Goal: Task Accomplishment & Management: Manage account settings

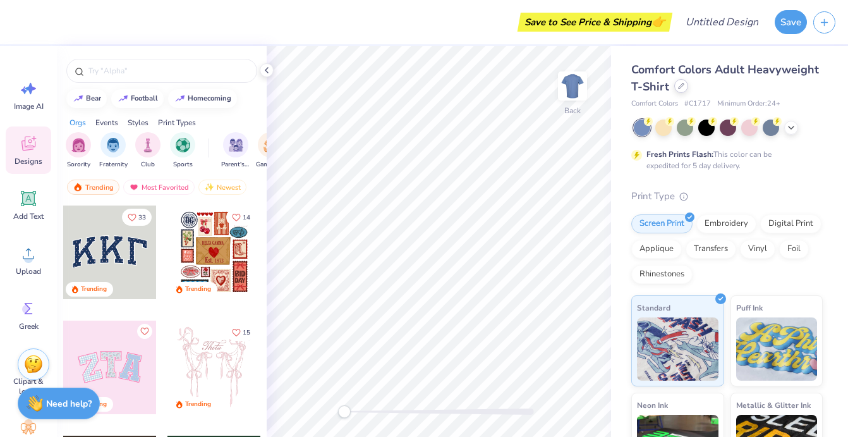
click at [678, 92] on div at bounding box center [681, 86] width 14 height 14
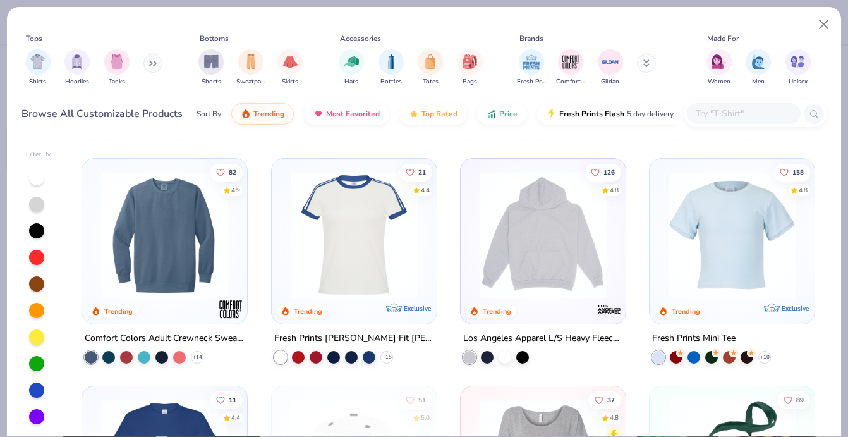
scroll to position [1356, 0]
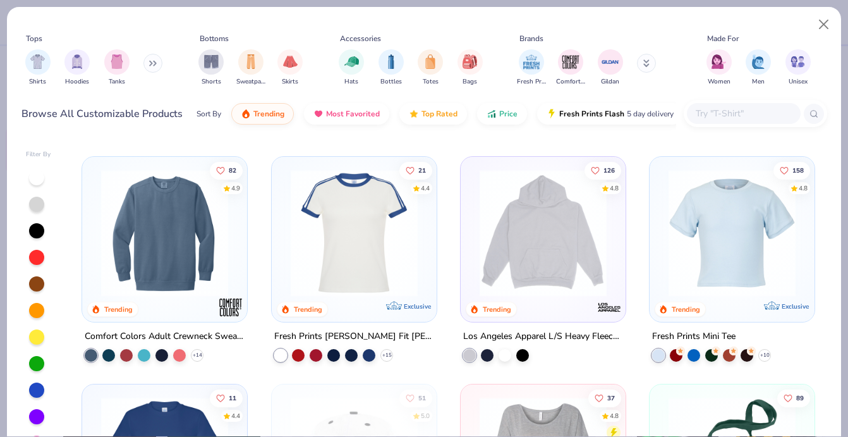
click at [560, 250] on img at bounding box center [543, 232] width 140 height 127
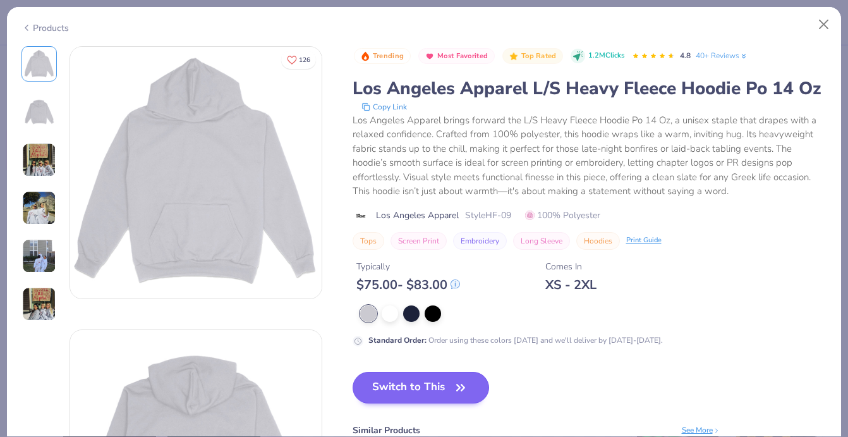
click at [423, 384] on button "Switch to This" at bounding box center [421, 387] width 137 height 32
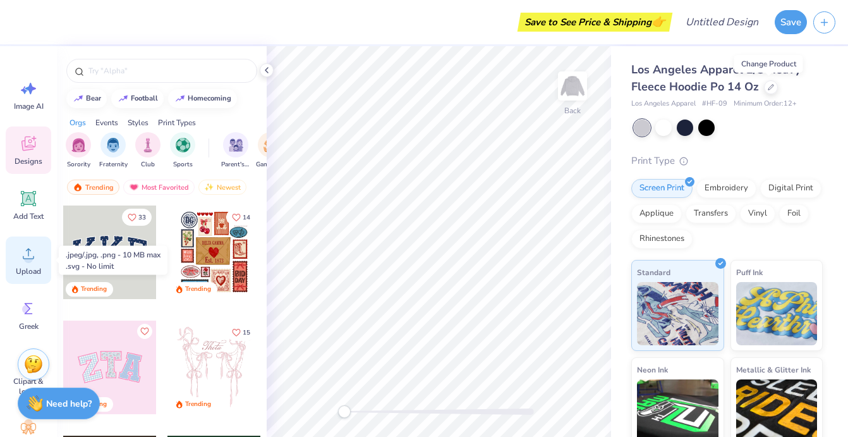
click at [30, 265] on div "Upload" at bounding box center [28, 259] width 45 height 47
click at [25, 259] on circle at bounding box center [28, 258] width 9 height 9
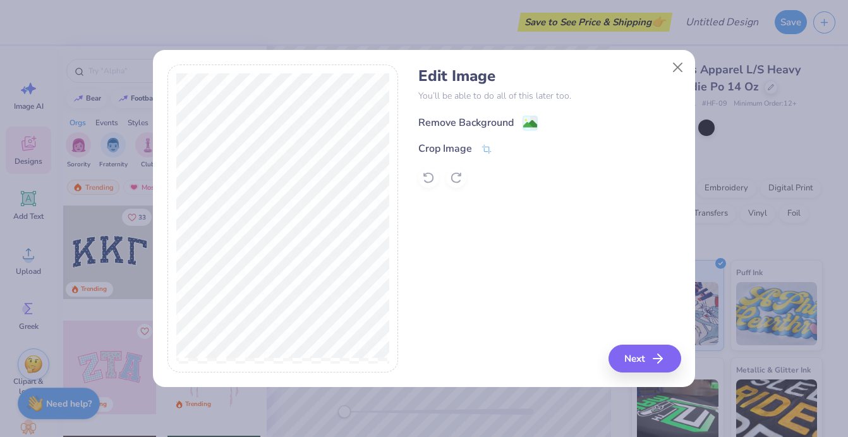
click at [488, 120] on div "Remove Background" at bounding box center [465, 122] width 95 height 15
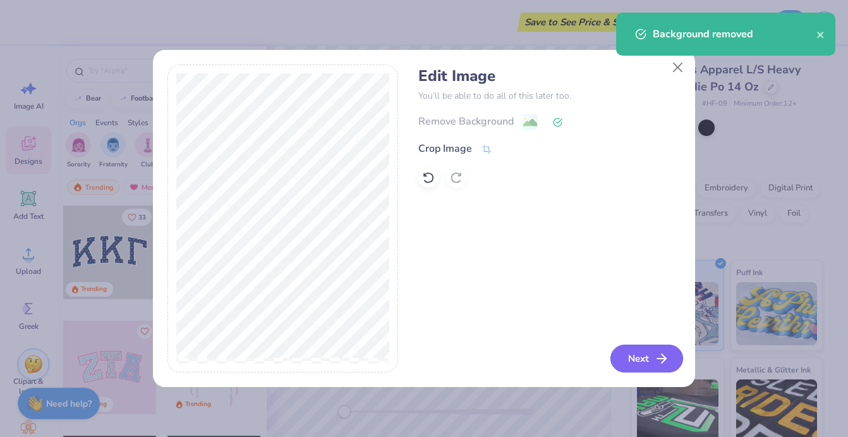
click at [629, 361] on button "Next" at bounding box center [646, 358] width 73 height 28
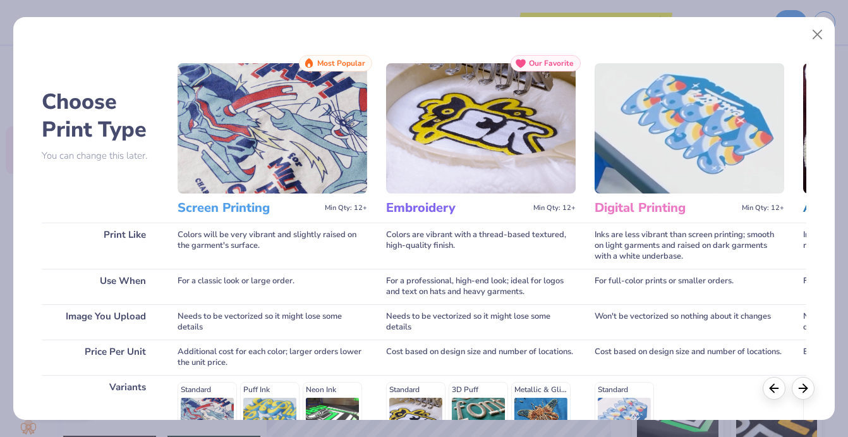
click at [301, 183] on img at bounding box center [273, 128] width 190 height 130
click at [250, 231] on div "Colors will be very vibrant and slightly raised on the garment's surface." at bounding box center [273, 245] width 190 height 46
click at [246, 208] on h3 "Screen Printing" at bounding box center [249, 208] width 142 height 16
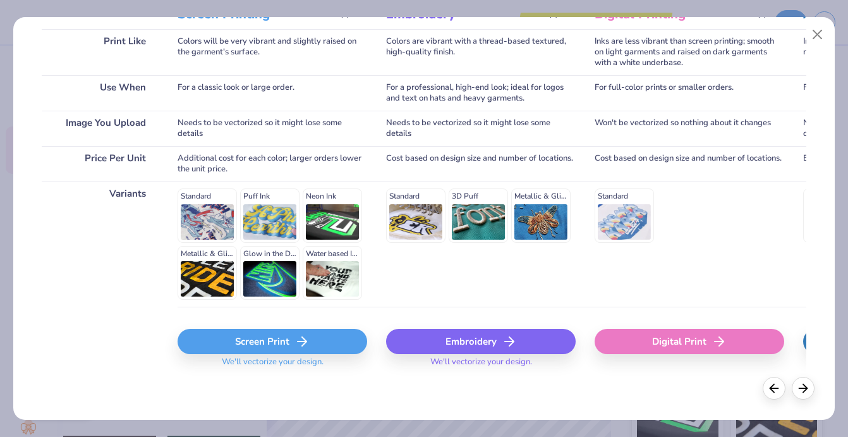
scroll to position [193, 0]
click at [668, 339] on div "Digital Print" at bounding box center [689, 341] width 190 height 25
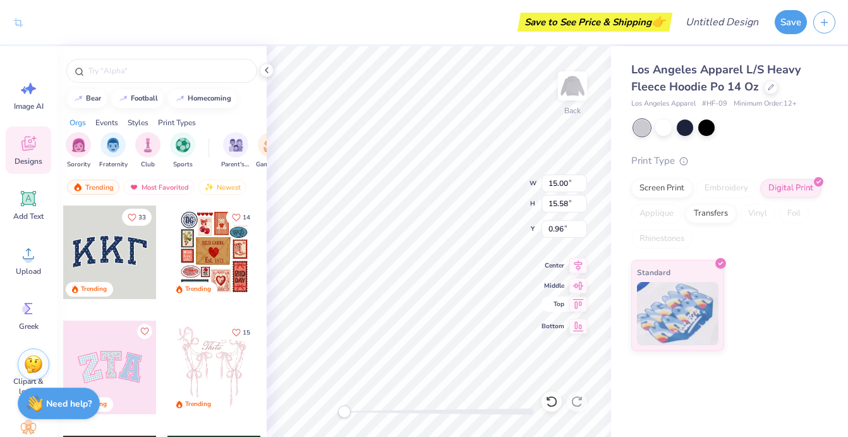
type input "9.32"
type input "9.68"
type input "11.50"
type input "11.95"
type input "4.29"
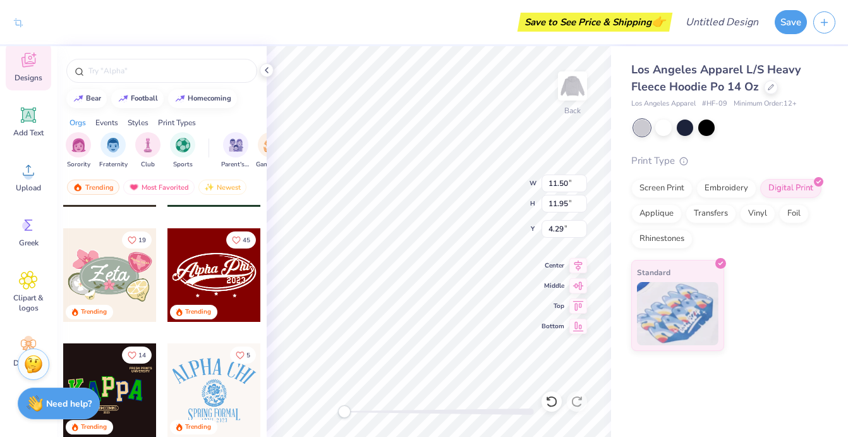
scroll to position [87, 0]
click at [25, 238] on span "Greek" at bounding box center [29, 239] width 20 height 10
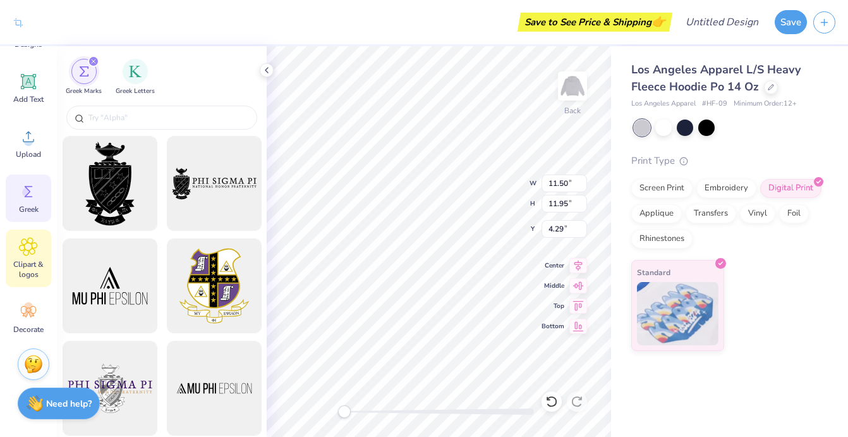
click at [29, 234] on div "Clipart & logos" at bounding box center [28, 257] width 45 height 57
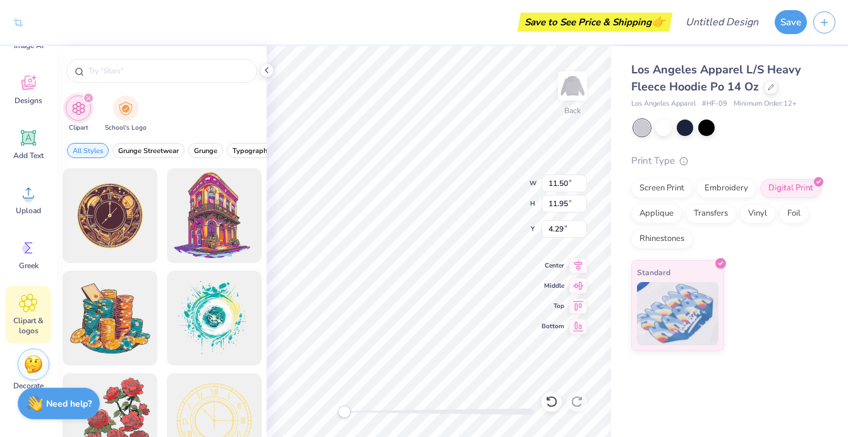
scroll to position [28, 0]
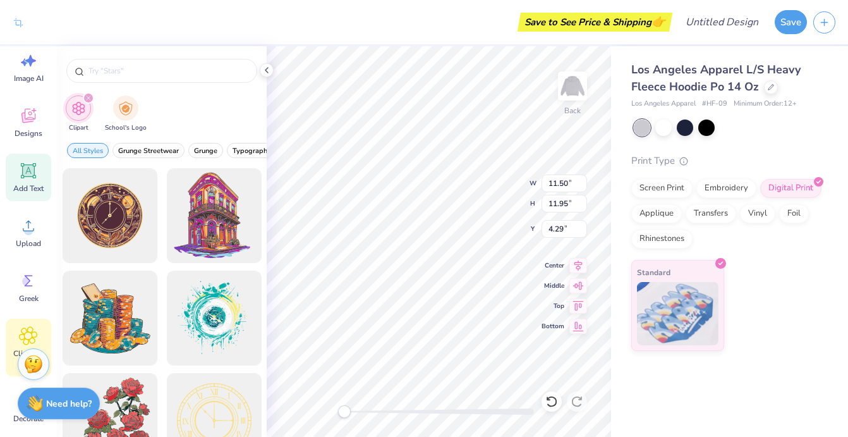
click at [24, 178] on icon at bounding box center [28, 170] width 15 height 15
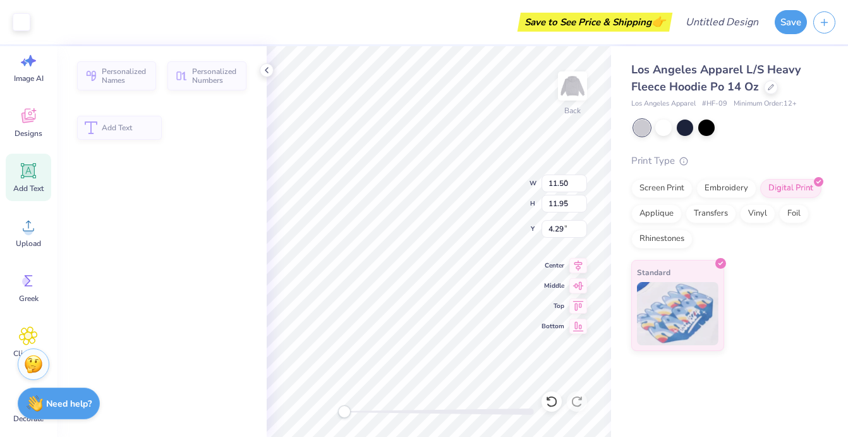
type input "7.57"
type input "2.19"
type input "7.65"
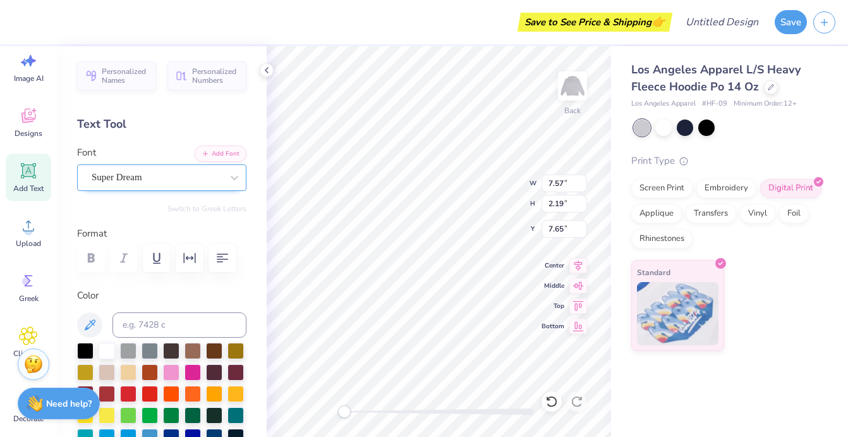
click at [186, 179] on div "Super Dream" at bounding box center [156, 177] width 133 height 20
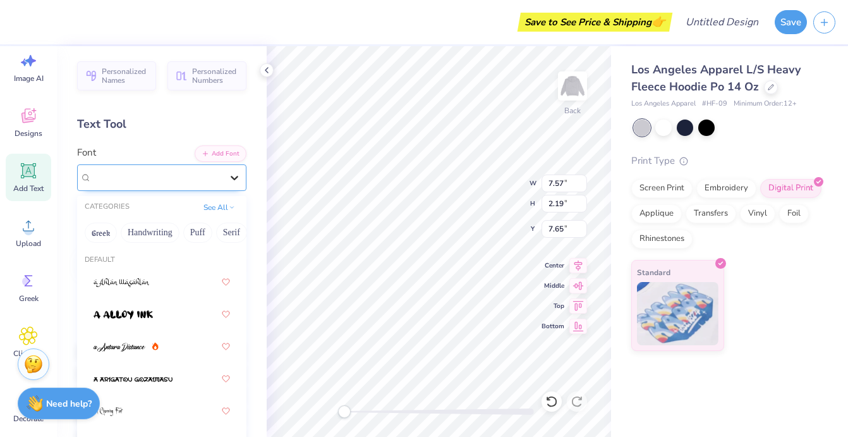
type input "P"
paste input "ΡΦΔ"
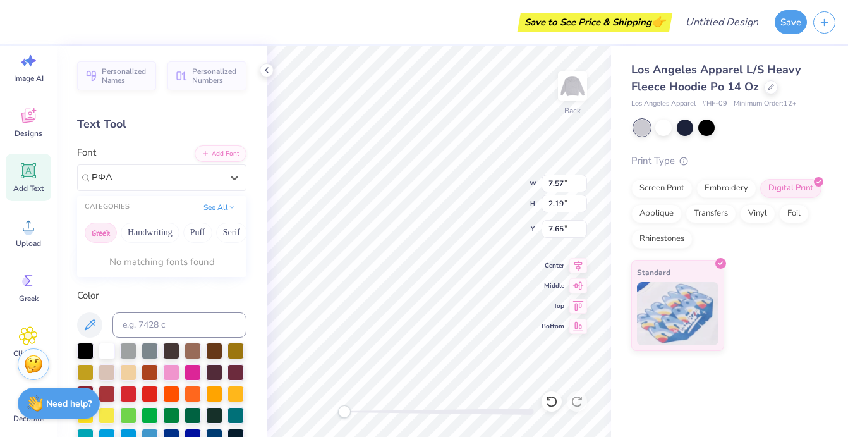
click at [95, 232] on button "Greek" at bounding box center [101, 232] width 32 height 20
click at [100, 230] on button "Greek" at bounding box center [101, 232] width 32 height 20
type input "ΡΦΔ"
click at [172, 368] on div at bounding box center [171, 371] width 16 height 16
type textarea "T"
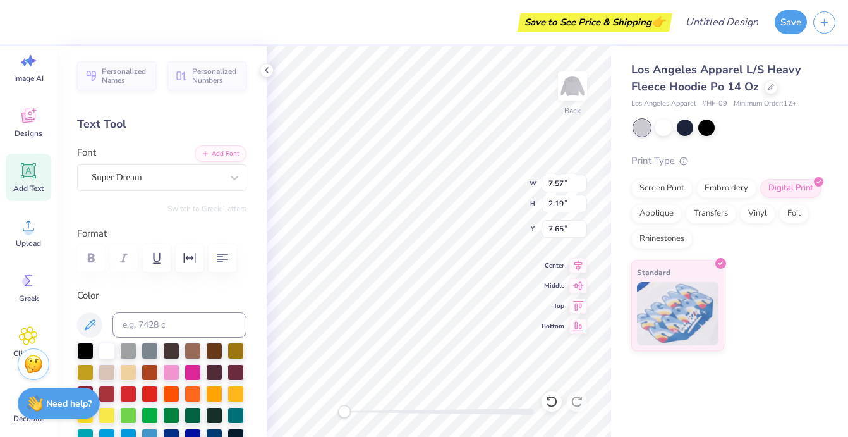
paste textarea
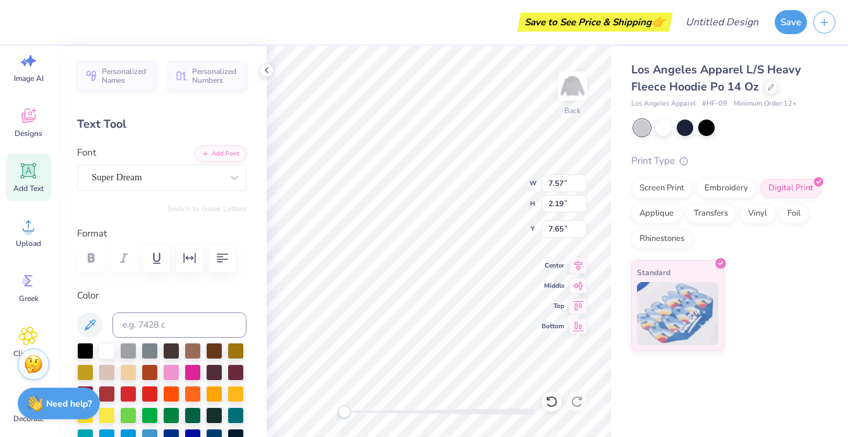
paste textarea
click at [232, 178] on icon at bounding box center [234, 177] width 13 height 13
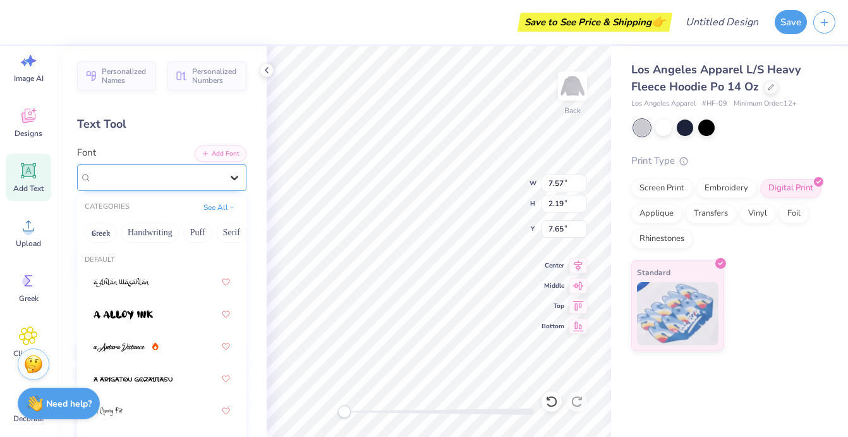
click at [232, 178] on icon at bounding box center [234, 177] width 13 height 13
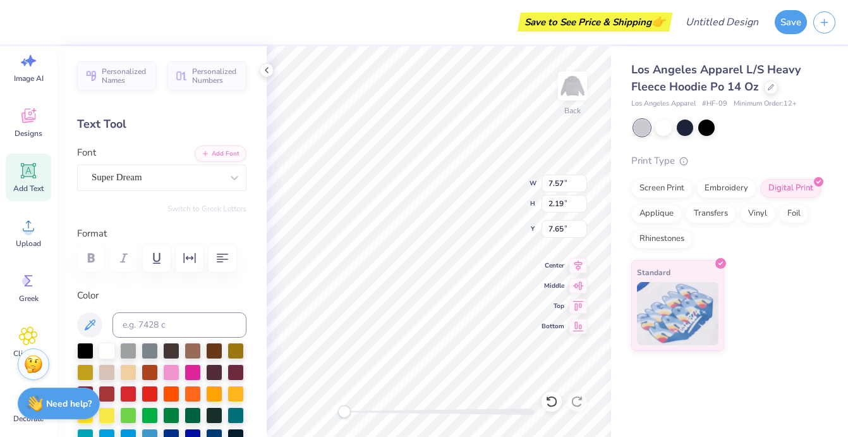
click at [217, 214] on div "Personalized Names Personalized Numbers Text Tool Add Font Font Super Dream Swi…" at bounding box center [162, 241] width 210 height 390
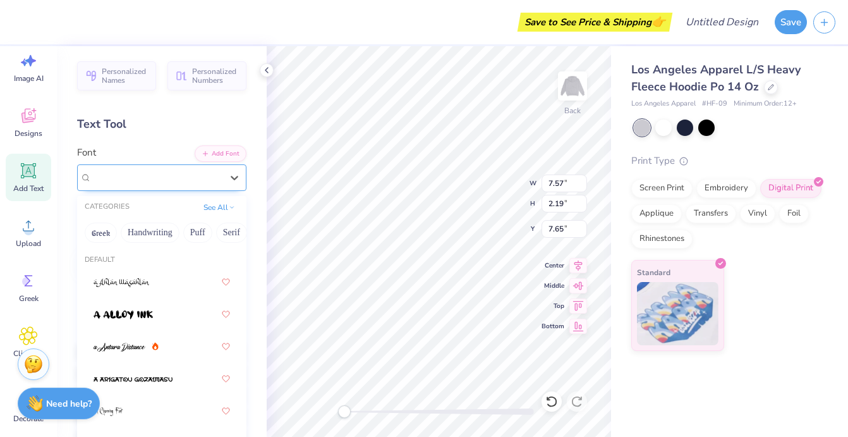
click at [200, 176] on div "Super Dream" at bounding box center [156, 177] width 133 height 20
click at [100, 234] on button "Greek" at bounding box center [101, 232] width 32 height 20
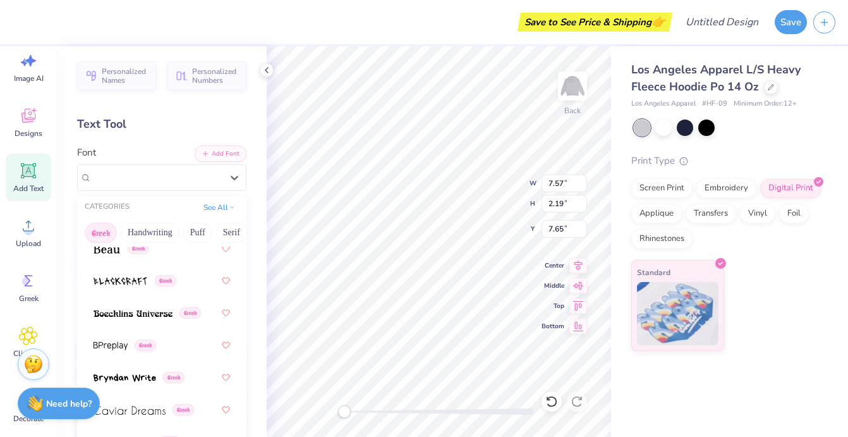
scroll to position [307, 0]
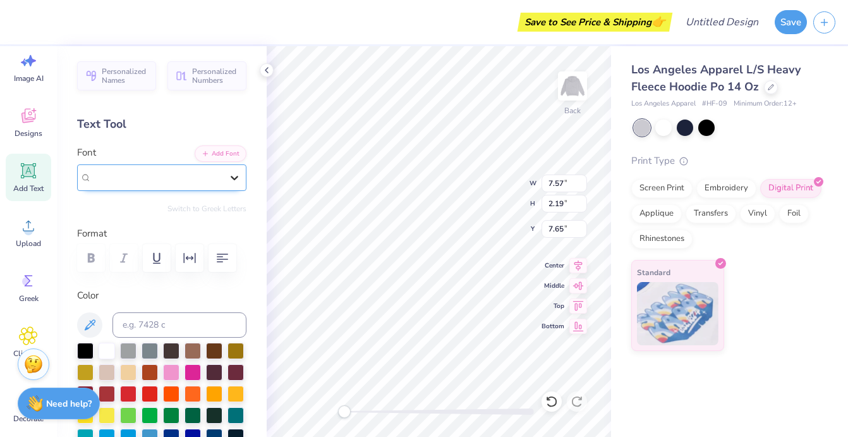
click at [229, 181] on icon at bounding box center [234, 177] width 13 height 13
type input "11.50"
type input "11.95"
type input "3.69"
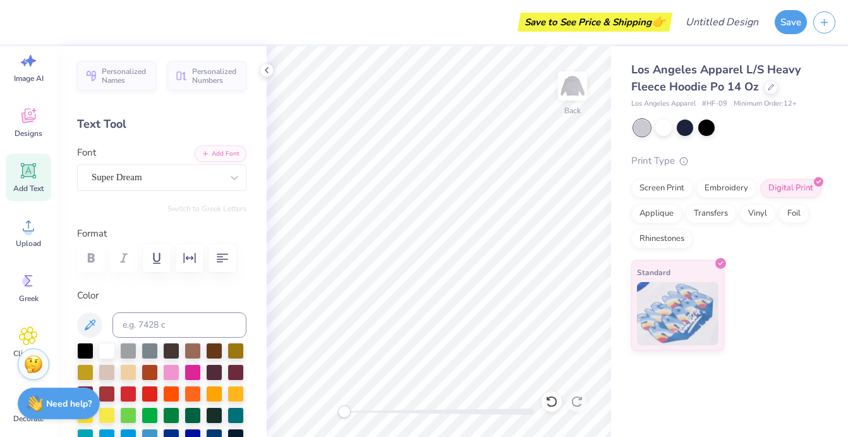
click at [164, 160] on div "Font Super Dream" at bounding box center [161, 167] width 169 height 45
click at [237, 151] on button "Add Font" at bounding box center [221, 152] width 52 height 16
click at [33, 174] on icon at bounding box center [29, 171] width 12 height 12
type input "7.57"
type input "2.19"
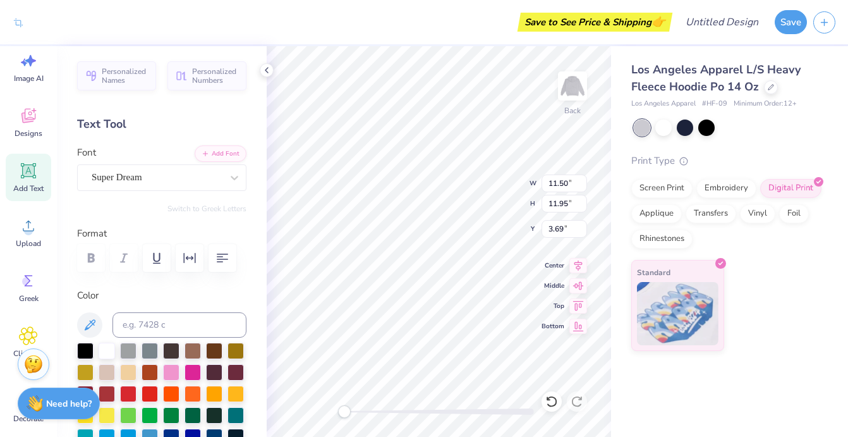
type input "7.65"
type textarea "T"
type textarea "P"
type textarea "V"
type textarea "P"
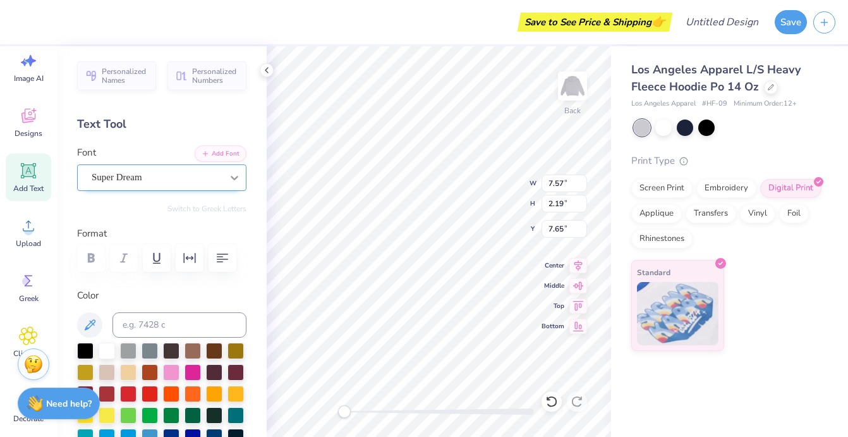
paste textarea
type input "11.50"
type input "11.95"
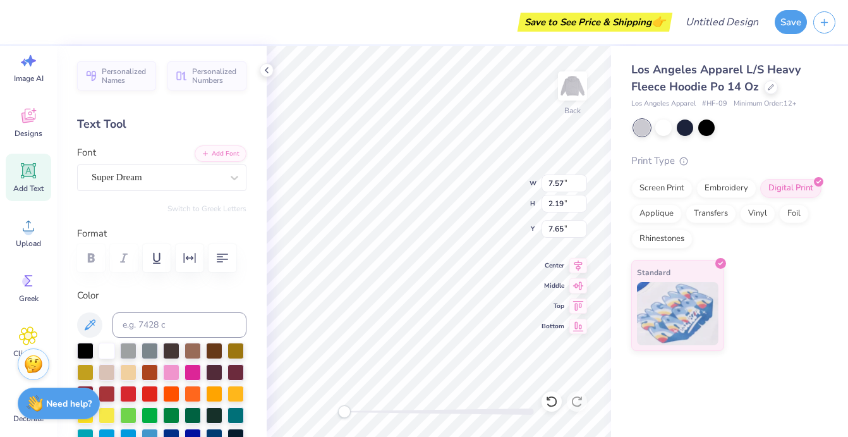
type input "3.69"
click at [29, 177] on icon at bounding box center [28, 170] width 15 height 15
type input "7.57"
type input "2.19"
type input "7.65"
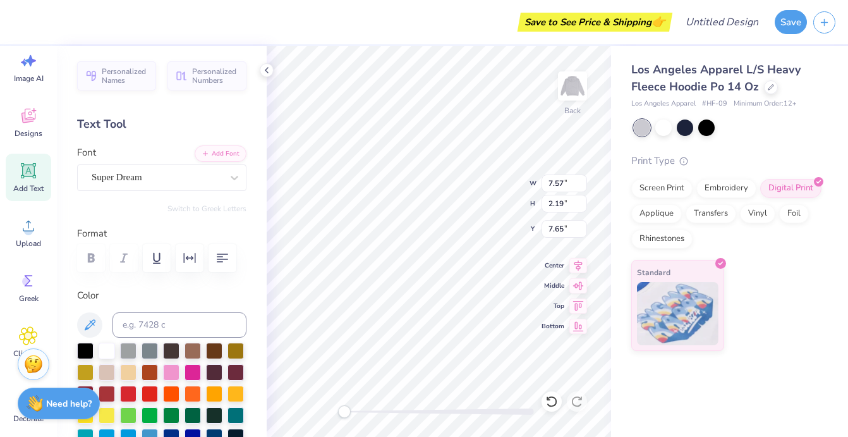
click at [178, 202] on div "Personalized Names Personalized Numbers Text Tool Add Font Font Super Dream Swi…" at bounding box center [162, 241] width 210 height 390
click at [174, 370] on div at bounding box center [171, 371] width 16 height 16
click at [213, 368] on div at bounding box center [214, 371] width 16 height 16
type input "7.11"
type input "4.70"
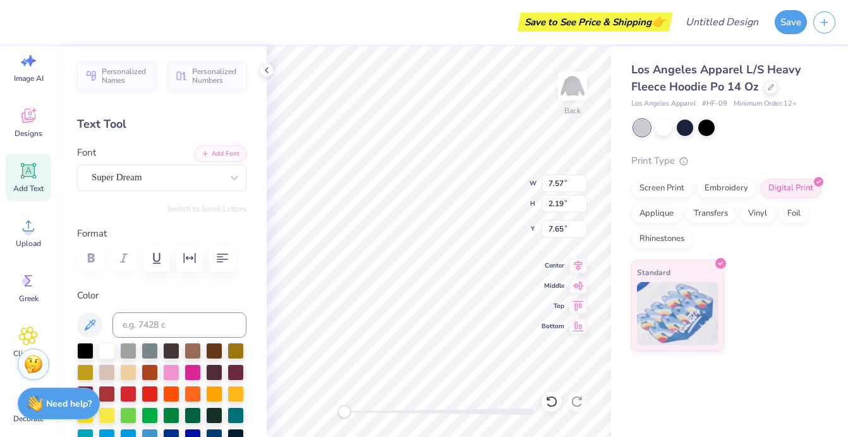
type input "3.05"
type input "2.89"
type input "2.14"
type input "10.41"
type input "11.50"
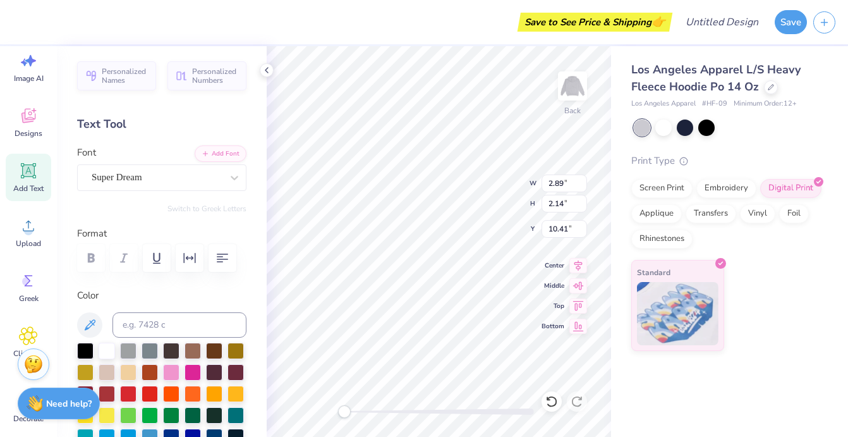
type input "11.95"
type input "3.69"
type input "2.95"
type input "1.95"
type input "10.52"
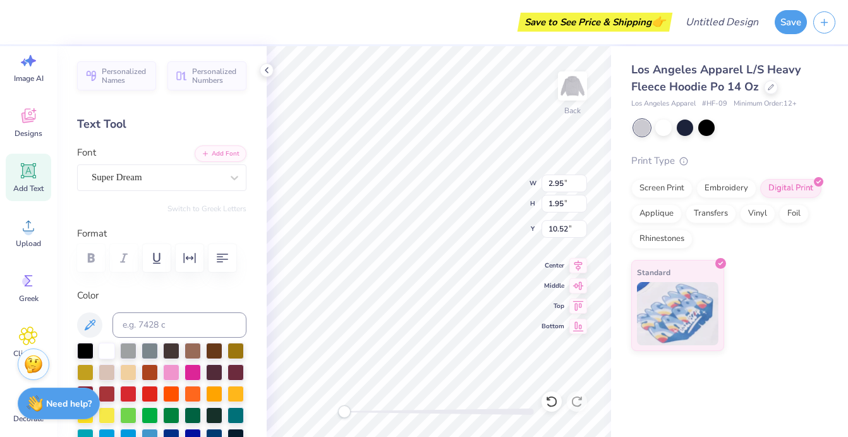
type textarea "E"
type textarea "Pf"
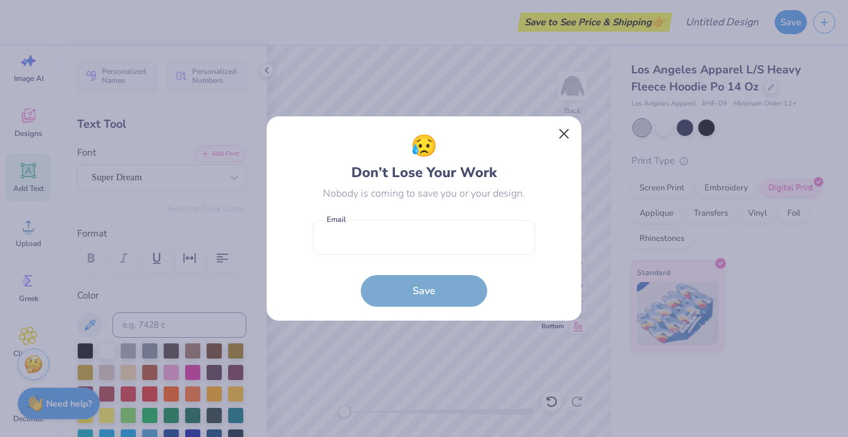
click at [564, 127] on button "Close" at bounding box center [564, 134] width 24 height 24
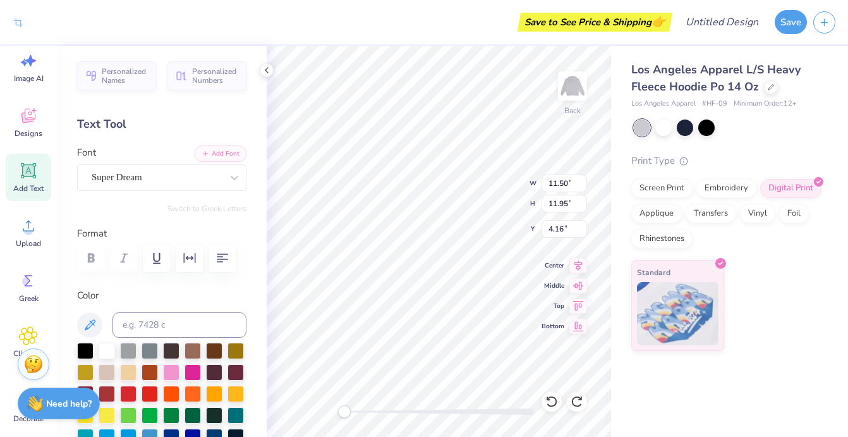
type input "1.40"
type input "1.39"
type input "10.10"
type textarea "P"
paste textarea
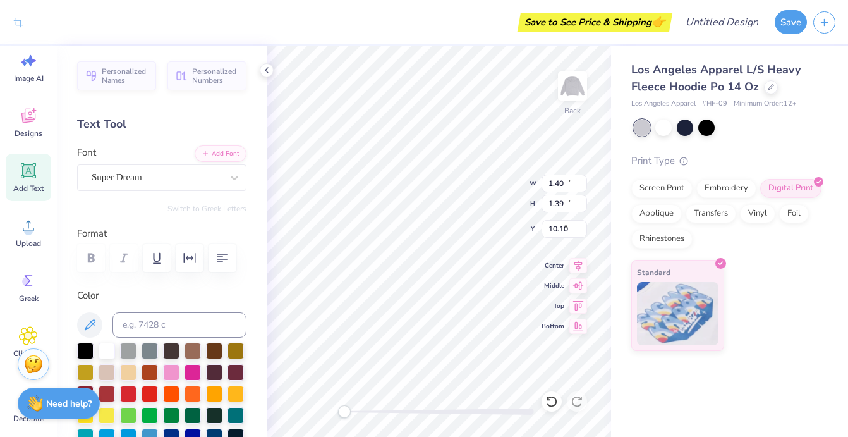
type input "11.50"
type input "11.95"
type input "4.16"
type input "2.70"
type input "2.45"
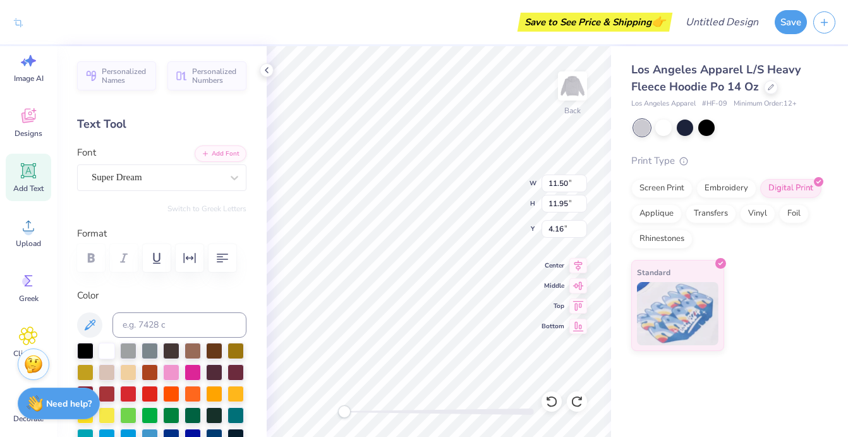
type input "9.51"
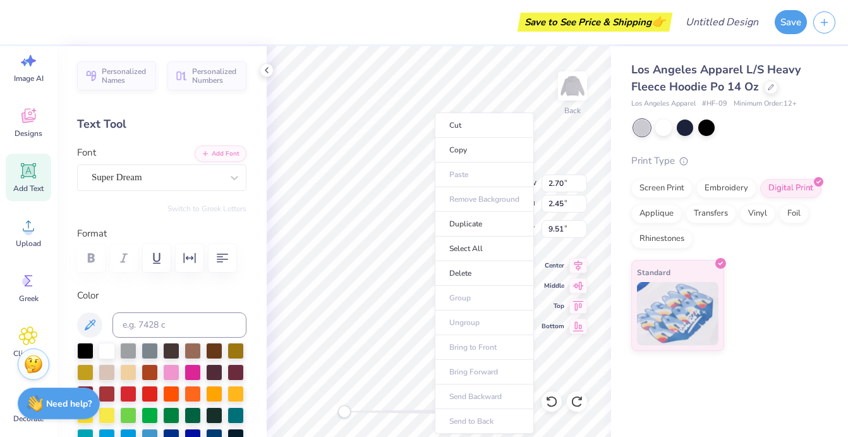
click at [470, 171] on ul "Cut Copy Paste Remove Background Duplicate Select All Delete Group Ungroup Brin…" at bounding box center [484, 272] width 99 height 321
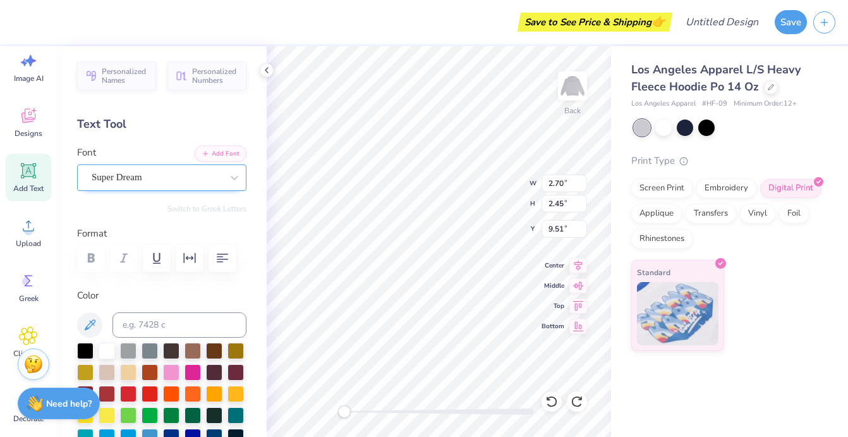
click at [220, 180] on div "Super Dream" at bounding box center [156, 177] width 133 height 20
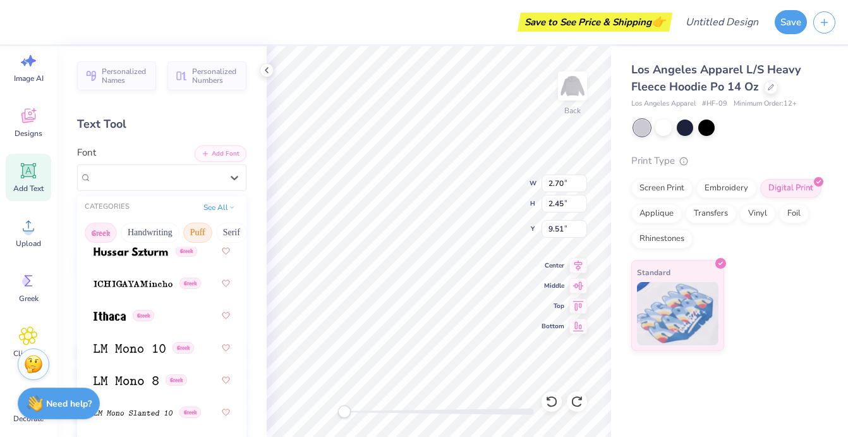
scroll to position [735, 0]
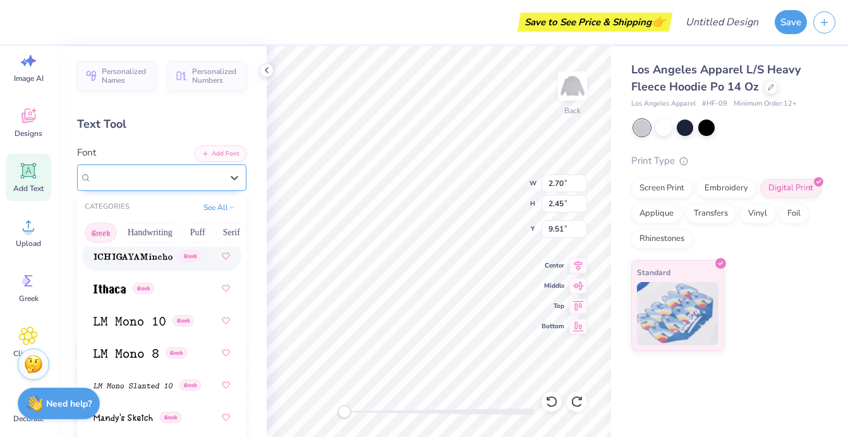
click at [203, 166] on div "Super Dream" at bounding box center [161, 177] width 169 height 27
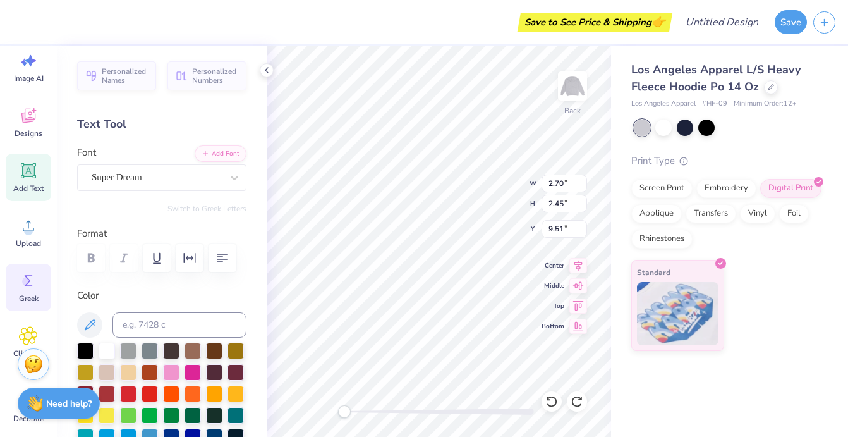
click at [31, 278] on icon at bounding box center [28, 280] width 19 height 19
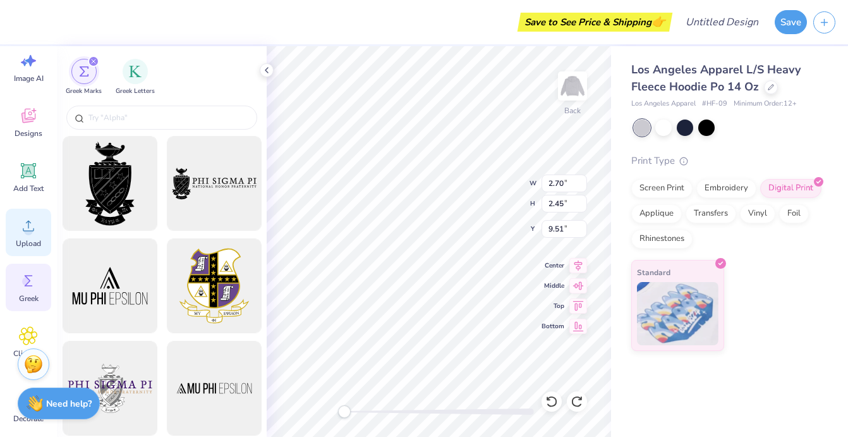
click at [25, 243] on span "Upload" at bounding box center [28, 243] width 25 height 10
click at [34, 171] on icon at bounding box center [28, 170] width 15 height 15
type input "7.57"
type input "2.19"
type input "7.65"
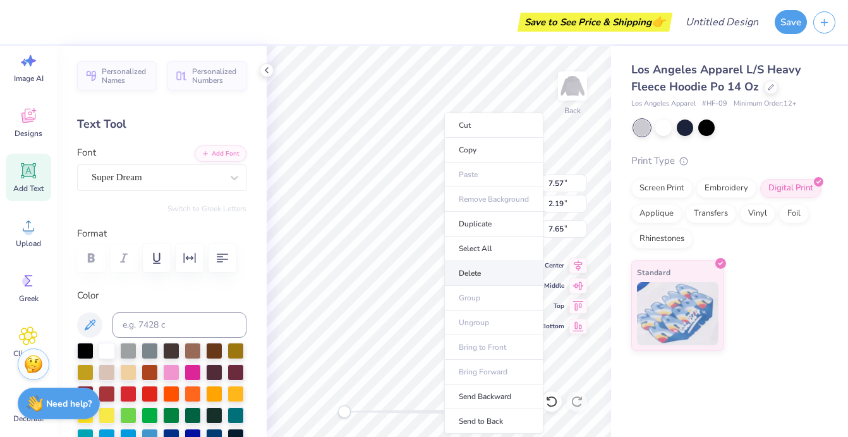
click at [473, 274] on li "Delete" at bounding box center [493, 273] width 99 height 25
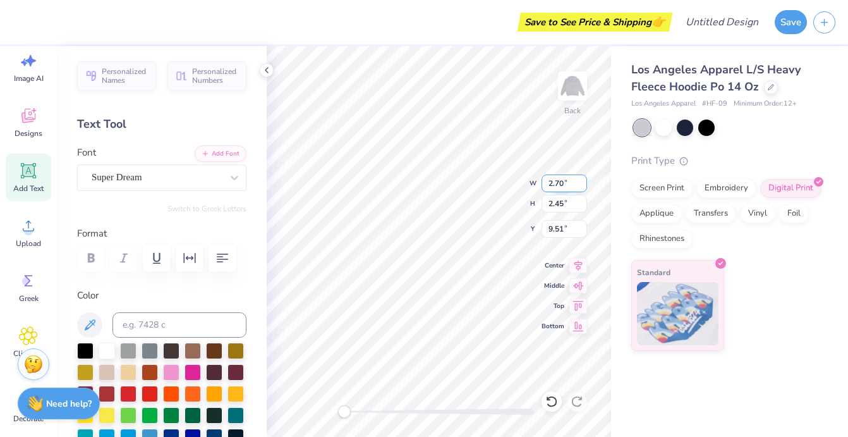
type textarea "T"
type textarea "Z"
type textarea "P"
click at [271, 69] on icon at bounding box center [267, 70] width 10 height 10
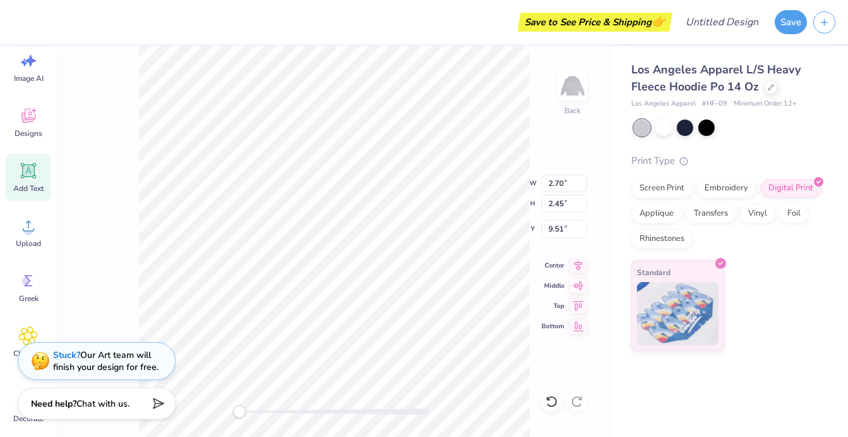
click at [22, 170] on icon at bounding box center [28, 170] width 19 height 19
type input "7.57"
type input "2.19"
type input "7.65"
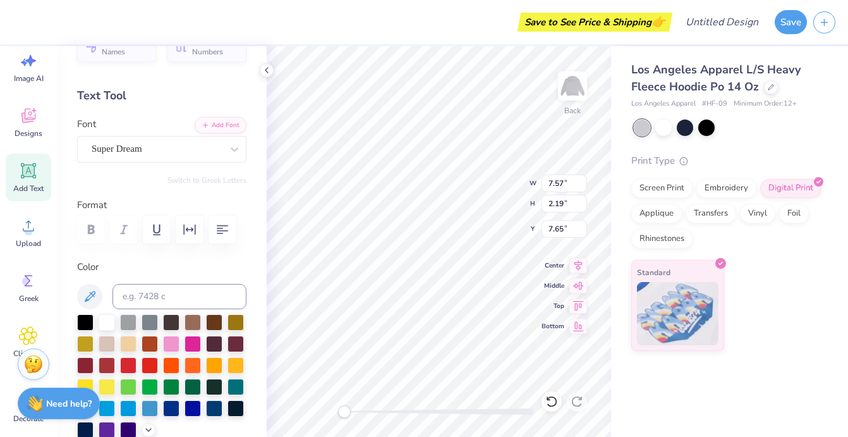
scroll to position [36, 0]
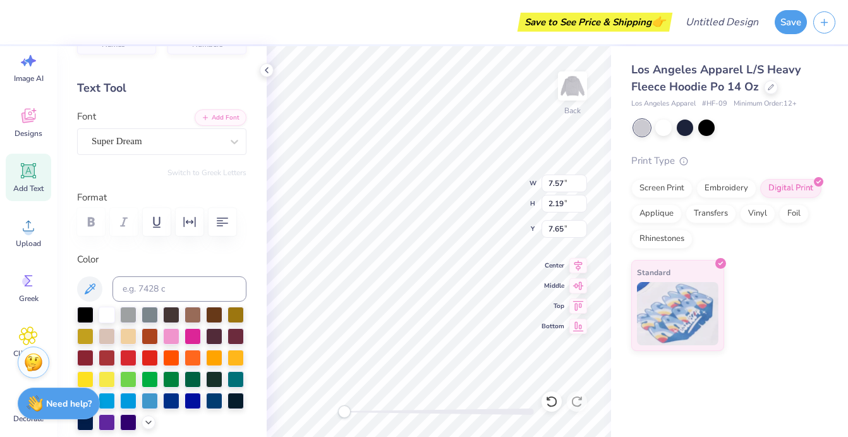
click at [39, 368] on img at bounding box center [33, 362] width 19 height 19
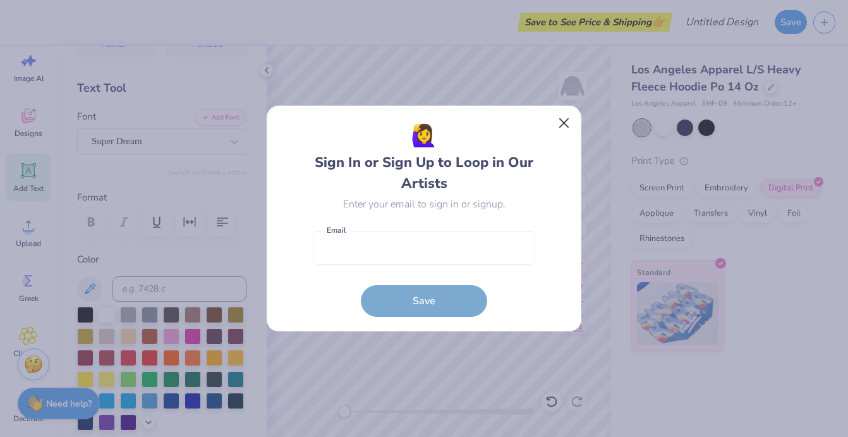
click at [566, 124] on button "Close" at bounding box center [564, 123] width 24 height 24
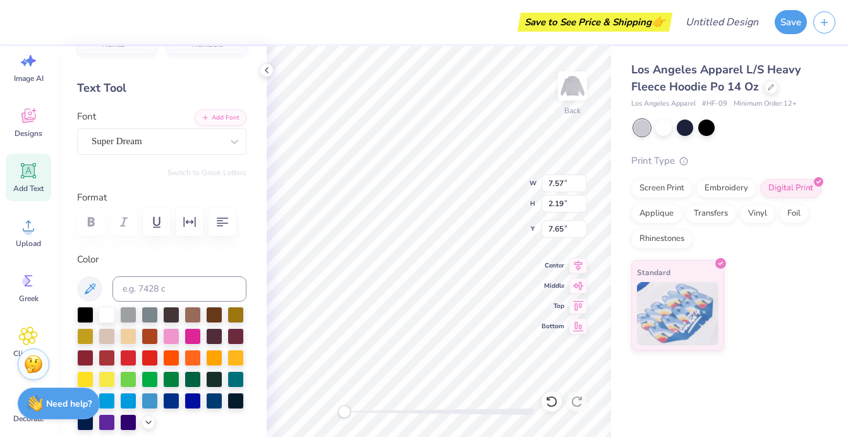
click at [68, 423] on div "Personalized Names Personalized Numbers Text Tool Add Font Font Super Dream Swi…" at bounding box center [162, 241] width 210 height 390
click at [63, 404] on strong "Need help?" at bounding box center [68, 401] width 45 height 12
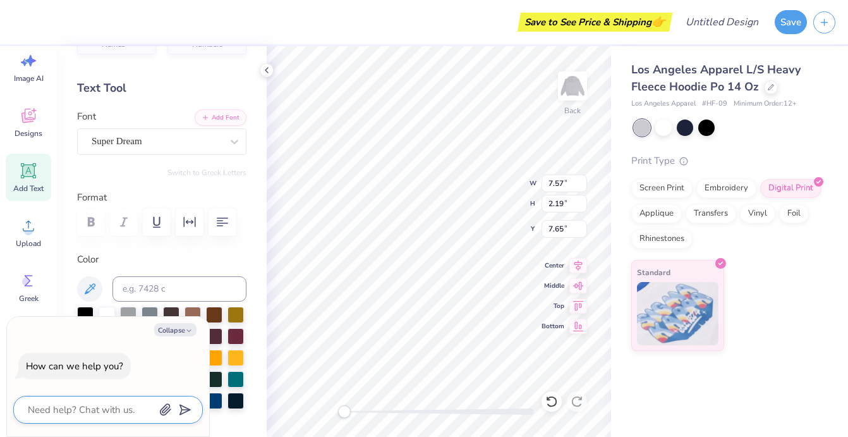
click at [88, 409] on textarea at bounding box center [91, 409] width 128 height 16
type textarea "w"
type textarea "x"
type textarea "wh"
type textarea "x"
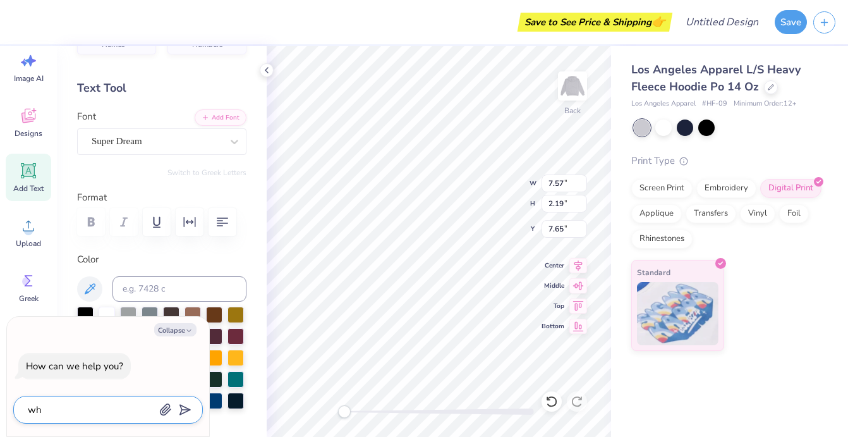
type textarea "why"
type textarea "x"
type textarea "why"
type textarea "x"
type textarea "why c"
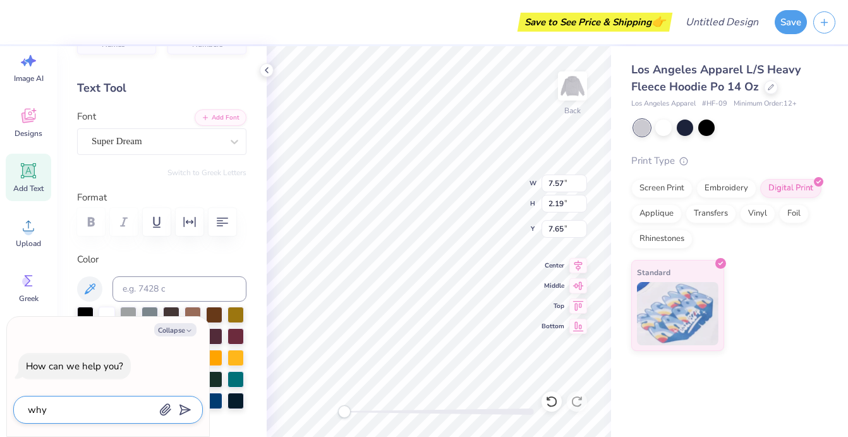
type textarea "x"
type textarea "why ca"
type textarea "x"
type textarea "why can"
type textarea "x"
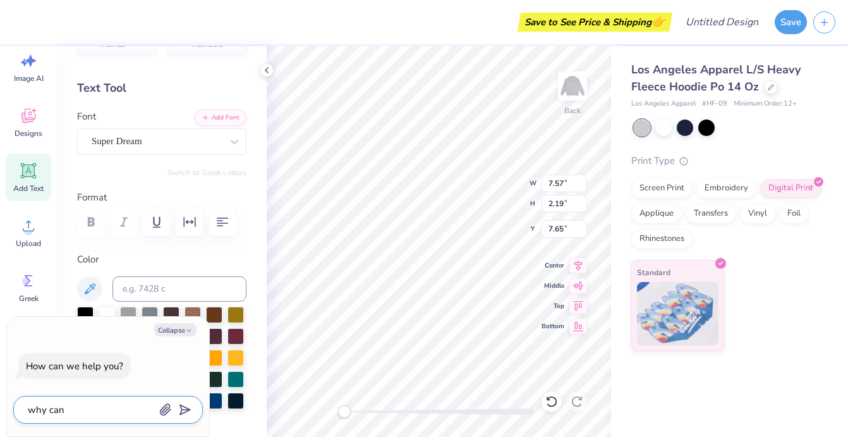
type textarea "why can'"
type textarea "x"
type textarea "why can't"
type textarea "x"
type textarea "why can'ti"
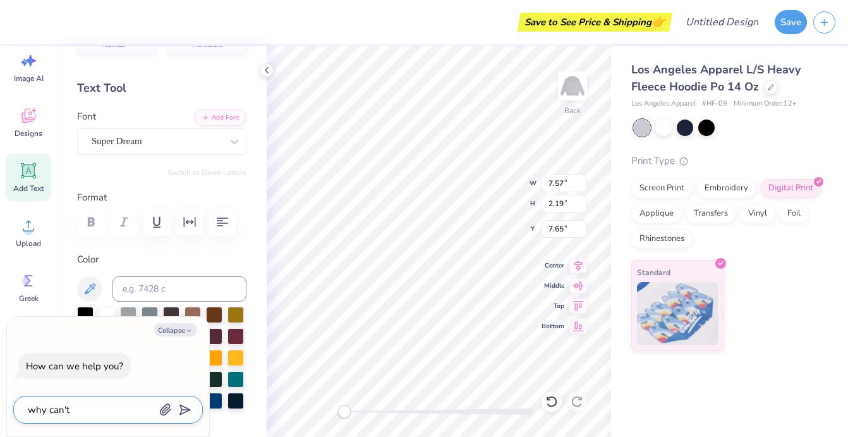
type textarea "x"
type textarea "why can't"
type textarea "x"
type textarea "why can't"
type textarea "x"
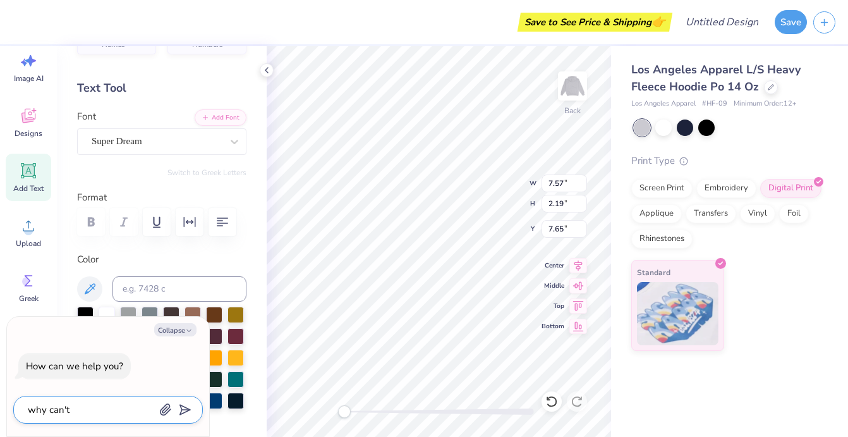
type textarea "why can't i"
type textarea "x"
type textarea "why can't I"
type textarea "x"
type textarea "why can't I p"
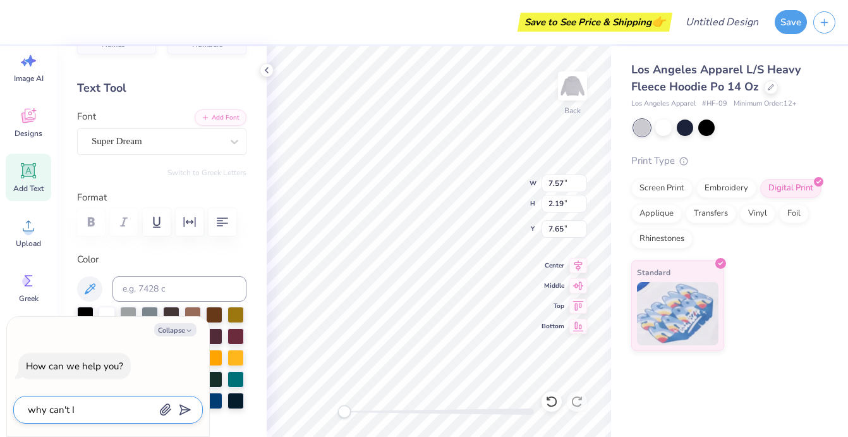
type textarea "x"
type textarea "why can't I pu"
type textarea "x"
type textarea "why can't I put"
type textarea "x"
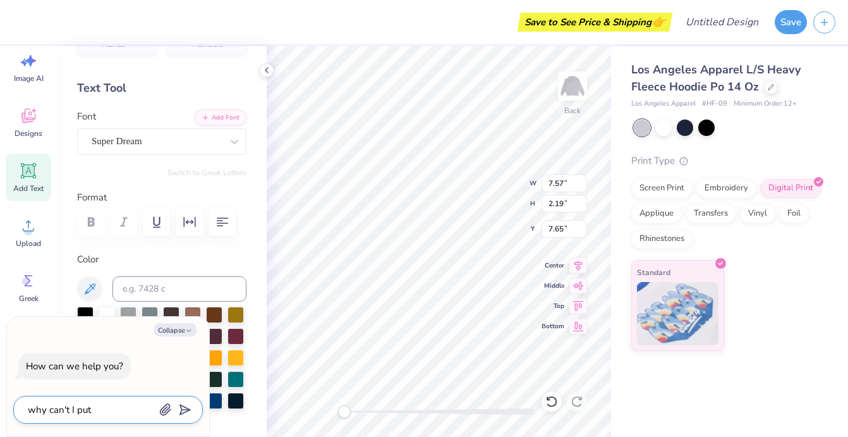
type textarea "why can't I put"
type textarea "x"
type textarea "why can't I put g"
type textarea "x"
type textarea "why can't I put gr"
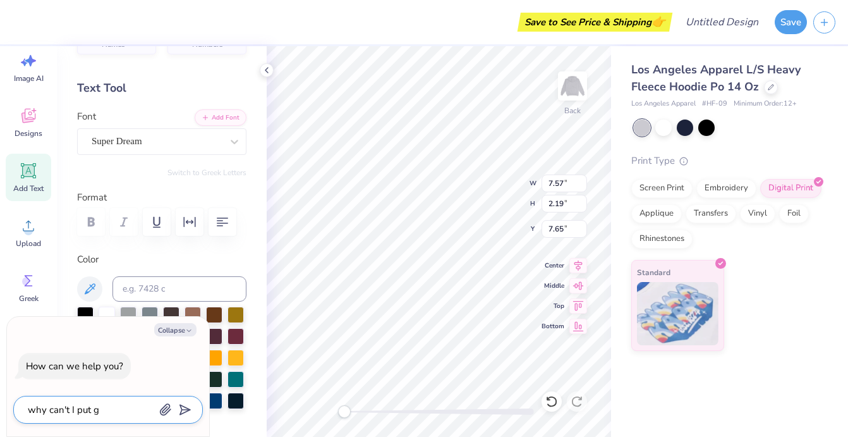
type textarea "x"
type textarea "why can't I put gre"
type textarea "x"
type textarea "why can't I put gree"
type textarea "x"
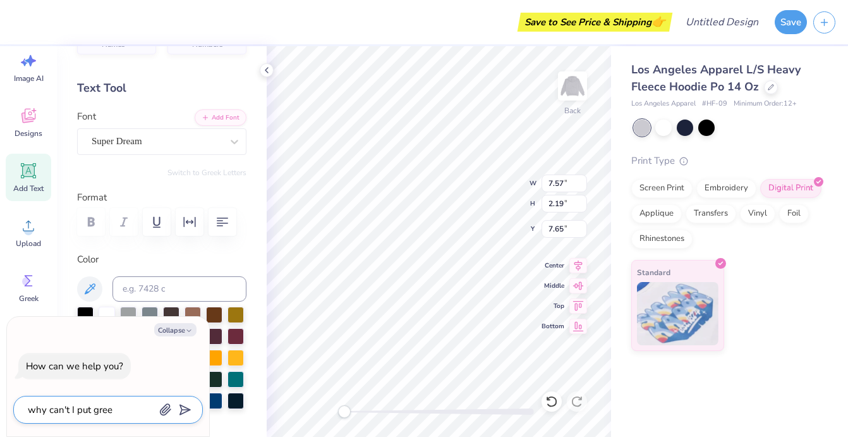
type textarea "why can't I put greek"
type textarea "x"
type textarea "why can't I put greek"
type textarea "x"
type textarea "why can't I put greek l"
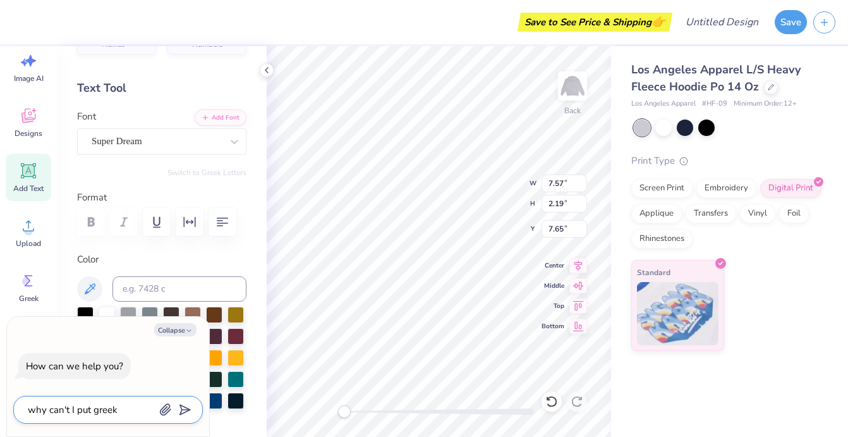
type textarea "x"
type textarea "why can't I put greek le"
type textarea "x"
type textarea "why can't I put greek let"
type textarea "x"
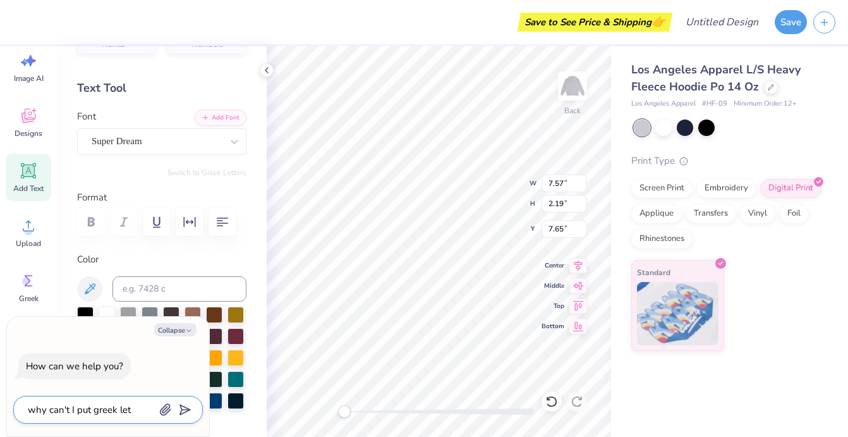
type textarea "why can't I put greek lett"
type textarea "x"
type textarea "why can't I put [DEMOGRAPHIC_DATA] lette"
type textarea "x"
type textarea "why can't I put greek letter"
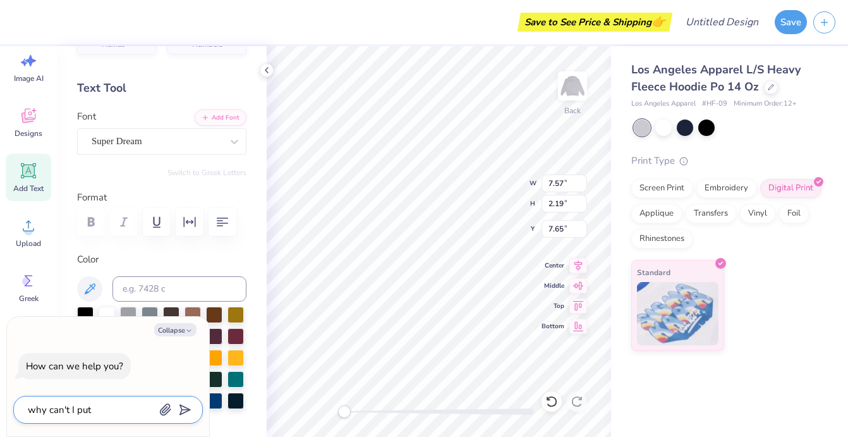
type textarea "x"
type textarea "why can't I put greek letters"
type textarea "x"
type textarea "why can't I put greek letters"
type textarea "x"
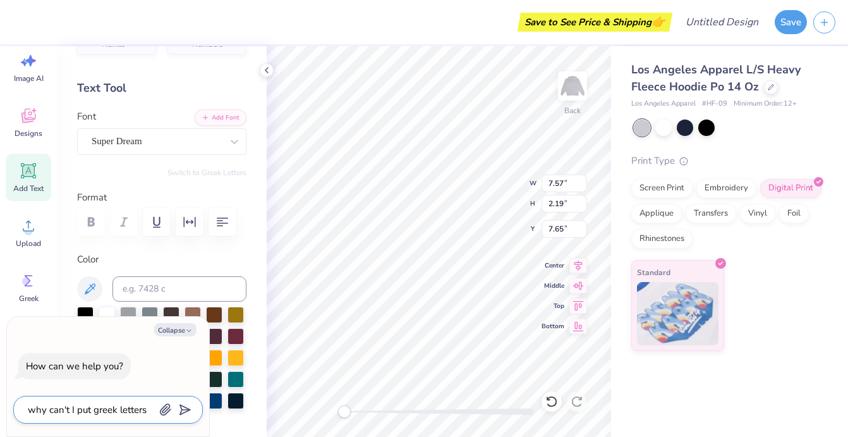
type textarea "why can't I put greek letters o"
type textarea "x"
type textarea "why can't I put greek letters on"
type textarea "x"
type textarea "why can't I put greek letters on"
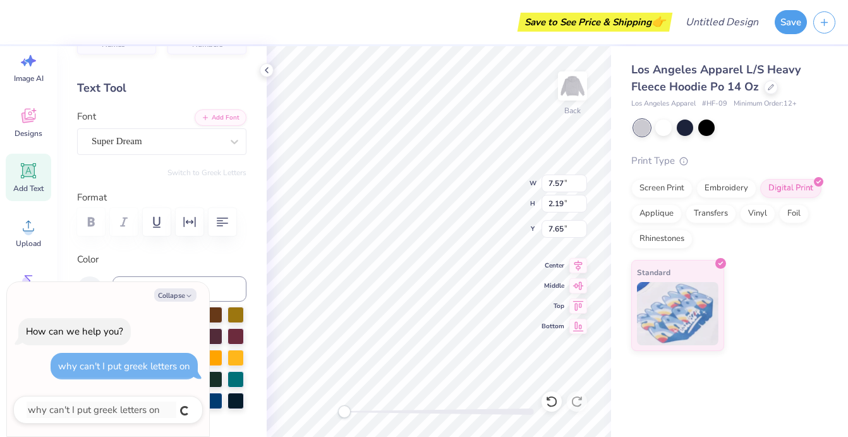
type textarea "x"
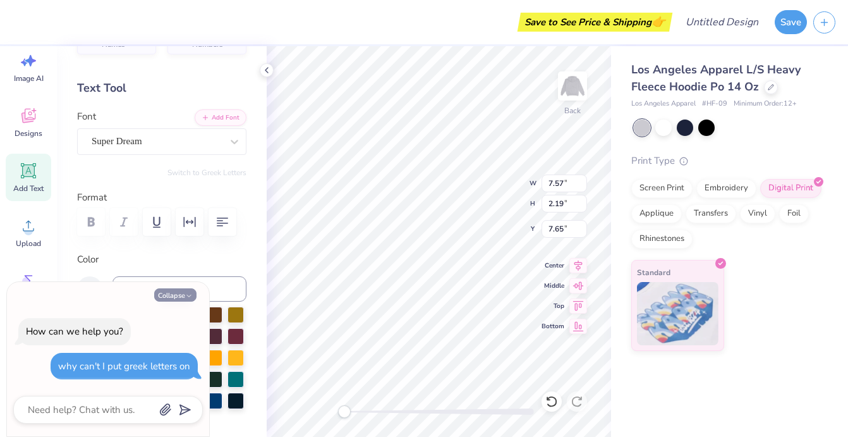
click at [189, 291] on button "Collapse" at bounding box center [175, 294] width 42 height 13
type textarea "x"
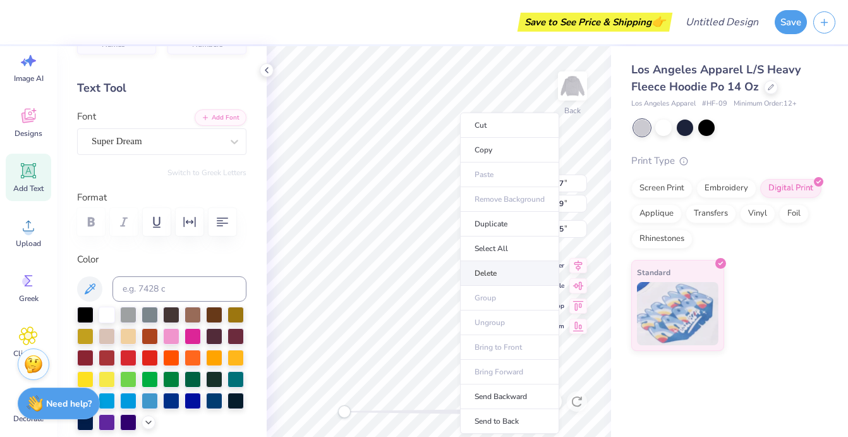
click at [488, 272] on li "Delete" at bounding box center [509, 273] width 99 height 25
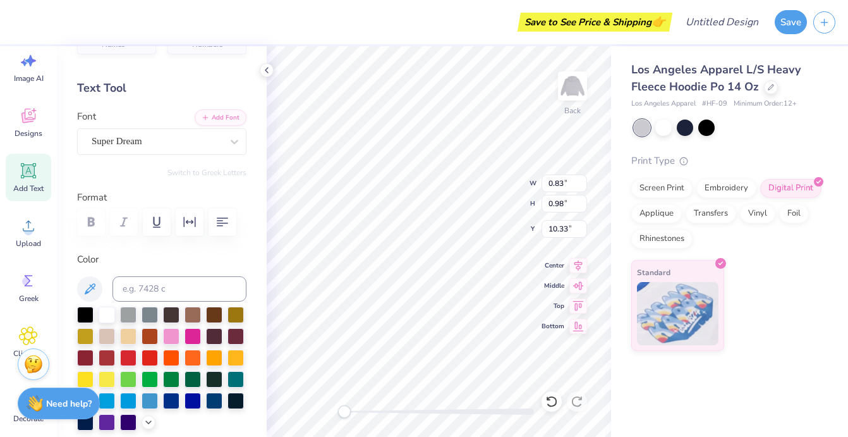
type input "0.61"
type input "0.72"
type input "10.48"
type input "0.46"
type input "0.54"
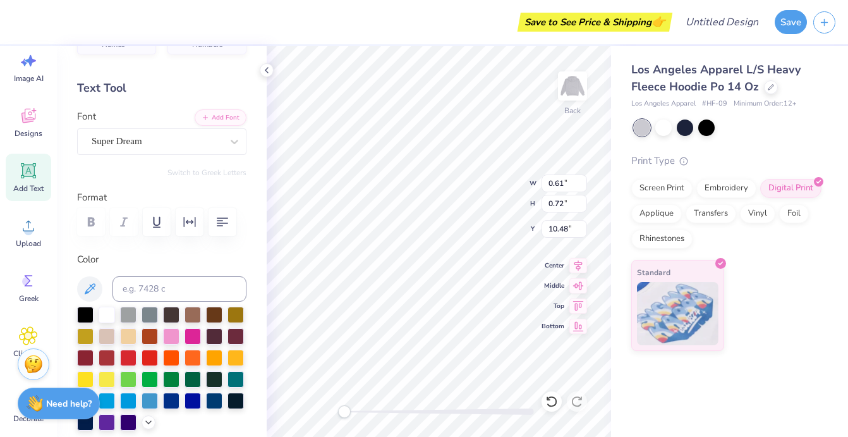
type input "10.59"
type input "1.03"
type input "1.21"
type input "10.35"
type textarea "POV"
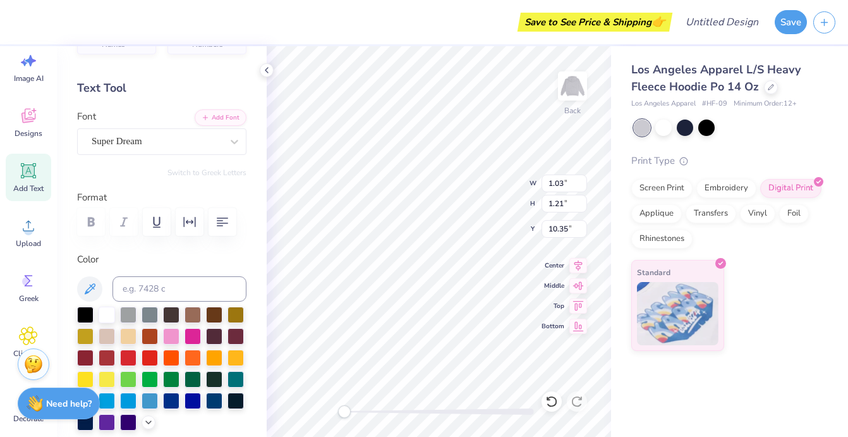
type input "11.50"
type input "11.95"
type input "4.16"
type input "2.60"
type input "2.53"
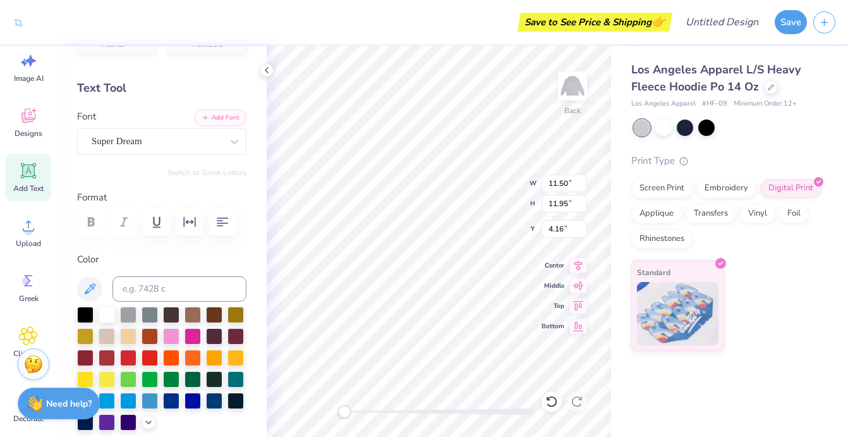
type input "9.99"
click at [165, 331] on div at bounding box center [171, 335] width 16 height 16
click at [187, 336] on div at bounding box center [192, 335] width 16 height 16
click at [195, 337] on div at bounding box center [192, 335] width 16 height 16
click at [238, 313] on div at bounding box center [235, 313] width 16 height 16
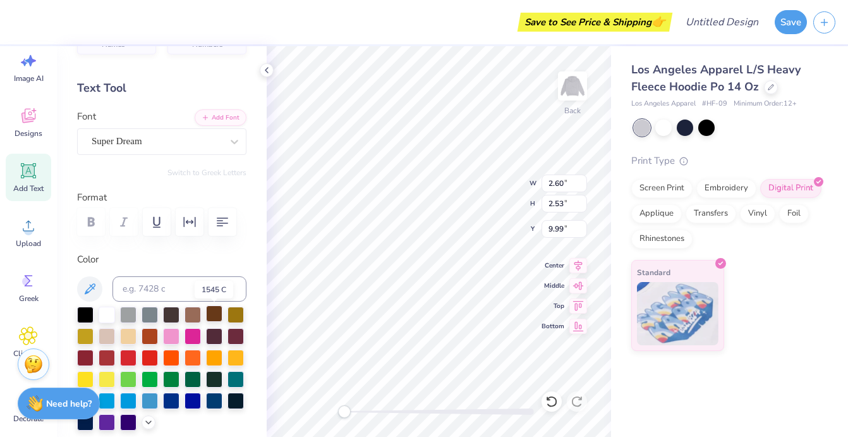
click at [213, 317] on div at bounding box center [214, 313] width 16 height 16
type input "2.60"
type input "2.53"
type input "9.59"
click at [662, 124] on div at bounding box center [663, 126] width 16 height 16
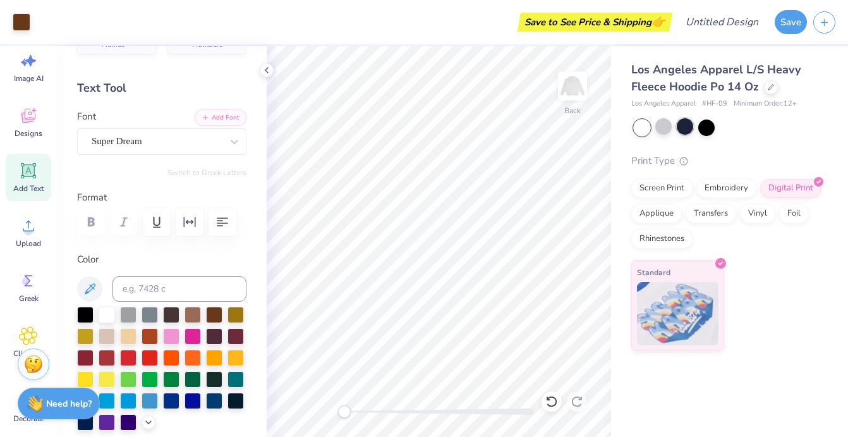
click at [682, 126] on div at bounding box center [685, 126] width 16 height 16
click at [706, 124] on div at bounding box center [706, 126] width 16 height 16
click at [687, 128] on div at bounding box center [685, 126] width 16 height 16
click at [678, 131] on div at bounding box center [685, 126] width 16 height 16
click at [266, 75] on icon at bounding box center [267, 70] width 10 height 10
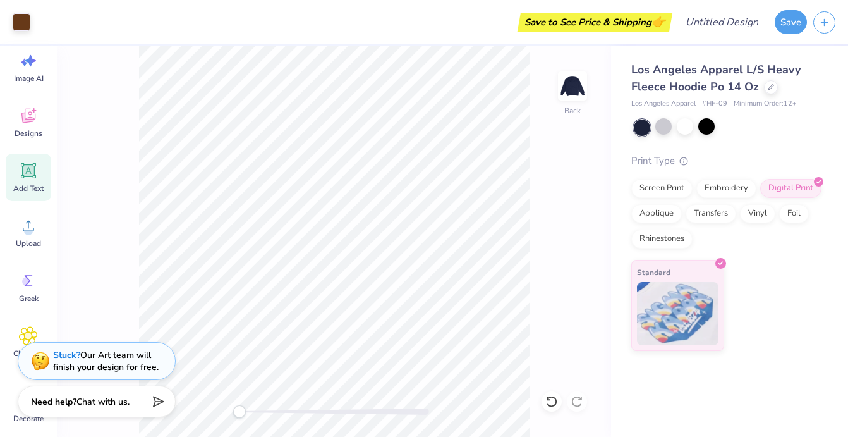
click at [141, 395] on div "Need help? Chat with us." at bounding box center [97, 401] width 158 height 32
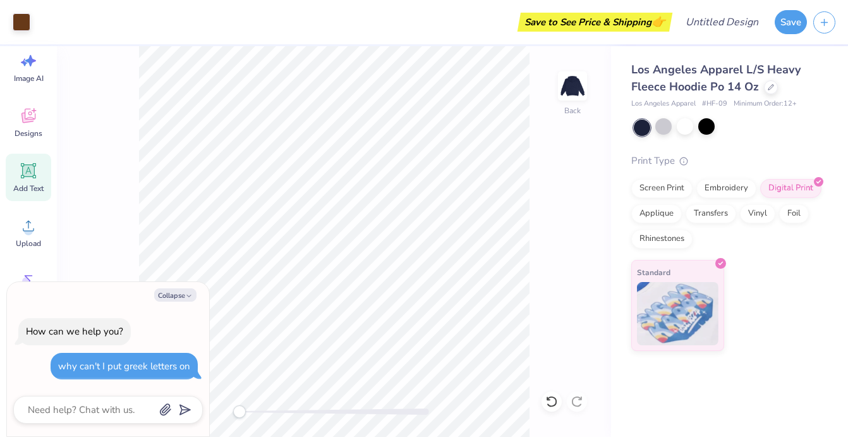
click at [121, 272] on div "Back" at bounding box center [334, 241] width 554 height 390
click at [174, 294] on button "Collapse" at bounding box center [175, 294] width 42 height 13
type textarea "x"
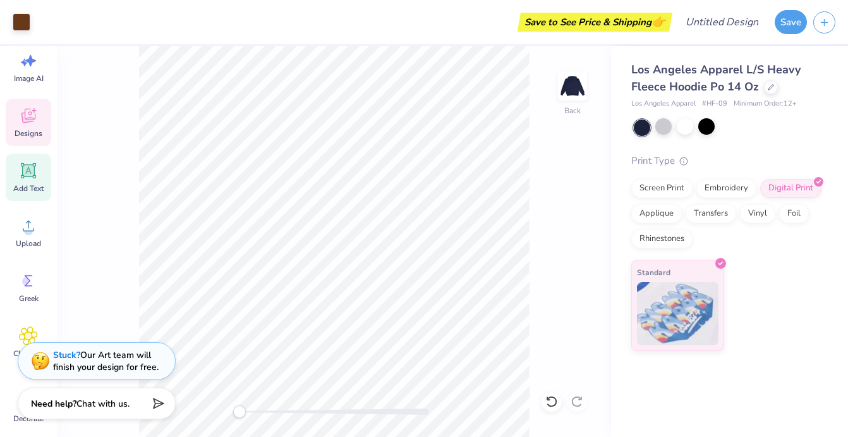
click at [32, 126] on div "Designs" at bounding box center [28, 122] width 45 height 47
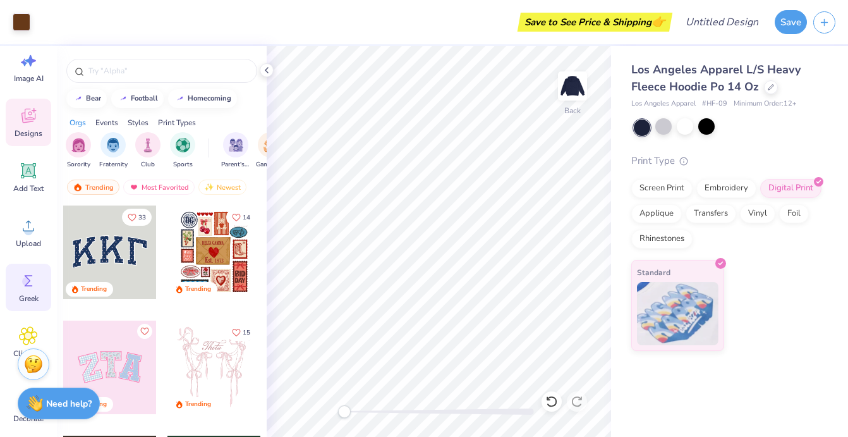
click at [32, 282] on icon at bounding box center [28, 280] width 19 height 19
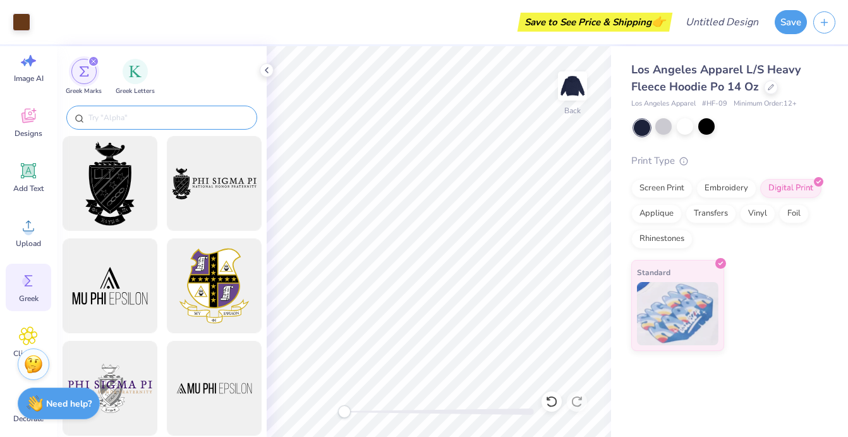
click at [122, 120] on input "text" at bounding box center [168, 117] width 162 height 13
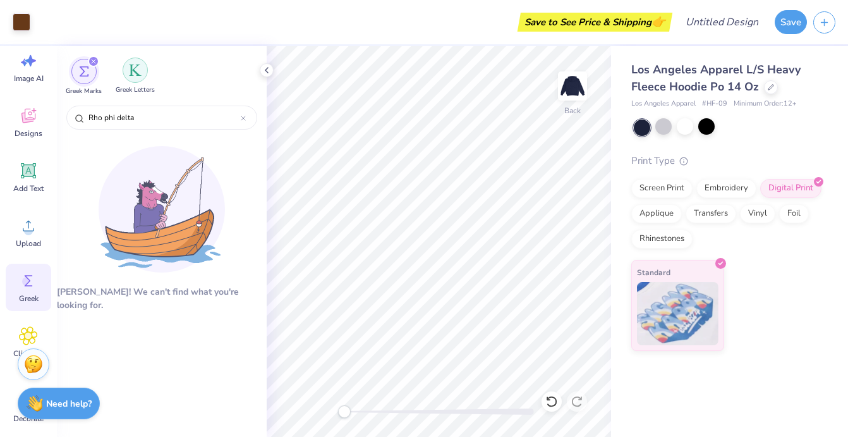
type input "Rho phi delta"
click at [134, 69] on img "filter for Greek Letters" at bounding box center [135, 70] width 13 height 13
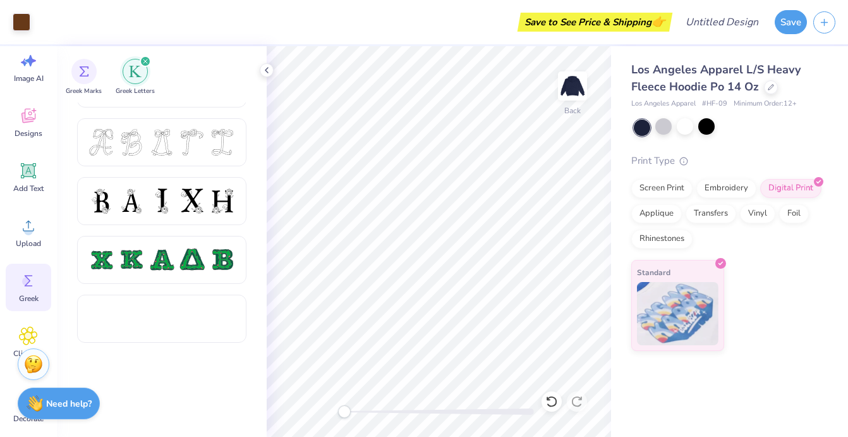
scroll to position [715, 0]
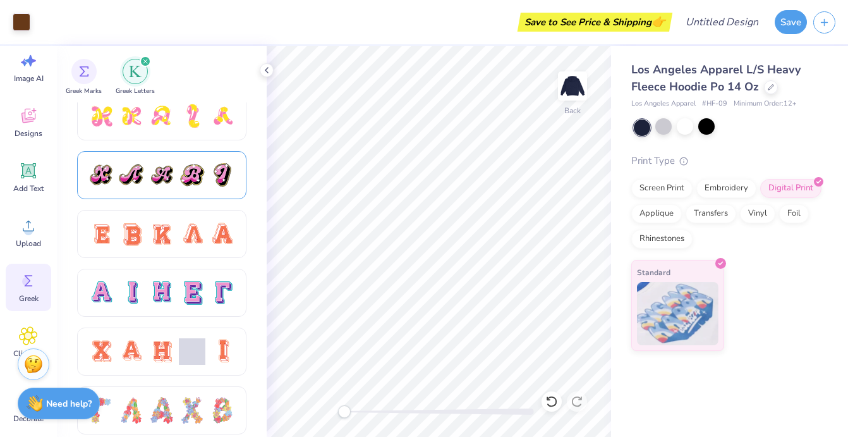
click at [162, 162] on div at bounding box center [161, 175] width 27 height 27
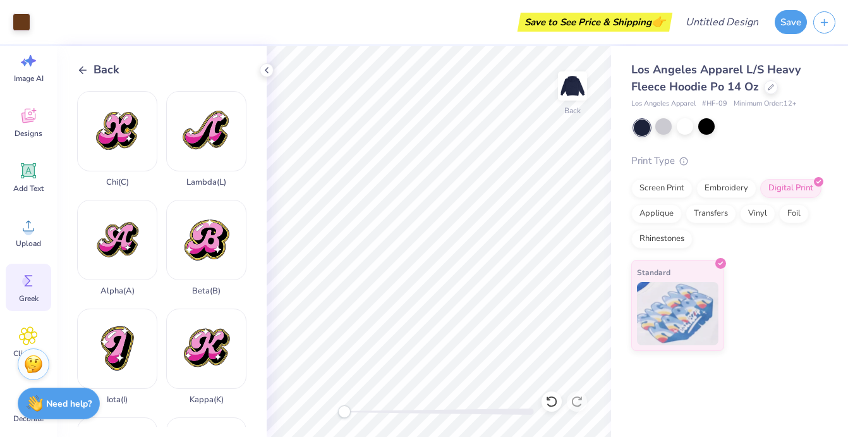
click at [83, 73] on icon at bounding box center [82, 69] width 11 height 11
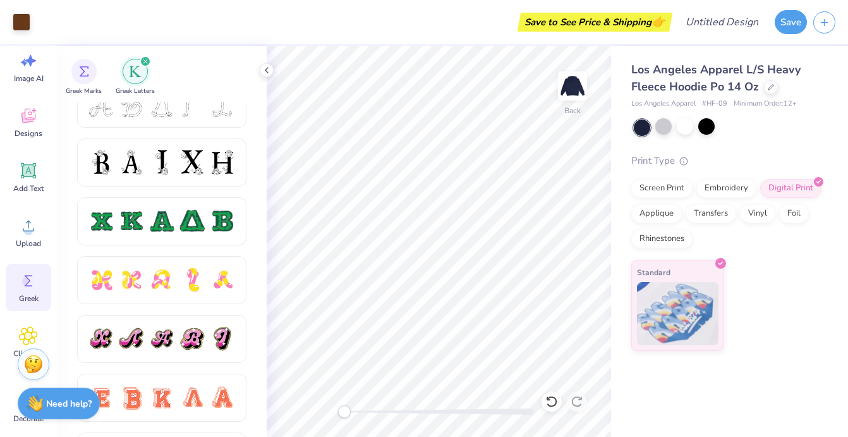
scroll to position [558, 0]
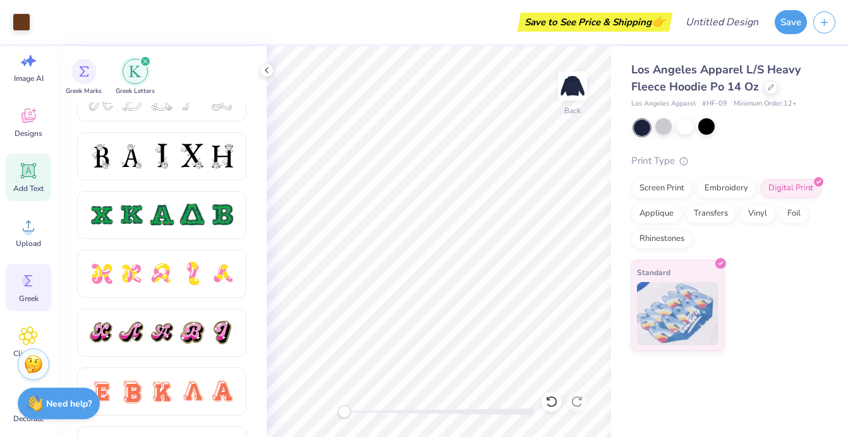
click at [28, 166] on icon at bounding box center [29, 171] width 12 height 12
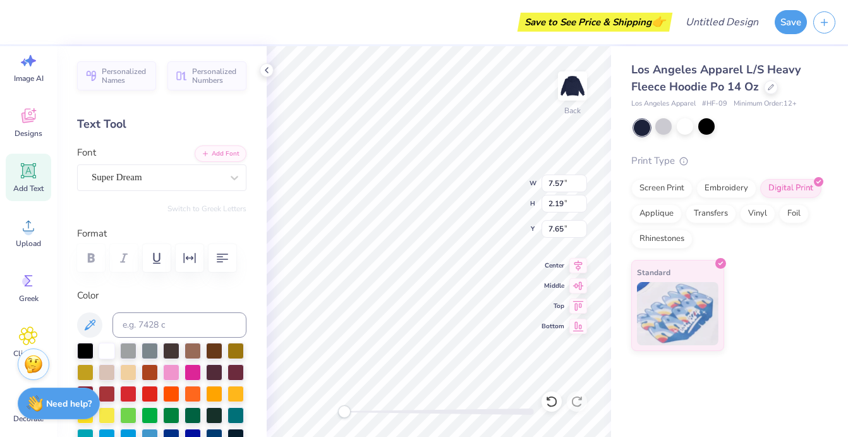
type textarea "H"
type input "11.50"
type input "11.95"
type input "4.02"
type input "2.60"
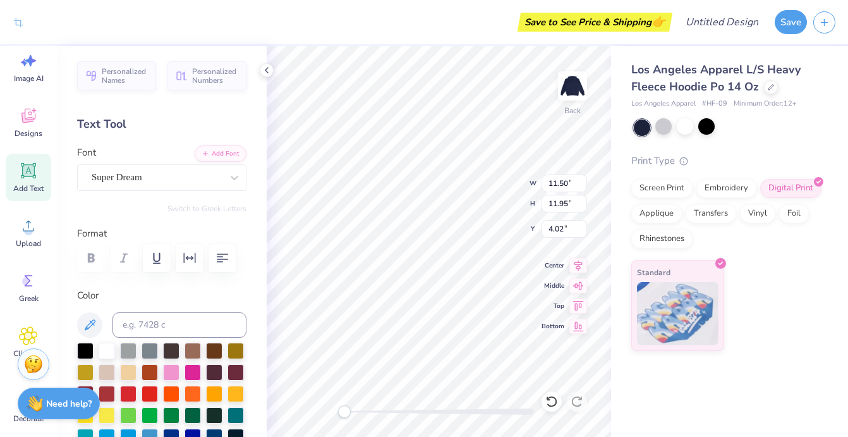
type input "2.53"
type input "9.59"
click at [208, 202] on div "Personalized Names Personalized Numbers Text Tool Add Font Font Super Dream Swi…" at bounding box center [162, 241] width 210 height 390
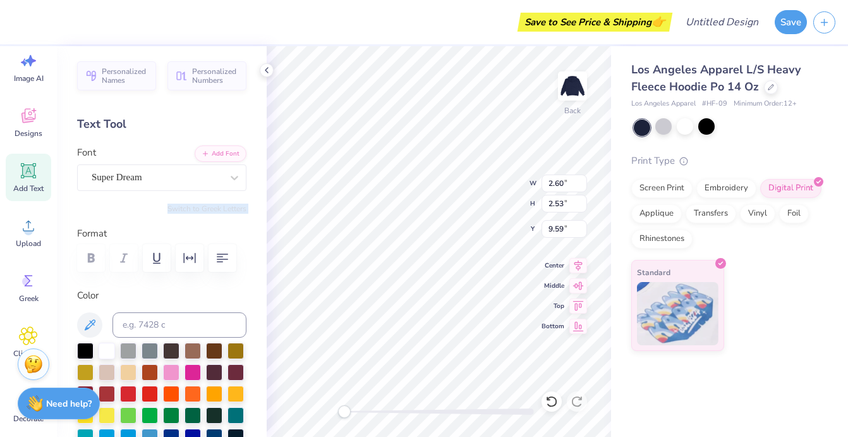
click at [208, 202] on div "Personalized Names Personalized Numbers Text Tool Add Font Font Super Dream Swi…" at bounding box center [162, 241] width 210 height 390
click at [136, 204] on div "Switch to Greek Letters" at bounding box center [161, 208] width 169 height 10
type input "11.50"
type input "11.95"
type input "4.02"
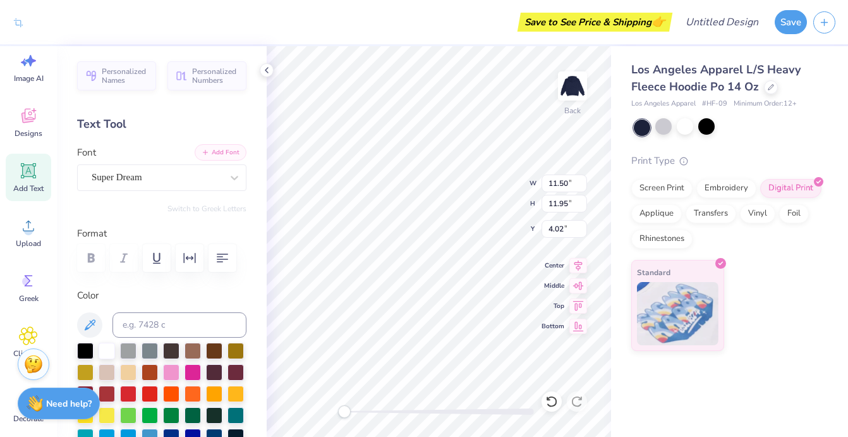
click at [205, 153] on icon "button" at bounding box center [206, 152] width 8 height 8
click at [787, 23] on button "Save" at bounding box center [791, 20] width 32 height 24
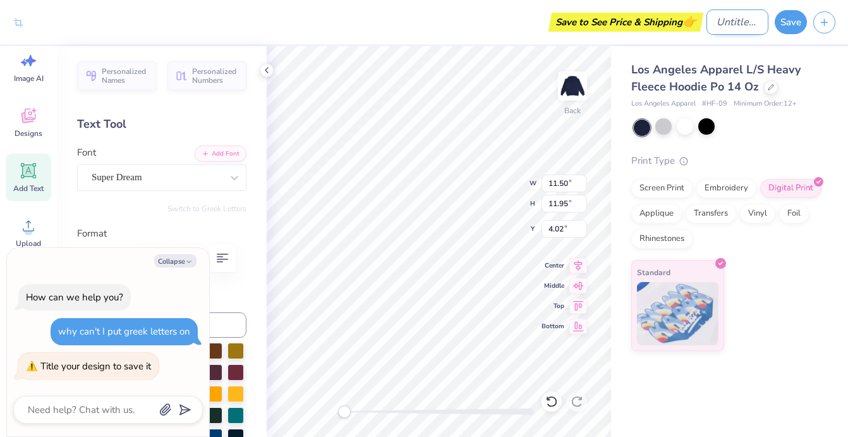
type textarea "x"
click at [720, 23] on input "Design Title" at bounding box center [737, 21] width 62 height 25
type input "G"
type textarea "x"
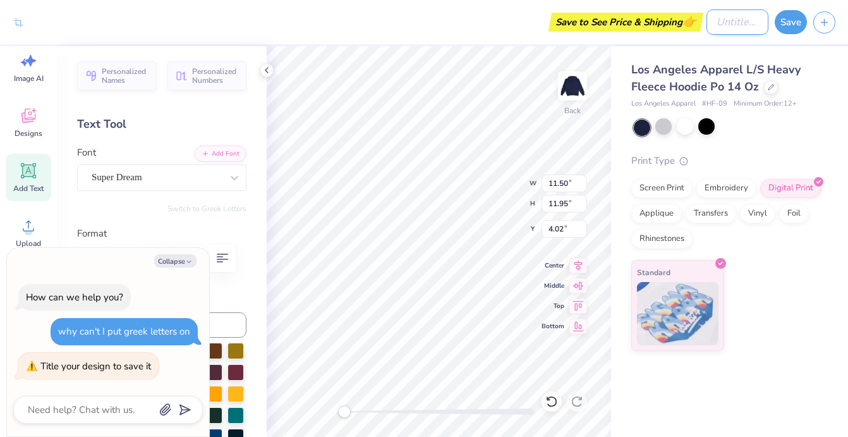
type input "G"
type textarea "x"
type input "Gr"
type textarea "x"
type input "Gre"
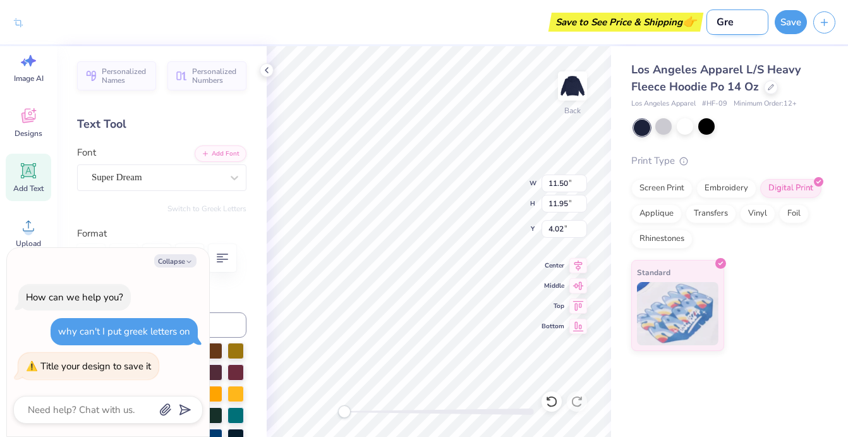
type textarea "x"
type input "Gr"
type textarea "x"
type input "G"
type textarea "x"
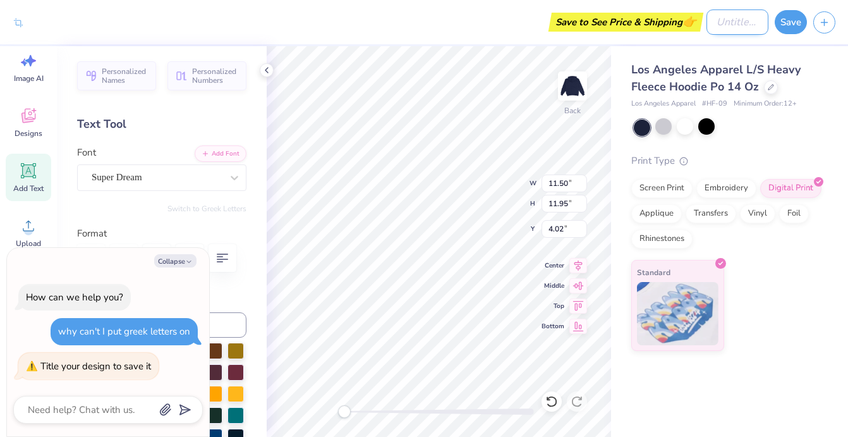
type textarea "x"
type input "P"
type textarea "x"
type input "PH"
type textarea "x"
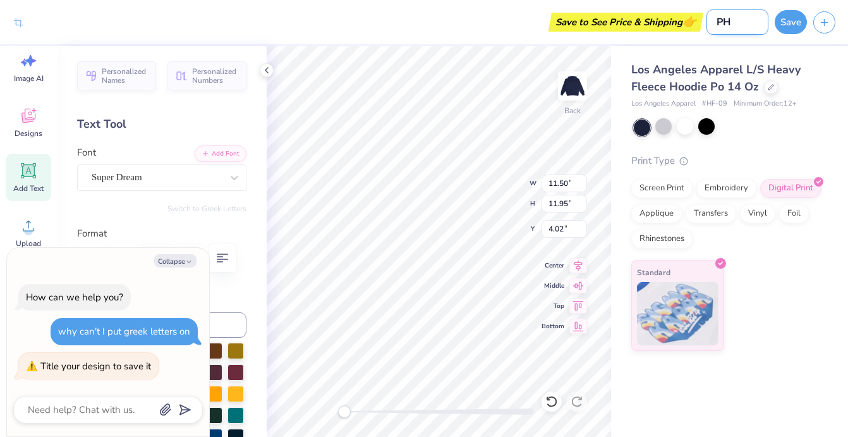
type input "P"
type textarea "x"
type input "P"
type textarea "x"
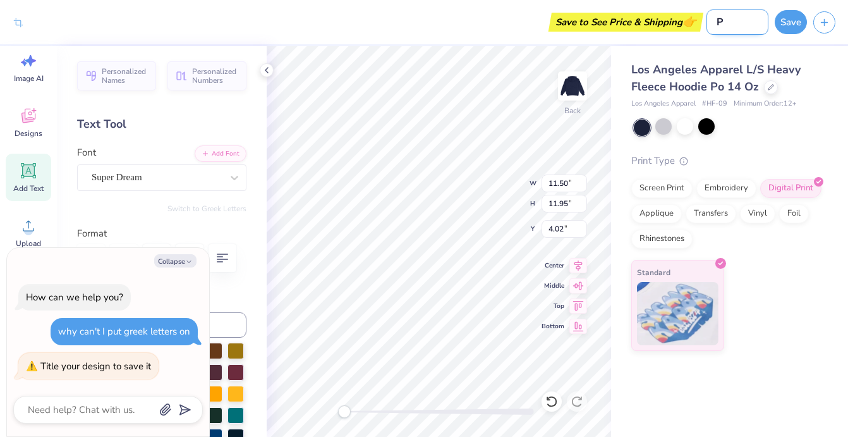
type input "PO"
type textarea "x"
type input "P"
type textarea "x"
paste input "ΡΦΔ"
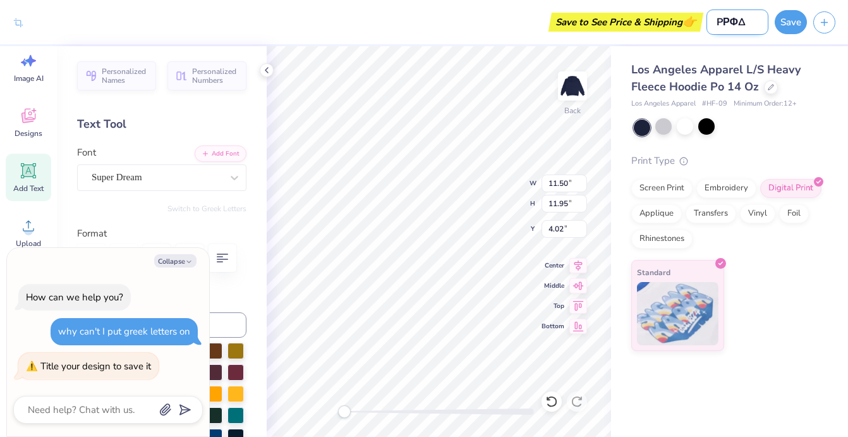
click at [720, 20] on input "PΡΦΔ" at bounding box center [737, 21] width 62 height 25
click at [721, 23] on input "PΡΦΔ" at bounding box center [737, 21] width 62 height 25
click at [802, 13] on button "Save" at bounding box center [791, 20] width 32 height 24
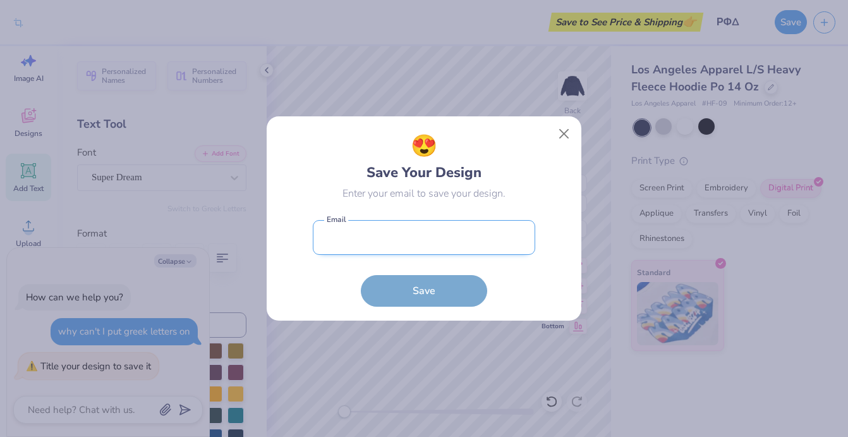
click at [419, 245] on input "email" at bounding box center [424, 237] width 222 height 35
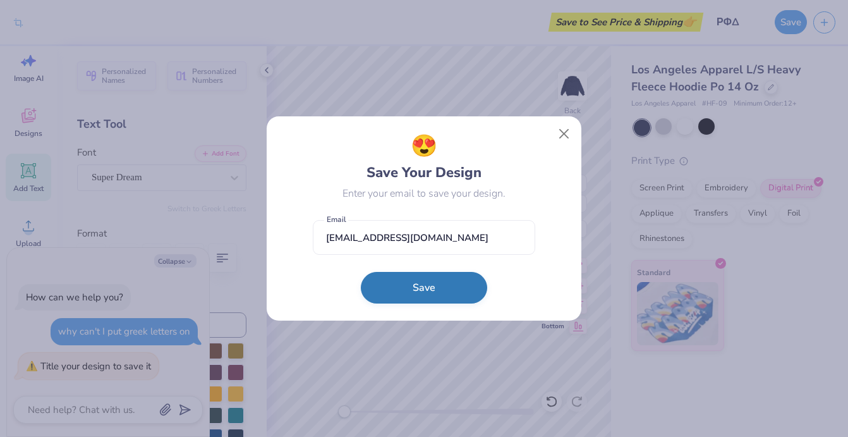
click at [399, 284] on button "Save" at bounding box center [424, 288] width 126 height 32
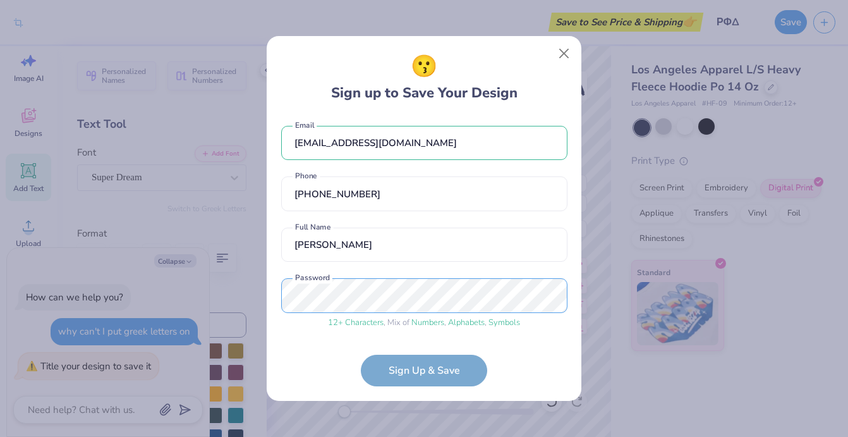
scroll to position [51, 0]
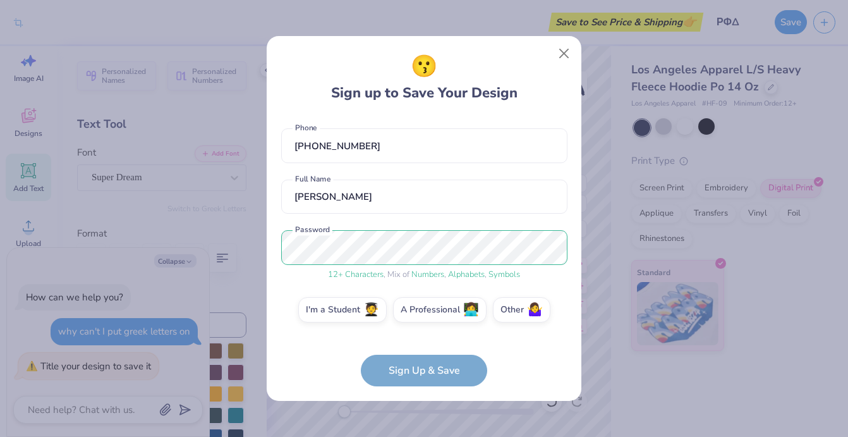
click at [403, 369] on form "[EMAIL_ADDRESS][DOMAIN_NAME] Email [PHONE_NUMBER] Phone [PERSON_NAME] Full Name…" at bounding box center [424, 251] width 286 height 270
click at [389, 366] on form "[EMAIL_ADDRESS][DOMAIN_NAME] Email [PHONE_NUMBER] Phone [PERSON_NAME] Full Name…" at bounding box center [424, 251] width 286 height 270
click at [347, 326] on div "I'm a Student 🧑‍🎓 A Professional 👩‍💻 Other 🤷‍♀️" at bounding box center [424, 313] width 286 height 32
click at [339, 312] on label "I'm a Student 🧑‍🎓" at bounding box center [342, 307] width 88 height 25
click at [420, 360] on input "I'm a Student 🧑‍🎓" at bounding box center [424, 364] width 8 height 8
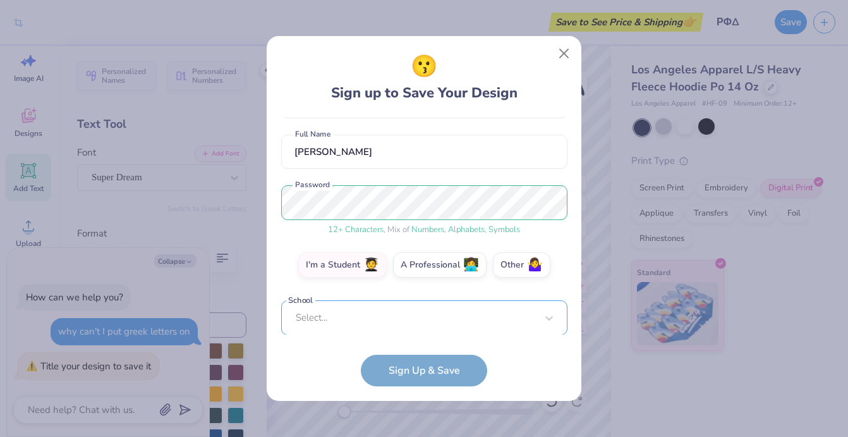
click at [390, 323] on div "Select..." at bounding box center [424, 317] width 286 height 35
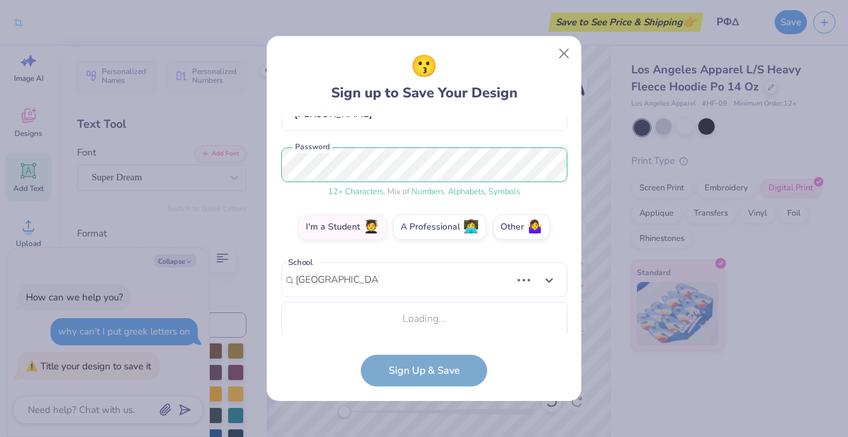
scroll to position [133, 0]
click at [426, 325] on div "Add School : " [GEOGRAPHIC_DATA][US_STATE] "" at bounding box center [424, 318] width 275 height 21
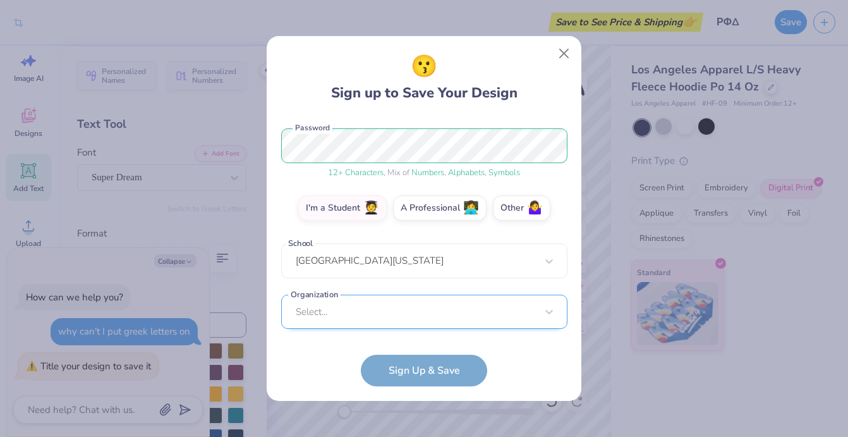
click at [413, 315] on div "Select..." at bounding box center [424, 311] width 286 height 35
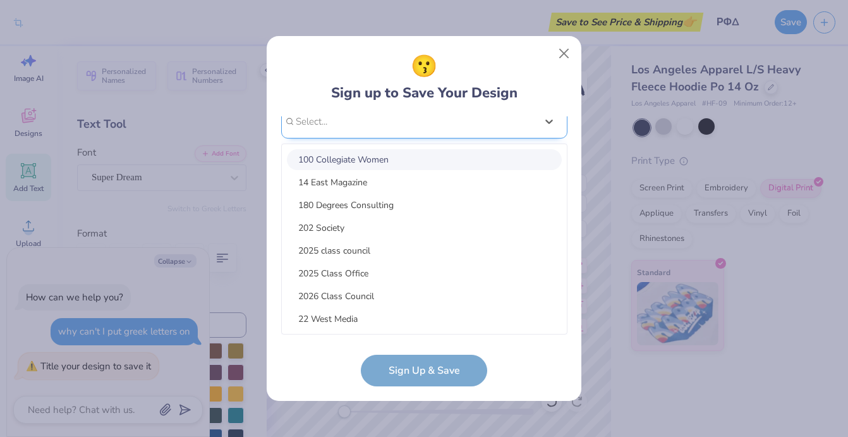
click at [334, 128] on div "[EMAIL_ADDRESS][DOMAIN_NAME] Email [PHONE_NUMBER] Phone [PERSON_NAME] Full Name…" at bounding box center [424, 225] width 286 height 219
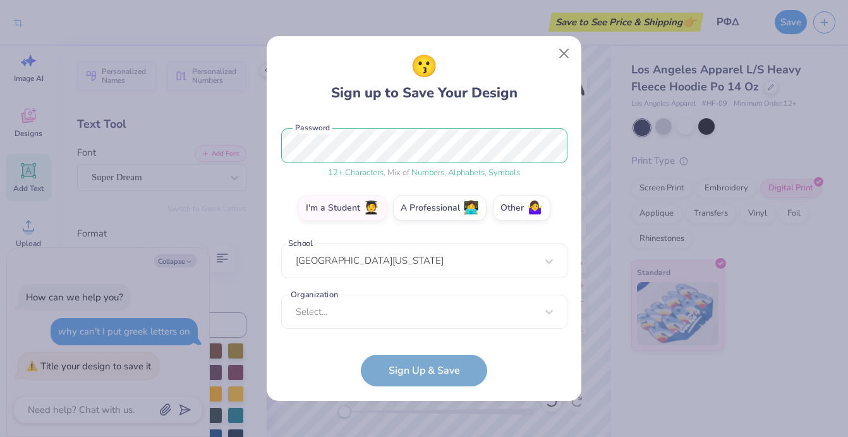
click at [358, 286] on div "[EMAIL_ADDRESS][DOMAIN_NAME] Email [PHONE_NUMBER] Phone [PERSON_NAME] Full Name…" at bounding box center [424, 225] width 286 height 219
click at [351, 319] on div "Select..." at bounding box center [424, 311] width 286 height 35
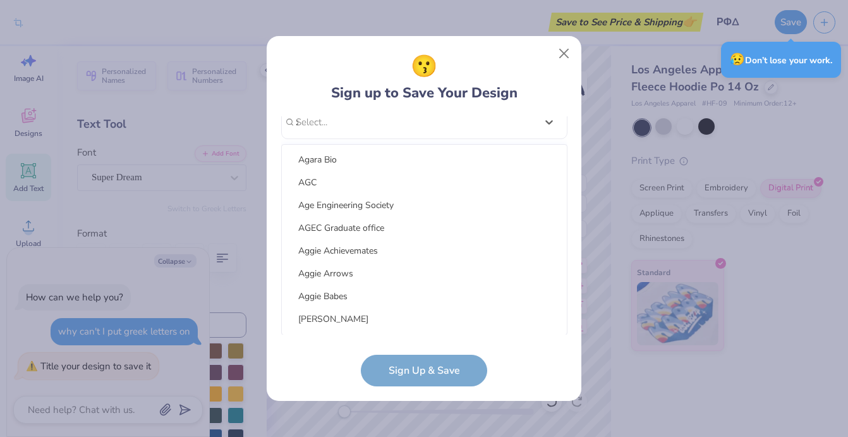
scroll to position [0, 0]
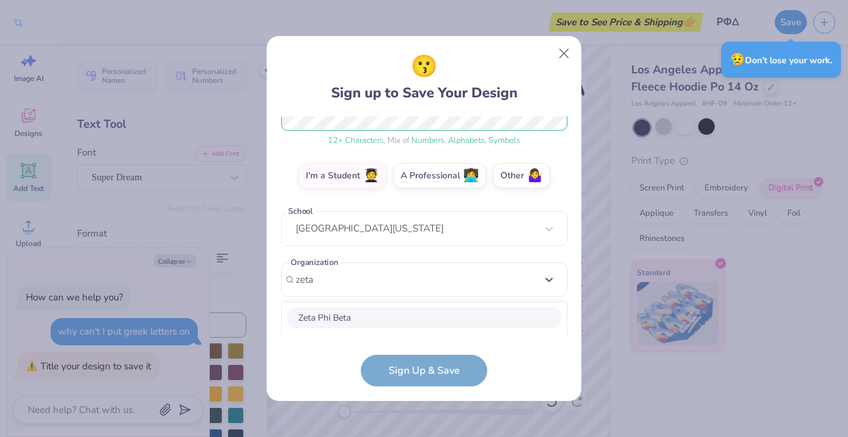
drag, startPoint x: 351, startPoint y: 319, endPoint x: 376, endPoint y: 306, distance: 27.7
click at [372, 315] on div "Zeta Phi Beta Zeta Tau Alpha Fraternity Zeta Psi Zeta Beta Tau Zeta Delta Tau Z…" at bounding box center [424, 397] width 285 height 190
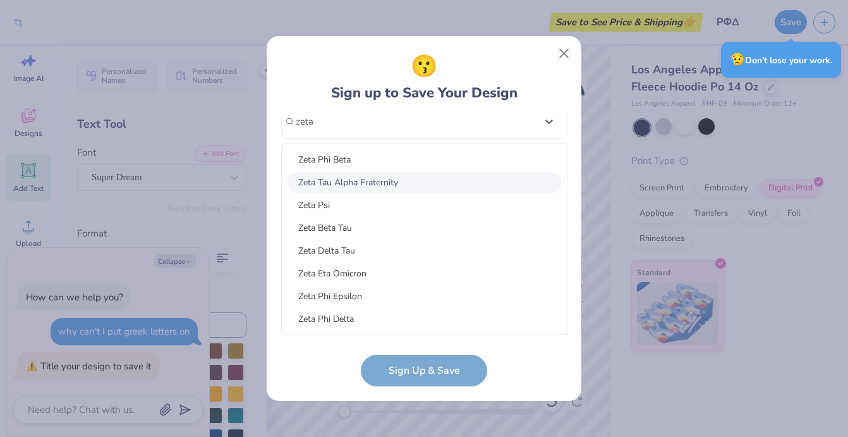
click at [367, 184] on div "Zeta Tau Alpha Fraternity" at bounding box center [424, 182] width 275 height 21
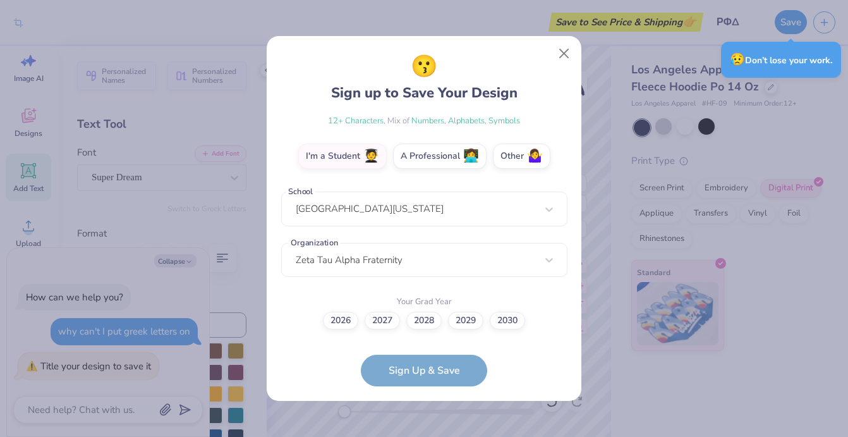
click at [412, 375] on form "[EMAIL_ADDRESS][DOMAIN_NAME] Email [PHONE_NUMBER] Phone [PERSON_NAME] Full Name…" at bounding box center [424, 251] width 286 height 270
click at [378, 313] on label "2027" at bounding box center [382, 319] width 35 height 18
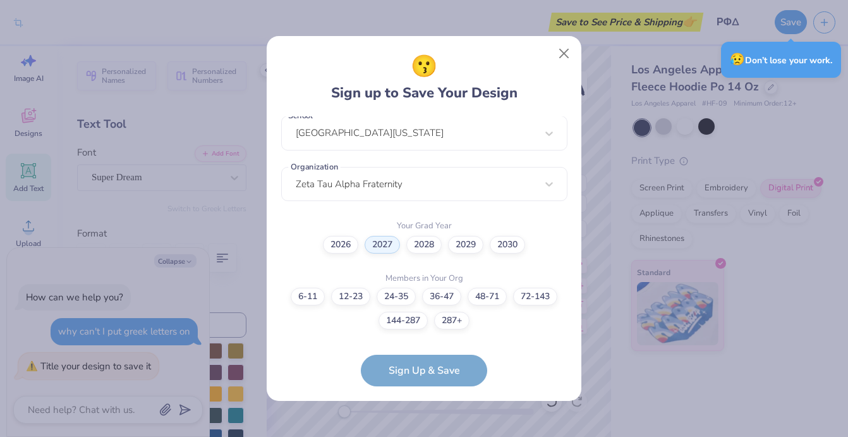
click at [401, 358] on form "[EMAIL_ADDRESS][DOMAIN_NAME] Email [PHONE_NUMBER] Phone [PERSON_NAME] Full Name…" at bounding box center [424, 251] width 286 height 270
click at [416, 322] on label "144-287" at bounding box center [402, 319] width 49 height 18
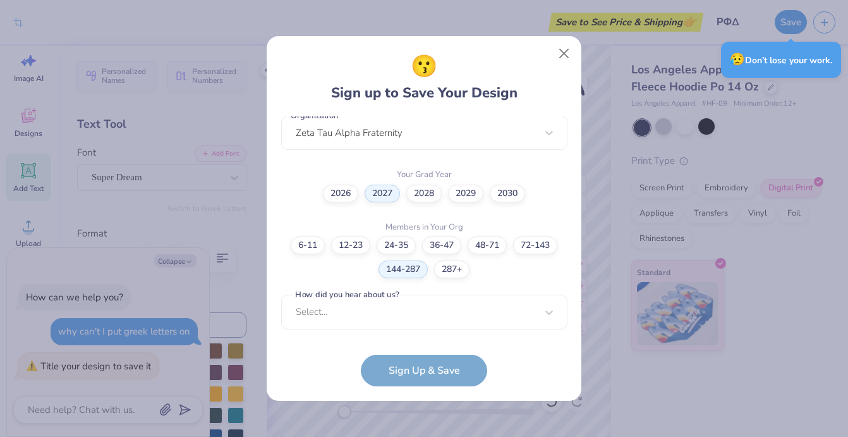
click at [414, 371] on form "[EMAIL_ADDRESS][DOMAIN_NAME] Email [PHONE_NUMBER] Phone [PERSON_NAME] Full Name…" at bounding box center [424, 251] width 286 height 270
click at [377, 315] on div "option Pinterest focused, 1 of 15. 15 results available. Use Up and Down to cho…" at bounding box center [424, 409] width 286 height 231
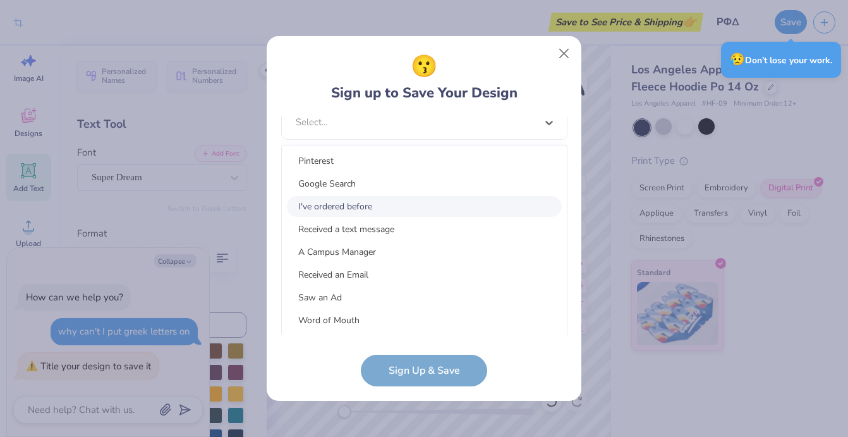
click at [370, 205] on div "I've ordered before" at bounding box center [424, 206] width 275 height 21
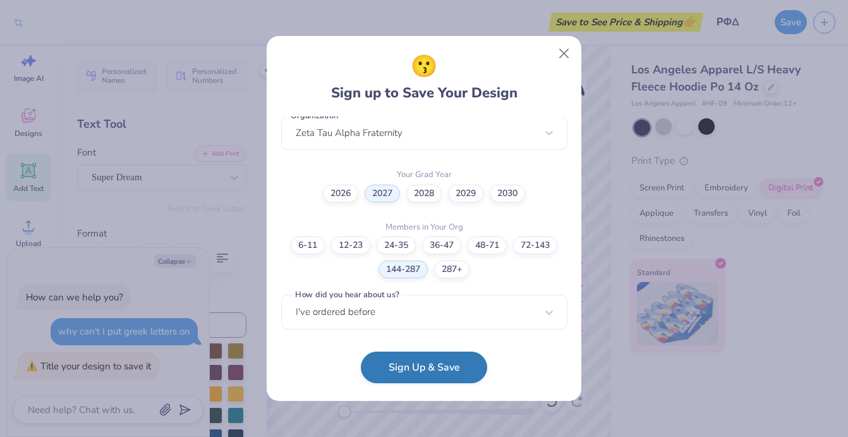
click at [411, 365] on button "Sign Up & Save" at bounding box center [424, 367] width 126 height 32
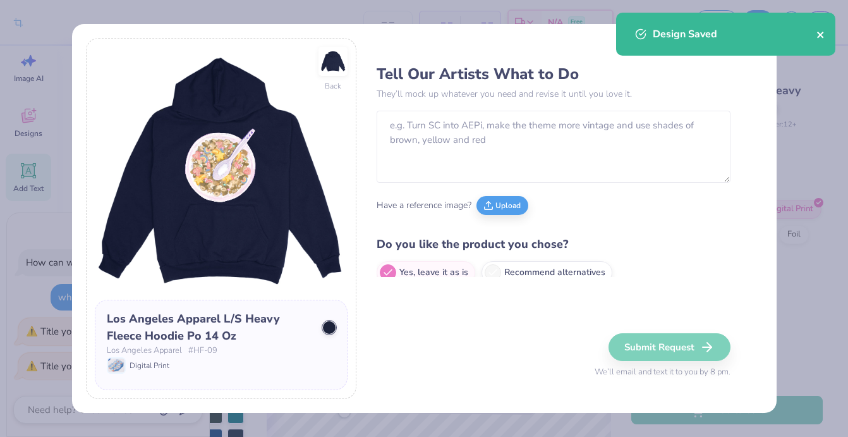
click at [818, 33] on icon "close" at bounding box center [820, 35] width 6 height 6
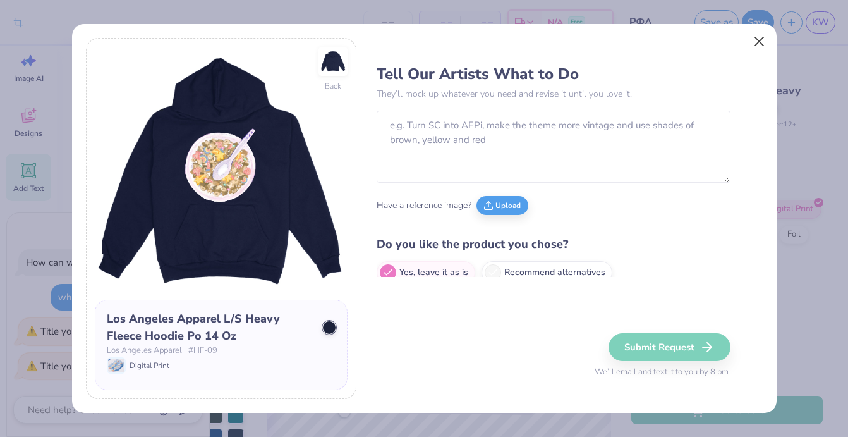
click at [750, 42] on body "Crop Image – – Per Item – – Total Est. Delivery N/A Free Design Title ΡΦΔ Save …" at bounding box center [424, 218] width 848 height 437
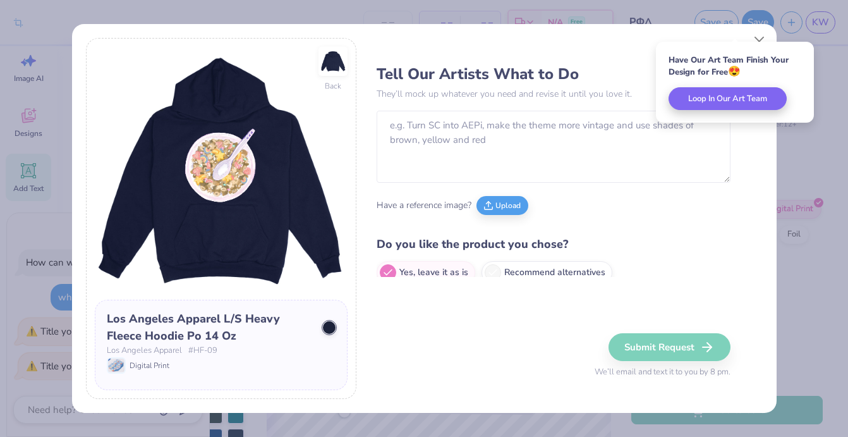
click at [760, 42] on div "Have Our Art Team Finish Your Design for Free 😍 Loop In Our Art Team" at bounding box center [735, 82] width 158 height 81
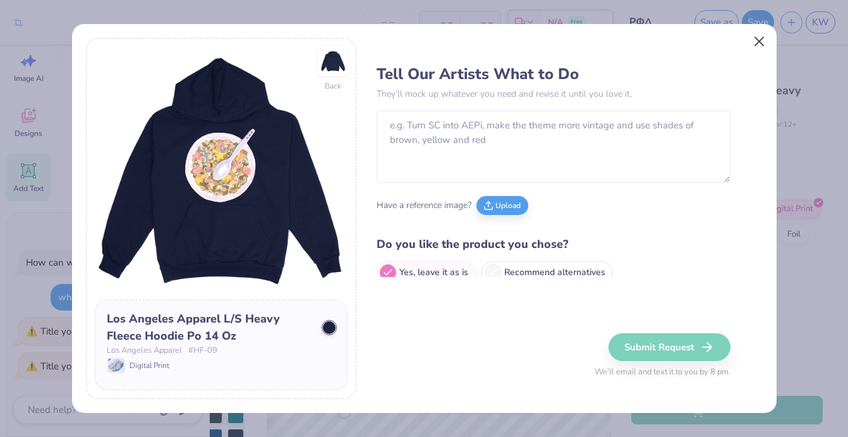
click at [756, 35] on button "Close" at bounding box center [759, 41] width 24 height 24
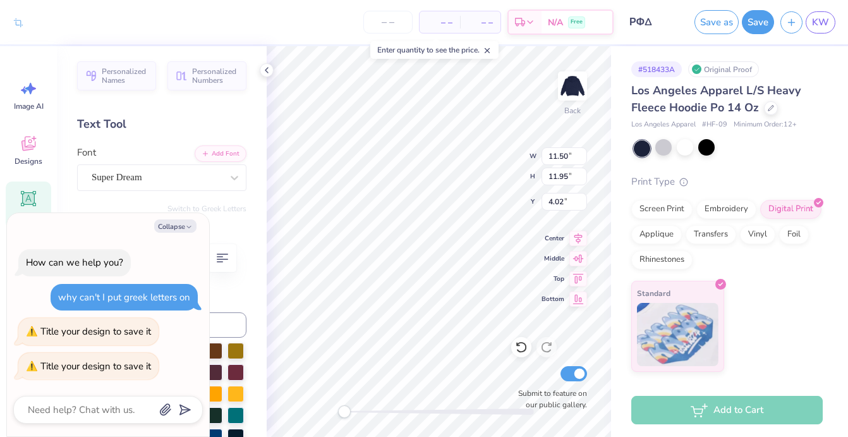
click at [29, 176] on div "Image AI Designs Add Text Upload Greek Clipart & logos Decorate" at bounding box center [28, 264] width 45 height 387
click at [29, 199] on icon at bounding box center [28, 198] width 15 height 15
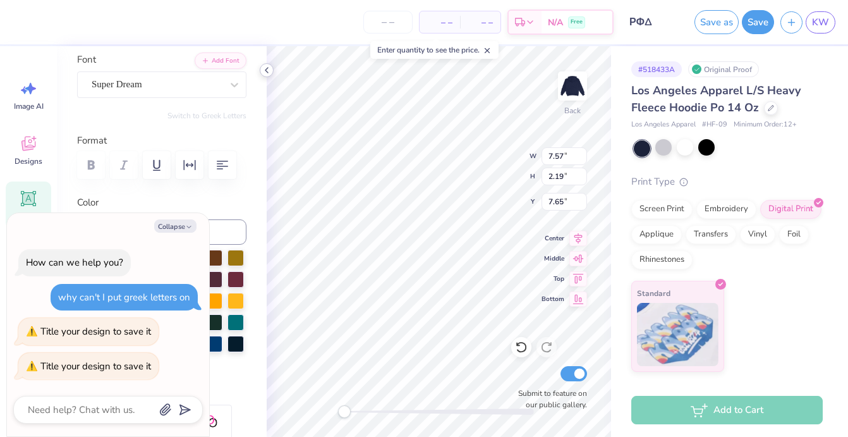
click at [267, 69] on icon at bounding box center [267, 70] width 10 height 10
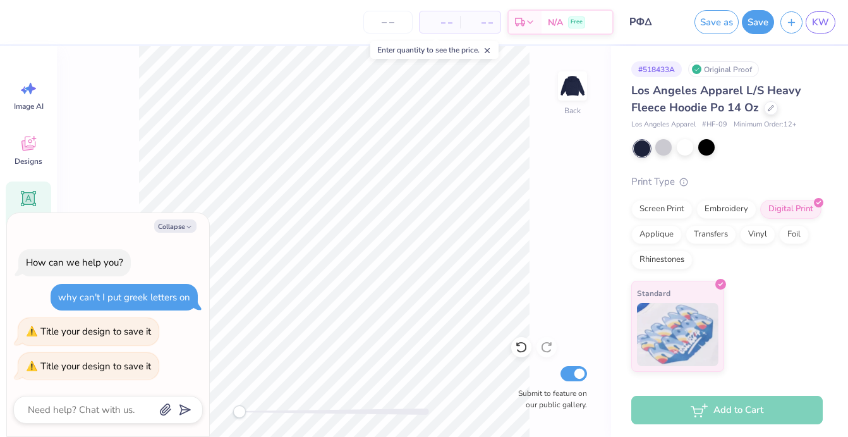
click at [162, 415] on button "button" at bounding box center [166, 408] width 14 height 14
click at [192, 226] on icon "button" at bounding box center [189, 227] width 8 height 8
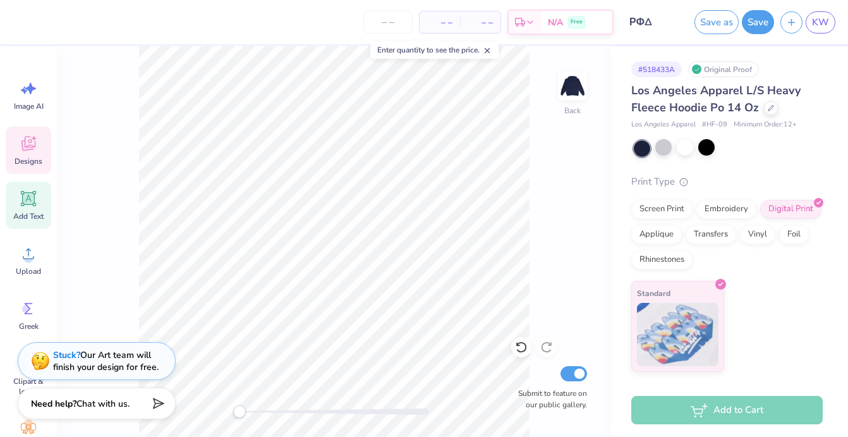
click at [32, 140] on icon at bounding box center [28, 143] width 19 height 19
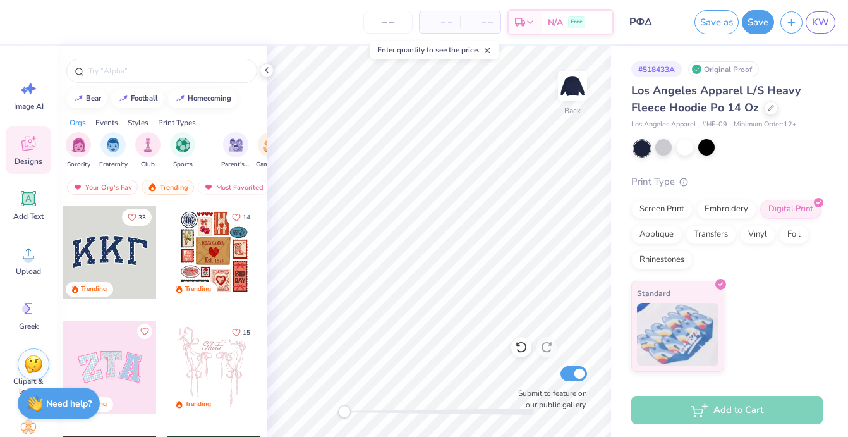
click at [126, 238] on div at bounding box center [109, 251] width 93 height 93
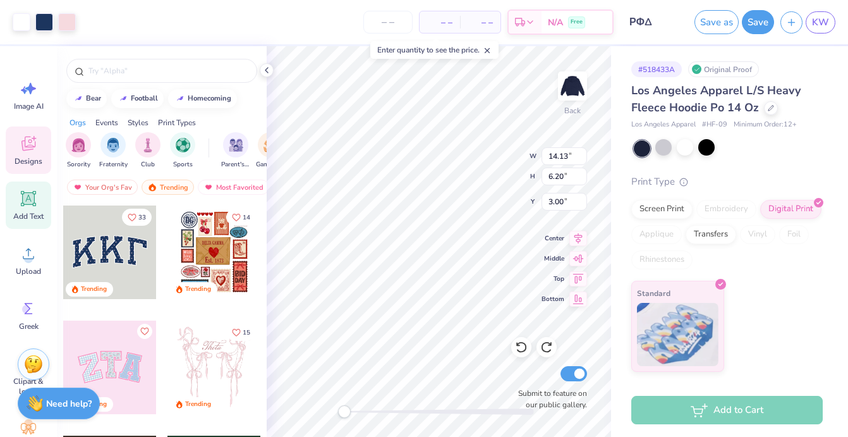
click at [30, 226] on div "Add Text" at bounding box center [28, 204] width 45 height 47
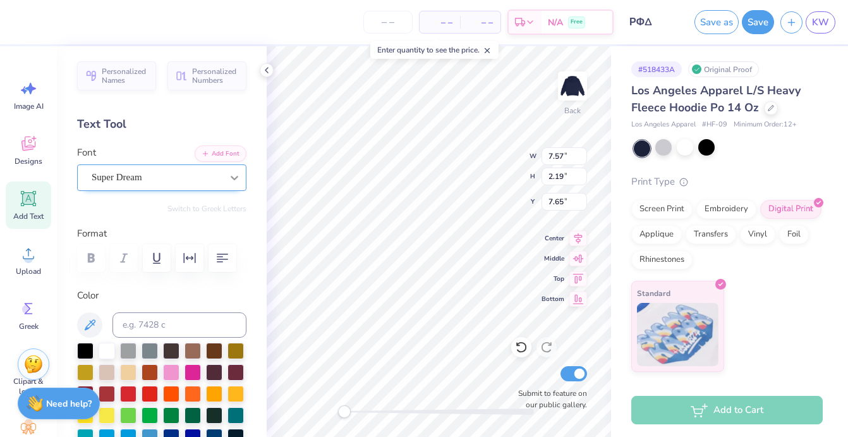
click at [239, 174] on icon at bounding box center [234, 177] width 13 height 13
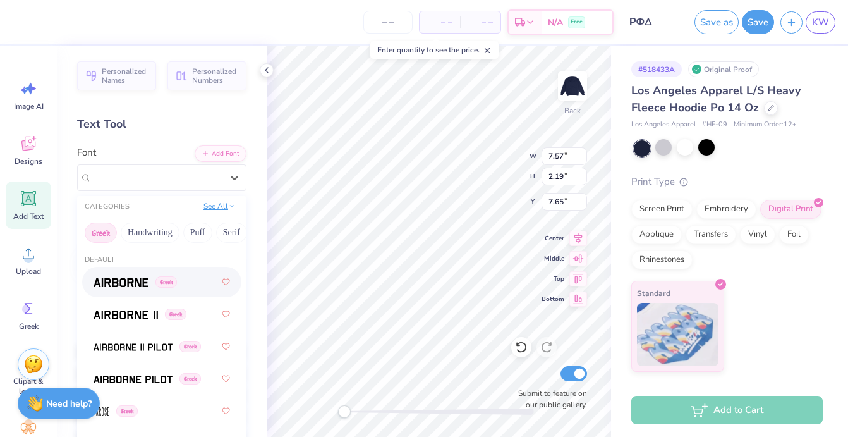
click at [221, 207] on button "See All" at bounding box center [219, 206] width 39 height 13
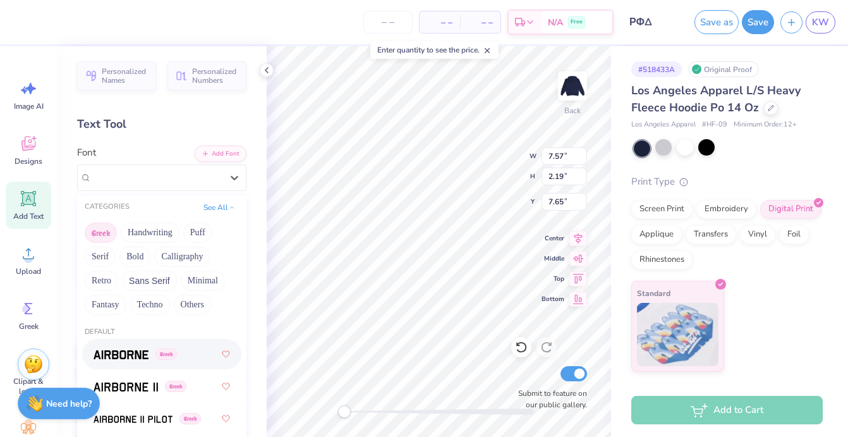
click at [216, 199] on div "CATEGORIES See All" at bounding box center [161, 207] width 169 height 23
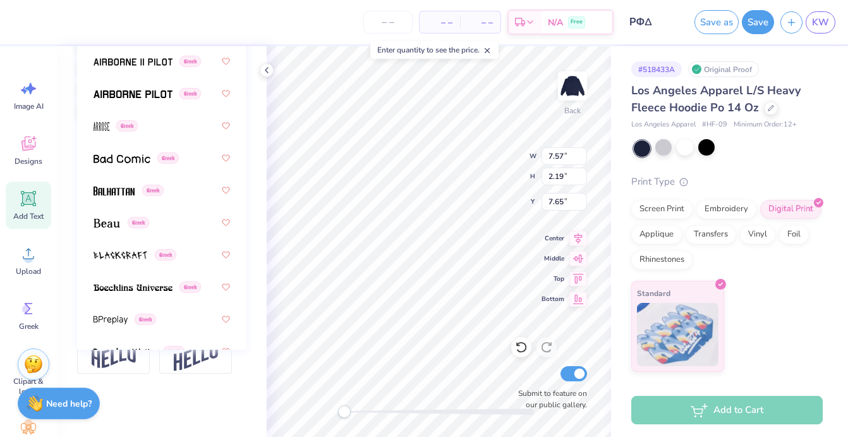
scroll to position [348, 0]
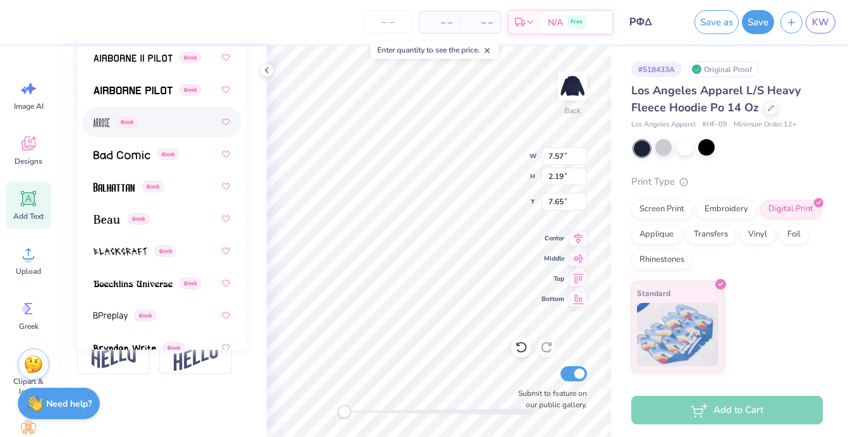
click at [131, 122] on span "Greek" at bounding box center [126, 121] width 21 height 11
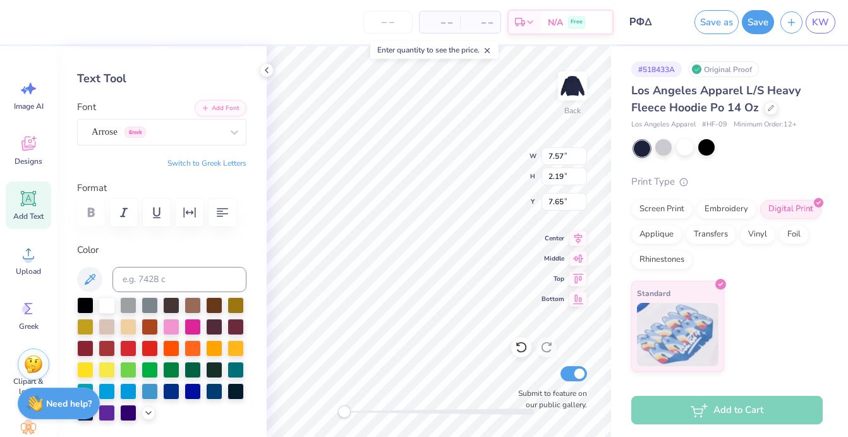
scroll to position [0, 0]
click at [205, 144] on div "Personalized Names Personalized Numbers Text Tool Add Font Font Arrose Greek Sw…" at bounding box center [162, 241] width 210 height 390
click at [241, 126] on div at bounding box center [234, 132] width 23 height 23
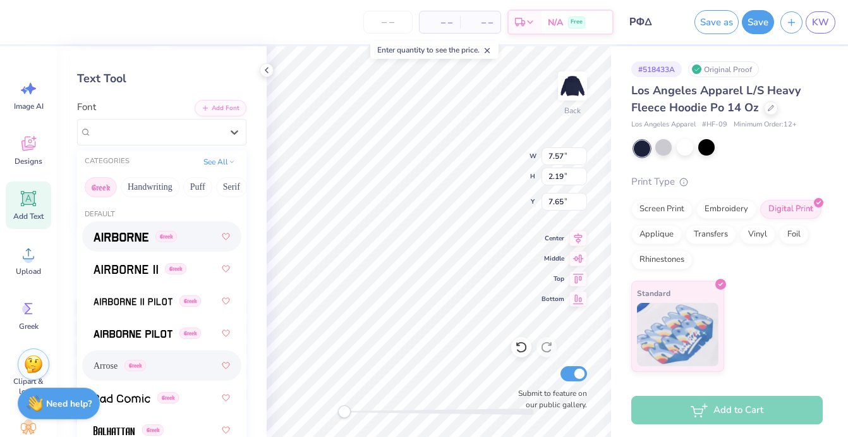
click at [172, 234] on span "Greek" at bounding box center [165, 236] width 21 height 11
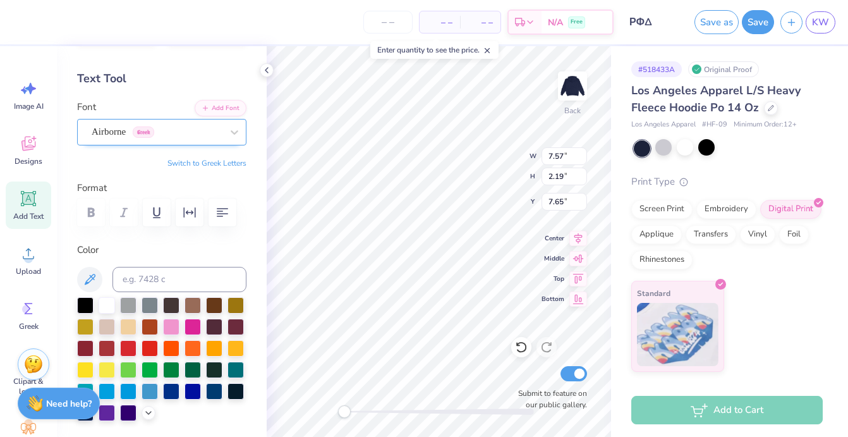
click at [154, 130] on span "Greek" at bounding box center [143, 131] width 21 height 11
click at [29, 200] on icon at bounding box center [29, 199] width 12 height 12
click at [18, 149] on div "Designs" at bounding box center [28, 149] width 45 height 47
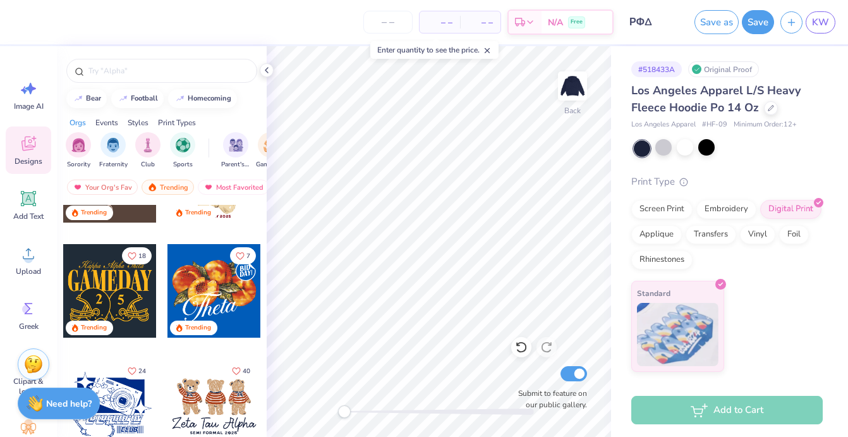
scroll to position [657, 0]
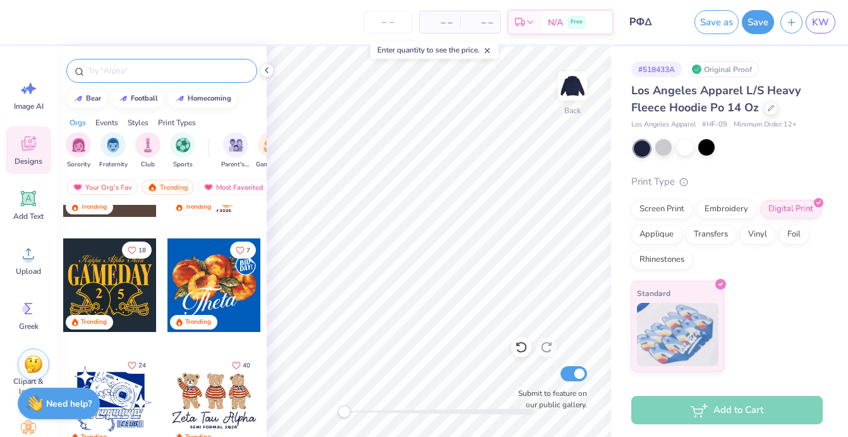
click at [99, 66] on input "text" at bounding box center [168, 70] width 162 height 13
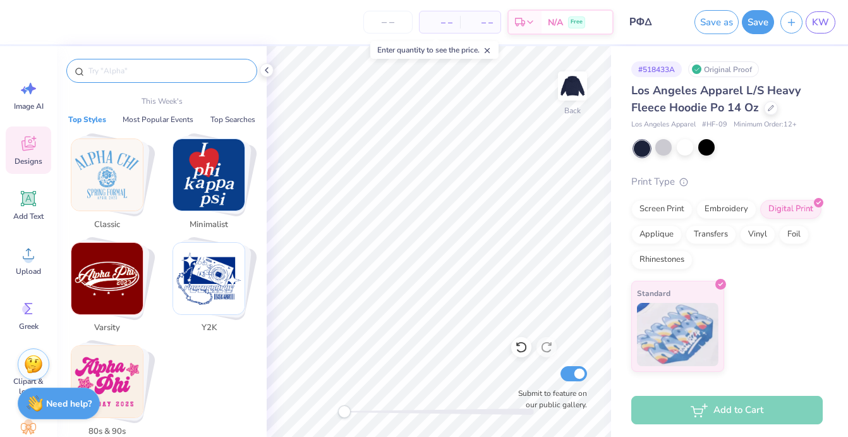
paste input "ΡΦΔ"
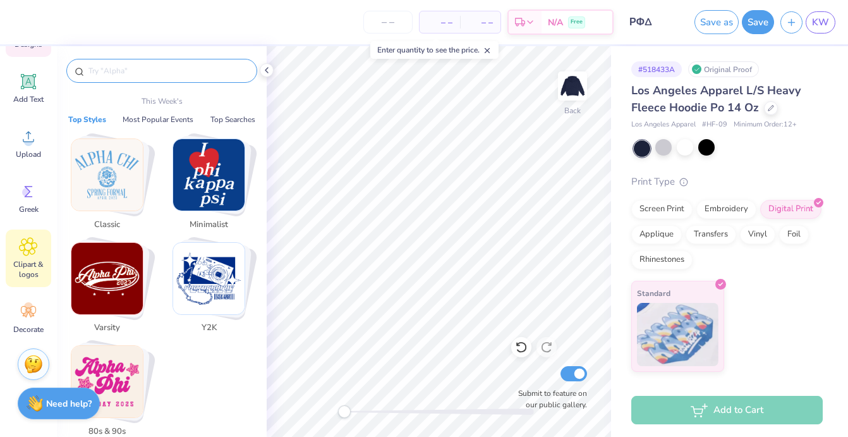
scroll to position [117, 0]
click at [33, 246] on icon at bounding box center [28, 246] width 18 height 19
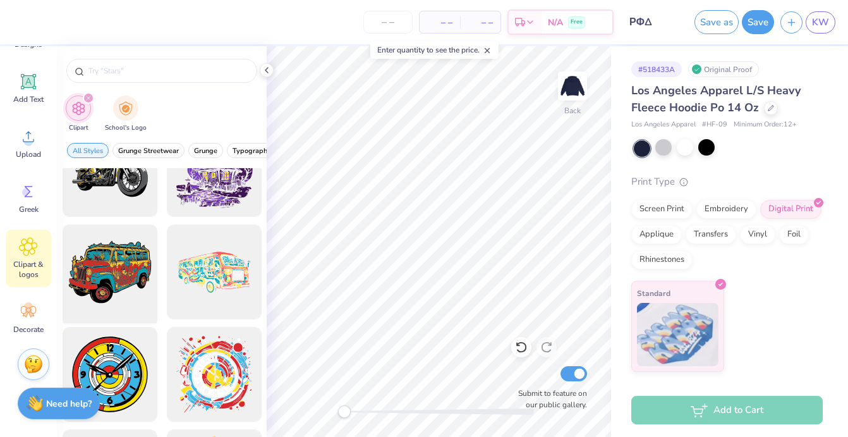
scroll to position [929, 0]
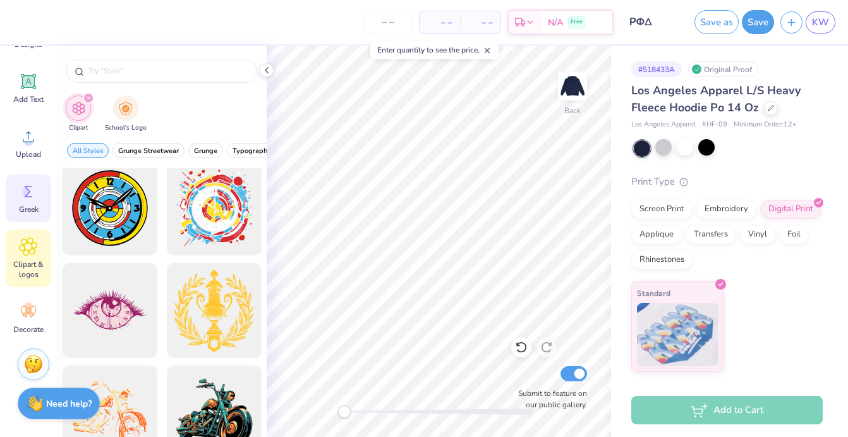
click at [37, 210] on span "Greek" at bounding box center [29, 209] width 20 height 10
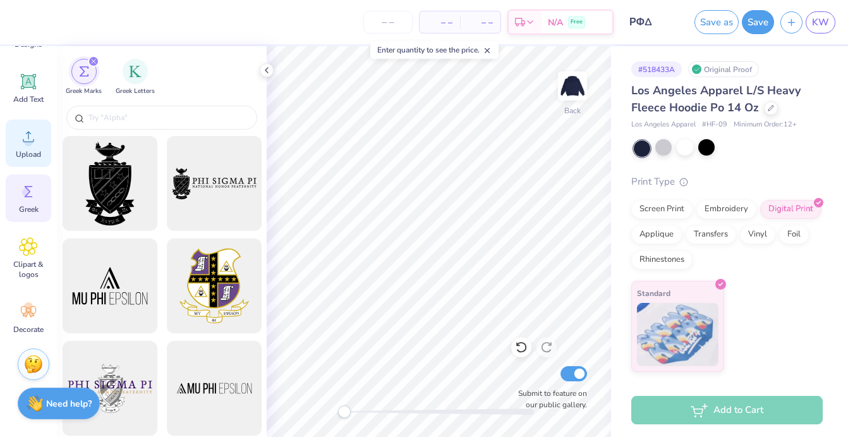
click at [31, 152] on span "Upload" at bounding box center [28, 154] width 25 height 10
click at [21, 92] on div "Add Text" at bounding box center [28, 87] width 45 height 47
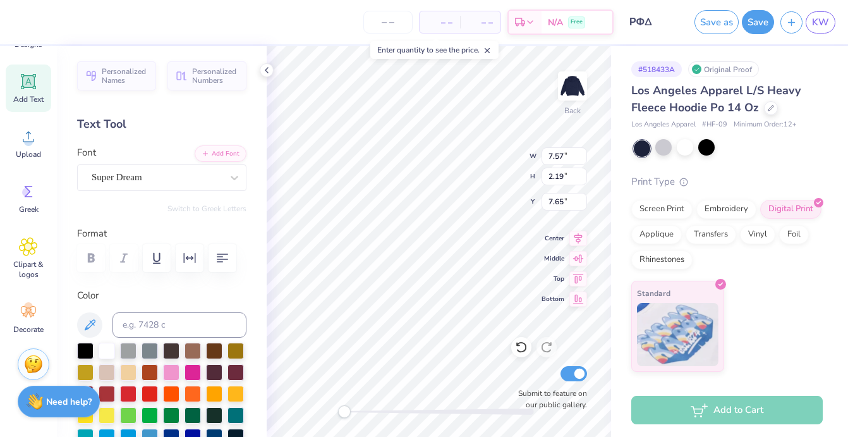
click at [75, 402] on strong "Need help?" at bounding box center [68, 401] width 45 height 12
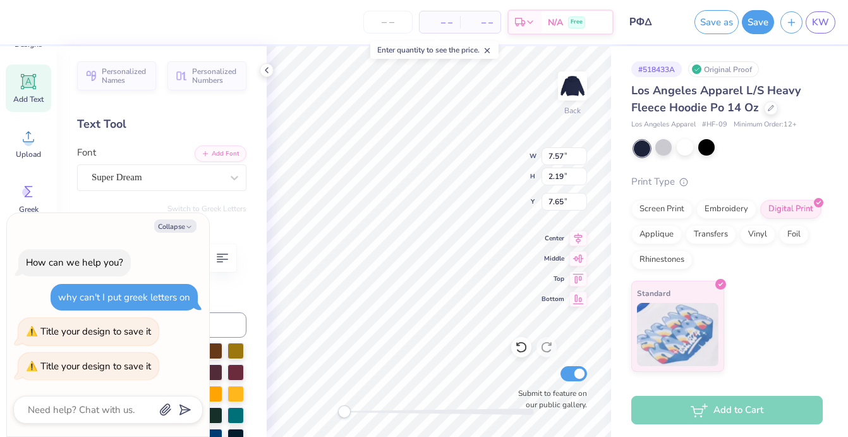
click at [99, 408] on textarea at bounding box center [91, 409] width 128 height 16
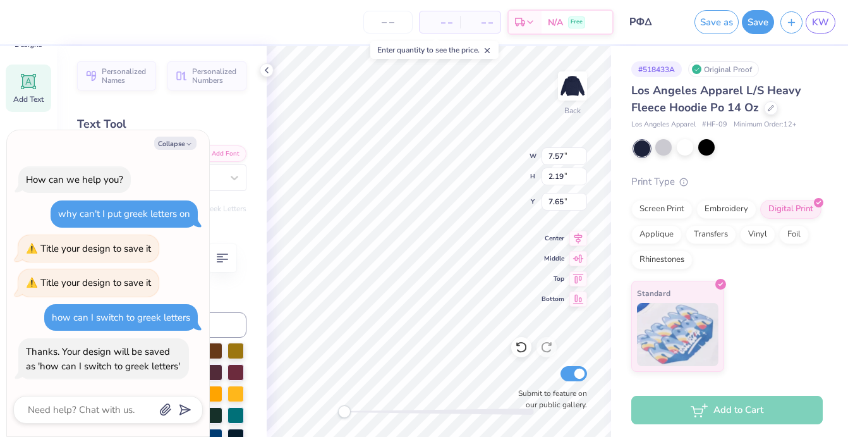
click at [78, 405] on textarea at bounding box center [91, 409] width 128 height 16
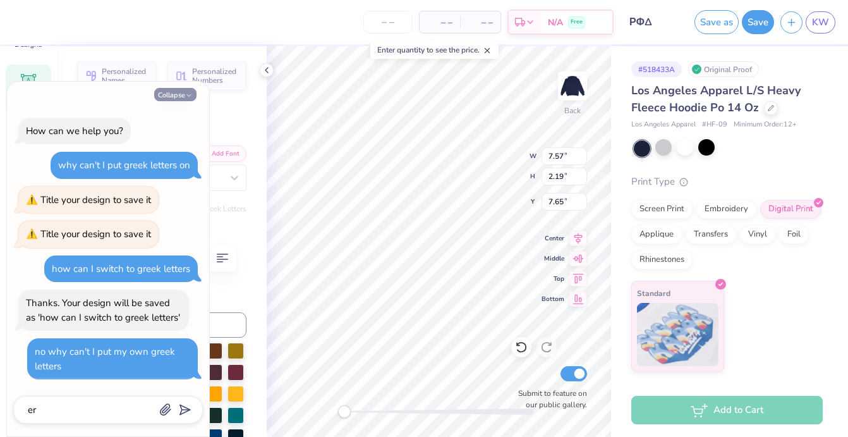
click at [169, 100] on button "Collapse" at bounding box center [175, 94] width 42 height 13
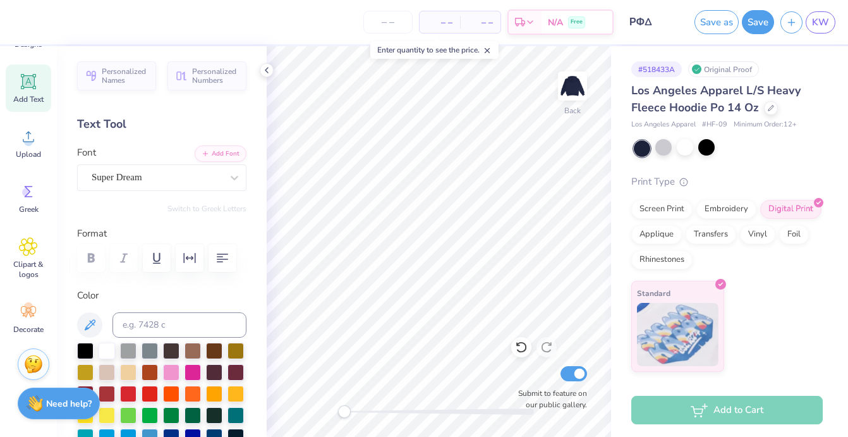
scroll to position [0, 0]
click at [27, 206] on span "Greek" at bounding box center [29, 209] width 20 height 10
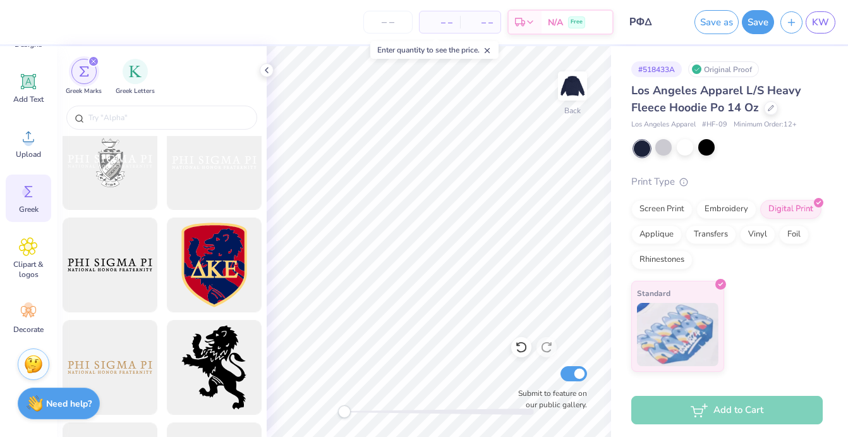
scroll to position [643, 0]
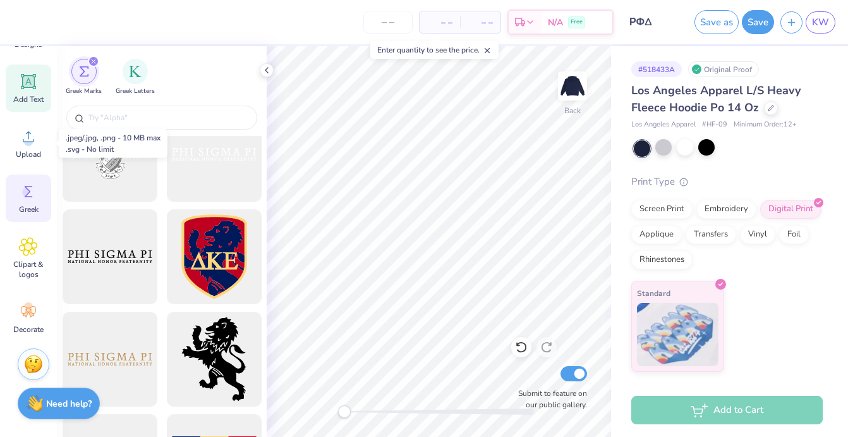
click at [30, 98] on span "Add Text" at bounding box center [28, 99] width 30 height 10
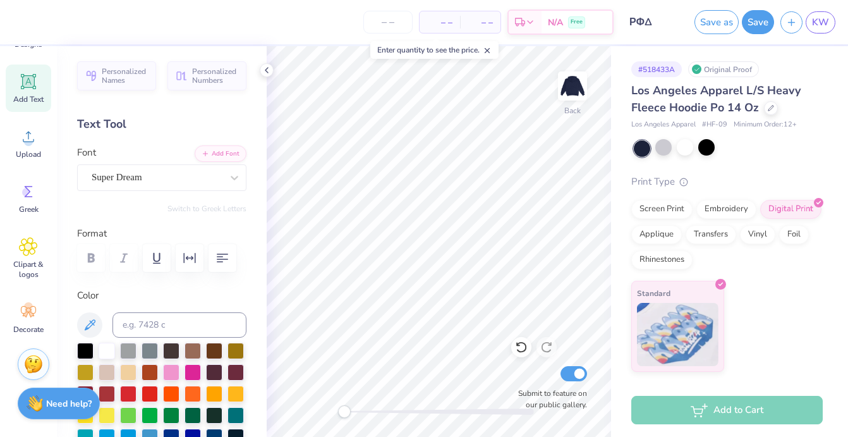
click at [19, 84] on icon at bounding box center [28, 81] width 19 height 19
click at [267, 66] on icon at bounding box center [267, 70] width 10 height 10
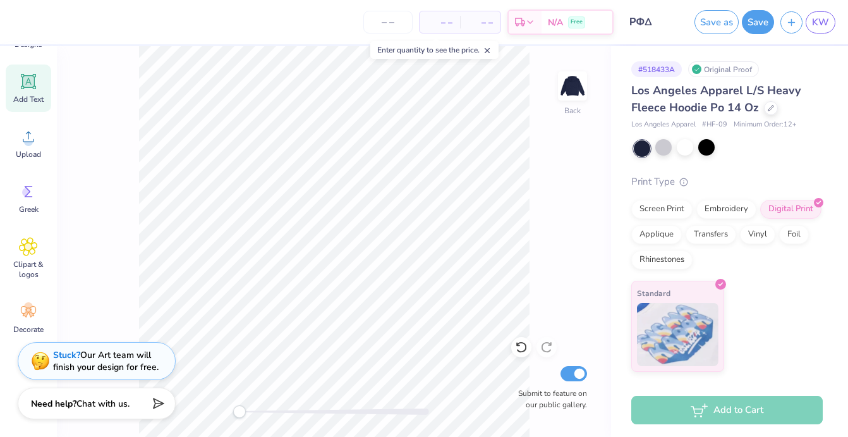
click at [488, 49] on line at bounding box center [487, 51] width 4 height 4
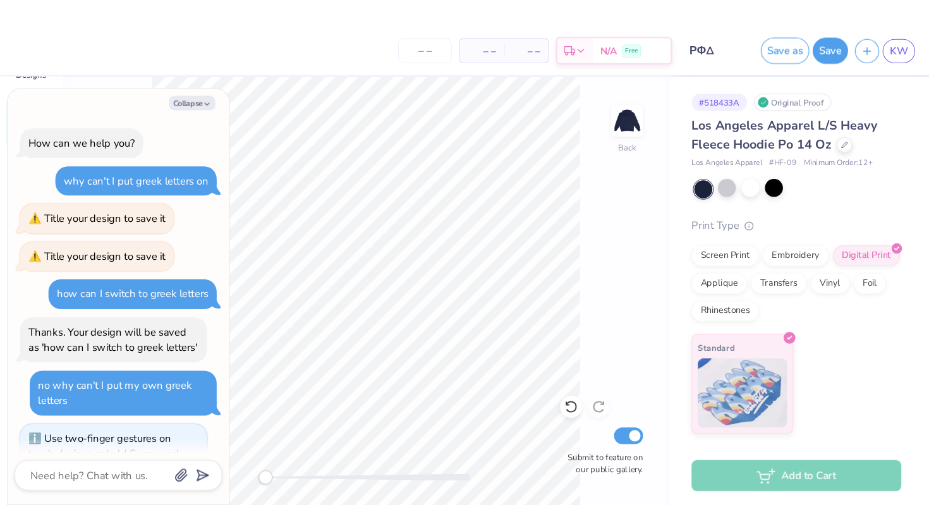
scroll to position [49, 0]
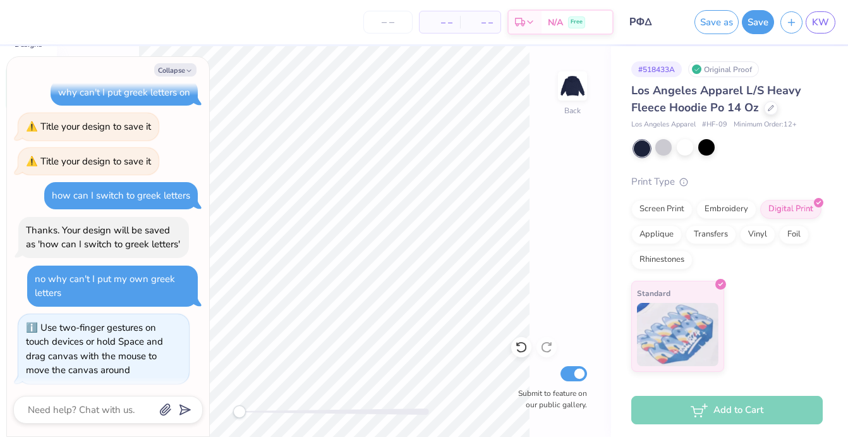
drag, startPoint x: 242, startPoint y: 410, endPoint x: 196, endPoint y: 416, distance: 46.5
click at [196, 416] on body "– – Per Item – – Total Est. Delivery N/A Free Design Title ΡΦΔ Save as Save KW …" at bounding box center [424, 218] width 848 height 437
click at [176, 73] on button "Collapse" at bounding box center [175, 69] width 42 height 13
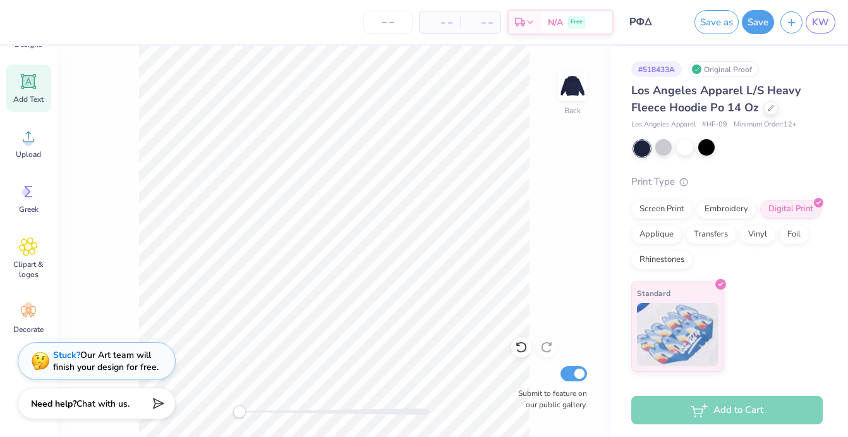
click at [97, 337] on div "Back Submit to feature on our public gallery." at bounding box center [334, 241] width 554 height 390
click at [98, 359] on div "Stuck? Our Art team will finish your design for free." at bounding box center [106, 359] width 106 height 24
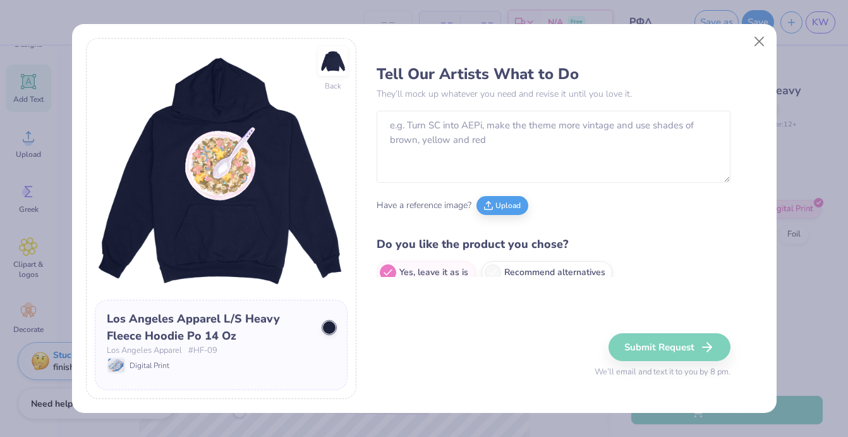
click at [226, 248] on img at bounding box center [221, 173] width 253 height 253
click at [196, 194] on img at bounding box center [221, 173] width 253 height 253
click at [757, 36] on button "Close" at bounding box center [759, 41] width 24 height 24
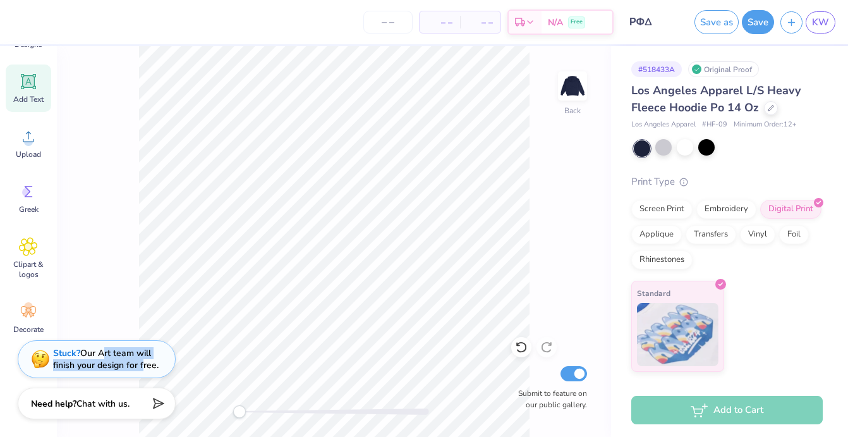
drag, startPoint x: 130, startPoint y: 363, endPoint x: 103, endPoint y: 344, distance: 32.2
click at [103, 345] on div "Stuck? Our Art team will finish your design for free." at bounding box center [97, 359] width 158 height 38
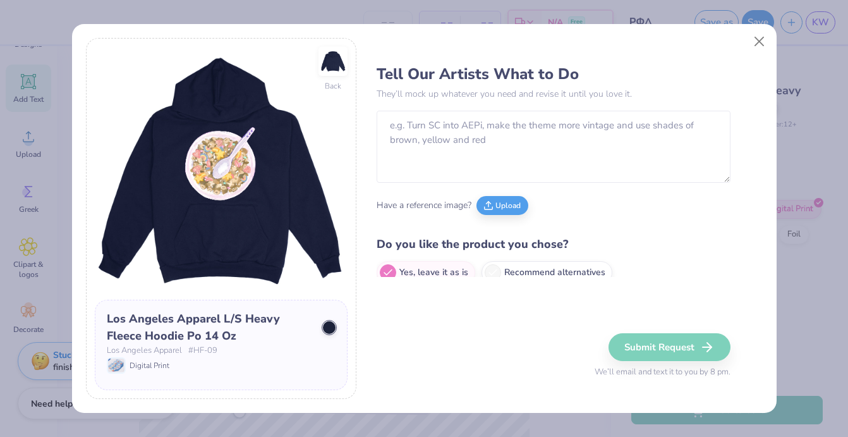
click at [279, 221] on img at bounding box center [221, 173] width 253 height 253
click at [757, 35] on button "Close" at bounding box center [759, 41] width 24 height 24
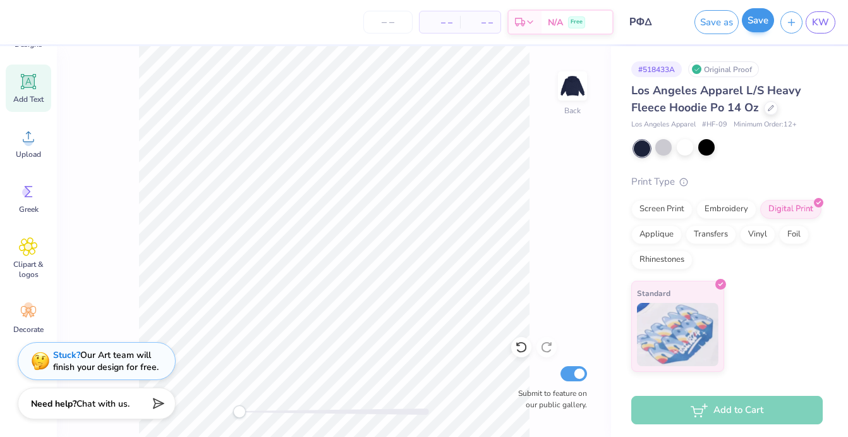
click at [754, 26] on button "Save" at bounding box center [758, 20] width 32 height 24
click at [697, 23] on div "Save as" at bounding box center [690, 22] width 44 height 24
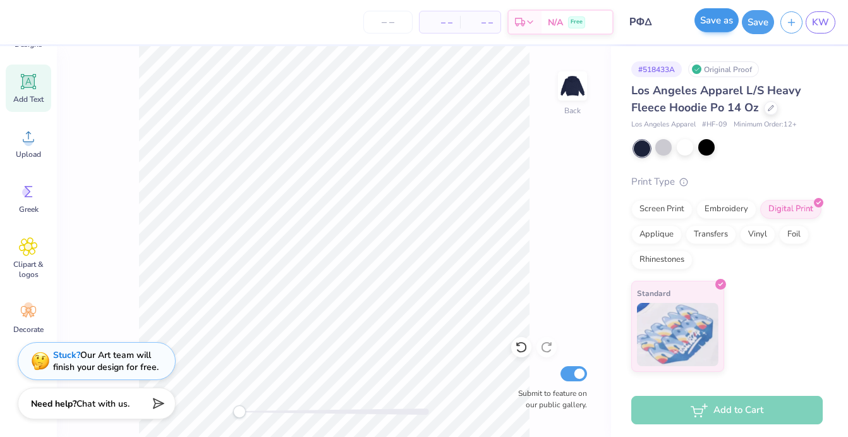
click at [725, 27] on button "Save as" at bounding box center [716, 20] width 44 height 24
click at [718, 26] on button "Save as" at bounding box center [716, 20] width 44 height 24
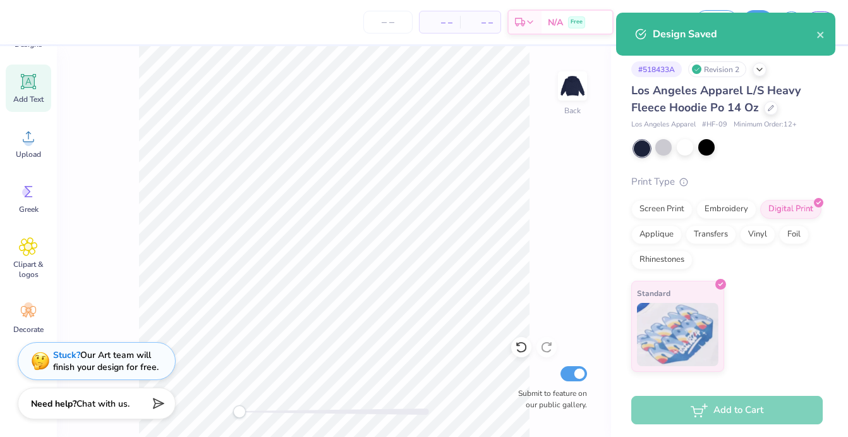
click at [812, 33] on div "Design Saved" at bounding box center [735, 34] width 164 height 15
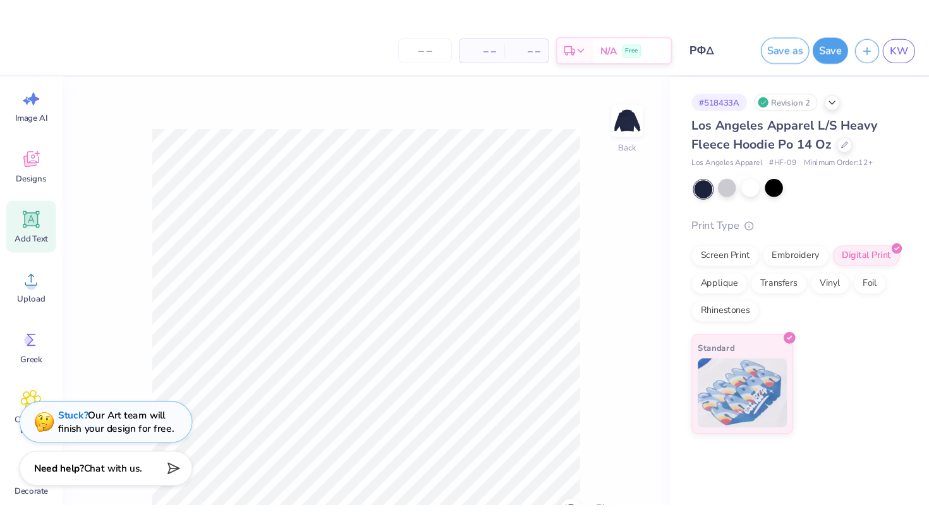
scroll to position [23, 0]
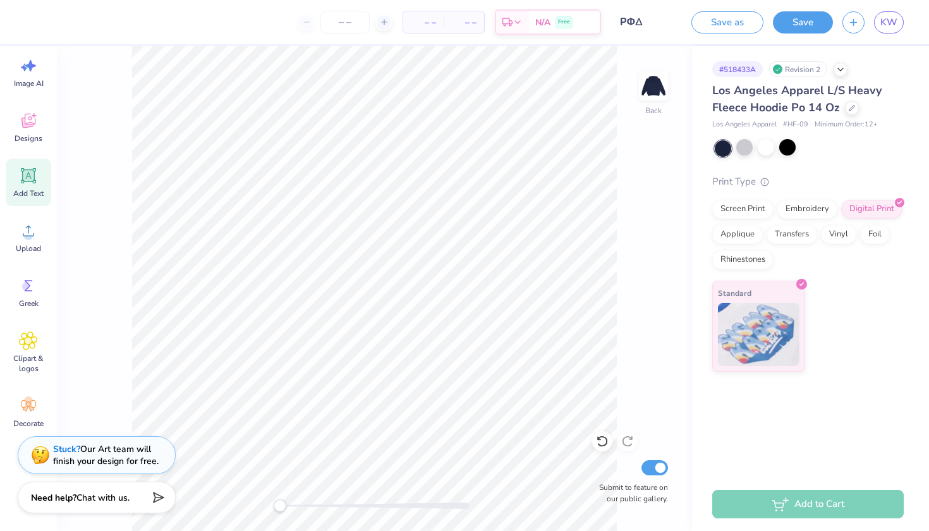
click at [202, 436] on div "Back Submit to feature on our public gallery." at bounding box center [374, 288] width 635 height 485
click at [654, 80] on img at bounding box center [653, 86] width 51 height 51
click at [32, 234] on circle at bounding box center [28, 235] width 9 height 9
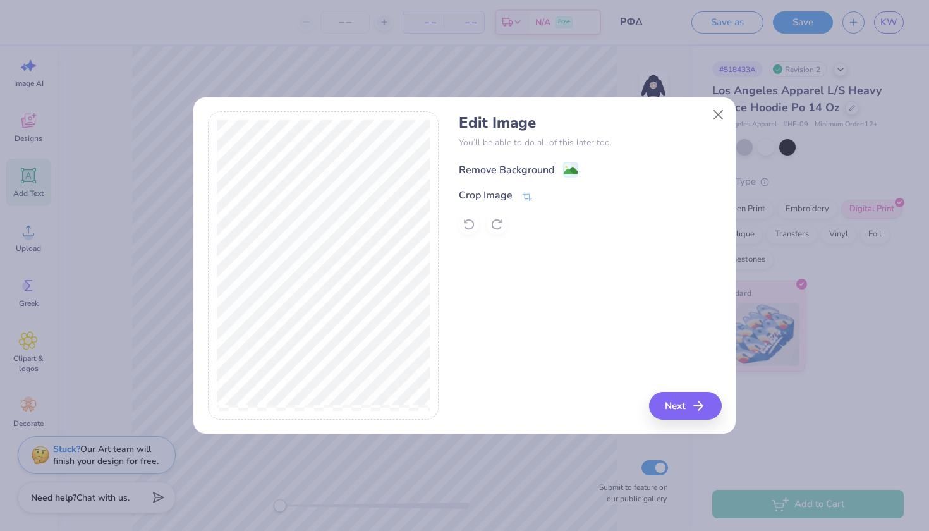
click at [497, 164] on div "Remove Background" at bounding box center [506, 169] width 95 height 15
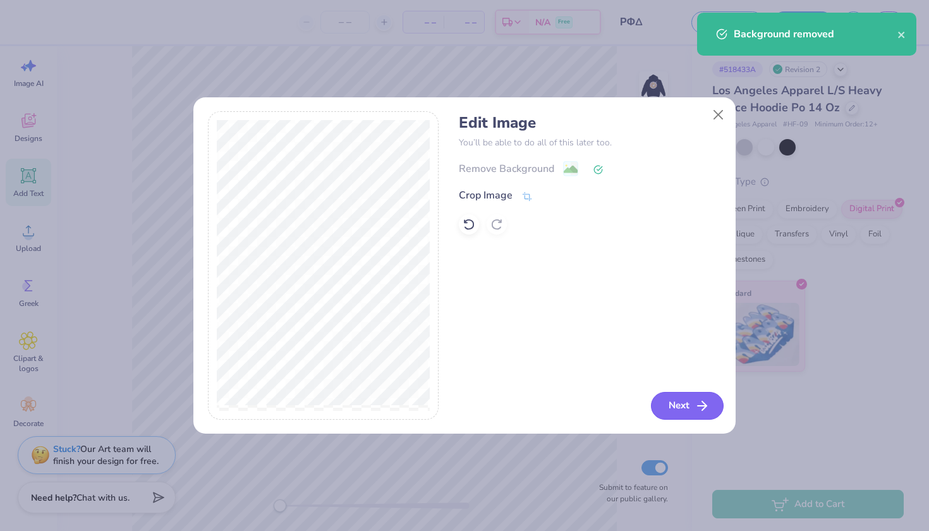
click at [675, 404] on button "Next" at bounding box center [687, 406] width 73 height 28
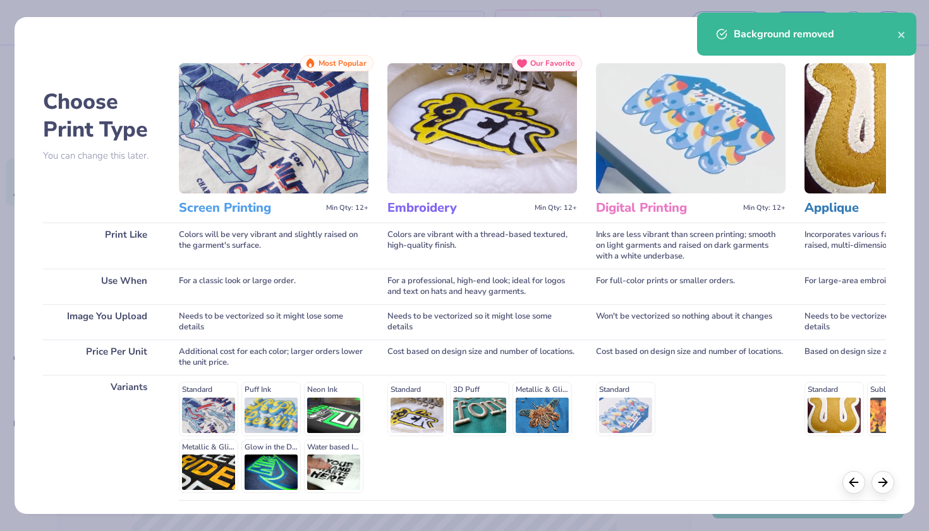
click at [847, 33] on div "Background removed" at bounding box center [815, 34] width 164 height 15
click at [847, 31] on icon "close" at bounding box center [901, 35] width 9 height 10
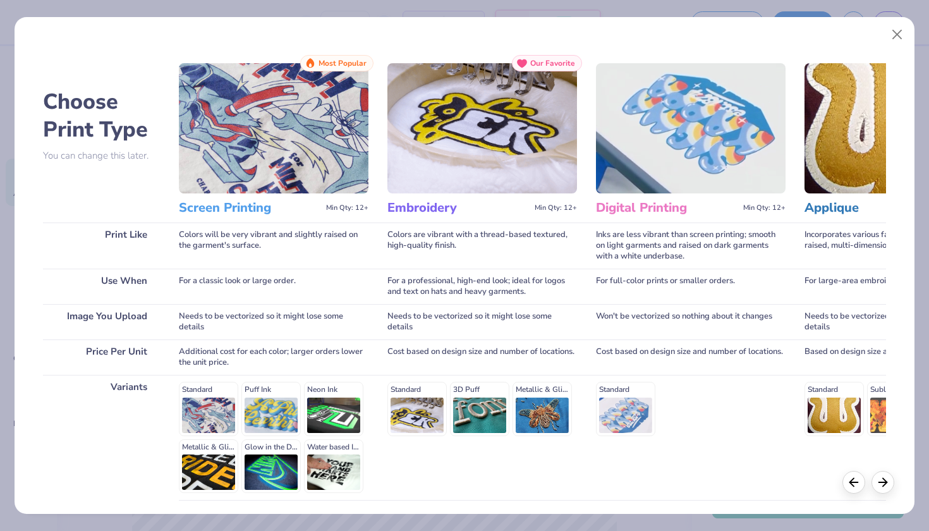
click at [847, 36] on div "Background removed" at bounding box center [806, 38] width 224 height 57
click at [847, 36] on button "Close" at bounding box center [897, 35] width 24 height 24
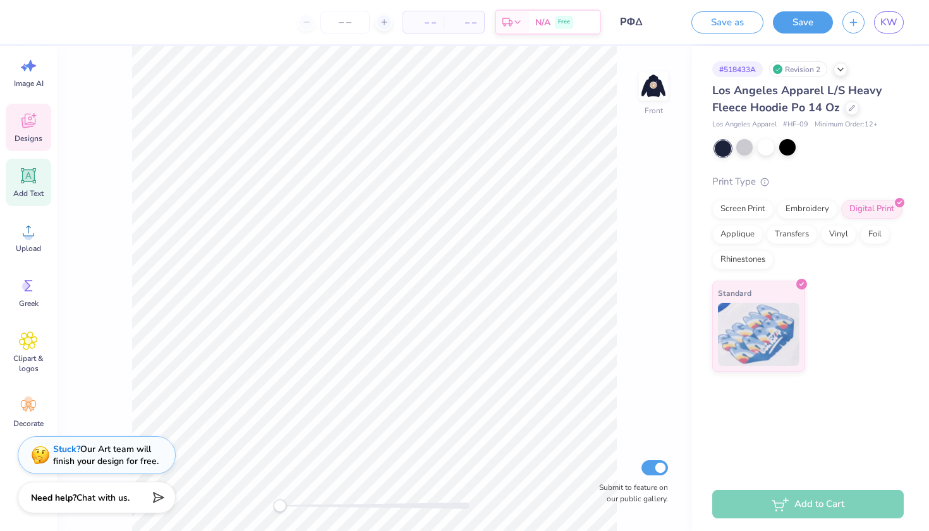
click at [27, 133] on span "Designs" at bounding box center [29, 138] width 28 height 10
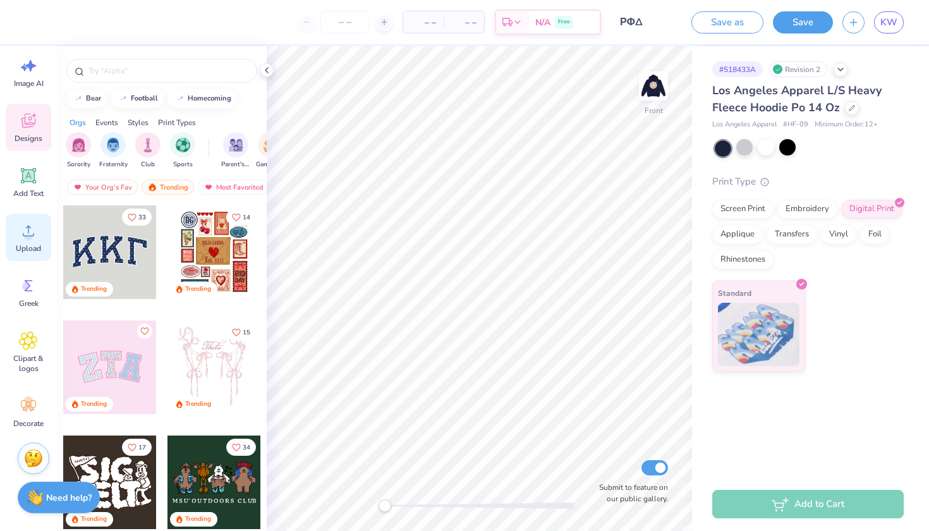
click at [31, 227] on icon at bounding box center [28, 230] width 19 height 19
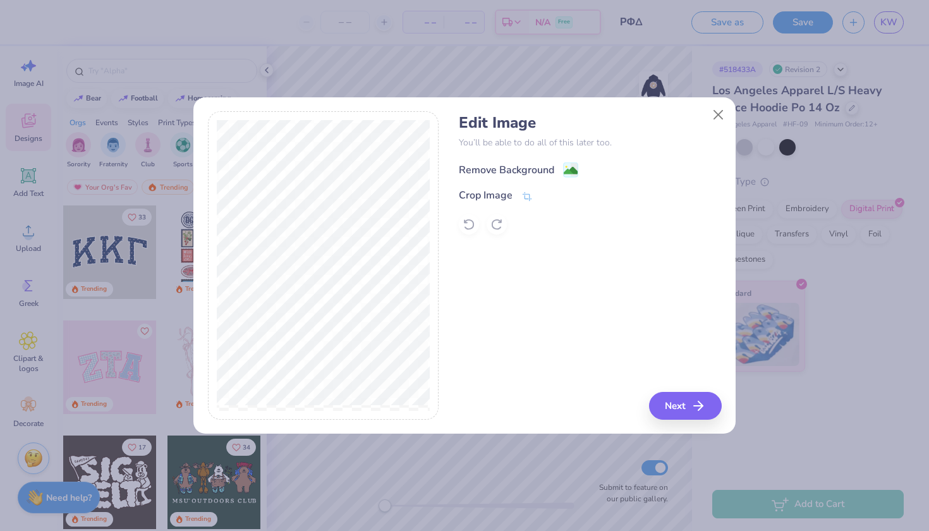
click at [530, 171] on div "Remove Background" at bounding box center [506, 169] width 95 height 15
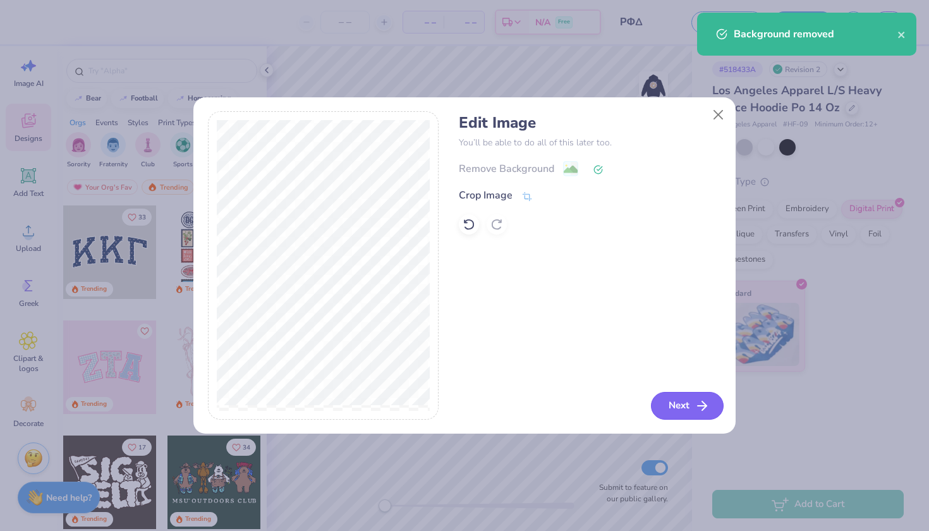
click at [672, 408] on button "Next" at bounding box center [687, 406] width 73 height 28
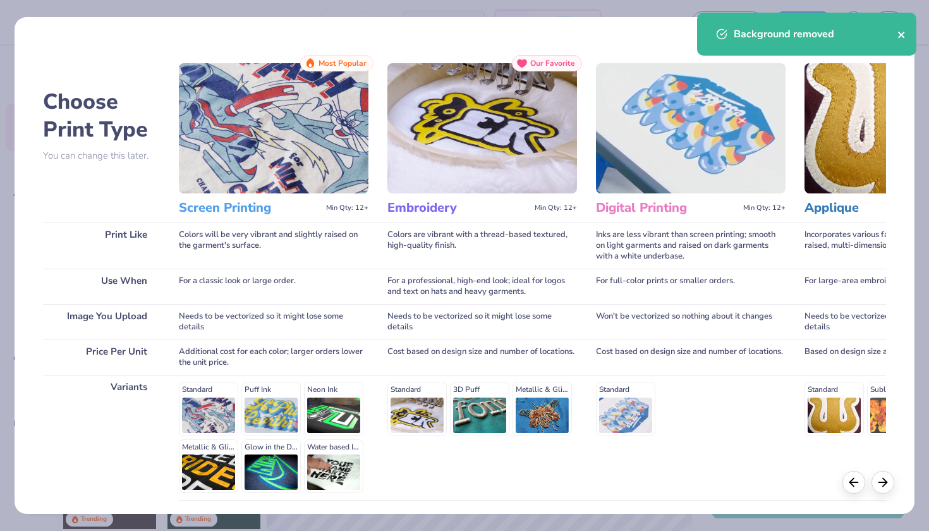
click at [847, 32] on icon "close" at bounding box center [901, 35] width 9 height 10
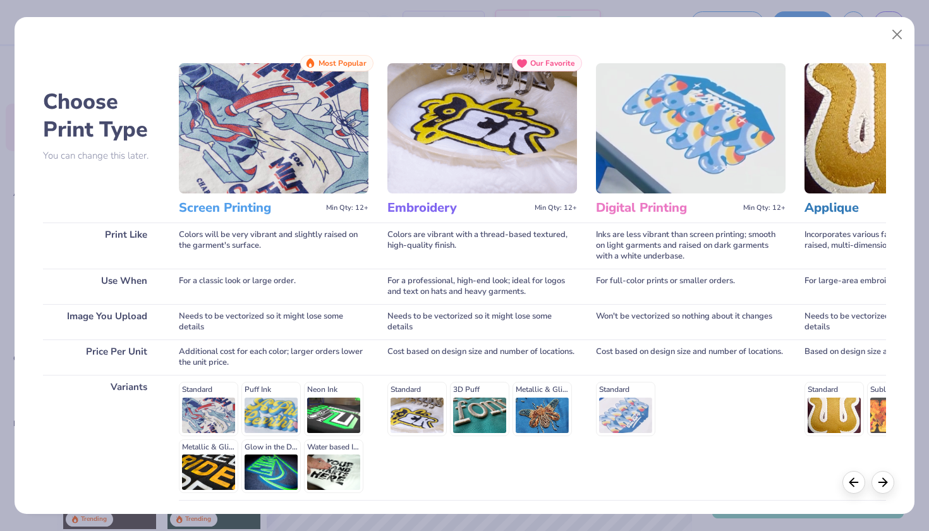
click at [235, 203] on h3 "Screen Printing" at bounding box center [250, 208] width 142 height 16
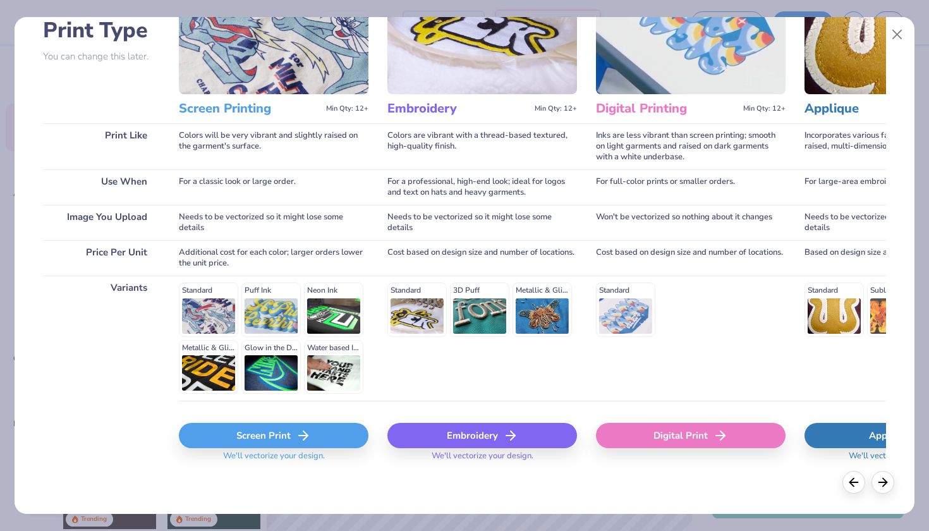
scroll to position [99, 0]
click at [651, 425] on div "Digital Print" at bounding box center [691, 435] width 190 height 25
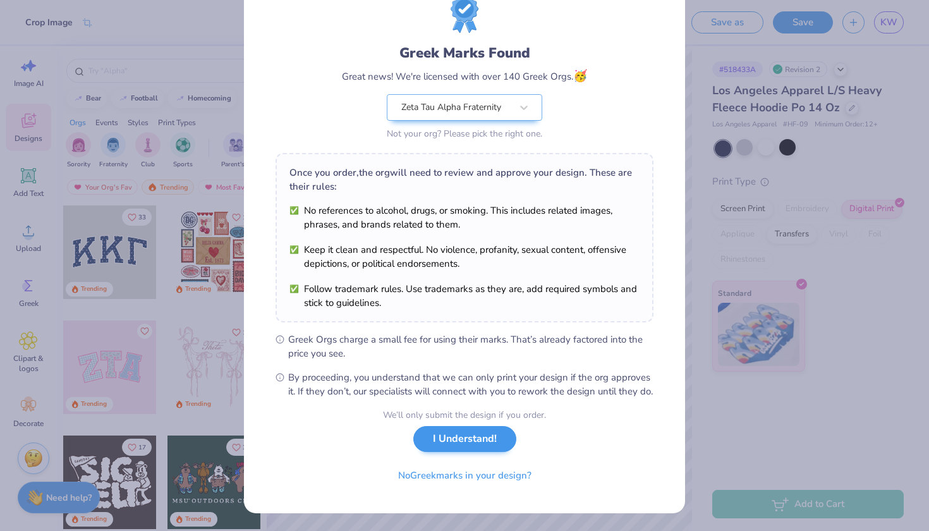
scroll to position [61, 0]
click at [441, 436] on button "I Understand!" at bounding box center [464, 439] width 103 height 26
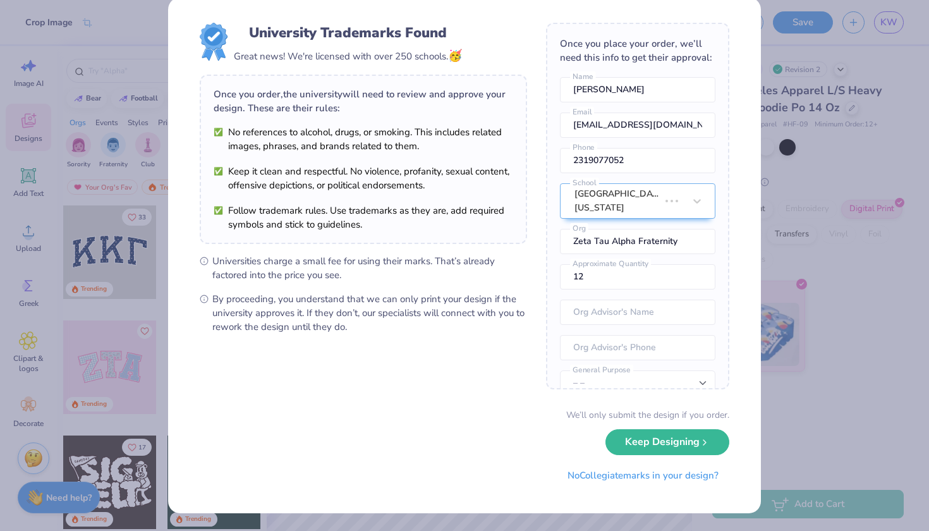
scroll to position [0, 0]
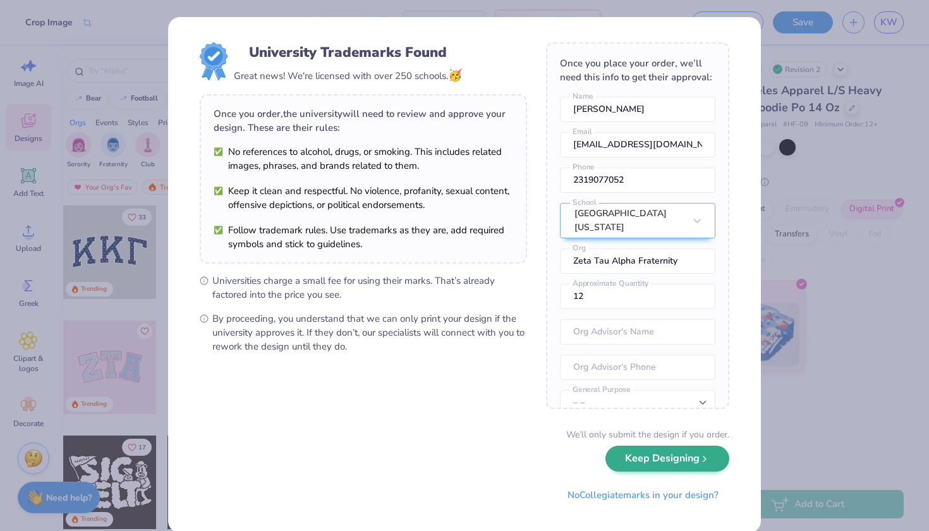
click at [653, 436] on button "Keep Designing" at bounding box center [667, 458] width 124 height 26
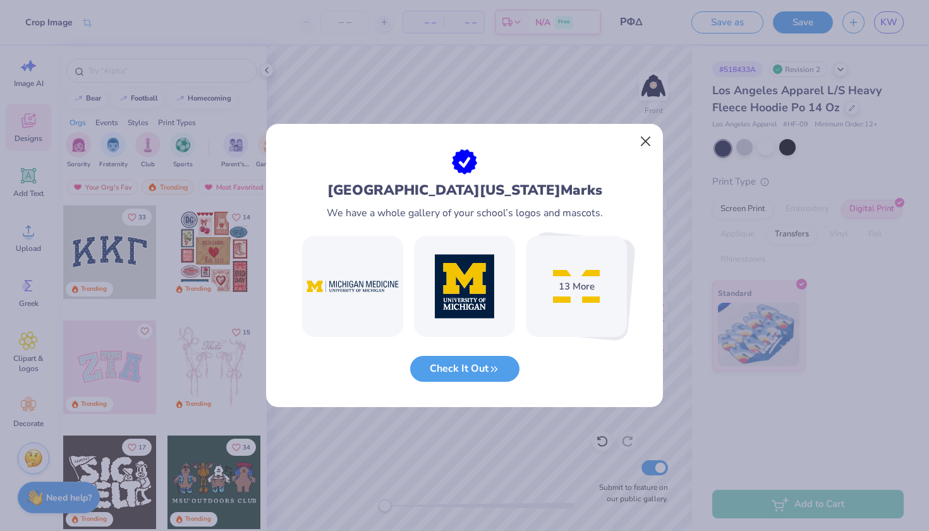
click at [646, 138] on button "Close" at bounding box center [646, 142] width 24 height 24
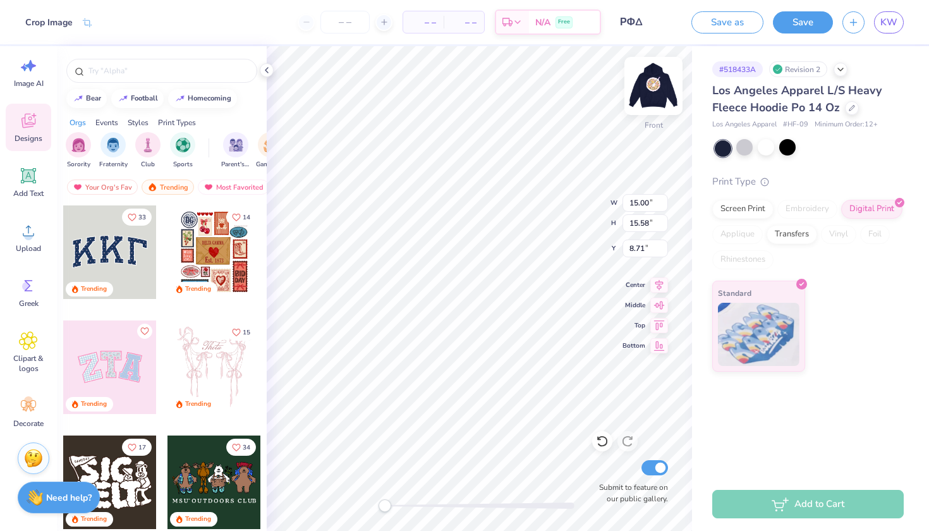
click at [654, 97] on img at bounding box center [653, 86] width 51 height 51
click at [652, 86] on img at bounding box center [653, 86] width 51 height 51
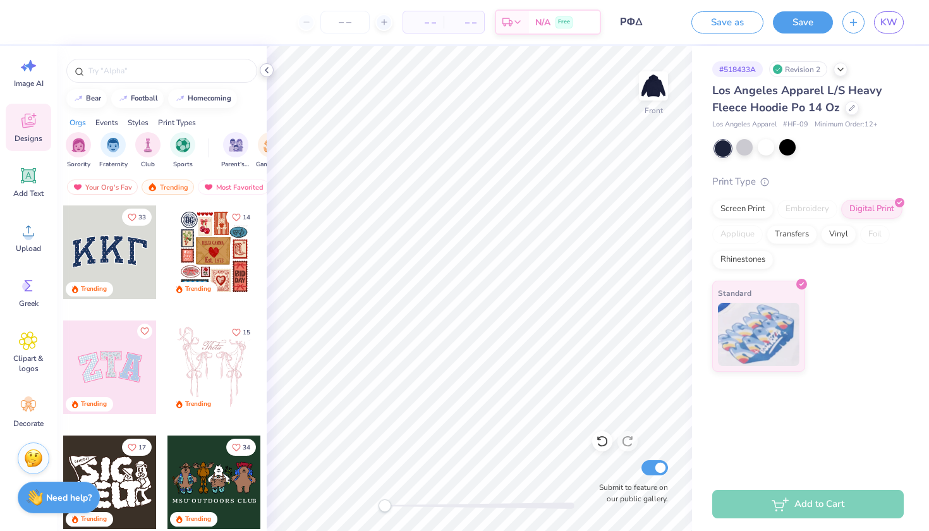
click at [267, 66] on icon at bounding box center [267, 70] width 10 height 10
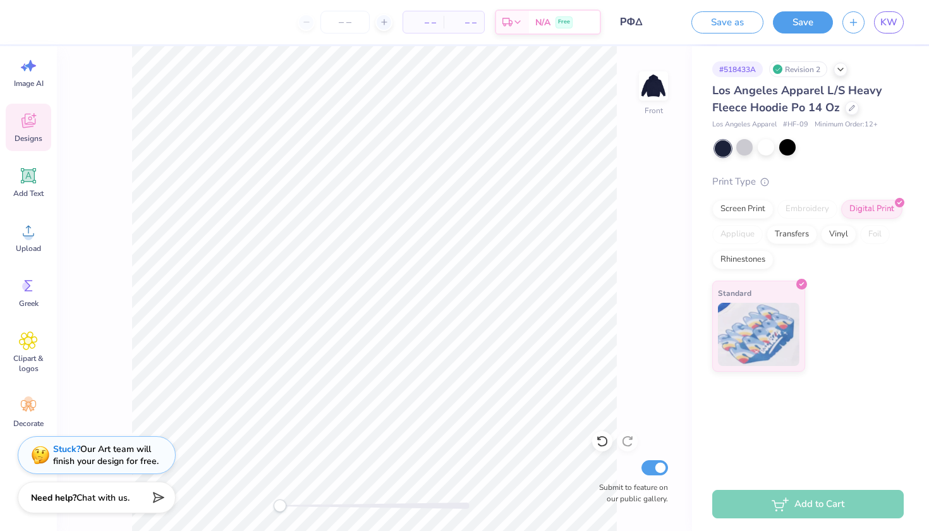
click at [625, 151] on div "Front Submit to feature on our public gallery." at bounding box center [374, 288] width 635 height 485
click at [603, 436] on icon at bounding box center [602, 441] width 13 height 13
click at [630, 436] on icon at bounding box center [627, 441] width 13 height 13
click at [633, 91] on div "Front Submit to feature on our public gallery." at bounding box center [374, 288] width 635 height 485
click at [651, 96] on img at bounding box center [653, 86] width 51 height 51
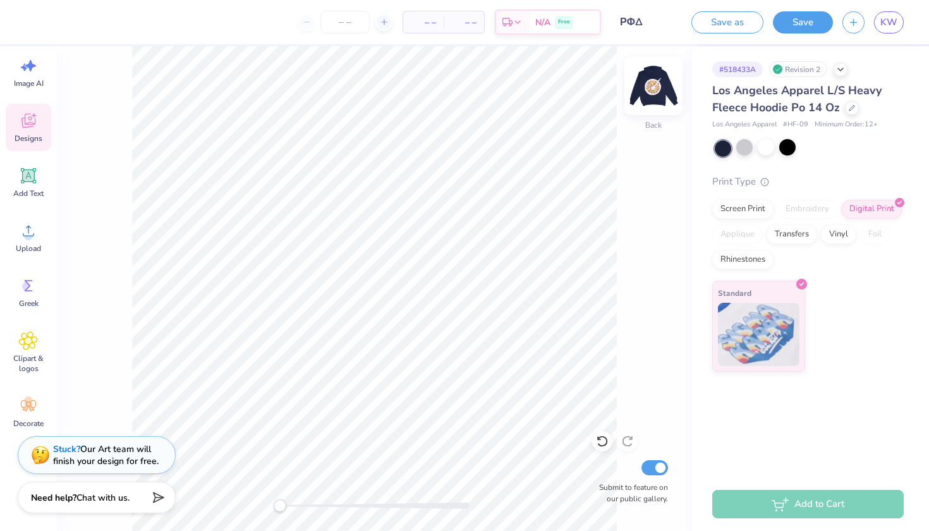
click at [665, 87] on img at bounding box center [653, 86] width 51 height 51
click at [107, 436] on div "Front Submit to feature on our public gallery." at bounding box center [374, 288] width 635 height 485
click at [85, 436] on div "Stuck? Our Art team will finish your design for free." at bounding box center [106, 453] width 106 height 24
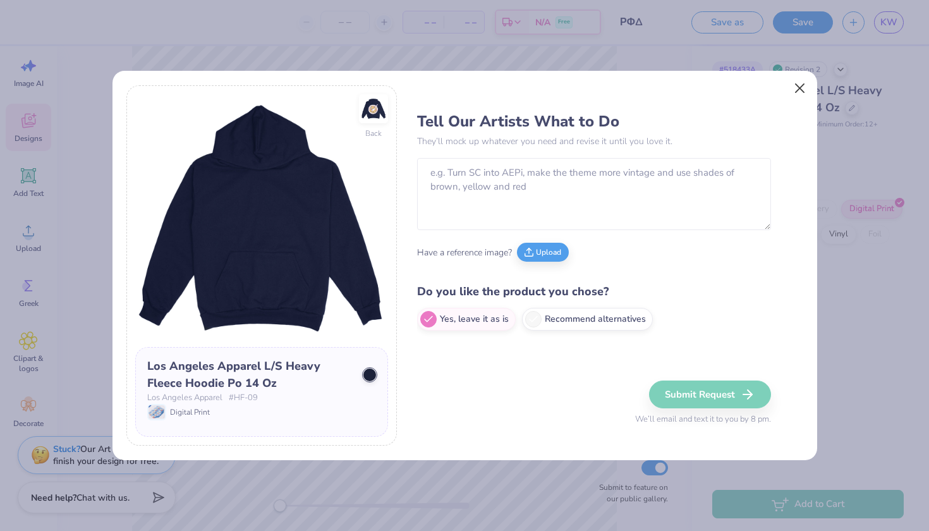
click at [795, 95] on button "Close" at bounding box center [799, 88] width 24 height 24
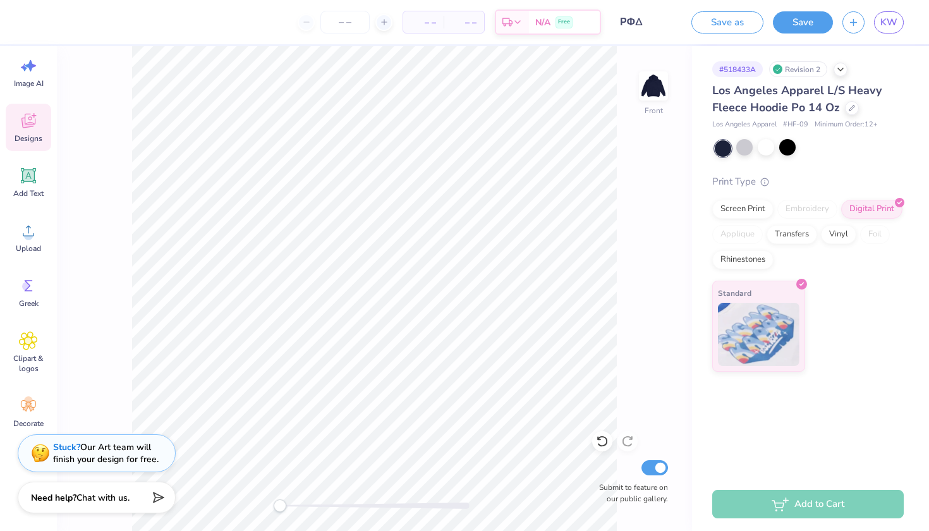
click at [65, 436] on strong "Stuck?" at bounding box center [66, 447] width 27 height 12
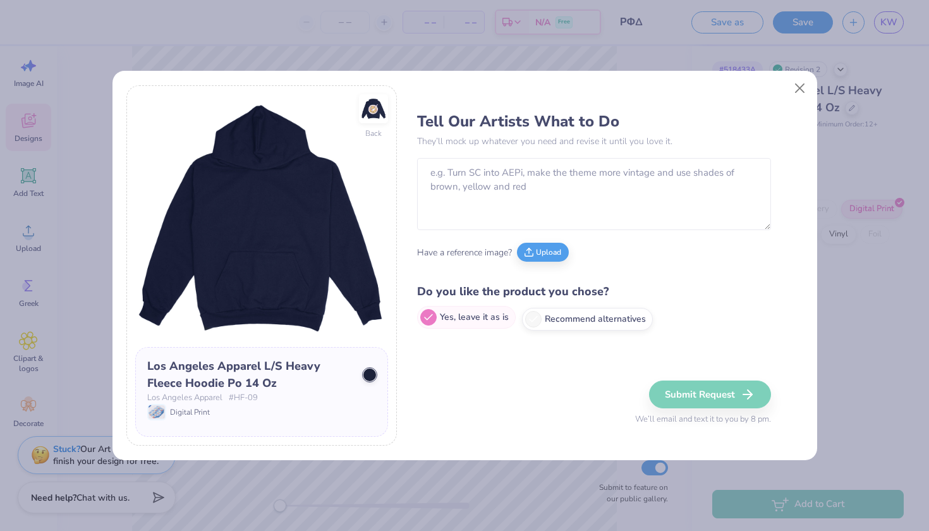
click at [495, 321] on label "Yes, leave it as is" at bounding box center [466, 317] width 99 height 23
click at [425, 321] on input "Yes, leave it as is" at bounding box center [421, 319] width 8 height 8
click at [536, 315] on icon at bounding box center [533, 316] width 11 height 11
click at [425, 315] on input "Recommend alternatives" at bounding box center [421, 319] width 8 height 8
click at [462, 322] on label "Yes, leave it as is" at bounding box center [466, 317] width 99 height 23
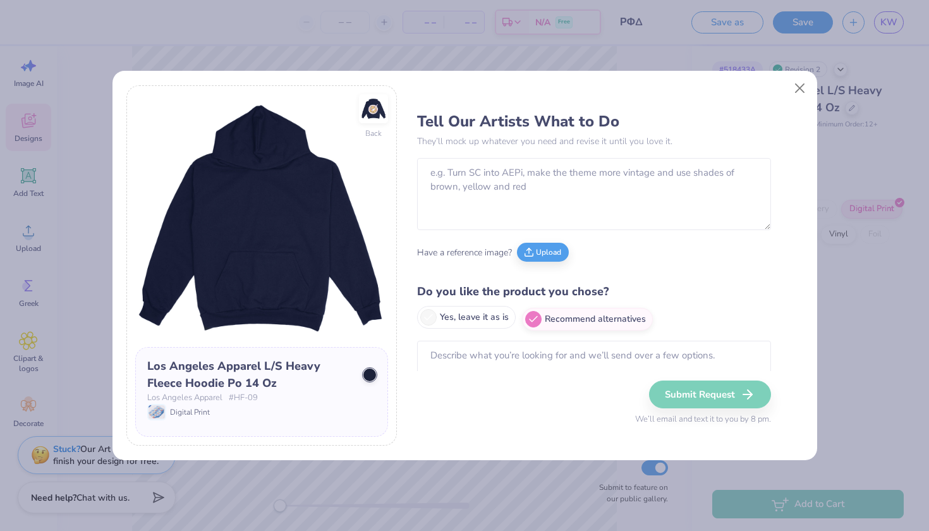
click at [425, 322] on input "Yes, leave it as is" at bounding box center [421, 319] width 8 height 8
click at [680, 399] on div "Submit Request We’ll email and text it to you by 8 pm." at bounding box center [703, 402] width 136 height 45
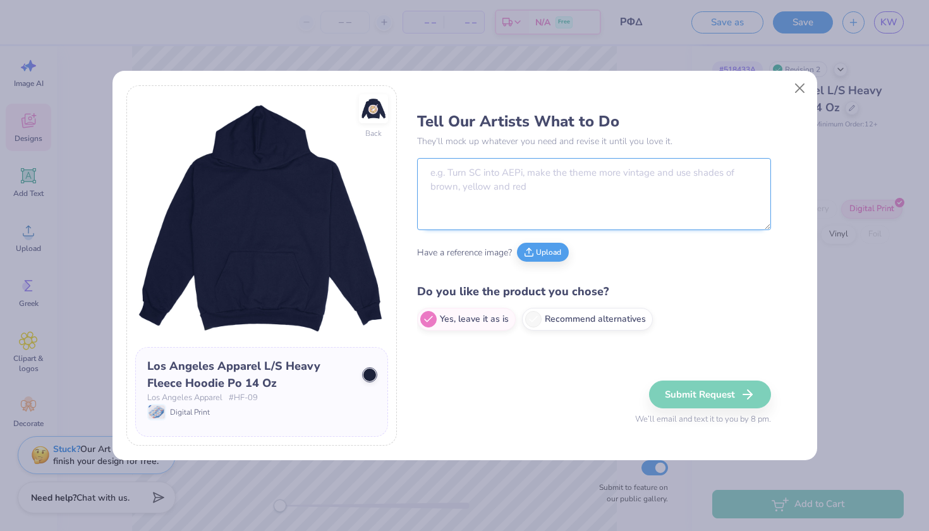
click at [608, 226] on textarea at bounding box center [594, 194] width 354 height 72
click at [796, 82] on button "Close" at bounding box center [799, 88] width 24 height 24
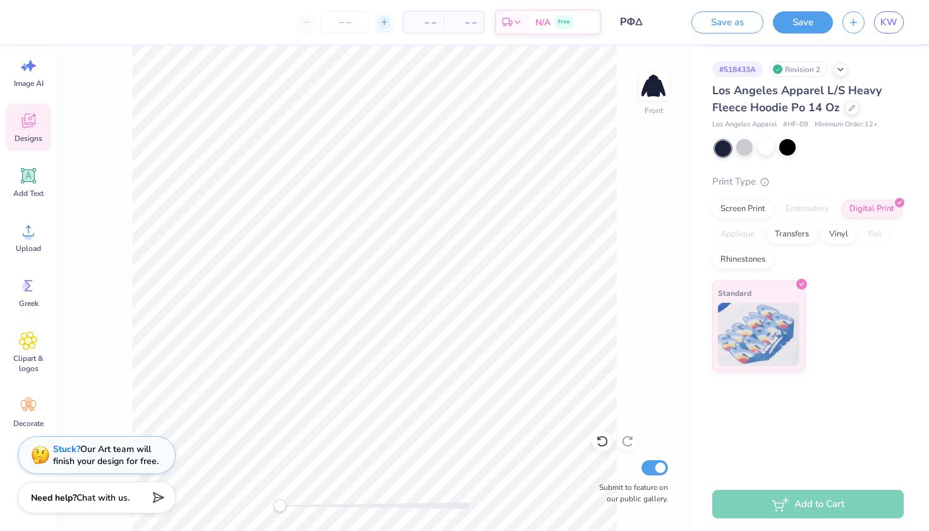
click at [387, 23] on icon at bounding box center [384, 22] width 9 height 9
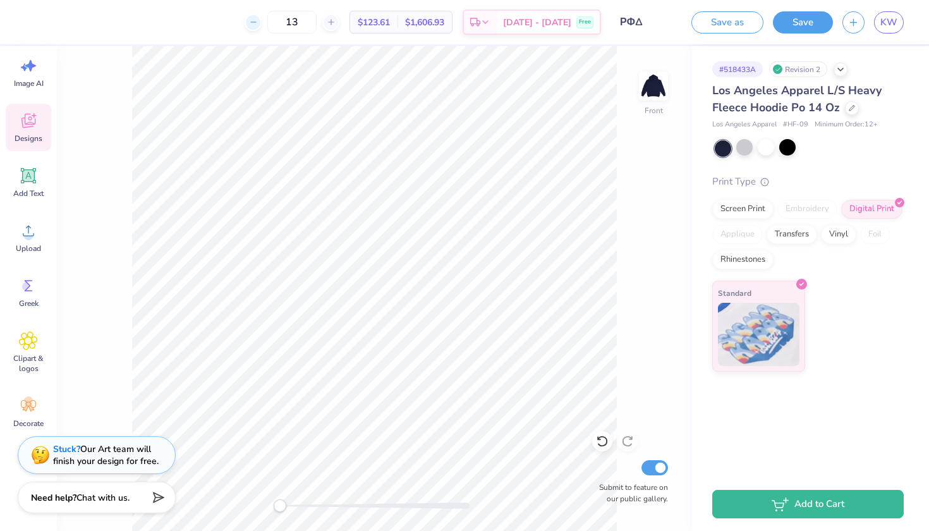
click at [258, 25] on icon at bounding box center [253, 22] width 9 height 9
click at [267, 25] on div "12" at bounding box center [291, 22] width 95 height 23
click at [275, 25] on div "12" at bounding box center [291, 22] width 95 height 23
click at [656, 91] on img at bounding box center [653, 86] width 51 height 51
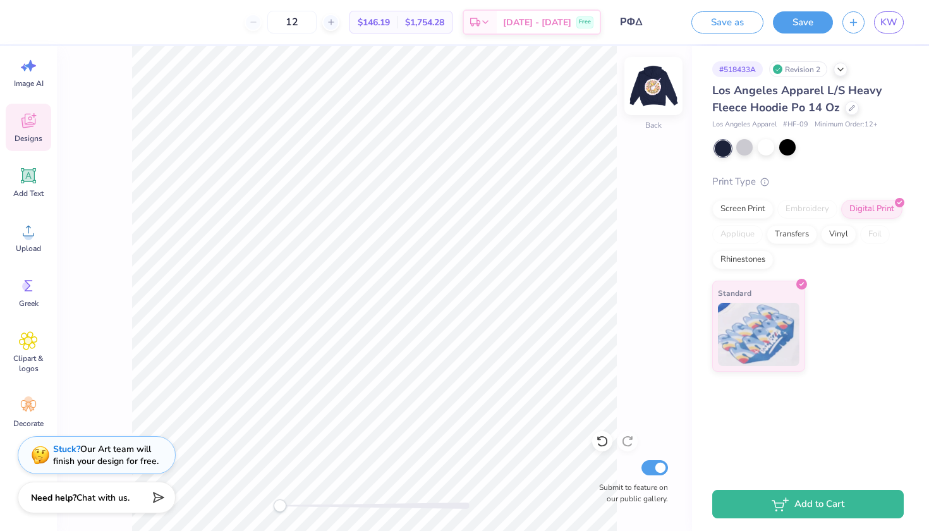
click at [655, 91] on img at bounding box center [653, 86] width 51 height 51
click at [847, 20] on icon "button" at bounding box center [853, 20] width 11 height 11
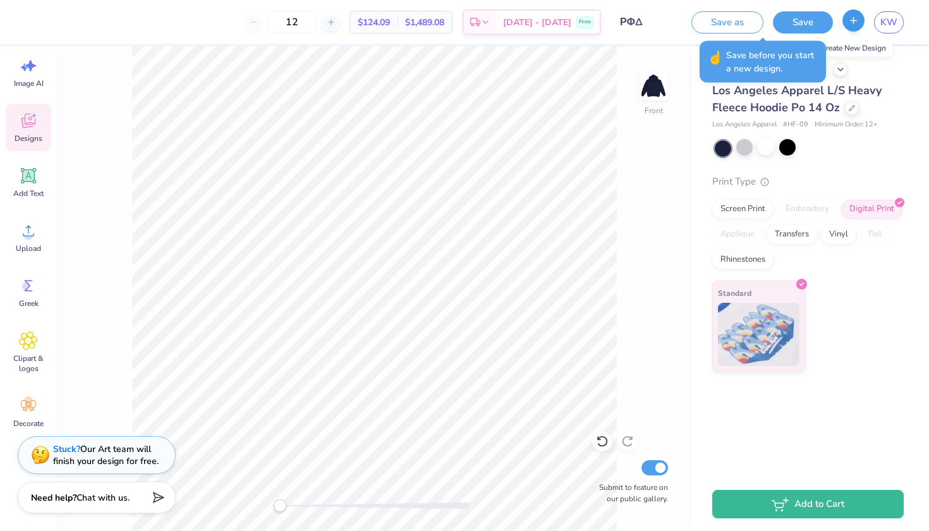
click at [847, 20] on icon "button" at bounding box center [853, 20] width 11 height 11
click at [741, 20] on button "Save as" at bounding box center [727, 20] width 72 height 22
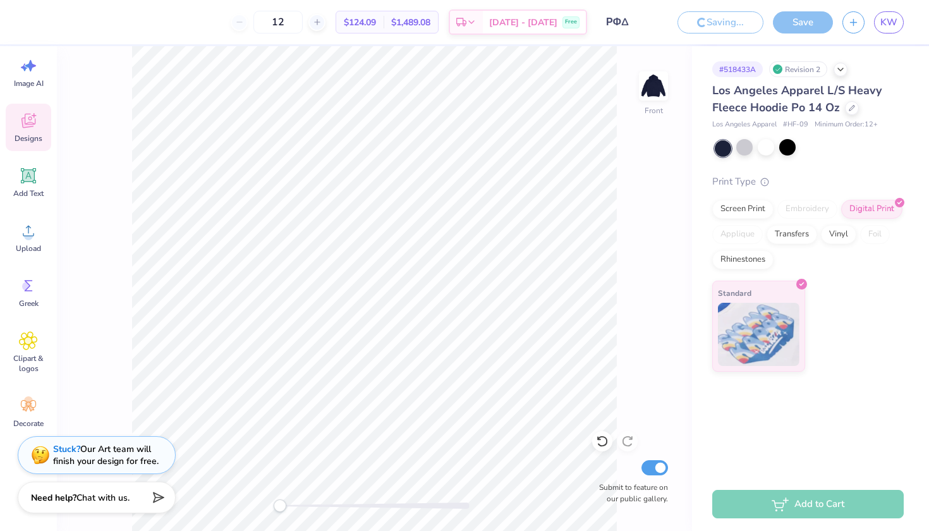
click at [838, 18] on div "Saving... Save KW" at bounding box center [798, 22] width 261 height 44
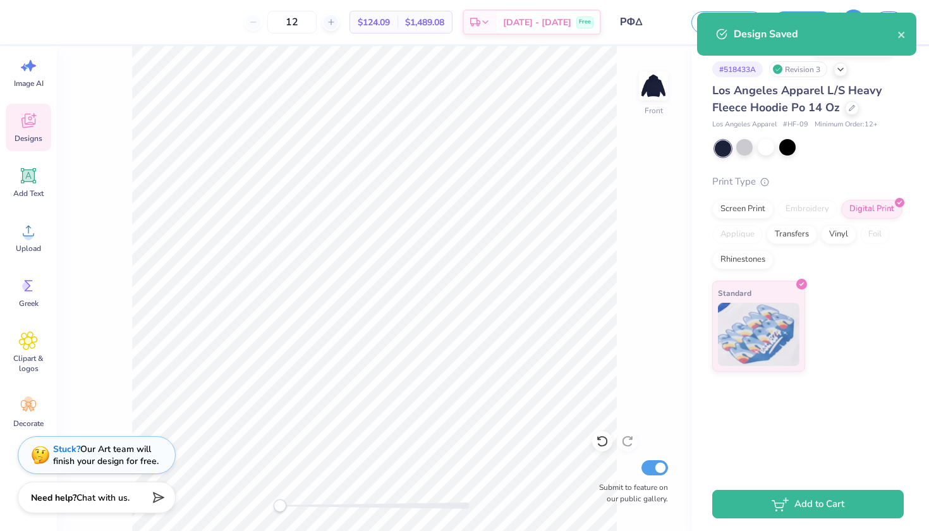
click at [847, 21] on div "Design Saved" at bounding box center [806, 34] width 219 height 43
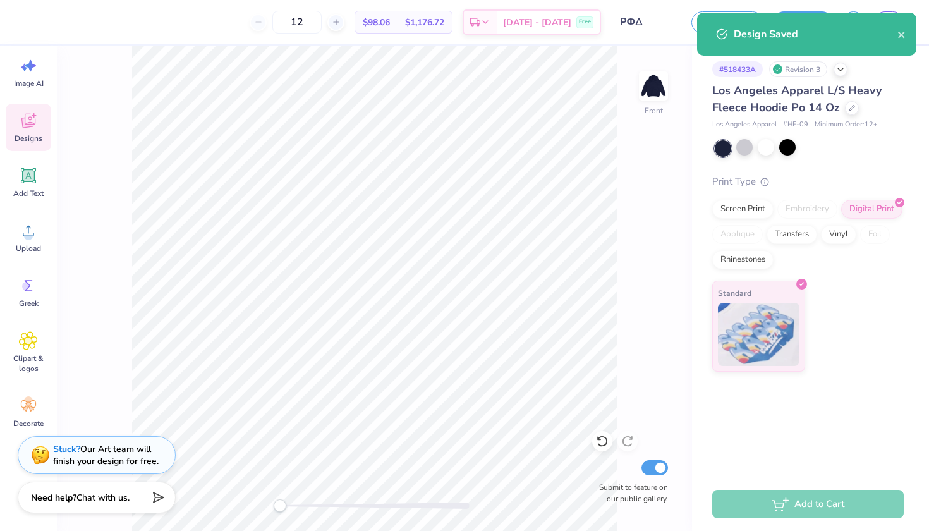
click at [847, 35] on div "Design Saved" at bounding box center [806, 34] width 219 height 43
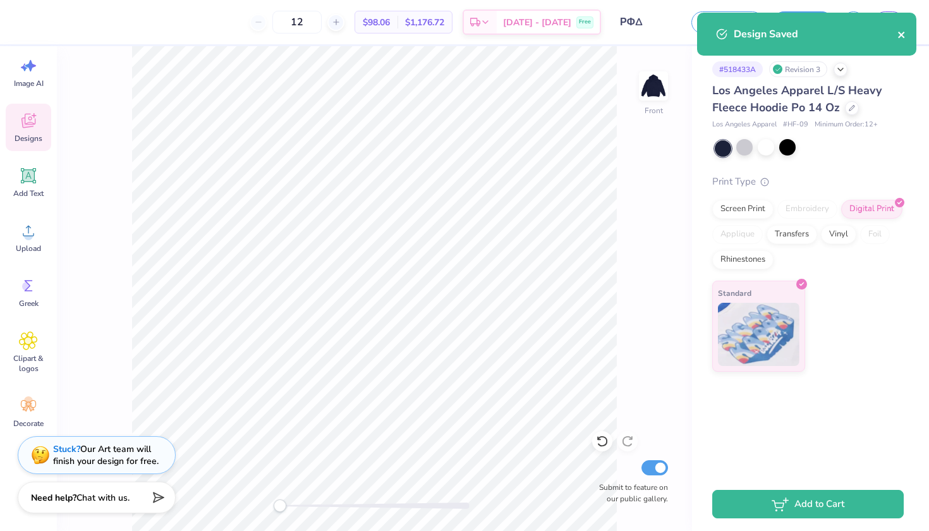
click at [847, 33] on icon "close" at bounding box center [901, 35] width 6 height 6
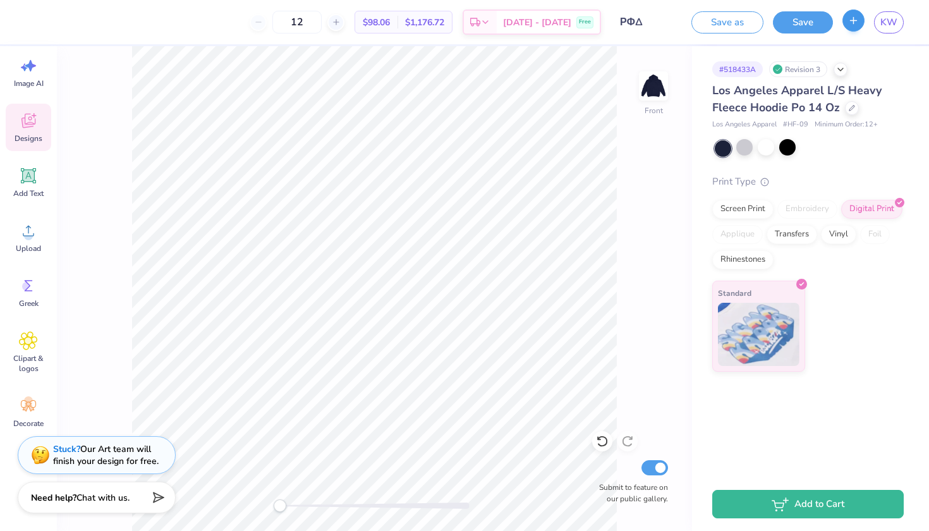
click at [847, 26] on button "button" at bounding box center [853, 20] width 22 height 22
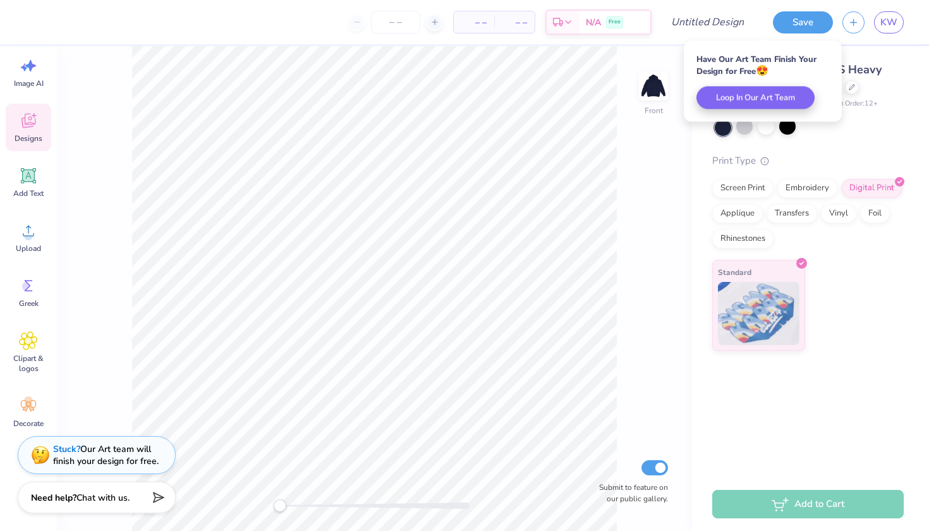
click at [685, 155] on div "Front Submit to feature on our public gallery." at bounding box center [374, 288] width 635 height 485
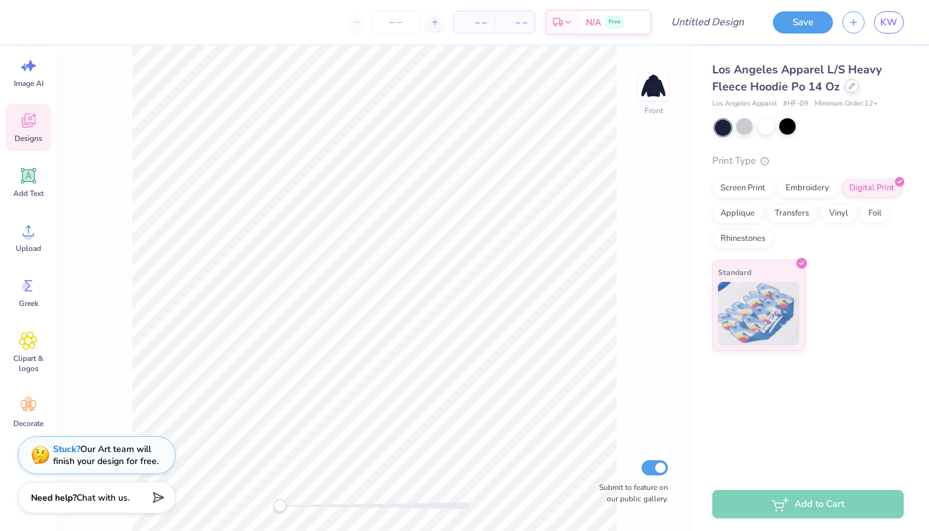
click at [847, 87] on icon at bounding box center [851, 86] width 6 height 6
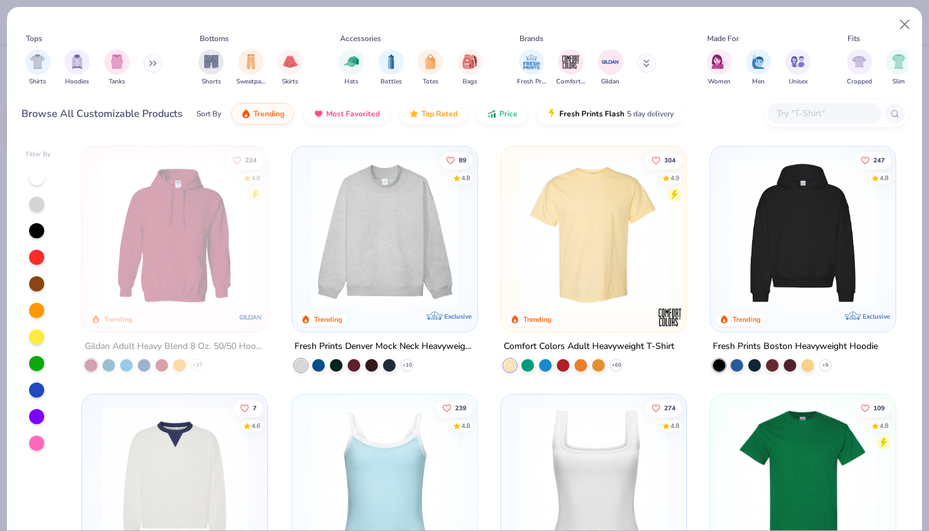
click at [444, 257] on img at bounding box center [384, 232] width 160 height 147
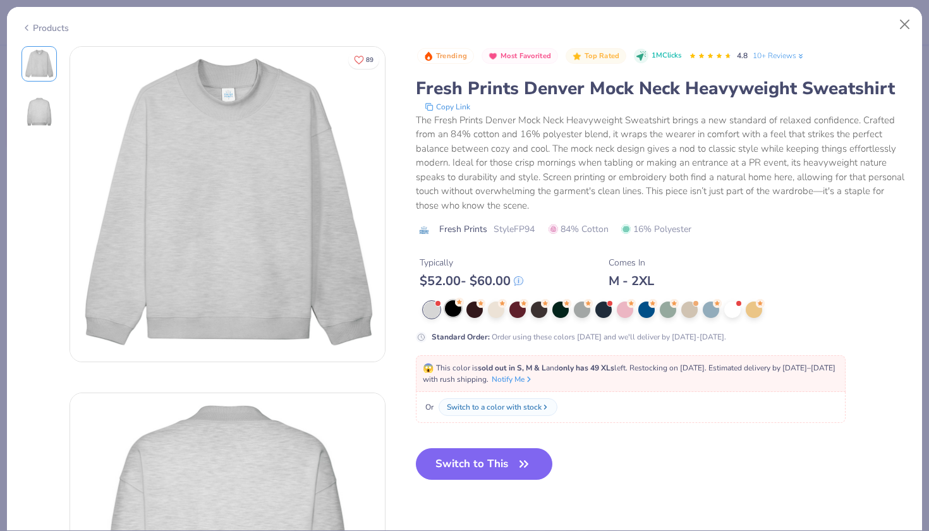
click at [454, 310] on div at bounding box center [453, 308] width 16 height 16
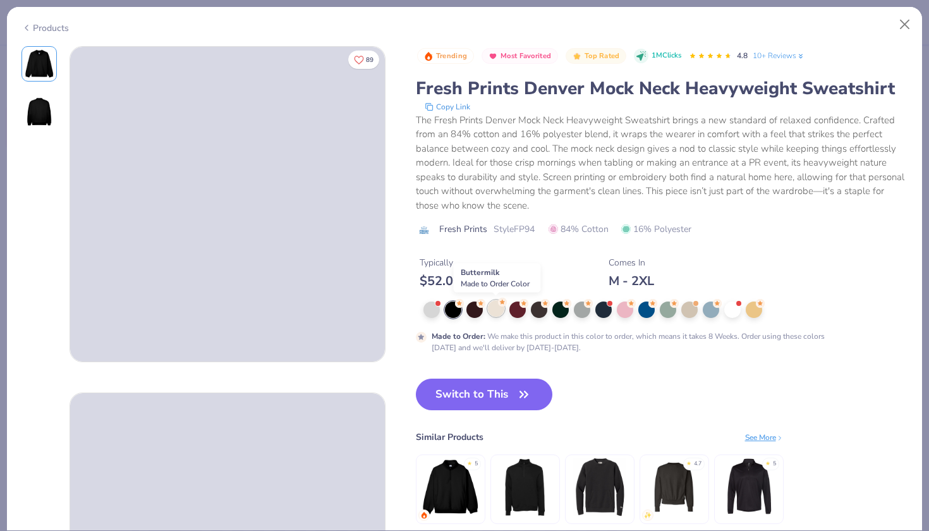
click at [497, 312] on div at bounding box center [496, 308] width 16 height 16
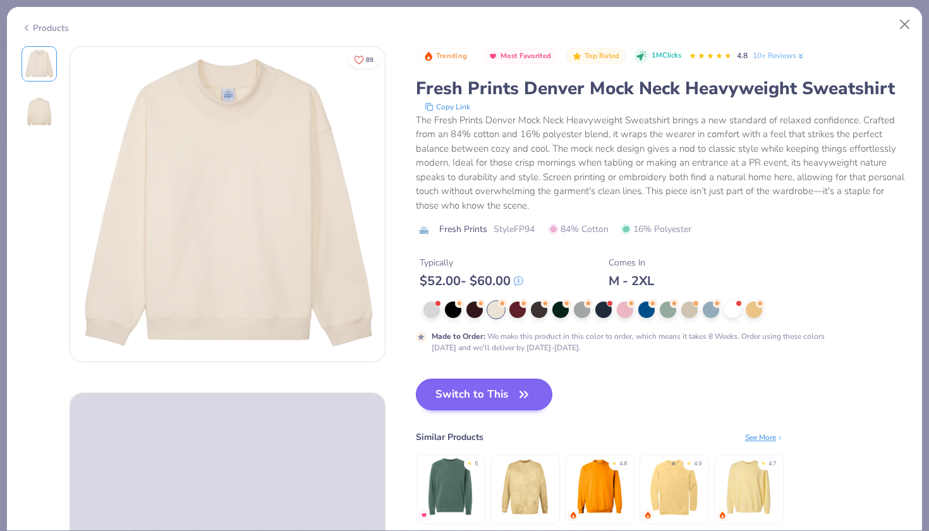
click at [470, 393] on button "Switch to This" at bounding box center [484, 394] width 137 height 32
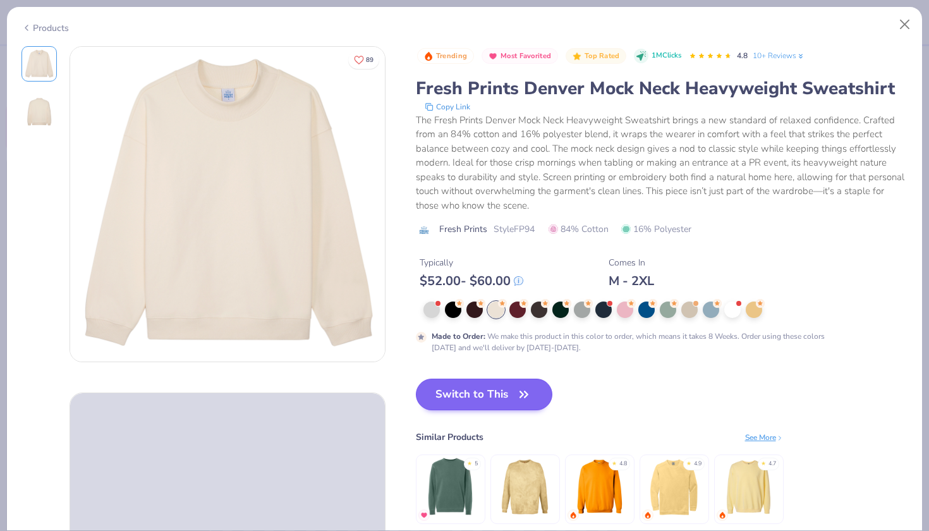
scroll to position [229, 0]
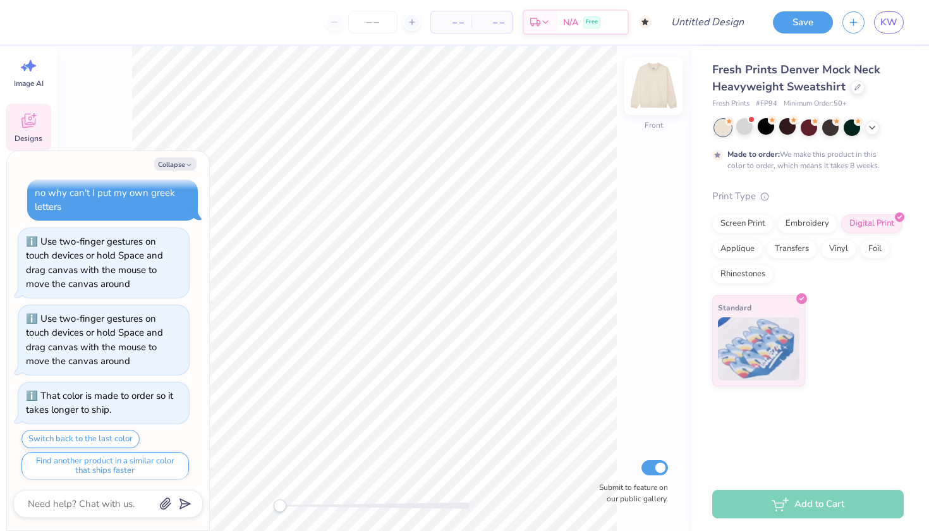
click at [654, 91] on img at bounding box center [653, 86] width 51 height 51
click at [163, 158] on button "Collapse" at bounding box center [175, 163] width 42 height 13
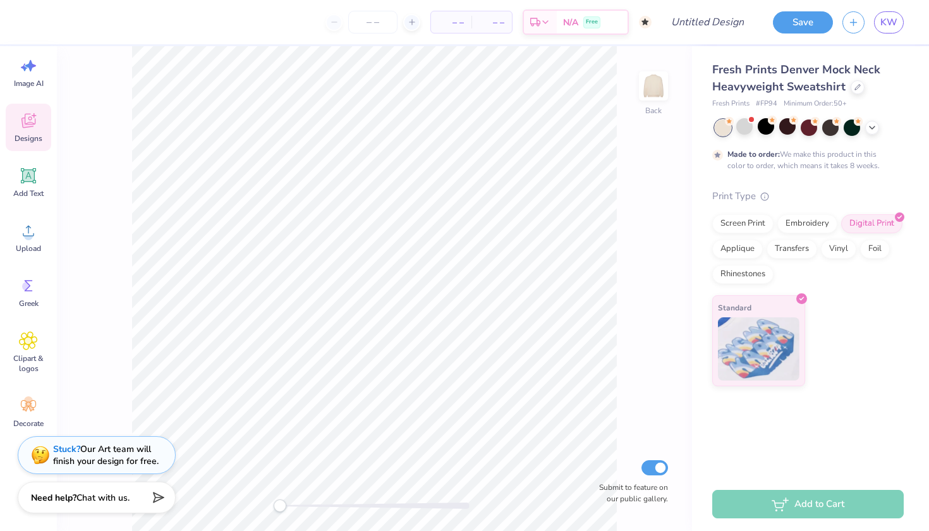
click at [31, 131] on div "Designs" at bounding box center [28, 127] width 45 height 47
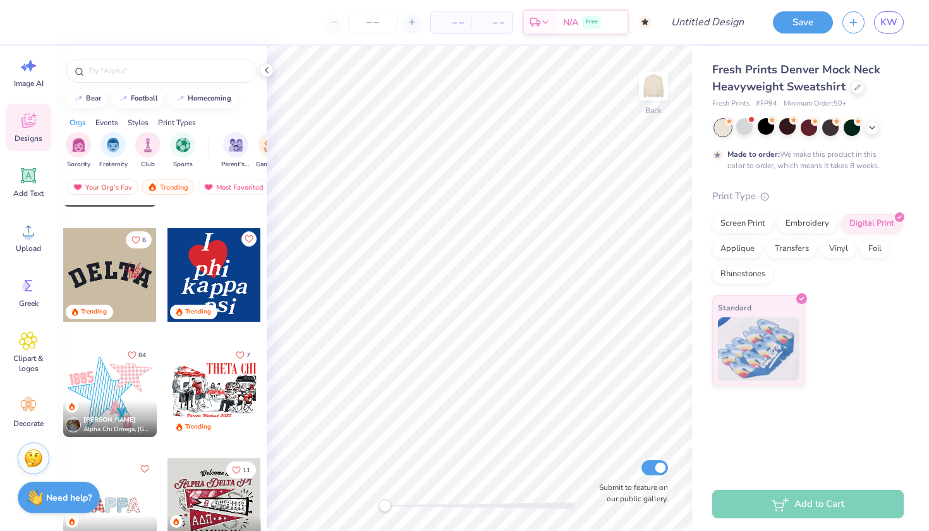
scroll to position [1703, 0]
click at [34, 231] on icon at bounding box center [28, 230] width 19 height 19
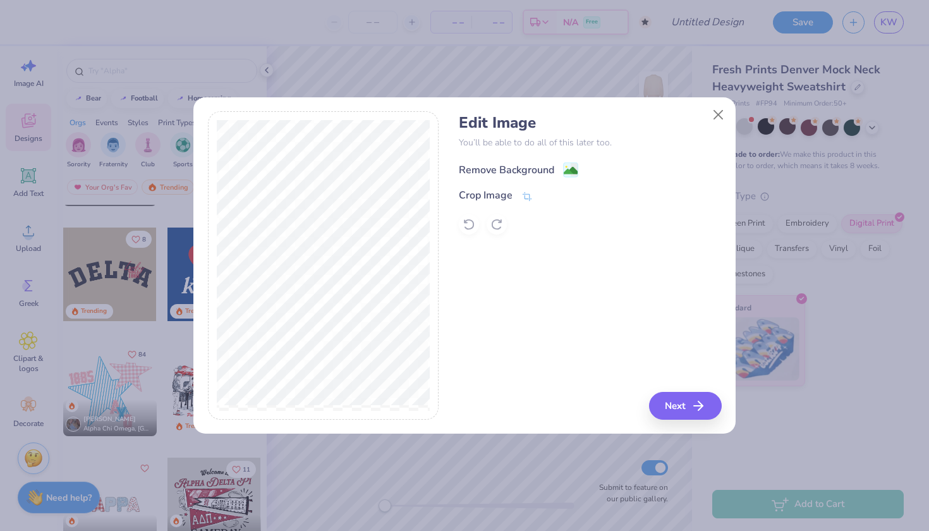
click at [567, 171] on image at bounding box center [571, 171] width 14 height 14
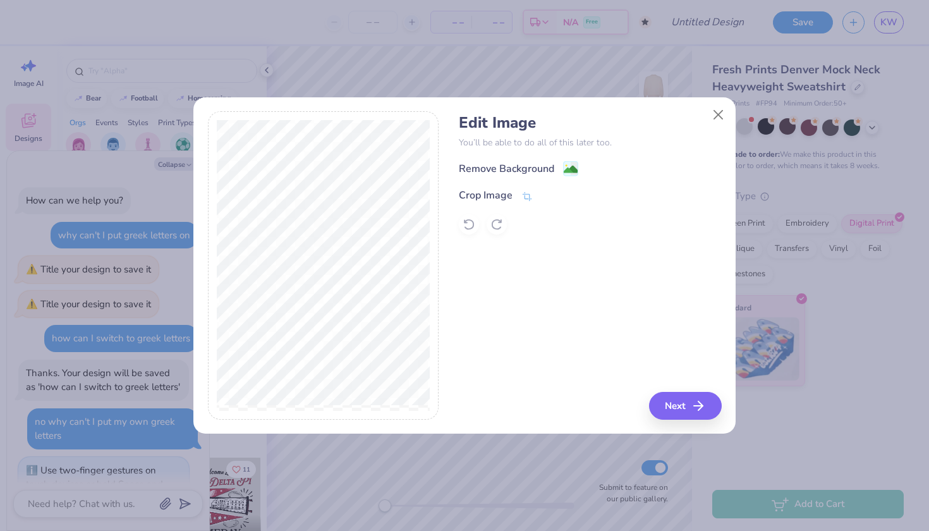
scroll to position [277, 0]
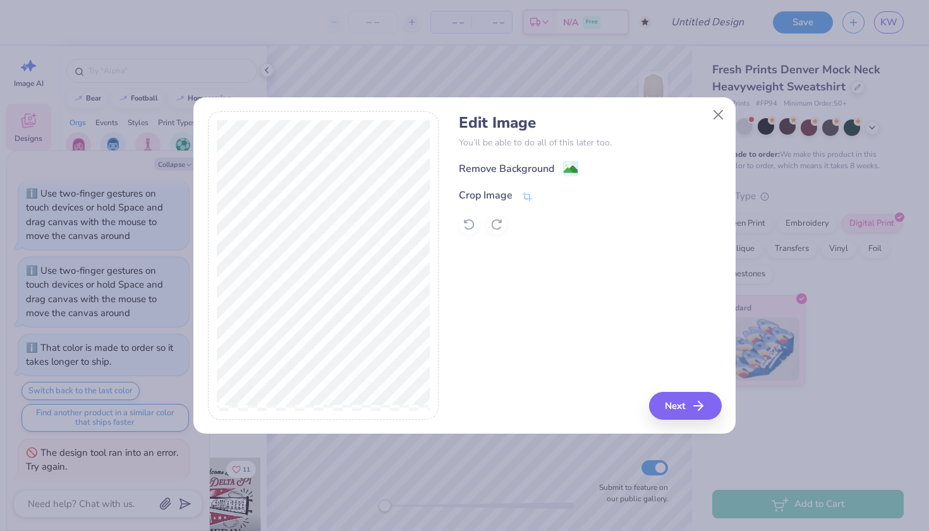
click at [678, 405] on button "Next" at bounding box center [685, 406] width 73 height 28
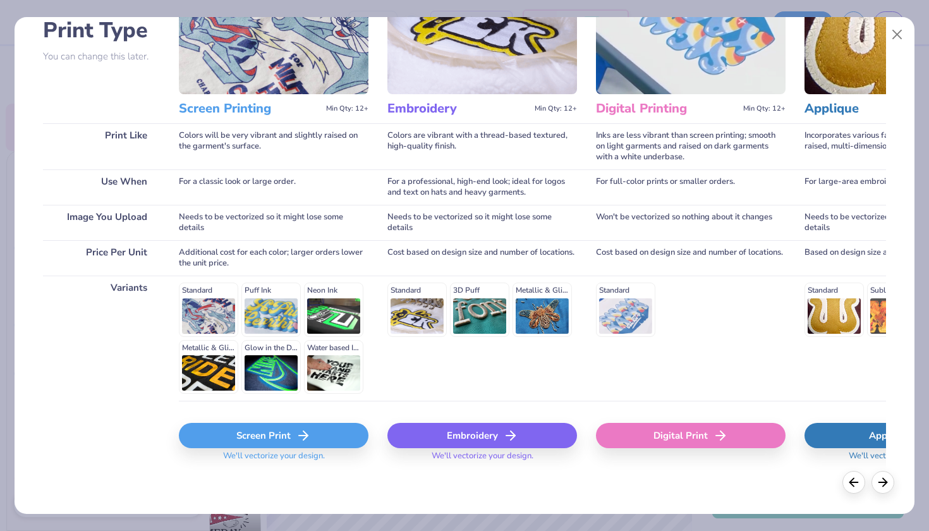
click at [641, 434] on div "Digital Print" at bounding box center [691, 435] width 190 height 25
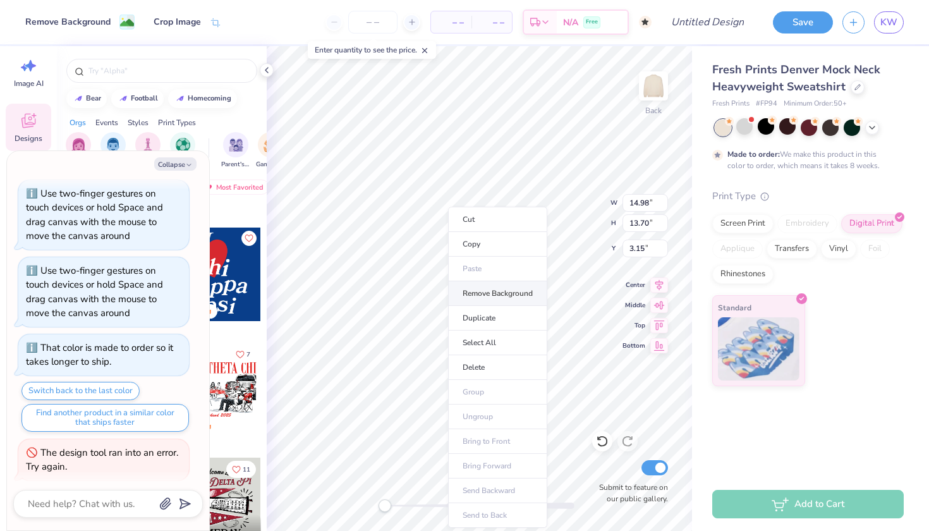
click at [509, 291] on li "Remove Background" at bounding box center [497, 293] width 99 height 25
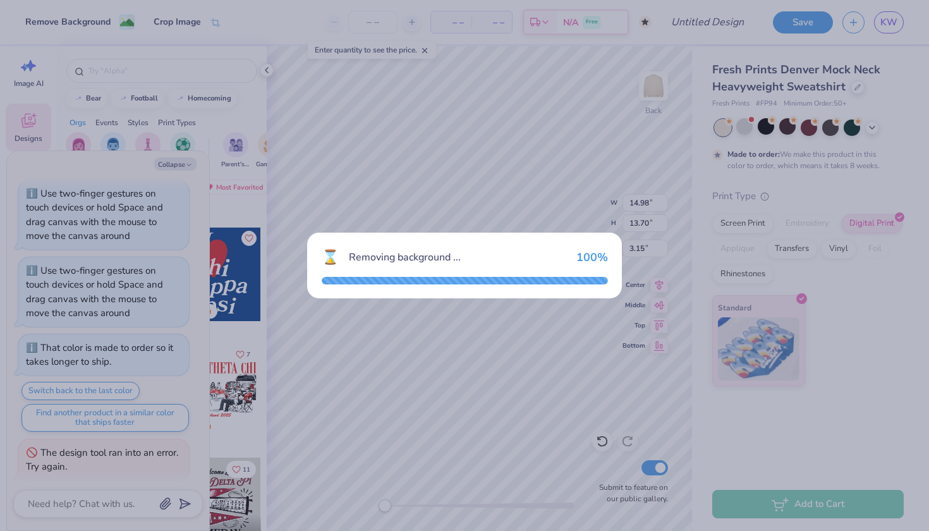
scroll to position [325, 0]
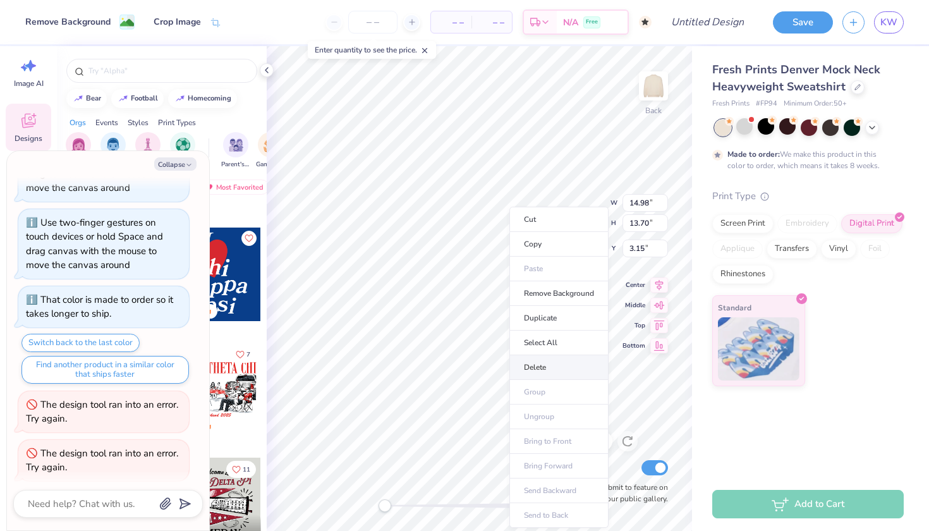
click at [548, 364] on li "Delete" at bounding box center [558, 367] width 99 height 25
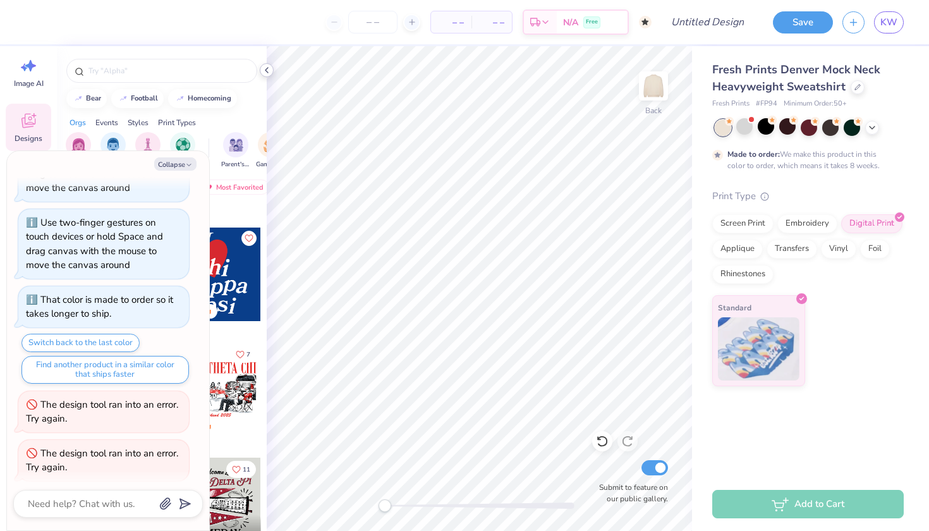
click at [265, 71] on icon at bounding box center [267, 70] width 10 height 10
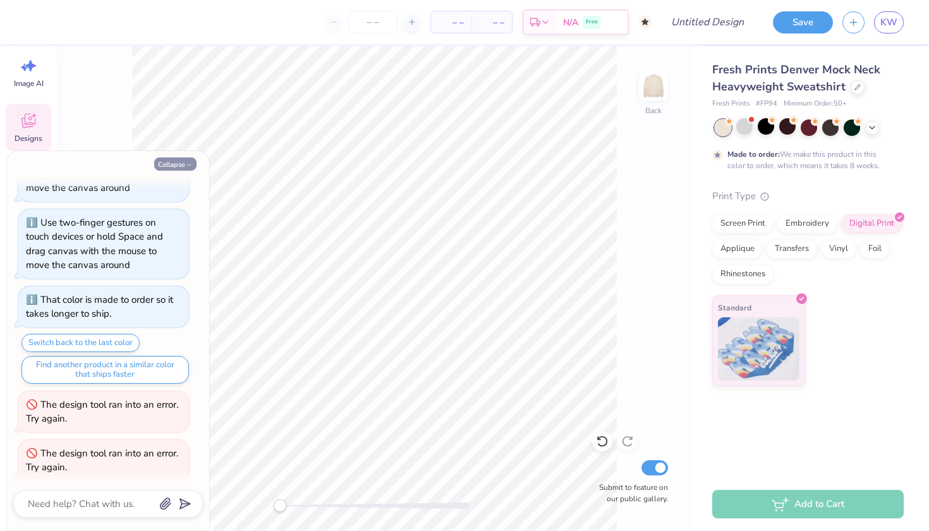
click at [171, 160] on button "Collapse" at bounding box center [175, 163] width 42 height 13
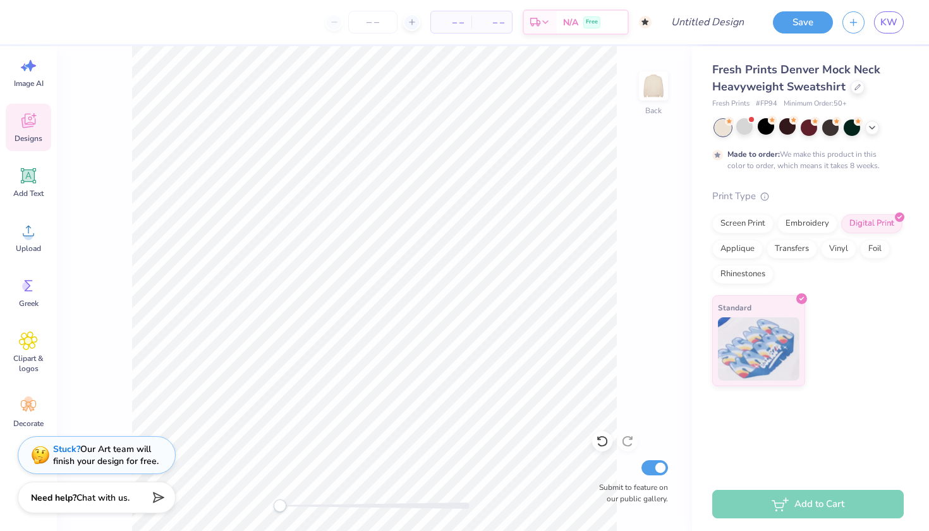
click at [168, 436] on div "Back Submit to feature on our public gallery." at bounding box center [374, 288] width 635 height 485
click at [651, 92] on img at bounding box center [653, 86] width 51 height 51
click at [660, 89] on img at bounding box center [653, 86] width 51 height 51
click at [29, 234] on circle at bounding box center [28, 235] width 9 height 9
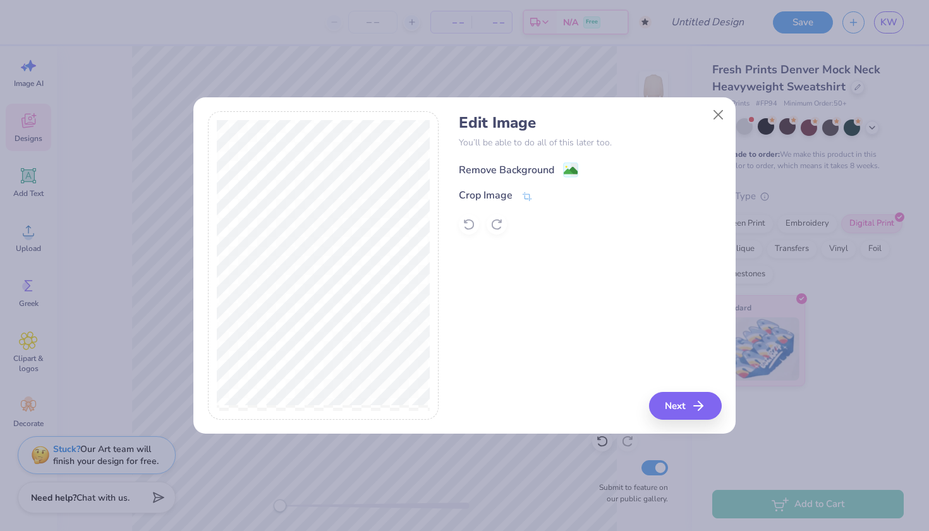
click at [541, 168] on div "Remove Background" at bounding box center [506, 169] width 95 height 15
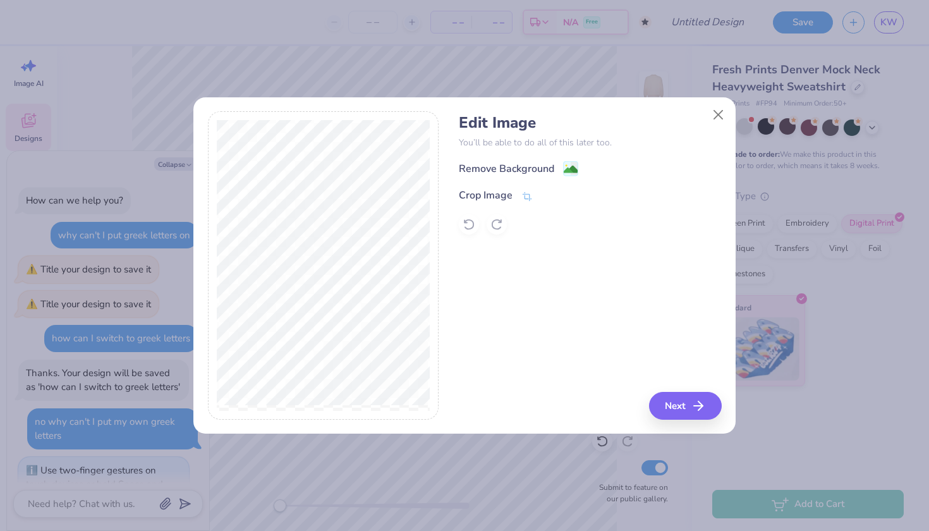
scroll to position [373, 0]
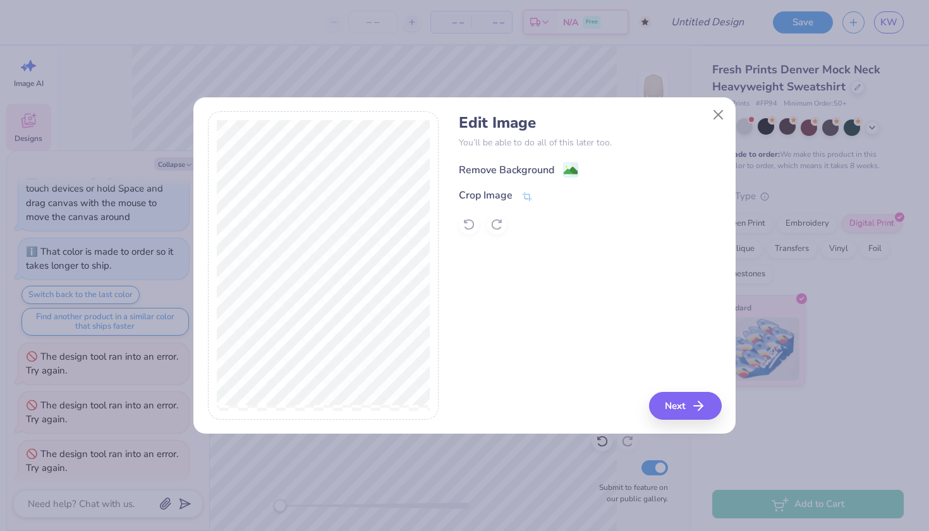
click at [558, 171] on div "Remove Background" at bounding box center [518, 170] width 119 height 16
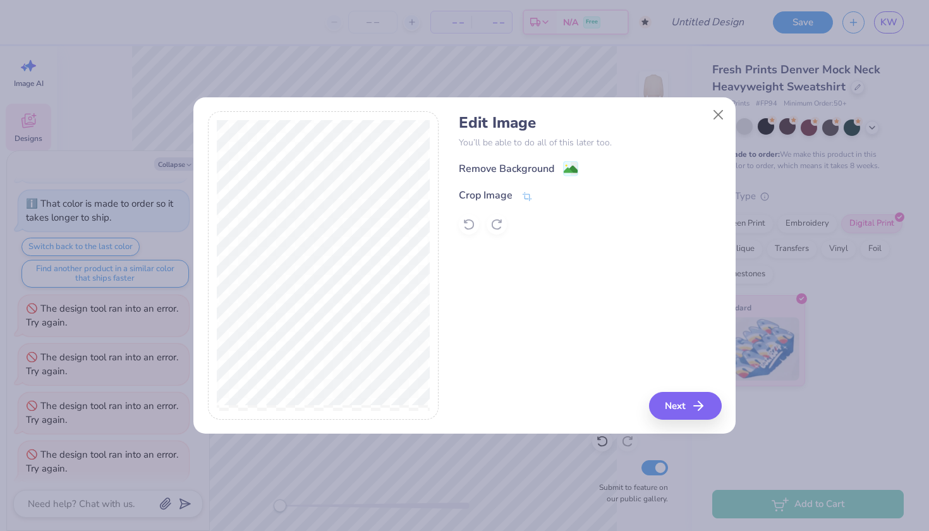
scroll to position [550, 0]
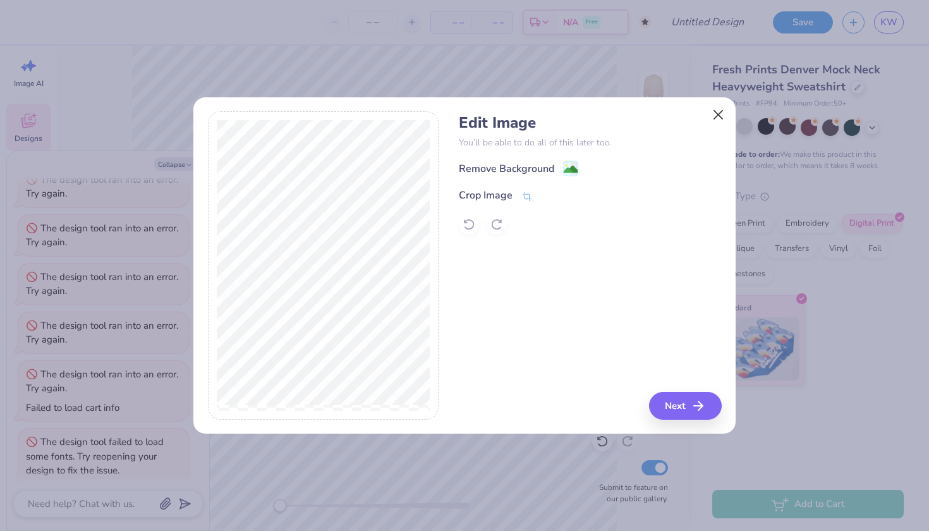
click at [717, 110] on button "Close" at bounding box center [718, 114] width 24 height 24
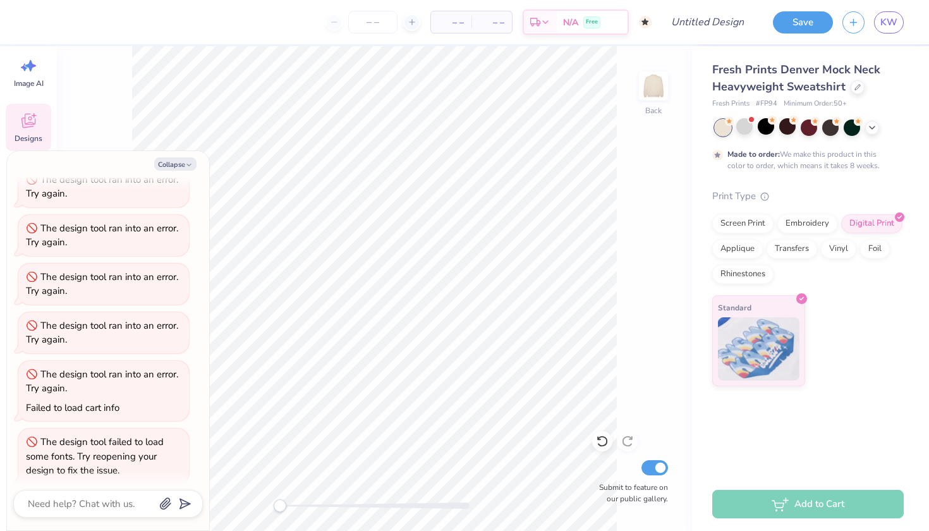
click at [24, 124] on icon at bounding box center [28, 123] width 12 height 10
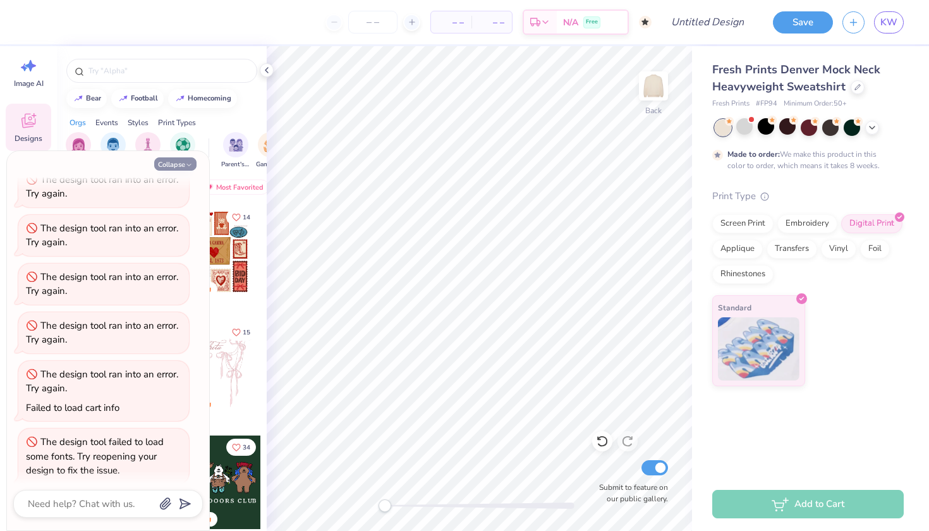
click at [184, 162] on button "Collapse" at bounding box center [175, 163] width 42 height 13
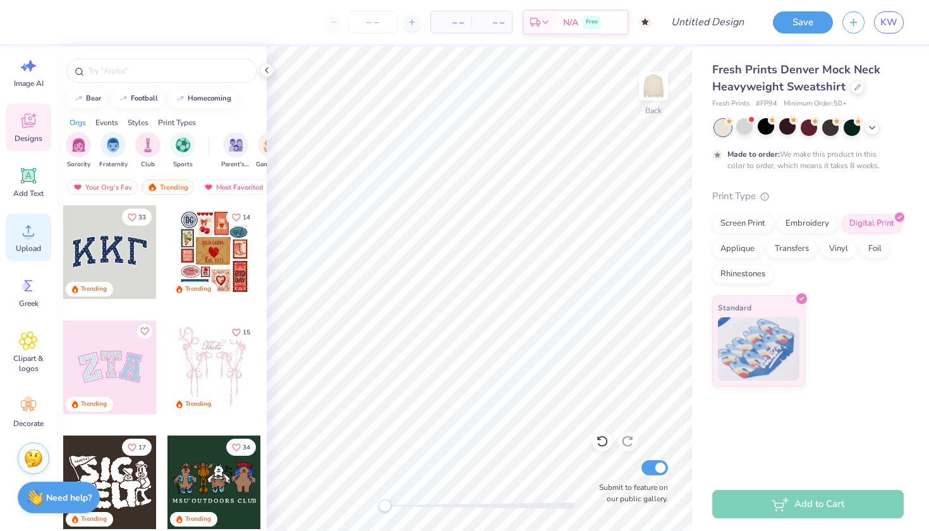
click at [30, 222] on icon at bounding box center [28, 230] width 19 height 19
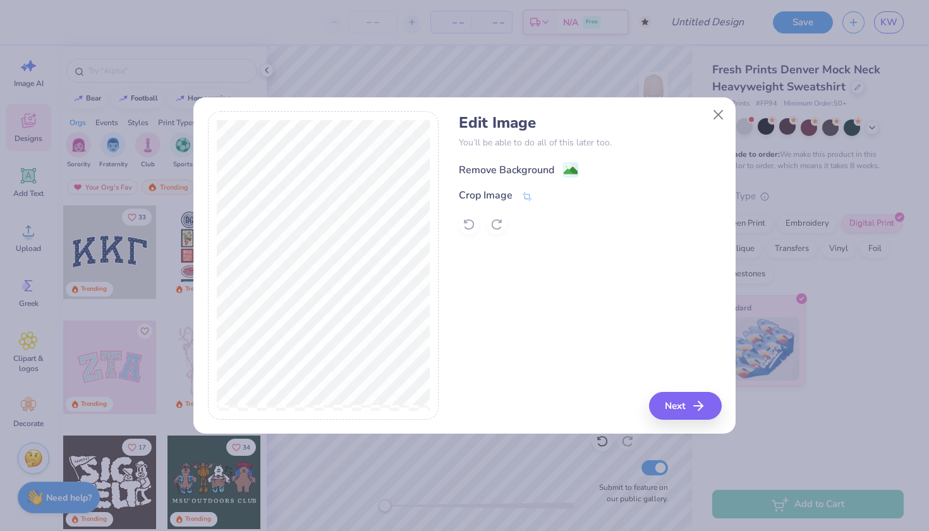
click at [533, 163] on div "Remove Background" at bounding box center [506, 169] width 95 height 15
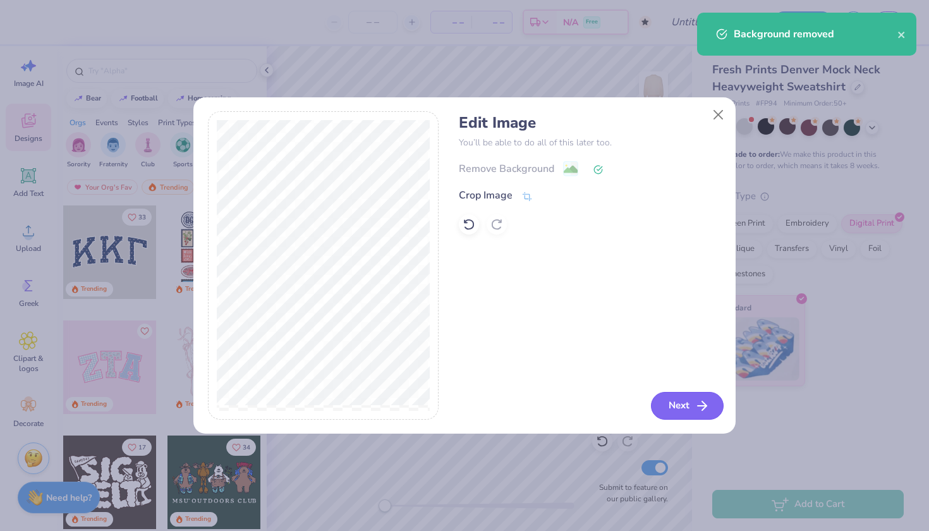
click at [677, 396] on button "Next" at bounding box center [687, 406] width 73 height 28
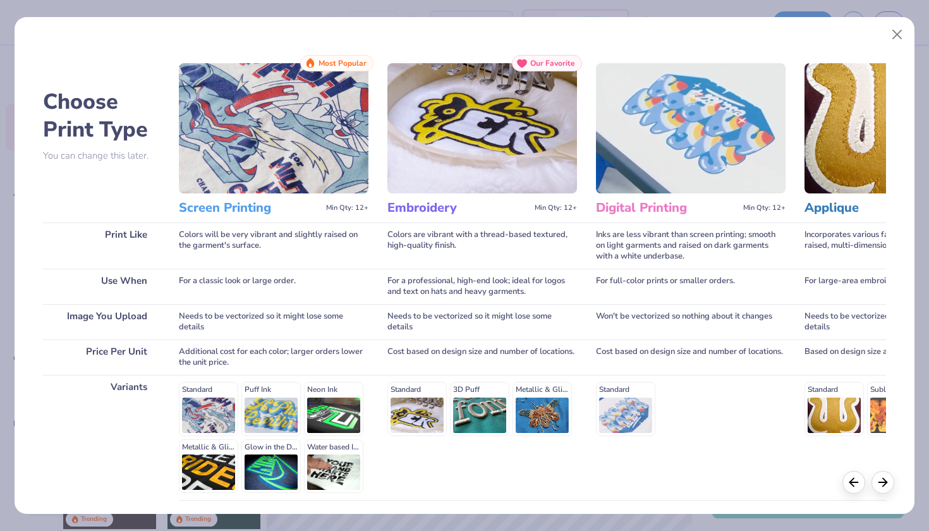
click at [650, 400] on div "Standard" at bounding box center [691, 409] width 190 height 54
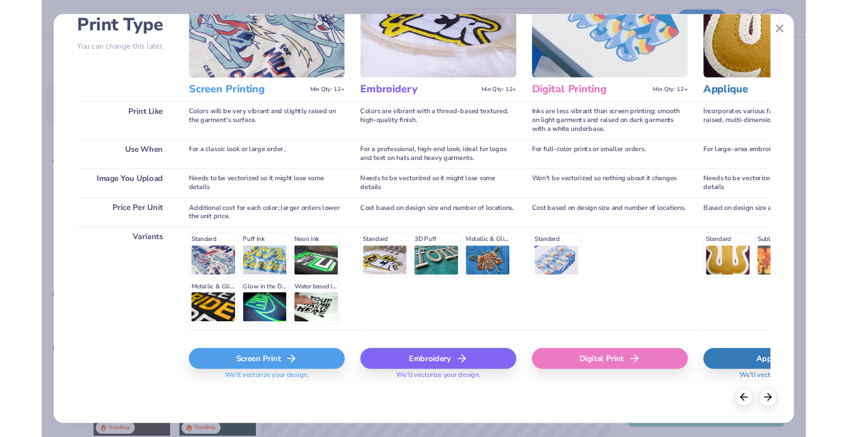
scroll to position [99, 0]
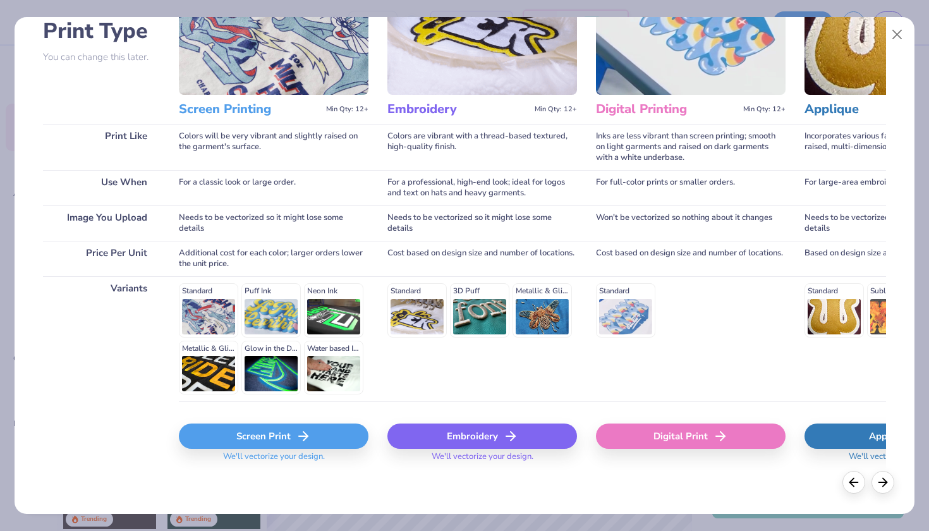
click at [672, 436] on div "Digital Print" at bounding box center [691, 435] width 190 height 25
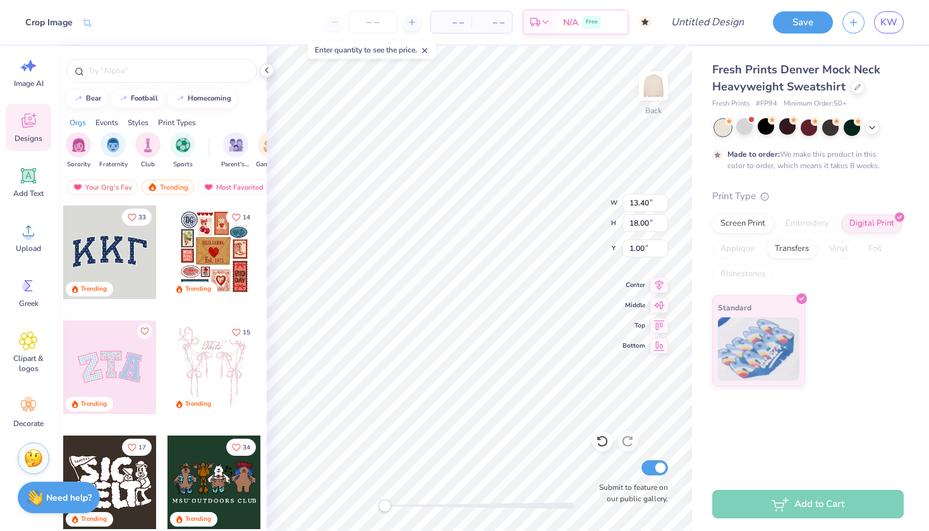
click at [754, 418] on div "Fresh Prints Denver Mock Neck Heavyweight Sweatshirt Fresh Prints # FP94 Minimu…" at bounding box center [810, 261] width 237 height 431
click at [746, 418] on div "Fresh Prints Denver Mock Neck Heavyweight Sweatshirt Fresh Prints # FP94 Minimu…" at bounding box center [810, 261] width 237 height 431
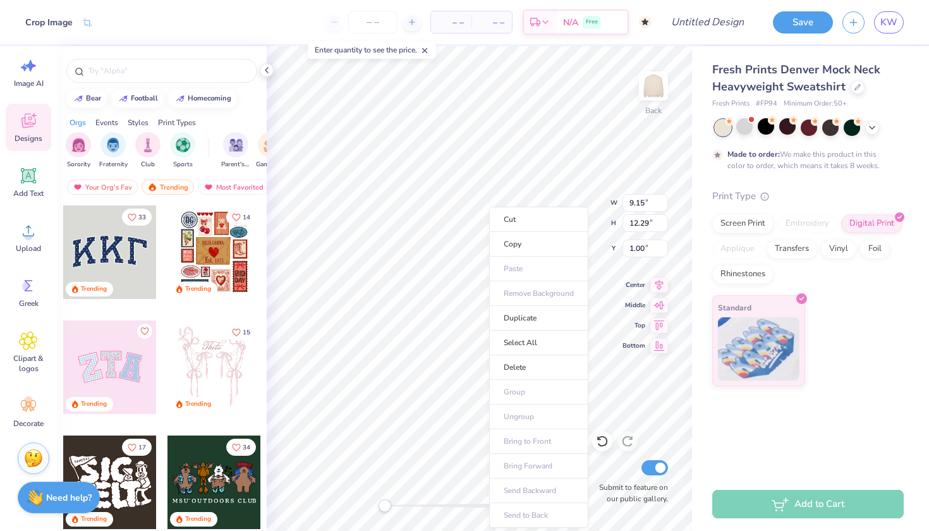
click at [519, 292] on ul "Cut Copy Paste Remove Background Duplicate Select All Delete Group Ungroup Brin…" at bounding box center [538, 367] width 99 height 321
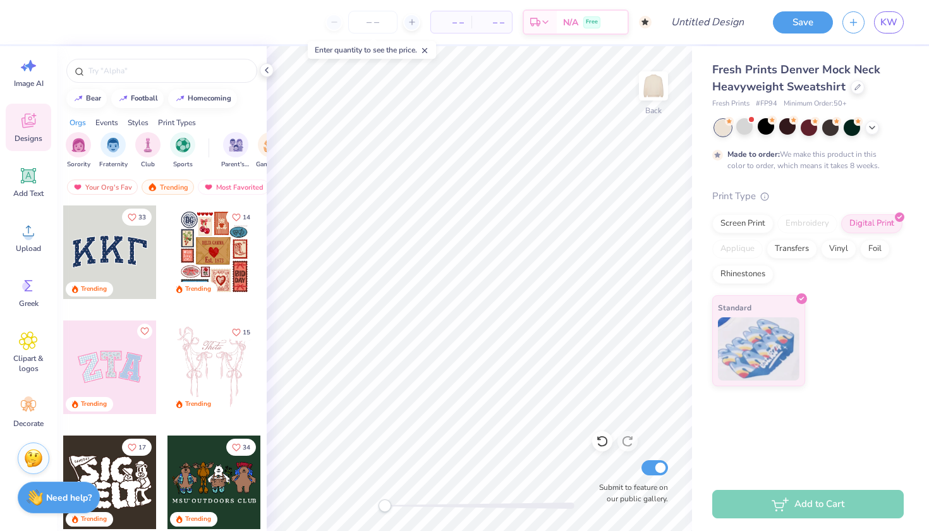
click at [32, 130] on icon at bounding box center [28, 120] width 19 height 19
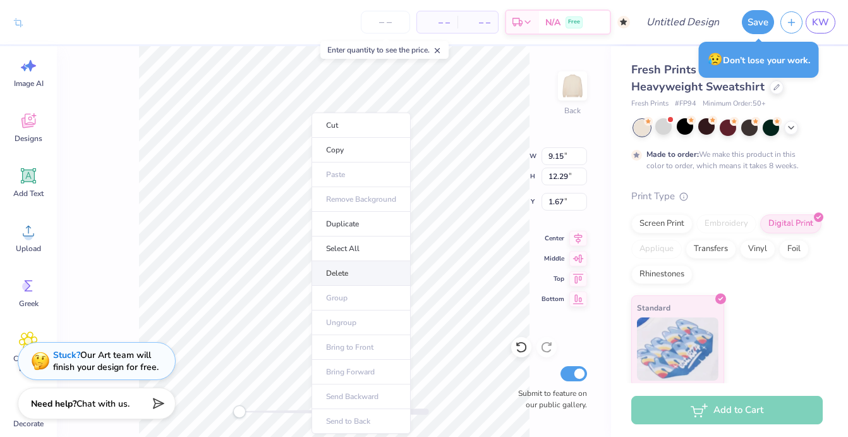
click at [357, 274] on li "Delete" at bounding box center [360, 273] width 99 height 25
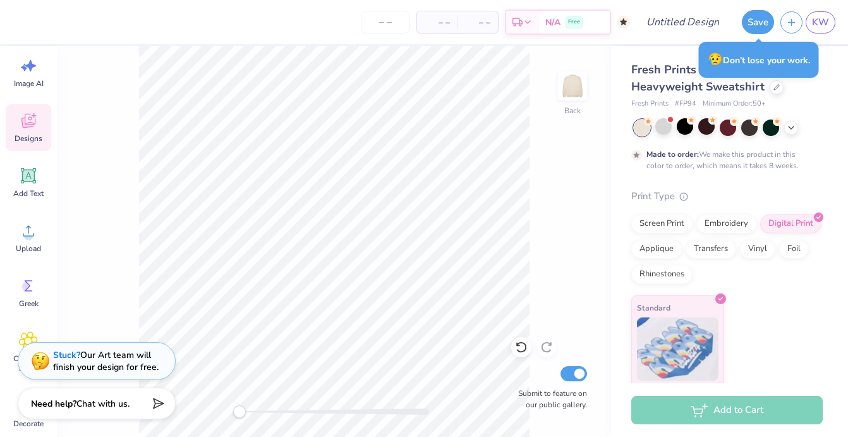
click at [31, 125] on icon at bounding box center [28, 123] width 12 height 10
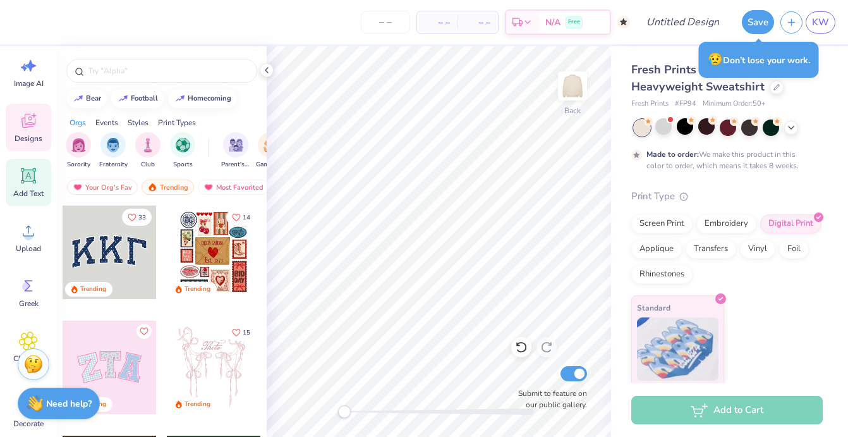
click at [35, 179] on icon at bounding box center [28, 175] width 19 height 19
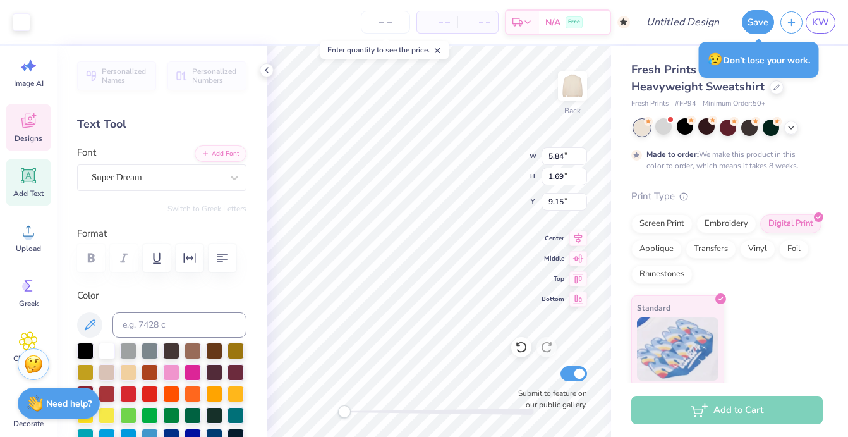
click at [33, 128] on icon at bounding box center [28, 120] width 19 height 19
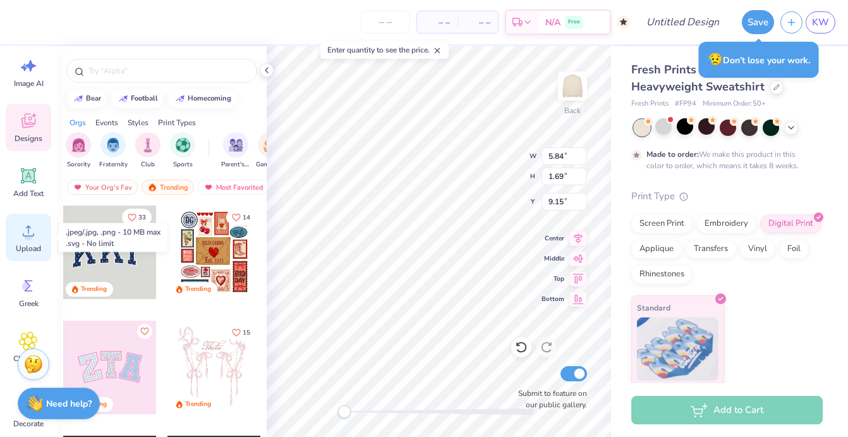
click at [27, 250] on span "Upload" at bounding box center [28, 248] width 25 height 10
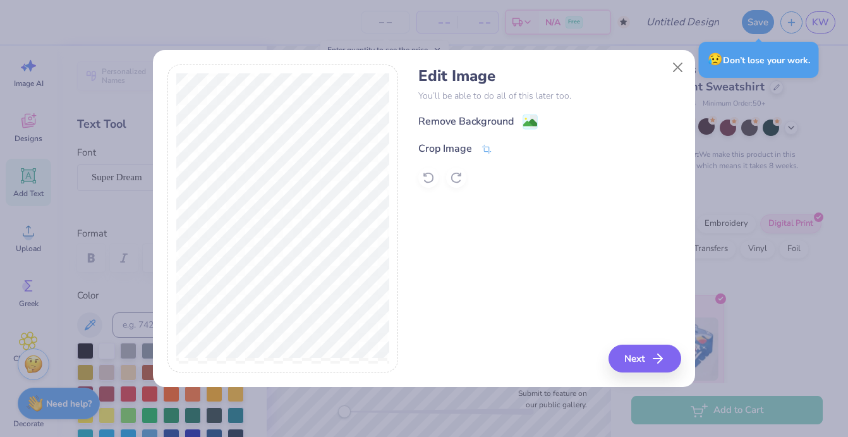
click at [497, 111] on div "Edit Image You’ll be able to do all of this later too. Remove Background Crop I…" at bounding box center [549, 127] width 262 height 121
click at [503, 119] on div "Remove Background" at bounding box center [465, 122] width 95 height 15
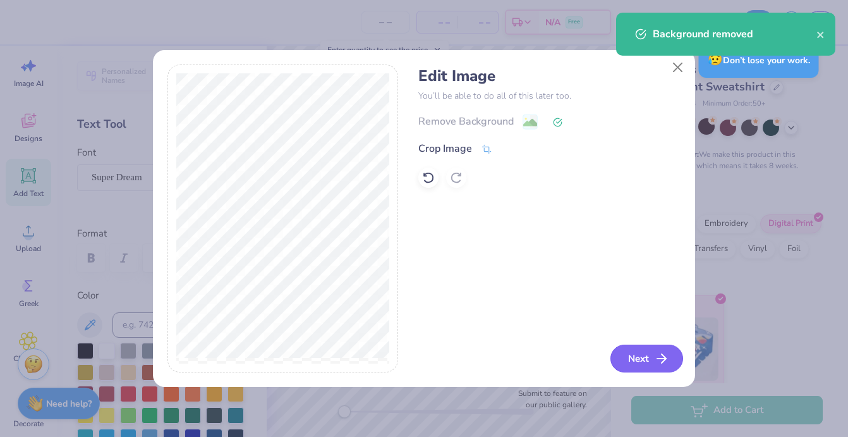
click at [642, 356] on button "Next" at bounding box center [646, 358] width 73 height 28
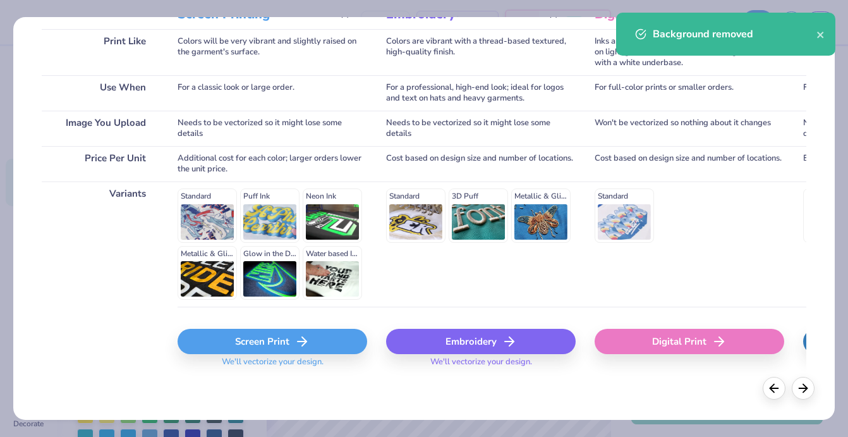
scroll to position [193, 0]
click at [651, 335] on div "Digital Print" at bounding box center [689, 341] width 190 height 25
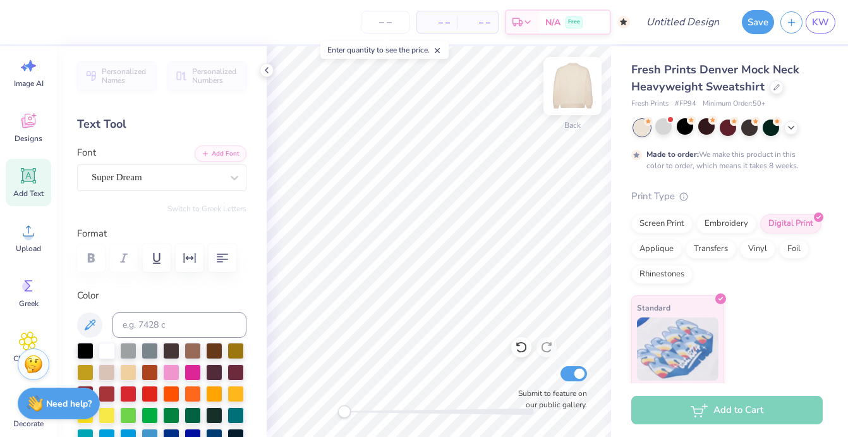
click at [575, 81] on img at bounding box center [572, 86] width 51 height 51
click at [565, 97] on img at bounding box center [572, 86] width 51 height 51
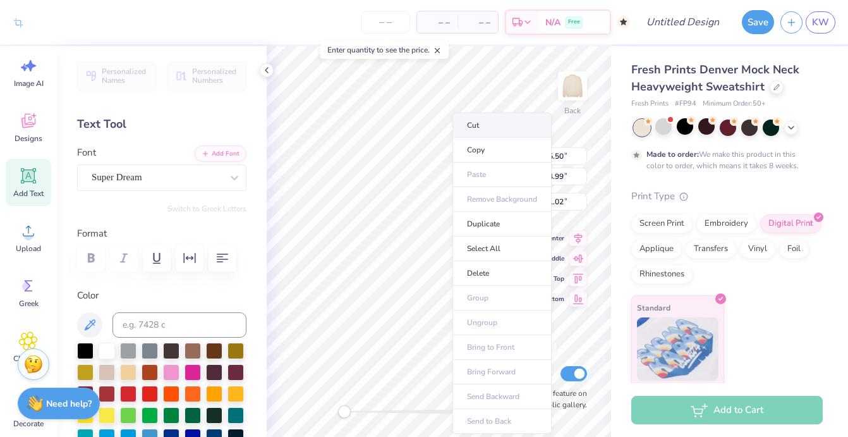
click at [488, 128] on li "Cut" at bounding box center [501, 124] width 99 height 25
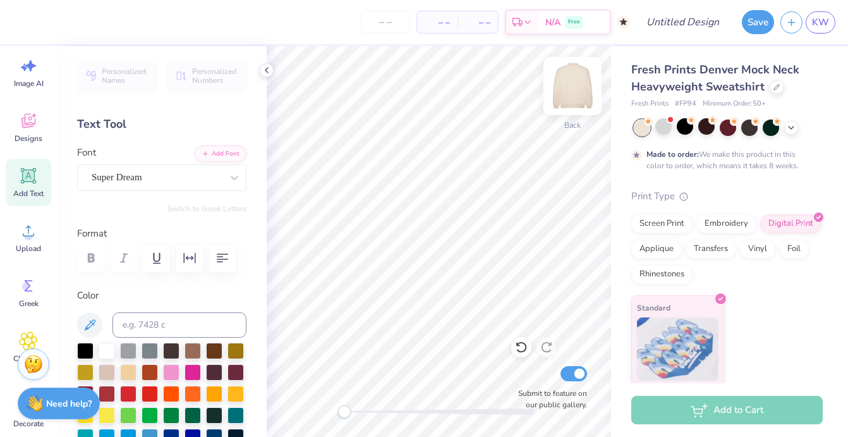
click at [570, 84] on img at bounding box center [572, 86] width 51 height 51
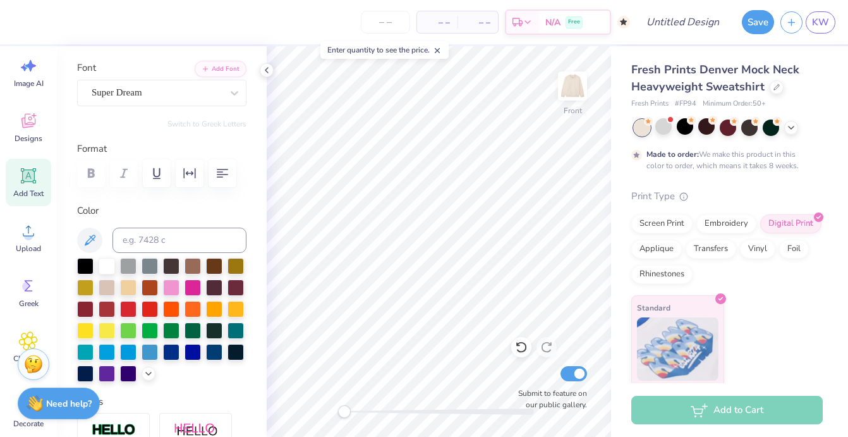
scroll to position [83, 0]
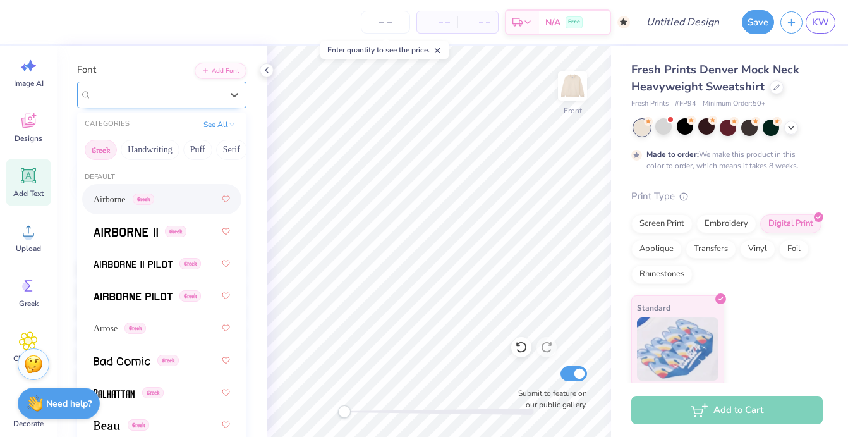
click at [128, 99] on span "Super Dream" at bounding box center [117, 94] width 51 height 15
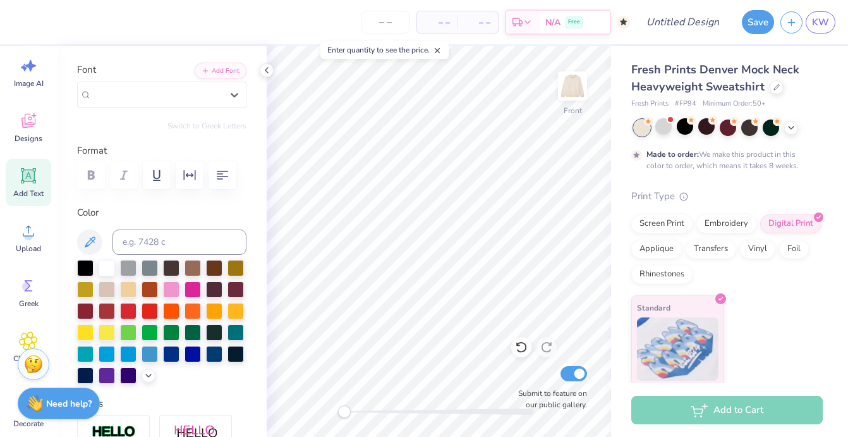
click at [32, 177] on icon at bounding box center [29, 176] width 12 height 12
click at [18, 175] on div "Add Text" at bounding box center [28, 182] width 45 height 47
click at [579, 255] on icon at bounding box center [578, 256] width 18 height 15
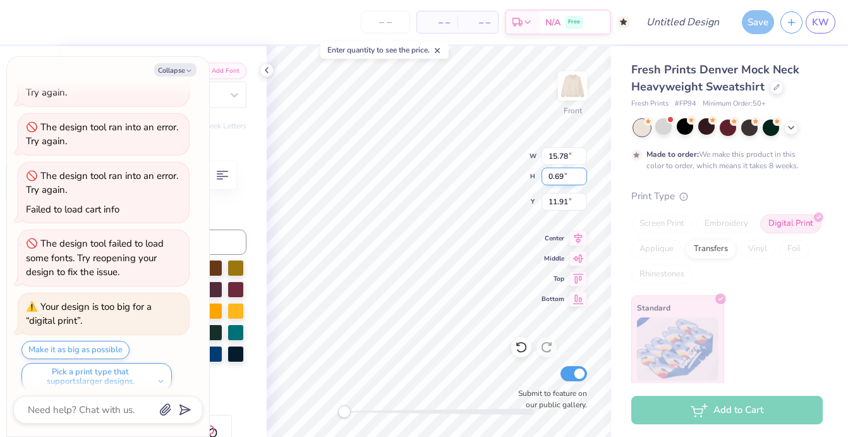
scroll to position [1, 1]
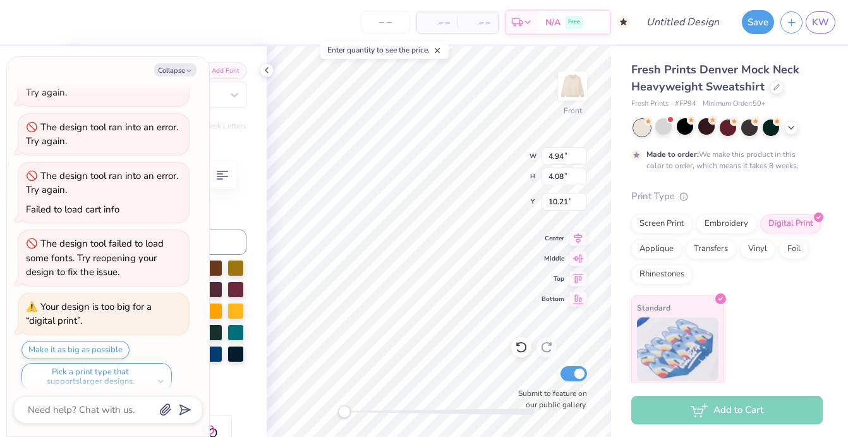
click at [558, 398] on div "Front W 4.94 4.94 " H 4.08 4.08 " Y 10.21 10.21 " Center Middle Top Bottom Subm…" at bounding box center [439, 241] width 344 height 390
click at [265, 70] on icon at bounding box center [267, 70] width 10 height 10
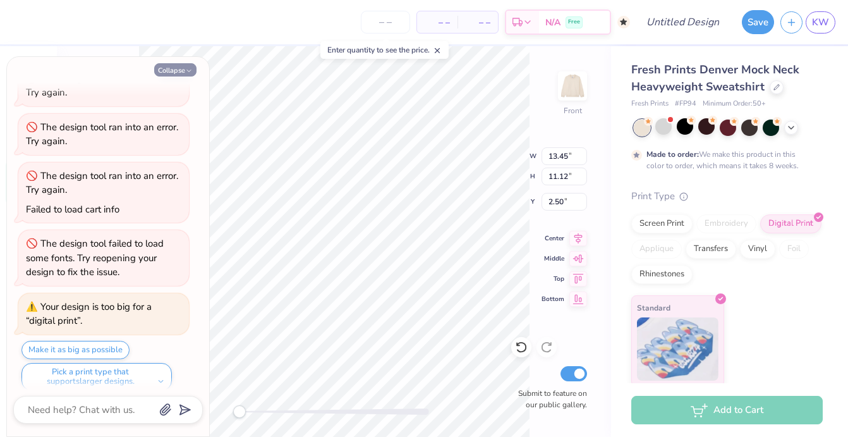
click at [187, 69] on icon "button" at bounding box center [189, 71] width 8 height 8
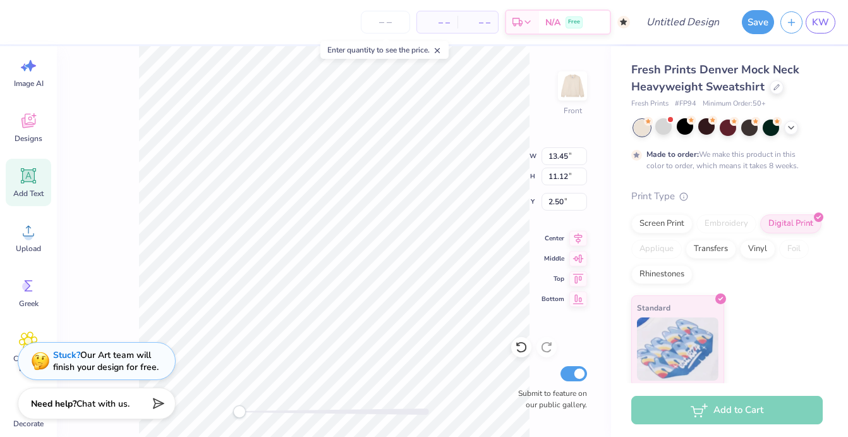
click at [30, 173] on icon at bounding box center [29, 176] width 12 height 12
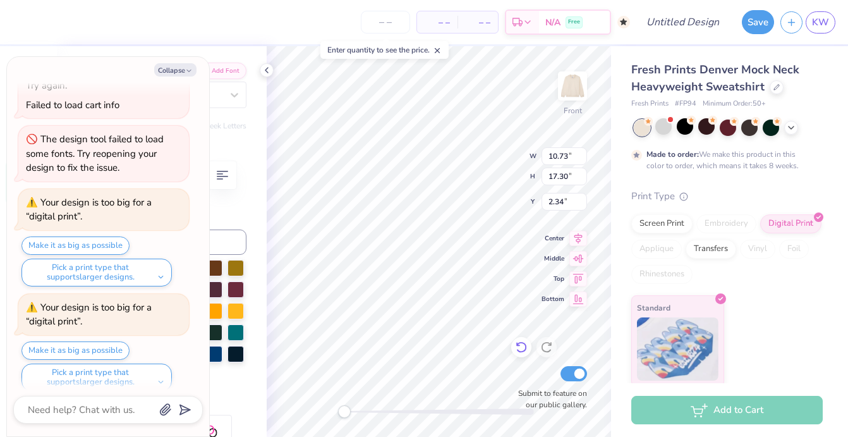
scroll to position [862, 0]
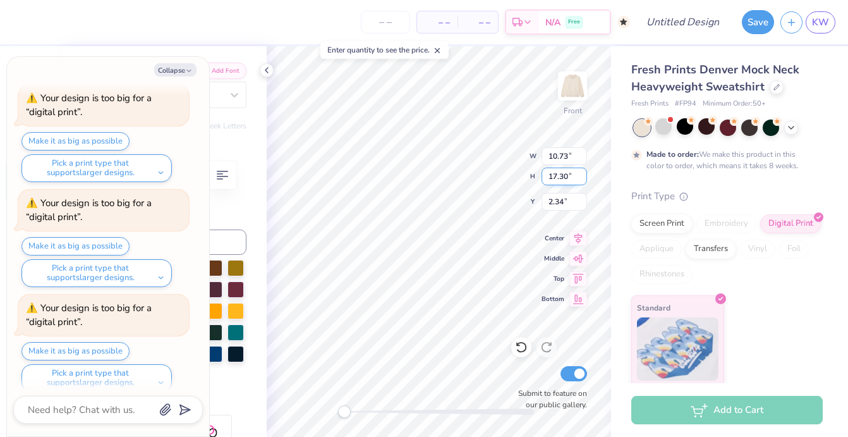
click at [581, 178] on input "17.30" at bounding box center [563, 176] width 45 height 18
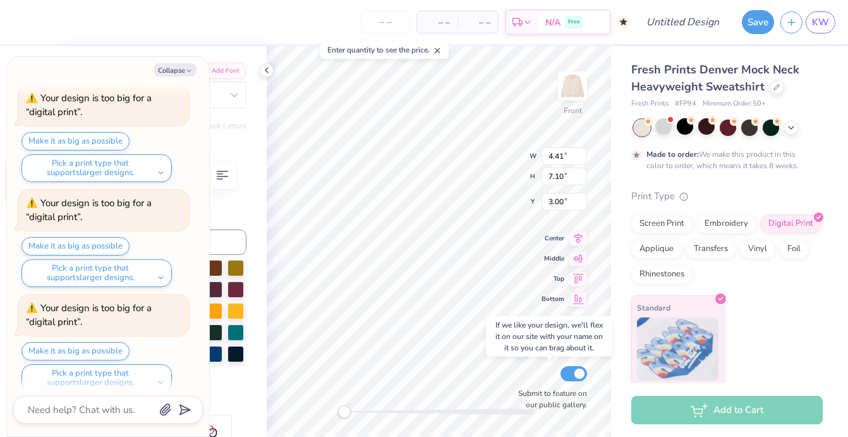
click at [512, 380] on div "Front W 4.41 4.41 " H 7.10 7.10 " Y 3.00 3.00 " Center Middle Top Bottom Submit…" at bounding box center [439, 241] width 344 height 390
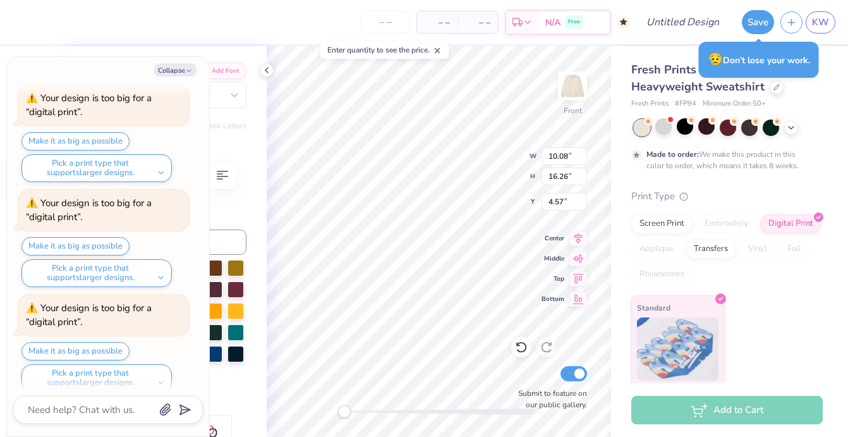
scroll to position [4, 1]
click at [512, 352] on div "Front W 10.08 10.08 " H 16.26 16.26 " Y 4.57 4.57 " Center Middle Top Bottom Su…" at bounding box center [439, 241] width 344 height 390
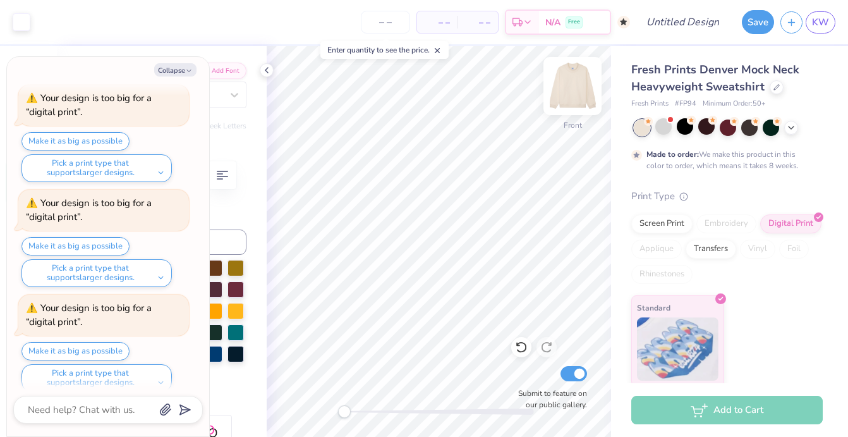
click at [577, 78] on img at bounding box center [572, 86] width 51 height 51
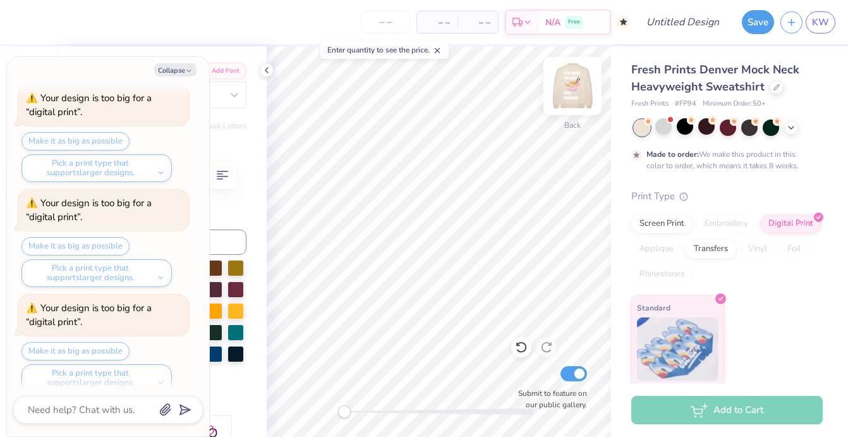
click at [580, 89] on img at bounding box center [572, 86] width 51 height 51
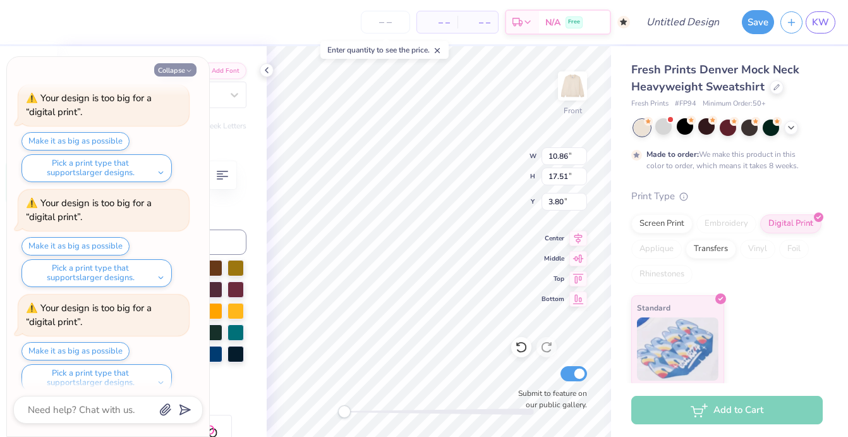
click at [187, 74] on icon "button" at bounding box center [189, 71] width 8 height 8
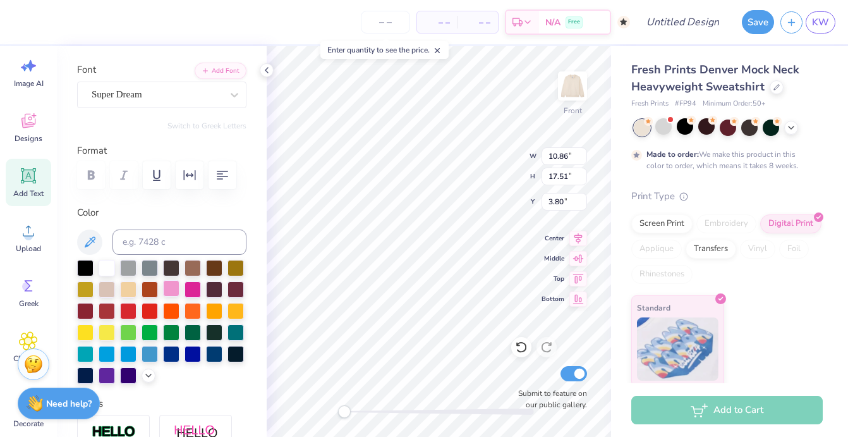
click at [174, 287] on div at bounding box center [171, 288] width 16 height 16
click at [128, 289] on div at bounding box center [128, 288] width 16 height 16
click at [168, 283] on div at bounding box center [171, 288] width 16 height 16
click at [85, 242] on icon at bounding box center [89, 241] width 15 height 15
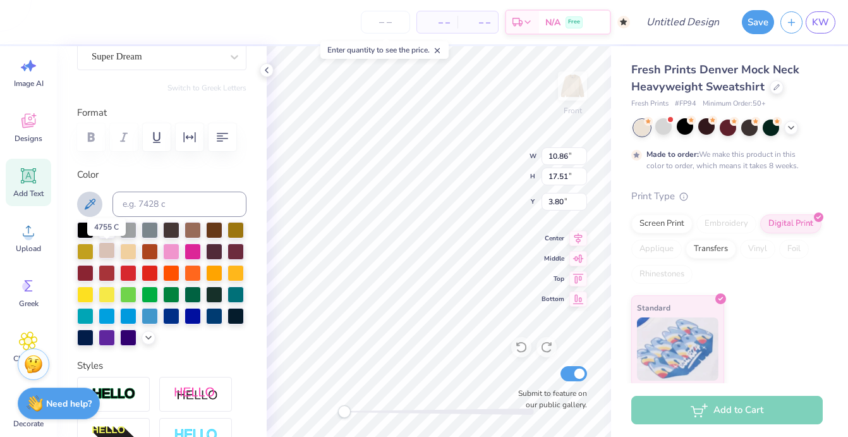
scroll to position [120, 0]
click at [133, 252] on div at bounding box center [128, 251] width 16 height 16
click at [173, 255] on div at bounding box center [171, 251] width 16 height 16
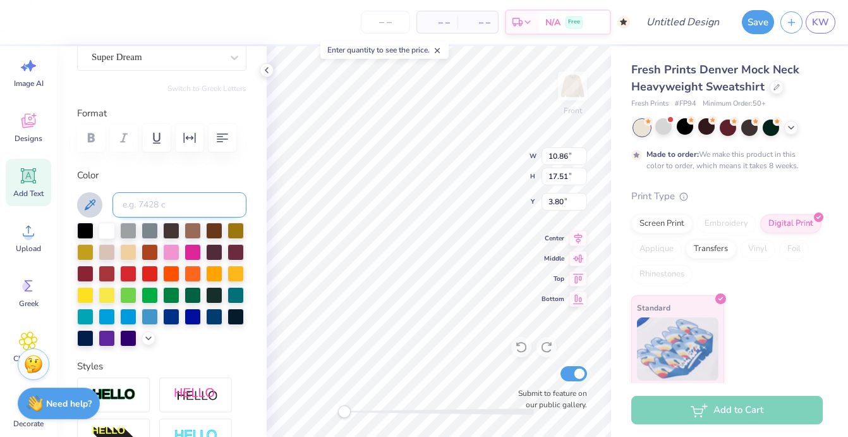
click at [126, 204] on input at bounding box center [179, 204] width 134 height 25
click at [152, 344] on div at bounding box center [161, 284] width 169 height 124
click at [149, 341] on icon at bounding box center [148, 337] width 10 height 10
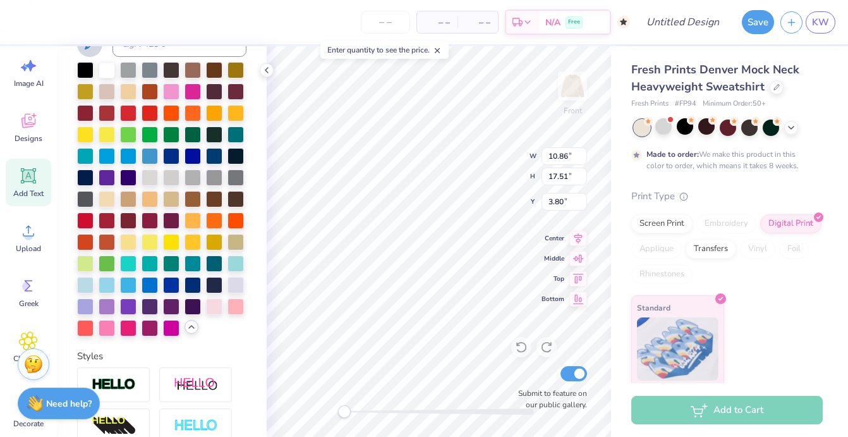
scroll to position [282, 0]
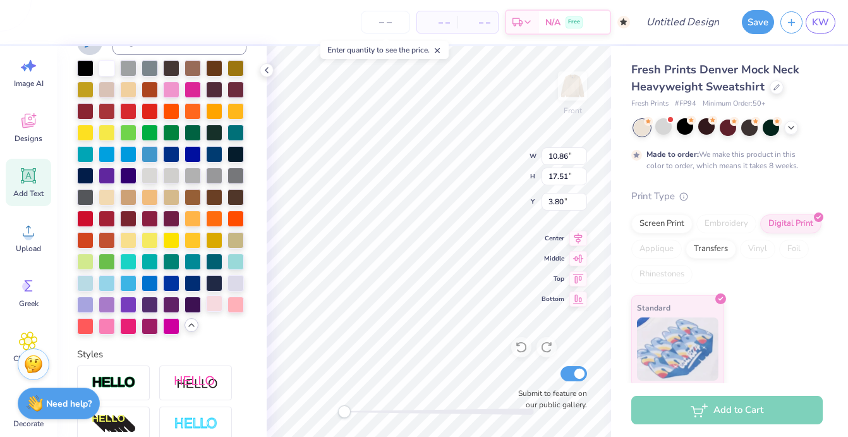
click at [212, 308] on div at bounding box center [214, 303] width 16 height 16
click at [197, 195] on div at bounding box center [192, 196] width 16 height 16
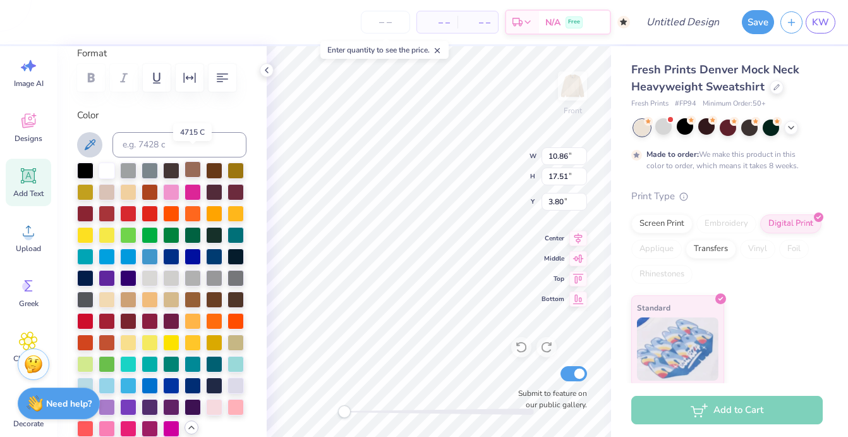
scroll to position [233, 0]
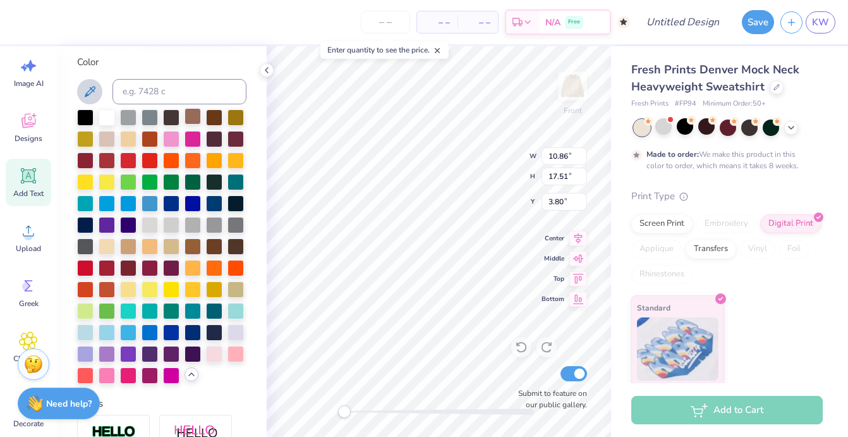
click at [192, 116] on div at bounding box center [192, 116] width 16 height 16
click at [582, 255] on icon at bounding box center [578, 256] width 18 height 15
click at [583, 260] on icon at bounding box center [578, 256] width 18 height 15
click at [577, 262] on icon at bounding box center [578, 256] width 18 height 15
click at [581, 275] on icon at bounding box center [578, 276] width 18 height 15
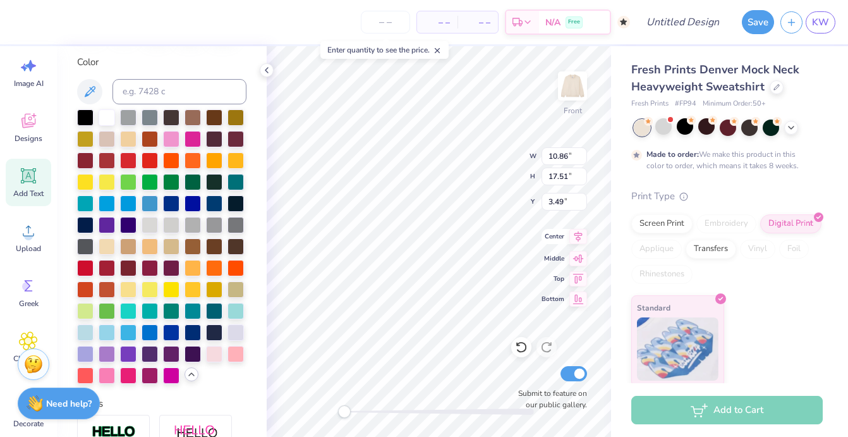
click at [573, 241] on icon at bounding box center [578, 236] width 18 height 15
click at [577, 275] on icon at bounding box center [578, 276] width 18 height 15
click at [577, 293] on icon at bounding box center [578, 296] width 18 height 15
click at [612, 310] on div "Fresh Prints Denver Mock Neck Heavyweight Sweatshirt Fresh Prints # FP94 Minimu…" at bounding box center [729, 216] width 237 height 340
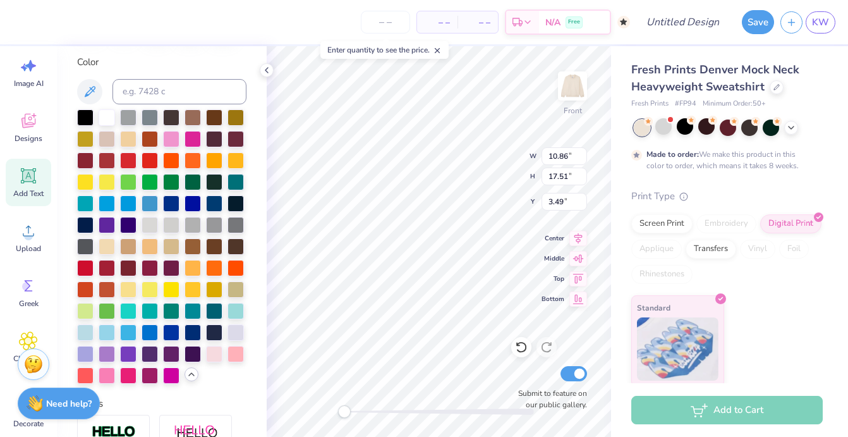
click at [526, 373] on div "Front W 10.86 10.86 " H 17.51 17.51 " Y 3.49 3.49 " Center Middle Top Bottom Su…" at bounding box center [439, 241] width 344 height 390
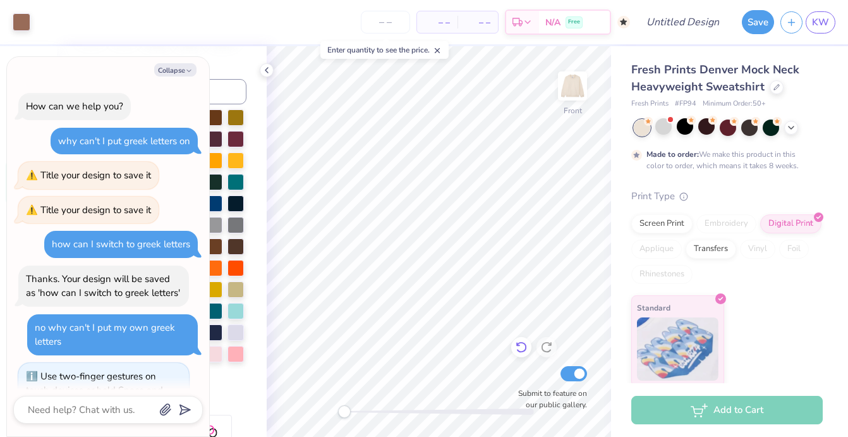
scroll to position [967, 0]
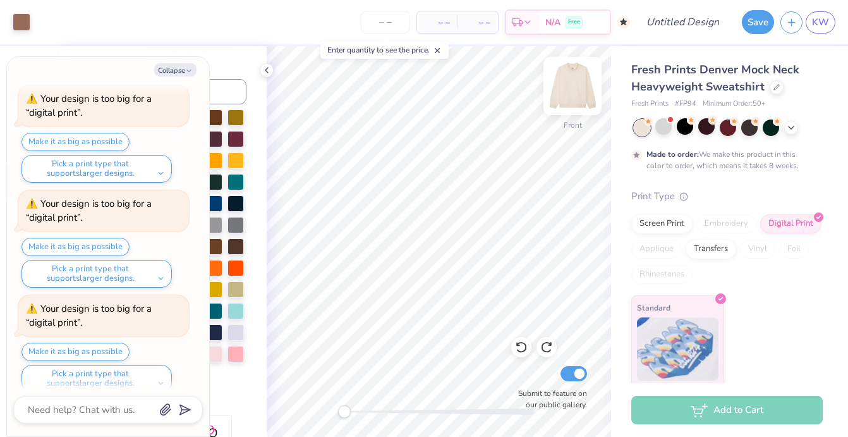
click at [569, 78] on img at bounding box center [572, 86] width 51 height 51
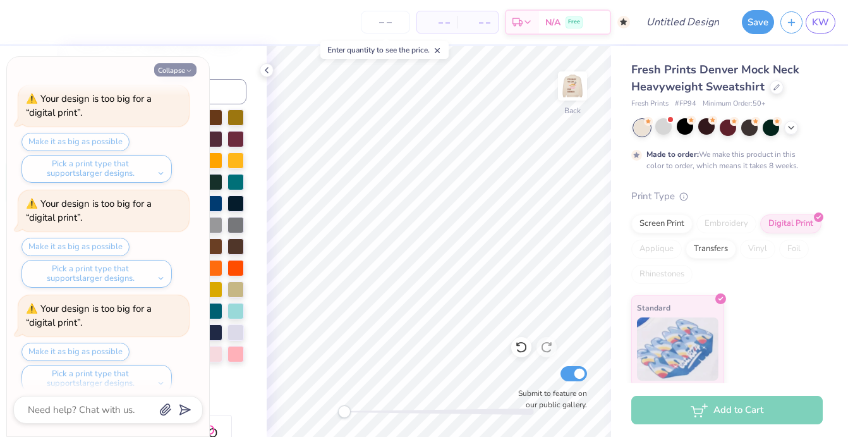
click at [181, 68] on button "Collapse" at bounding box center [175, 69] width 42 height 13
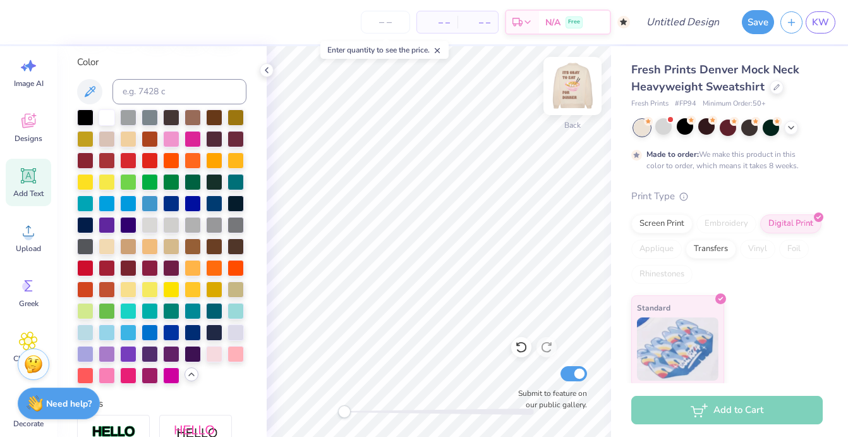
click at [574, 93] on img at bounding box center [572, 86] width 51 height 51
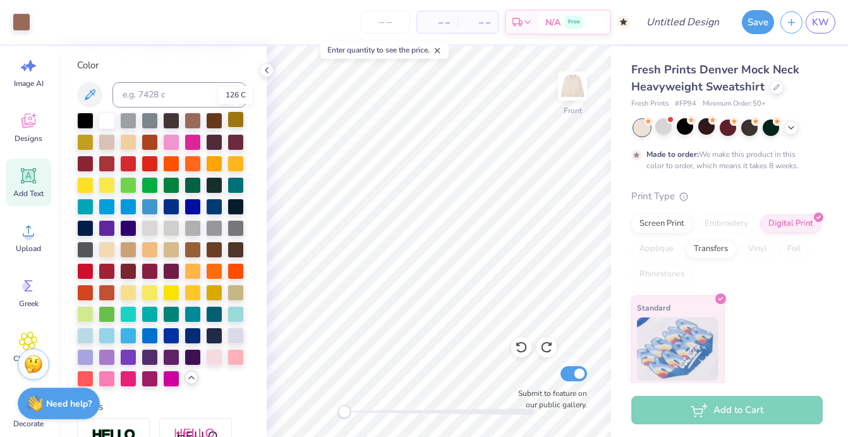
scroll to position [229, 0]
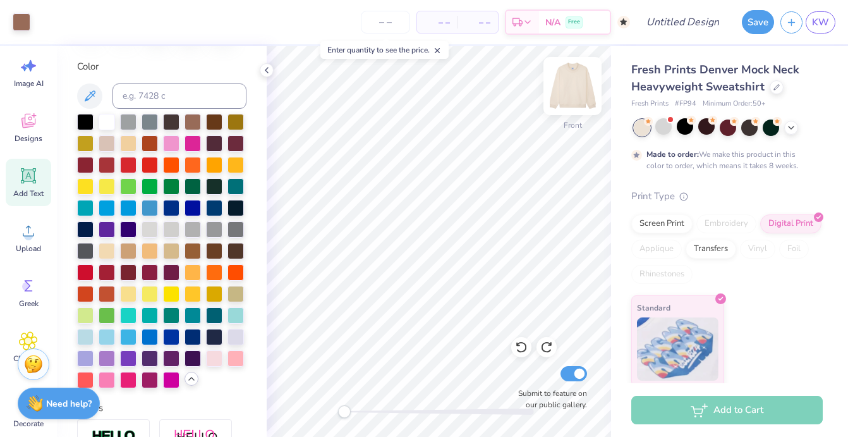
click at [576, 94] on img at bounding box center [572, 86] width 51 height 51
click at [569, 92] on img at bounding box center [572, 86] width 51 height 51
click at [267, 71] on icon at bounding box center [267, 70] width 10 height 10
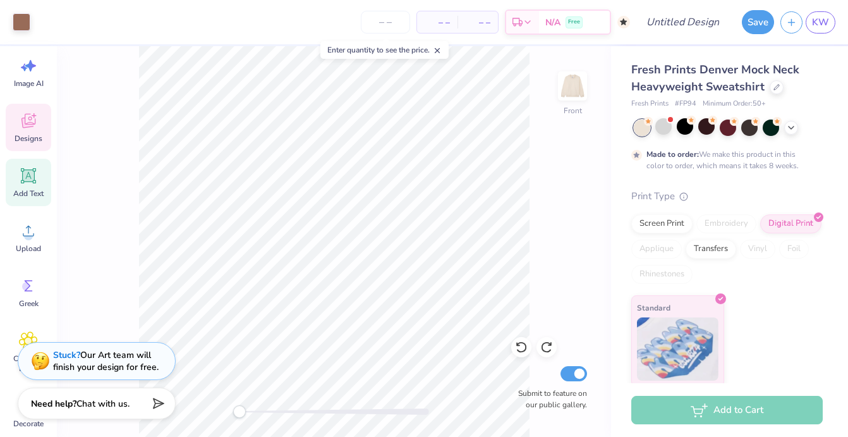
click at [37, 133] on span "Designs" at bounding box center [29, 138] width 28 height 10
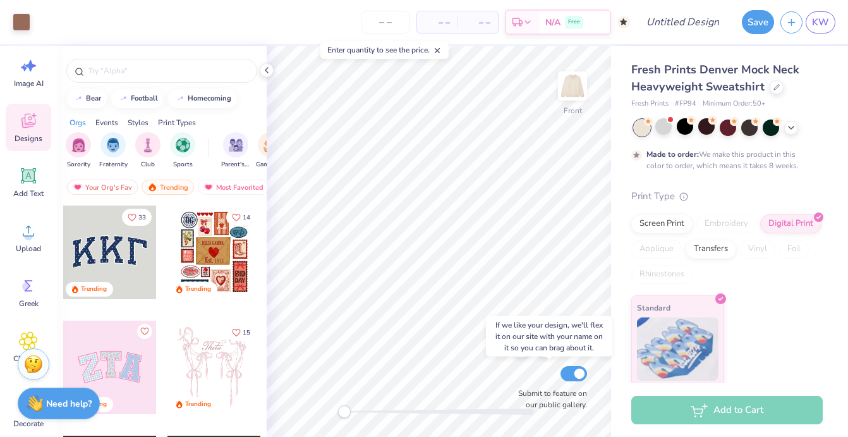
click at [580, 366] on input "Submit to feature on our public gallery." at bounding box center [573, 373] width 27 height 15
click at [571, 377] on input "Submit to feature on our public gallery." at bounding box center [573, 373] width 27 height 15
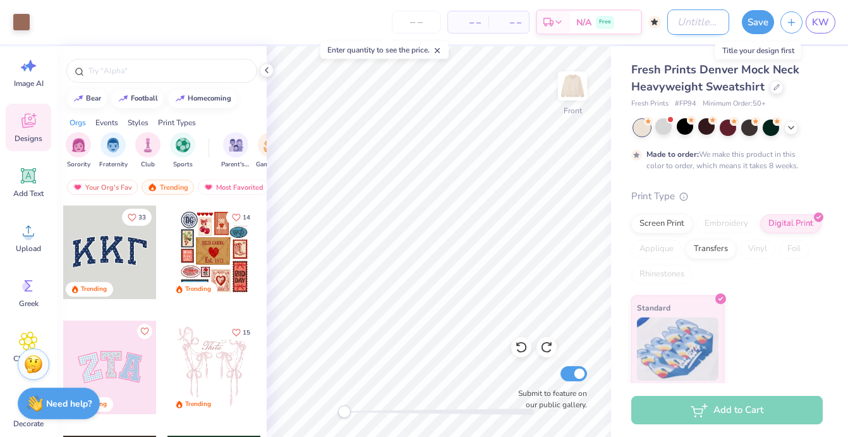
click at [694, 18] on input "Design Title" at bounding box center [698, 21] width 62 height 25
click at [756, 16] on button "Save" at bounding box center [758, 20] width 32 height 24
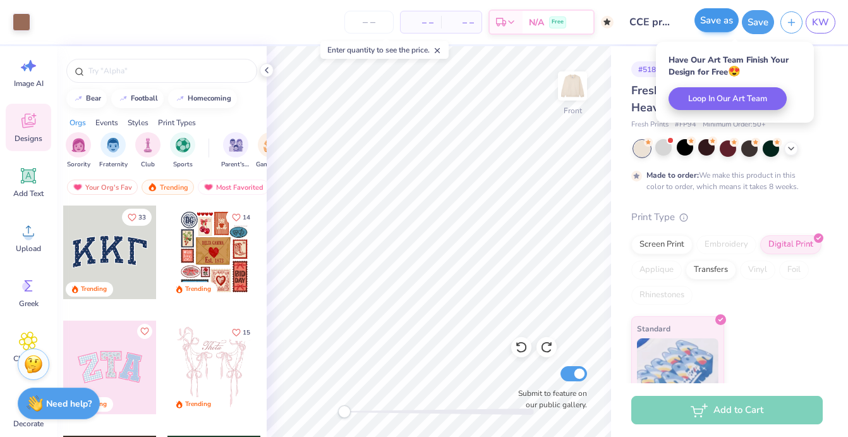
click at [702, 16] on button "Save as" at bounding box center [716, 20] width 44 height 24
click at [265, 72] on icon at bounding box center [267, 70] width 10 height 10
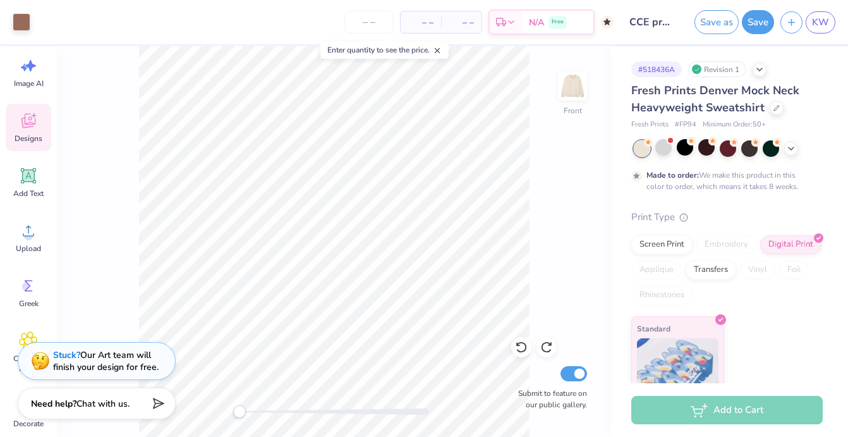
click at [33, 122] on icon at bounding box center [28, 120] width 19 height 19
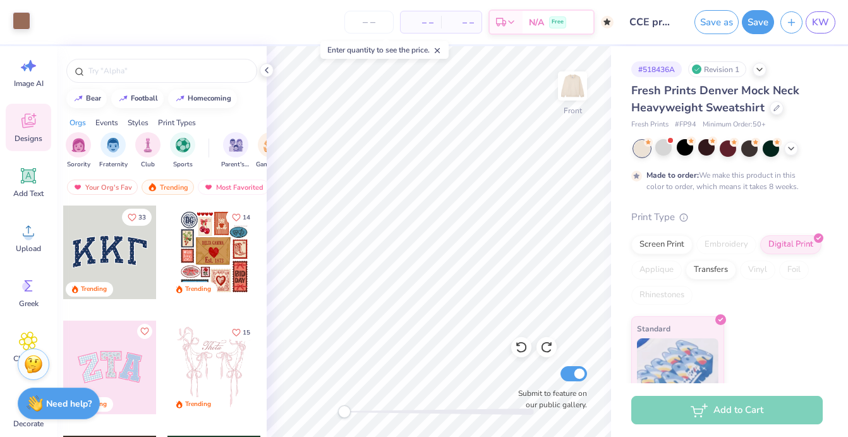
click at [17, 13] on div at bounding box center [22, 21] width 18 height 18
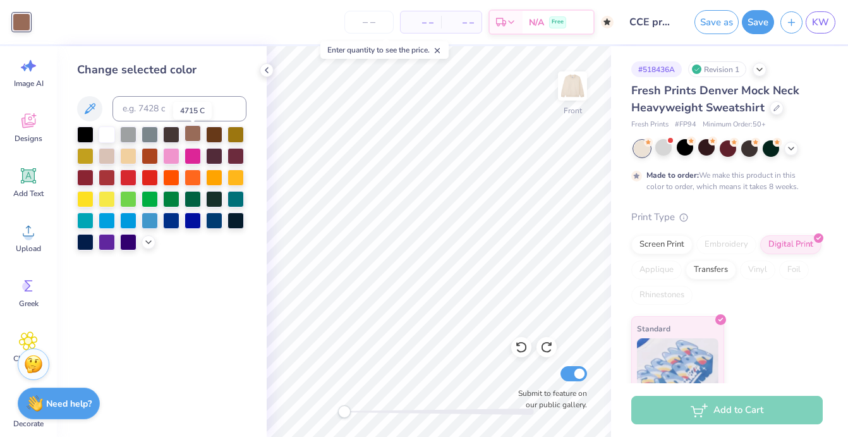
click at [197, 136] on div at bounding box center [192, 133] width 16 height 16
click at [193, 130] on div at bounding box center [192, 133] width 16 height 16
click at [195, 136] on div at bounding box center [192, 133] width 16 height 16
click at [94, 115] on icon at bounding box center [89, 108] width 15 height 15
click at [138, 116] on input at bounding box center [179, 108] width 134 height 25
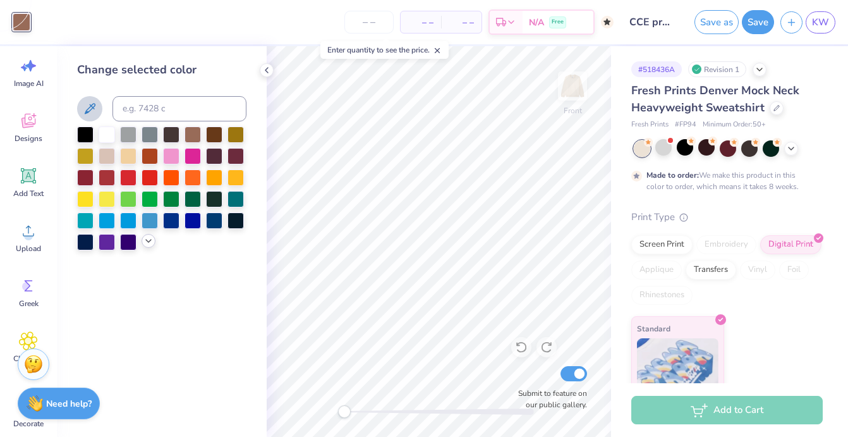
click at [148, 241] on icon at bounding box center [148, 241] width 10 height 10
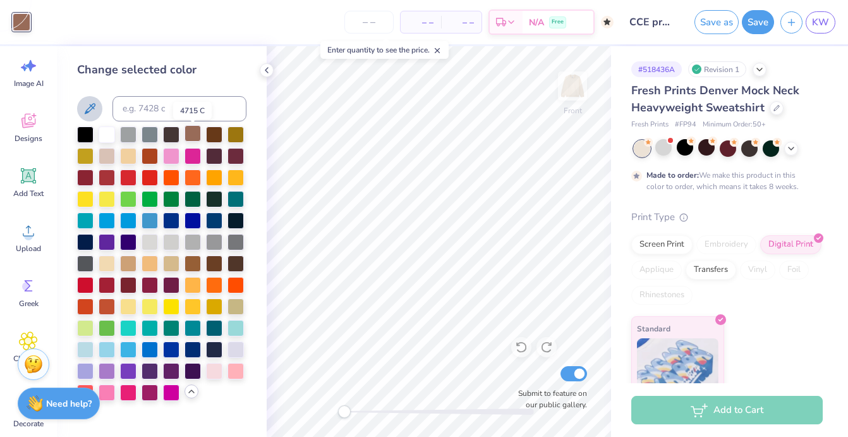
click at [194, 136] on div at bounding box center [192, 133] width 16 height 16
click at [93, 106] on icon at bounding box center [89, 108] width 15 height 15
click at [325, 145] on div "Art colors – – Per Item – – Total Est. Delivery N/A Free Design Title CCE proje…" at bounding box center [424, 218] width 848 height 437
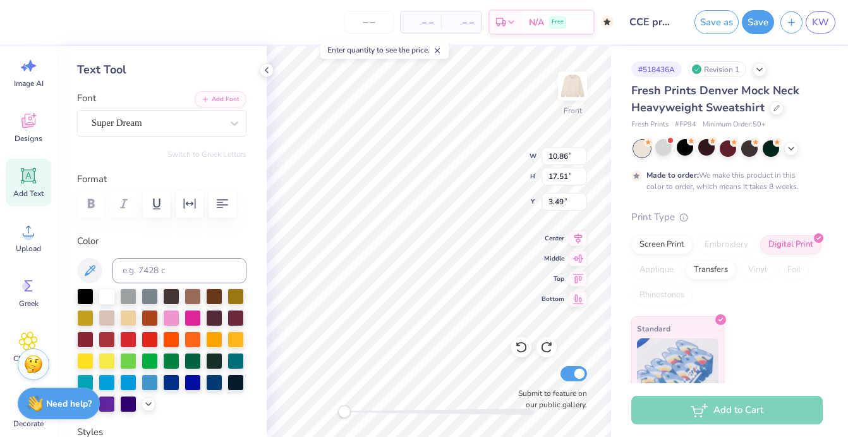
scroll to position [77, 0]
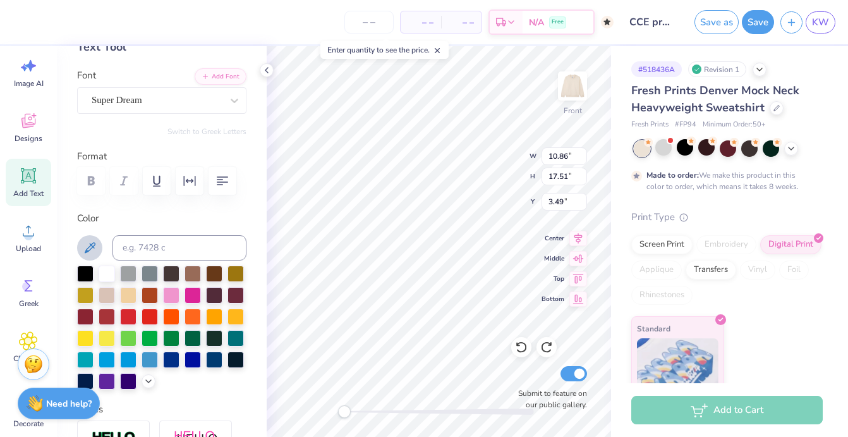
click at [92, 254] on button at bounding box center [89, 247] width 25 height 25
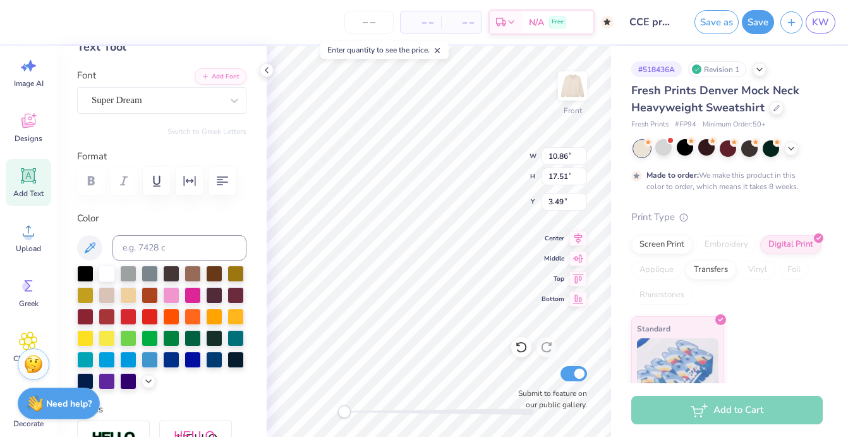
scroll to position [4, 1]
click at [194, 275] on div at bounding box center [192, 272] width 16 height 16
click at [189, 278] on div at bounding box center [192, 272] width 16 height 16
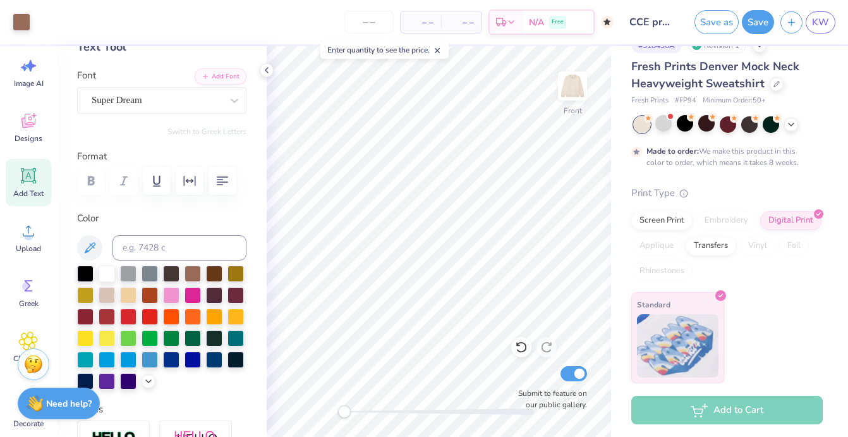
scroll to position [23, 0]
click at [787, 23] on icon "button" at bounding box center [791, 20] width 11 height 11
click at [790, 23] on icon "button" at bounding box center [791, 20] width 11 height 11
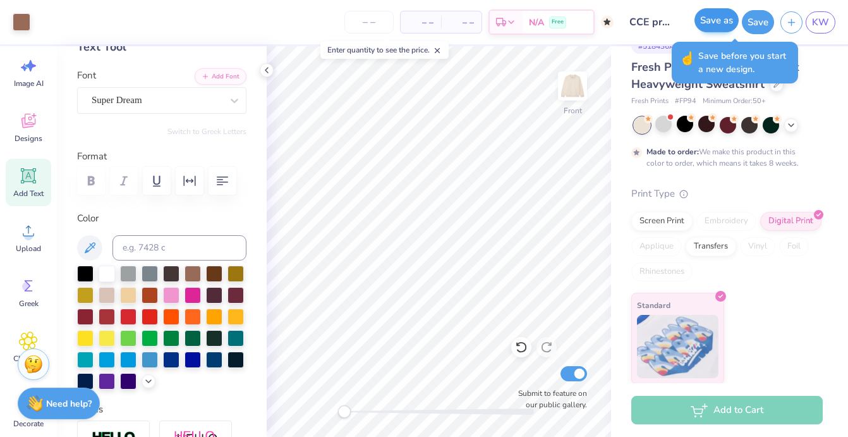
click at [713, 21] on button "Save as" at bounding box center [716, 20] width 44 height 24
click at [761, 23] on div "Save" at bounding box center [758, 22] width 32 height 24
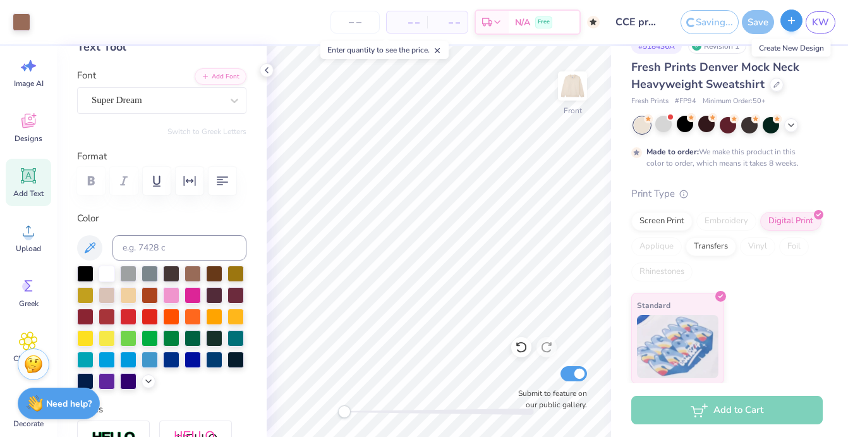
click at [788, 22] on icon "button" at bounding box center [791, 20] width 11 height 11
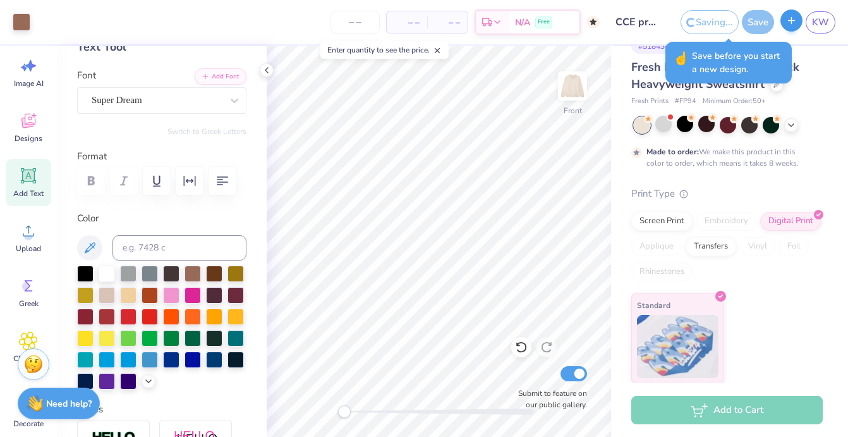
click at [788, 18] on icon "button" at bounding box center [791, 20] width 11 height 11
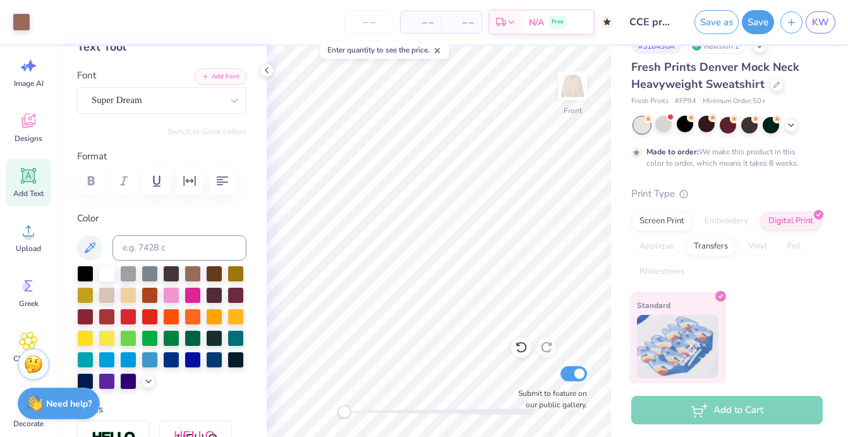
click at [792, 23] on div "Design Saved" at bounding box center [725, 38] width 224 height 57
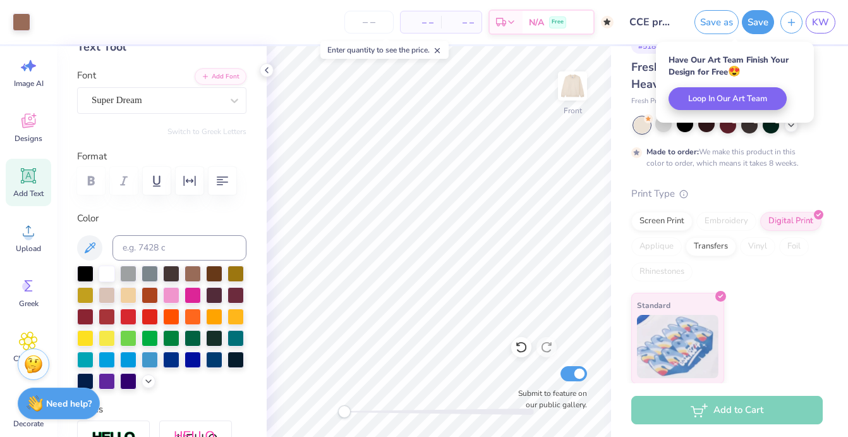
click at [807, 56] on div "Have Our Art Team Finish Your Design for Free 😍 Loop In Our Art Team" at bounding box center [735, 82] width 158 height 81
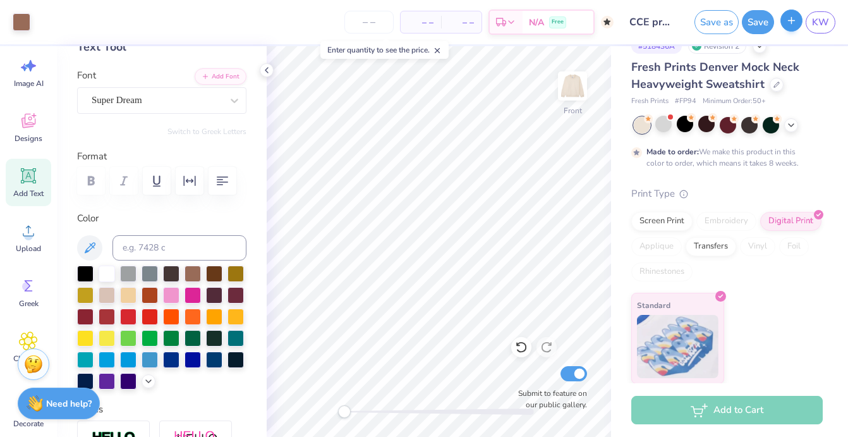
click at [799, 13] on button "button" at bounding box center [791, 20] width 22 height 22
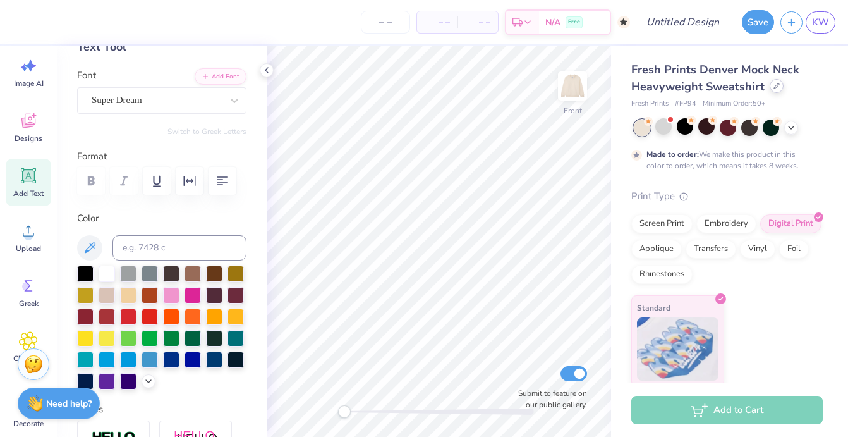
click at [774, 90] on div at bounding box center [776, 86] width 14 height 14
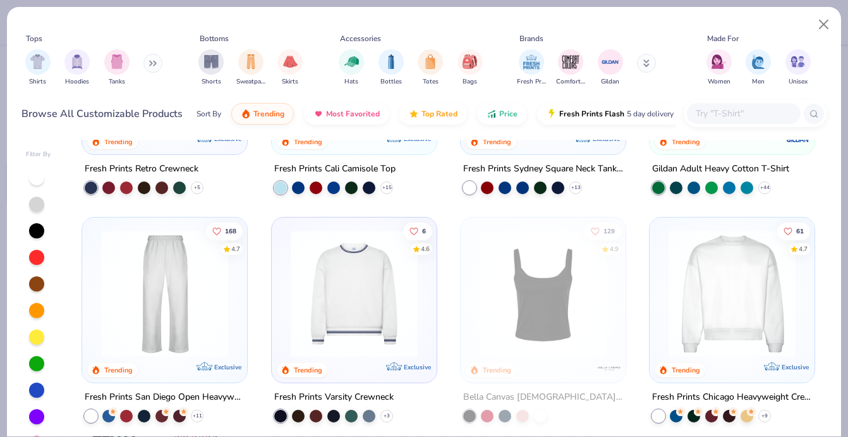
scroll to position [386, 0]
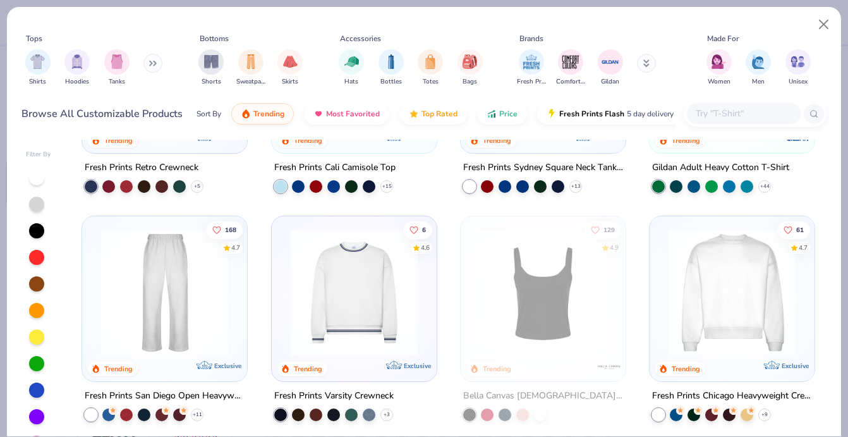
click at [199, 291] on img at bounding box center [165, 291] width 140 height 127
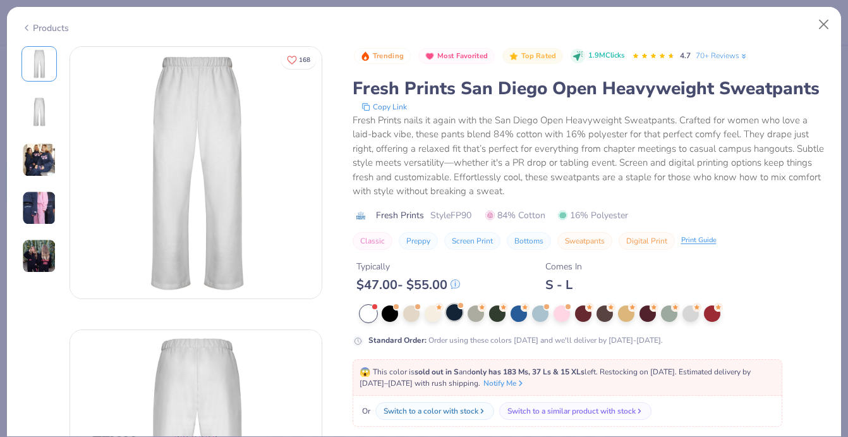
click at [452, 313] on div at bounding box center [454, 312] width 16 height 16
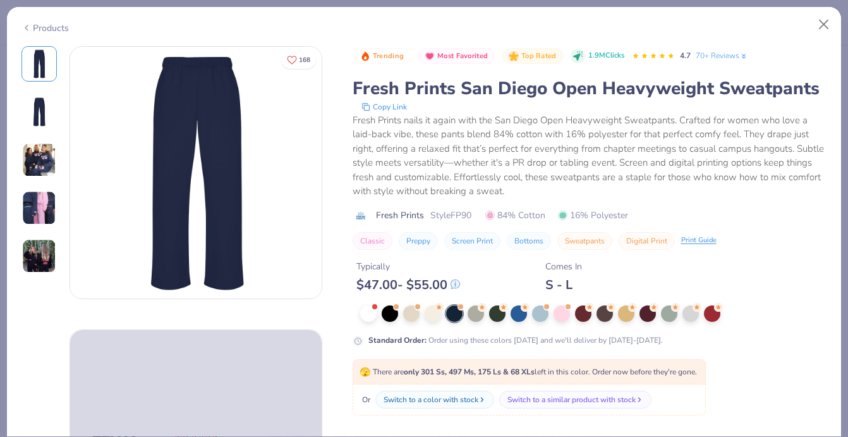
click at [457, 312] on div at bounding box center [454, 313] width 16 height 16
click at [198, 191] on img at bounding box center [195, 172] width 251 height 251
click at [41, 25] on div "Products" at bounding box center [44, 27] width 47 height 13
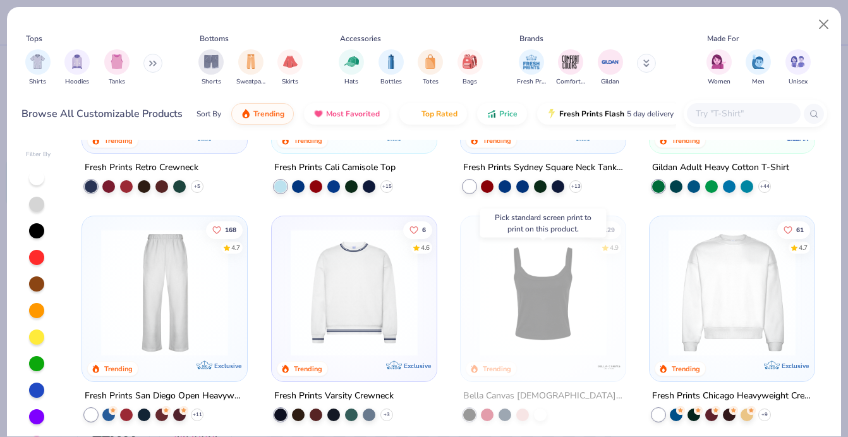
scroll to position [335, 0]
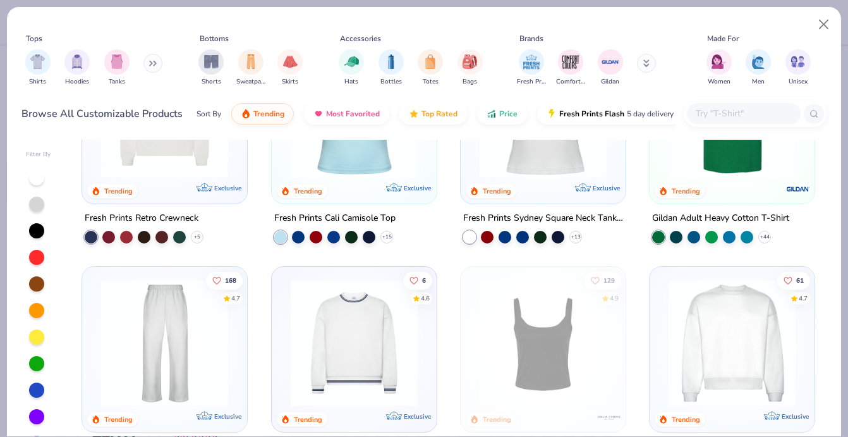
click at [114, 341] on img at bounding box center [165, 342] width 140 height 127
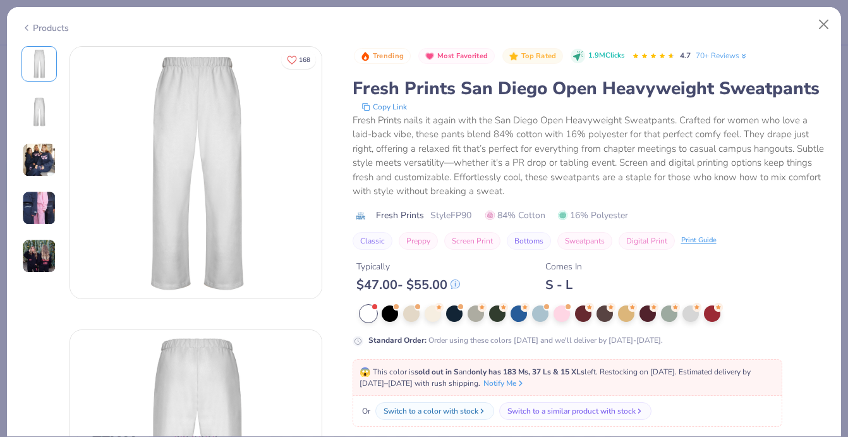
click at [513, 307] on div at bounding box center [518, 312] width 16 height 16
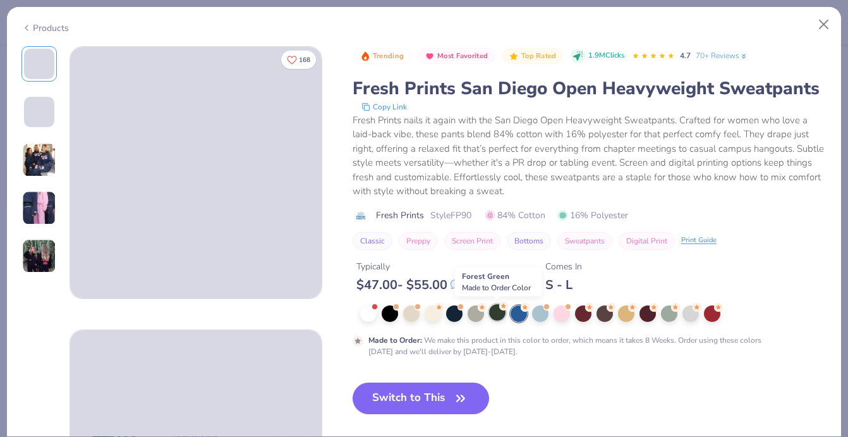
click at [498, 315] on div at bounding box center [497, 312] width 16 height 16
click at [457, 317] on div at bounding box center [454, 312] width 16 height 16
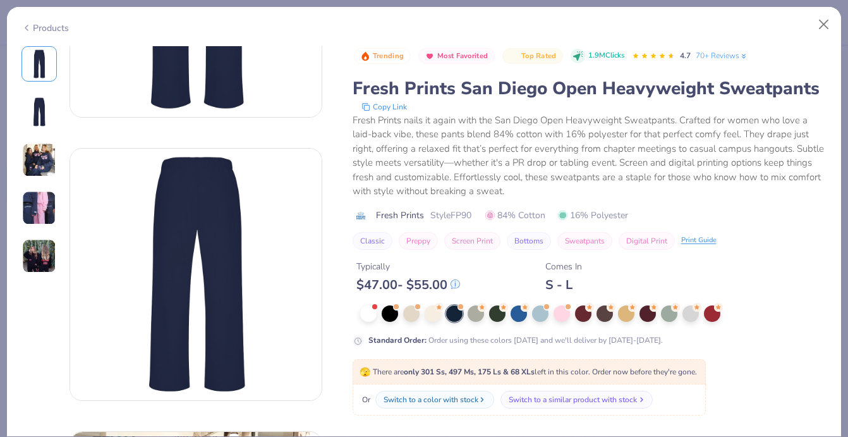
scroll to position [207, 0]
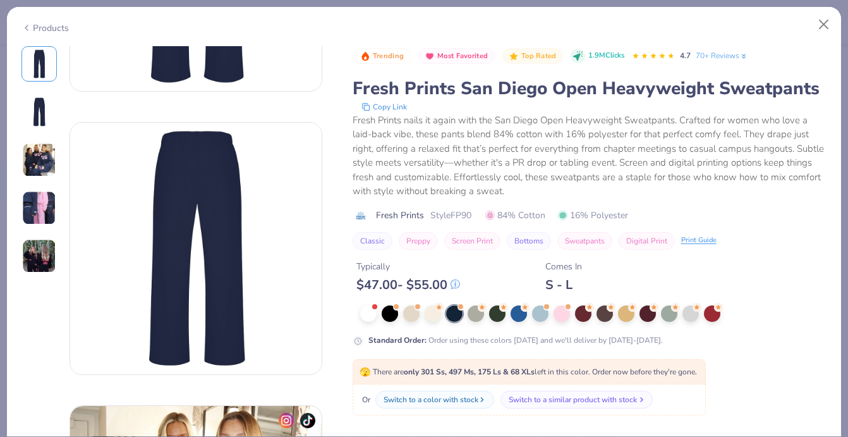
click at [522, 401] on div "Switch to a similar product with stock" at bounding box center [573, 399] width 128 height 11
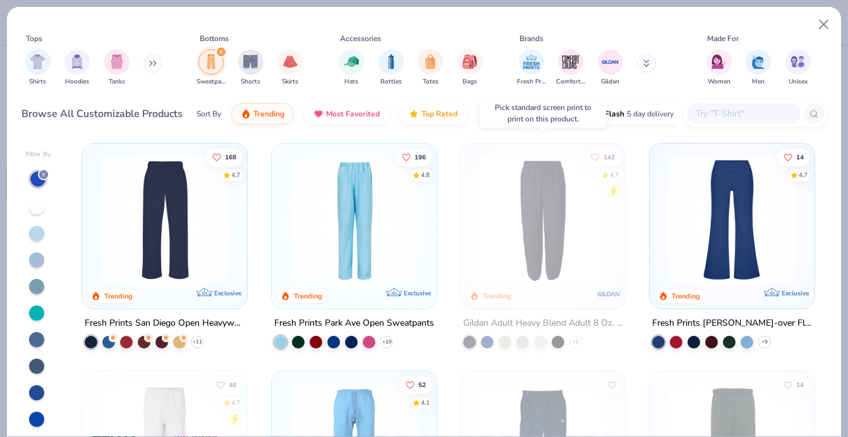
scroll to position [2, 0]
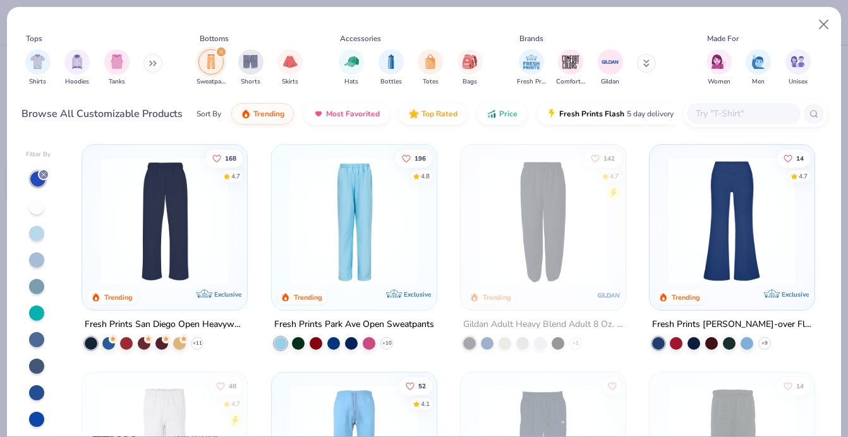
click at [214, 54] on img "filter for Sweatpants" at bounding box center [211, 61] width 14 height 15
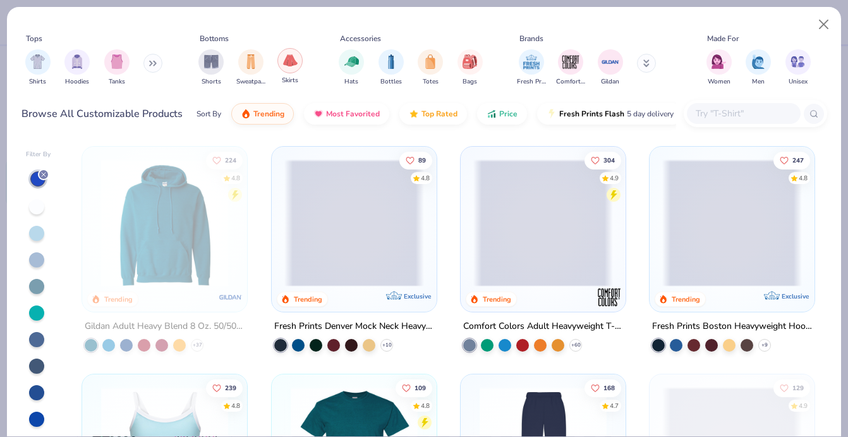
click at [278, 66] on div "filter for Skirts" at bounding box center [289, 60] width 25 height 25
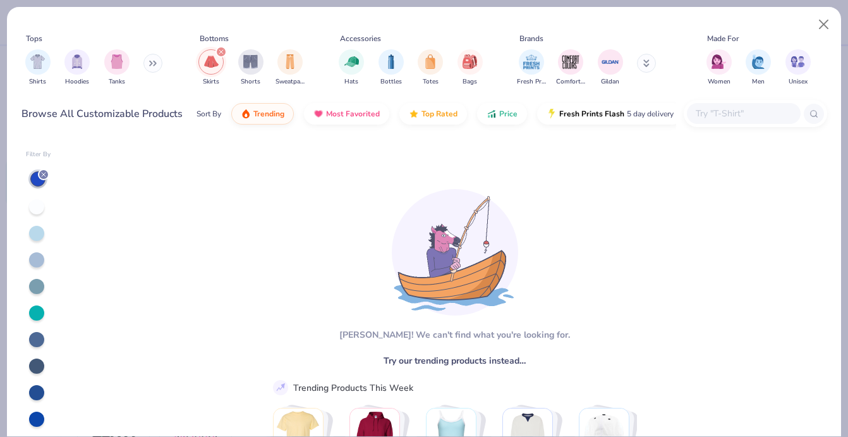
click at [224, 68] on div "Skirts Shorts Sweatpants" at bounding box center [251, 67] width 112 height 47
click at [219, 56] on div "filter for Skirts" at bounding box center [220, 51] width 11 height 11
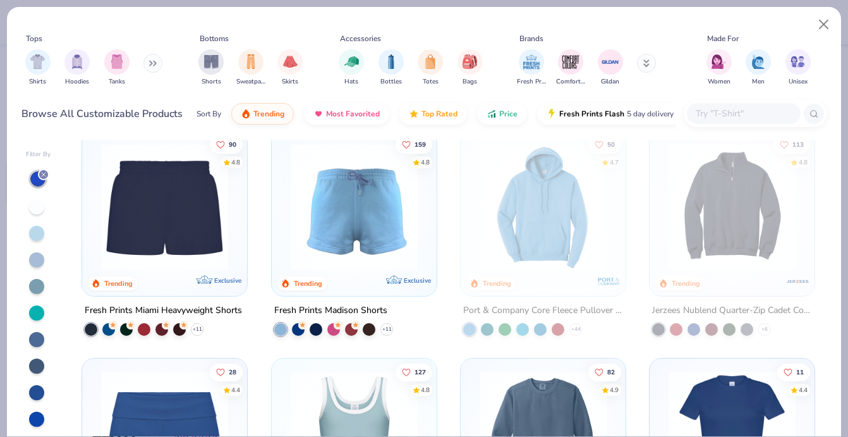
scroll to position [690, 0]
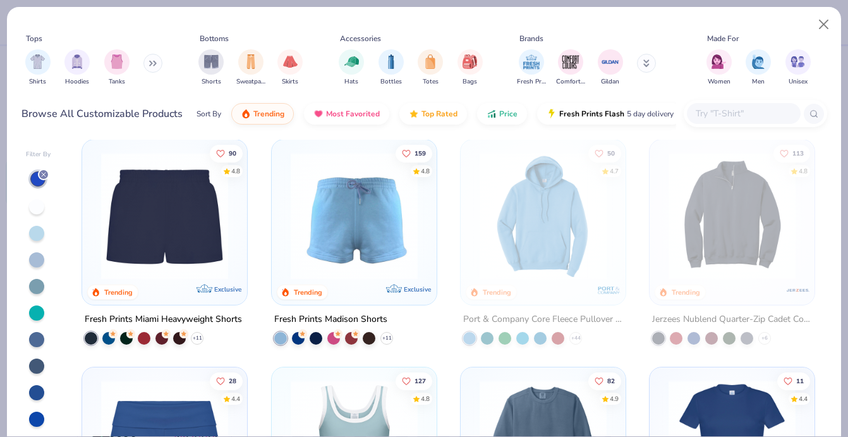
click at [208, 236] on img at bounding box center [165, 215] width 140 height 127
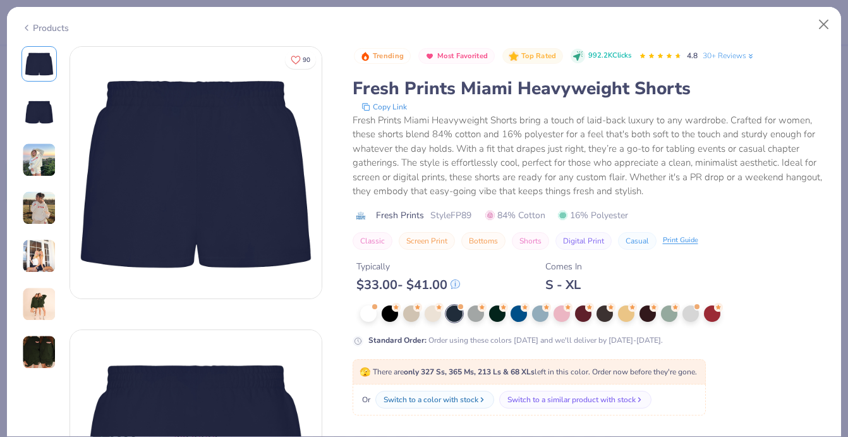
click at [545, 242] on button "Shorts" at bounding box center [530, 241] width 37 height 18
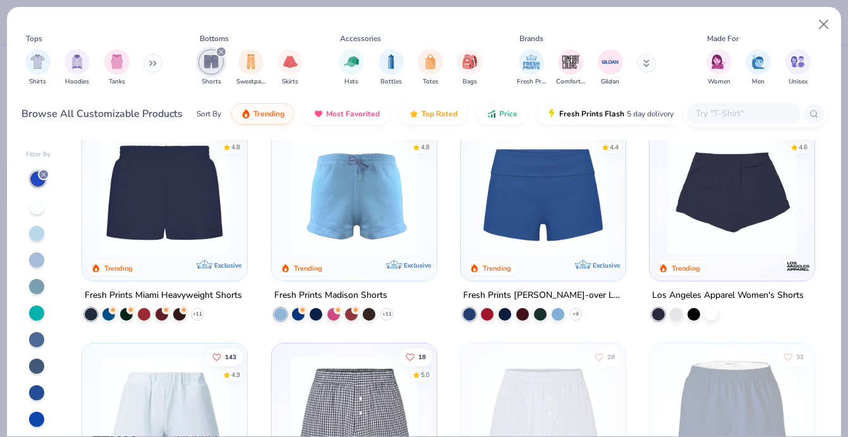
scroll to position [30, 0]
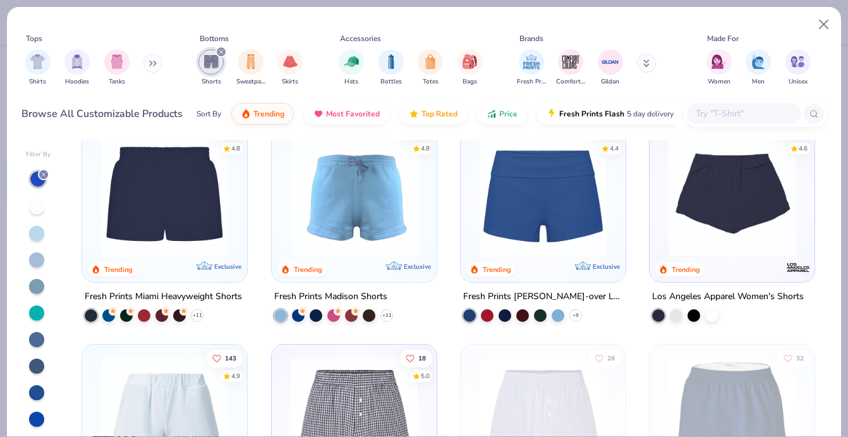
click at [728, 246] on img at bounding box center [732, 193] width 140 height 127
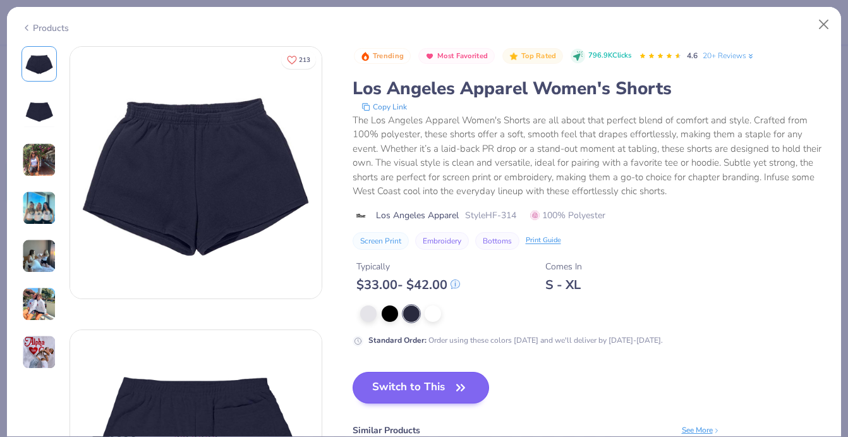
click at [437, 387] on button "Switch to This" at bounding box center [421, 387] width 137 height 32
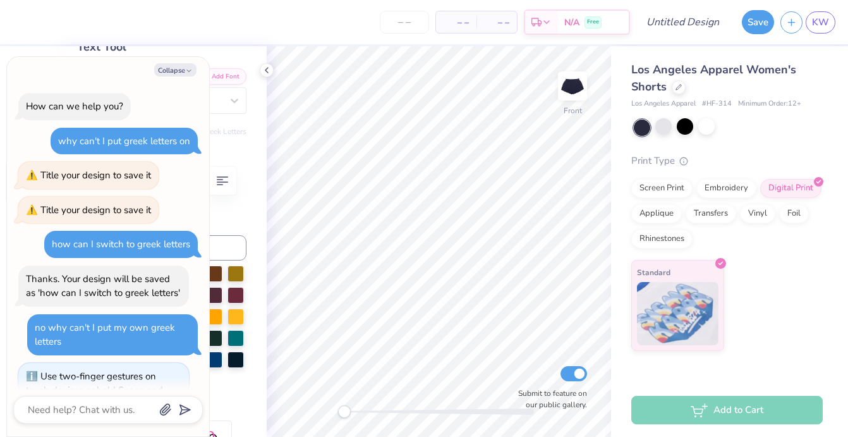
scroll to position [1133, 0]
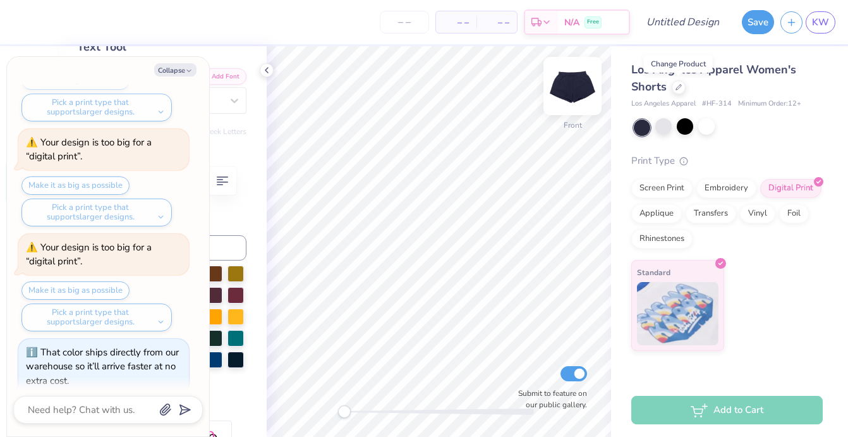
click at [569, 90] on img at bounding box center [572, 86] width 51 height 51
click at [267, 70] on icon at bounding box center [267, 70] width 10 height 10
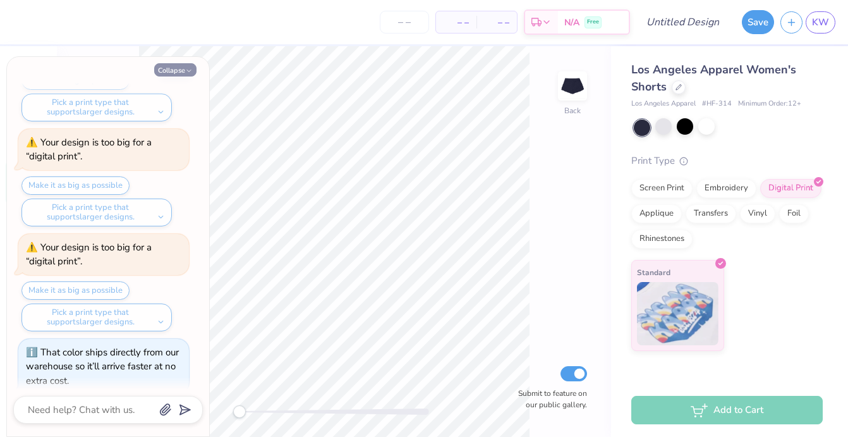
click at [173, 69] on button "Collapse" at bounding box center [175, 69] width 42 height 13
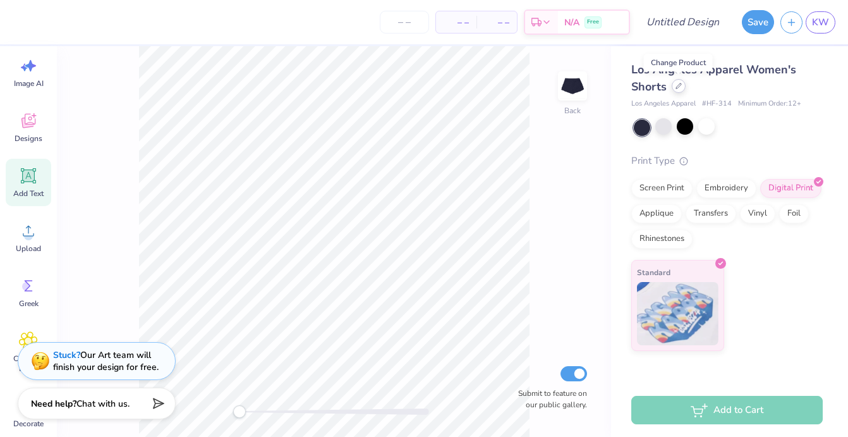
click at [675, 89] on div at bounding box center [679, 86] width 14 height 14
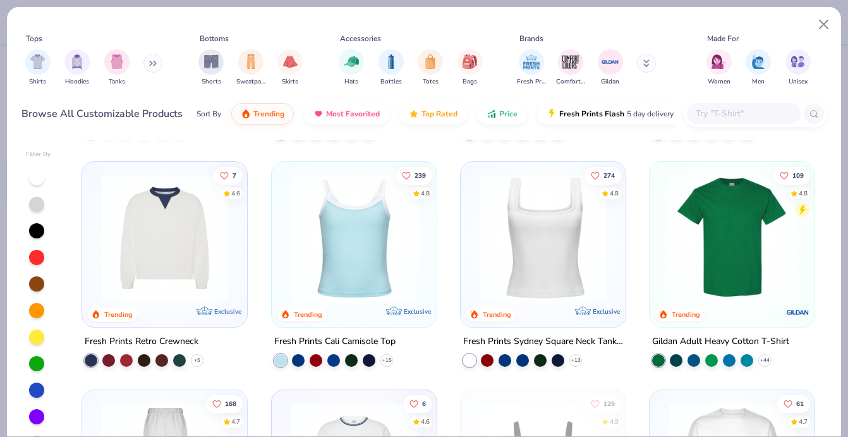
scroll to position [248, 0]
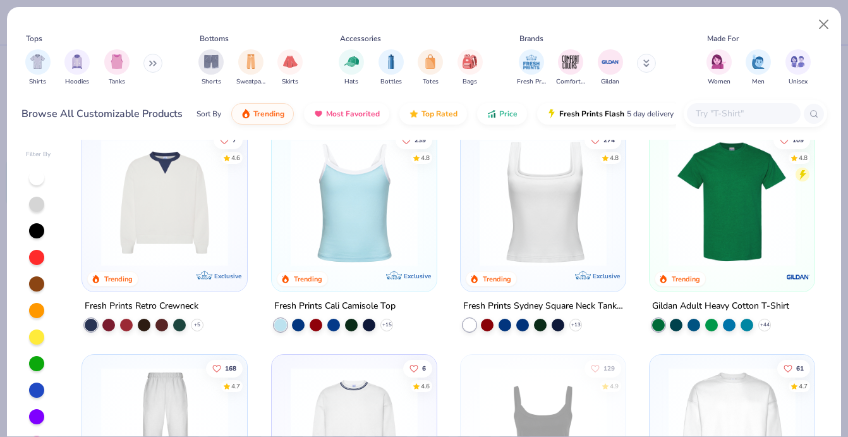
click at [553, 196] on img at bounding box center [543, 202] width 140 height 127
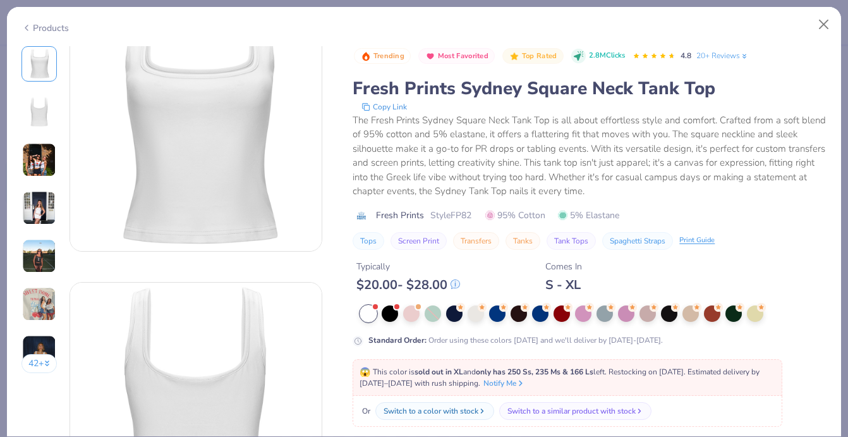
scroll to position [48, 0]
click at [392, 311] on div at bounding box center [390, 312] width 16 height 16
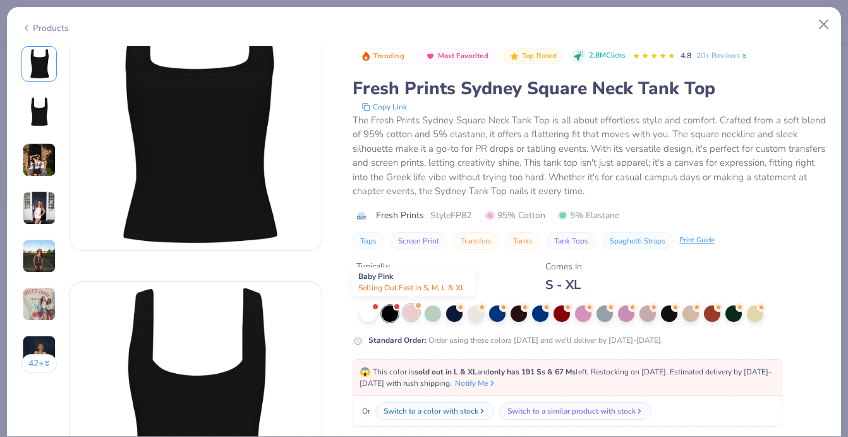
click at [411, 311] on div at bounding box center [411, 312] width 16 height 16
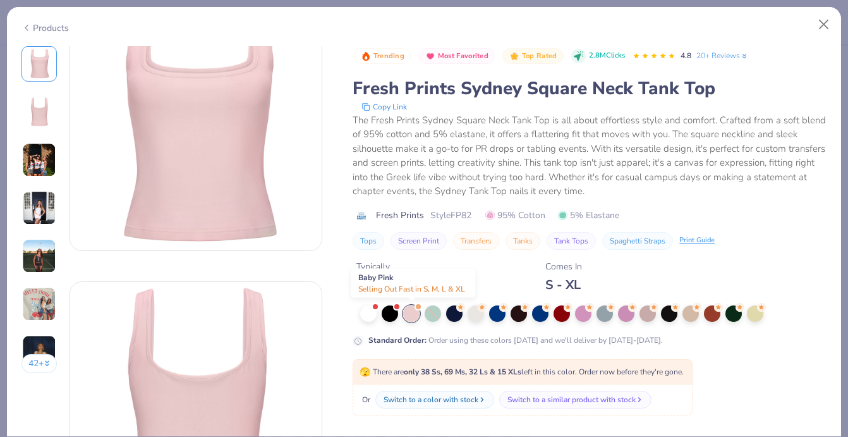
scroll to position [76, 0]
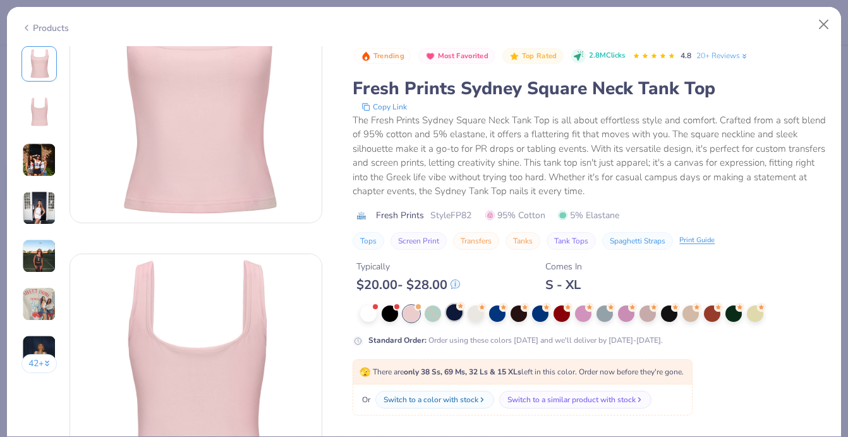
click at [453, 309] on div at bounding box center [454, 312] width 16 height 16
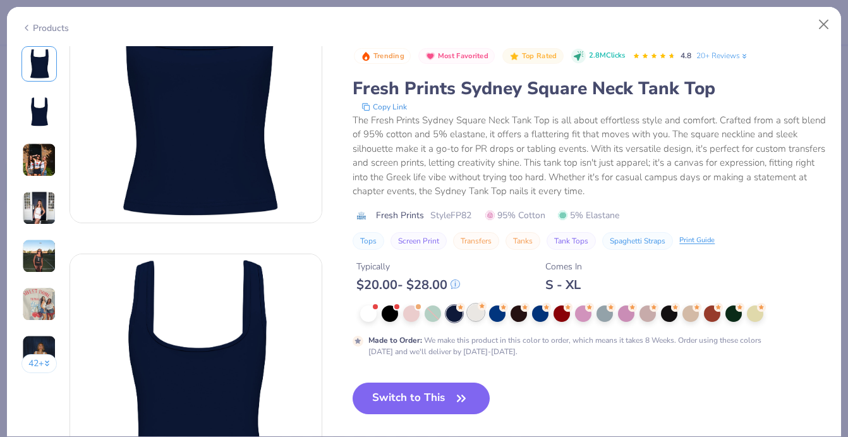
click at [484, 313] on div at bounding box center [475, 312] width 16 height 16
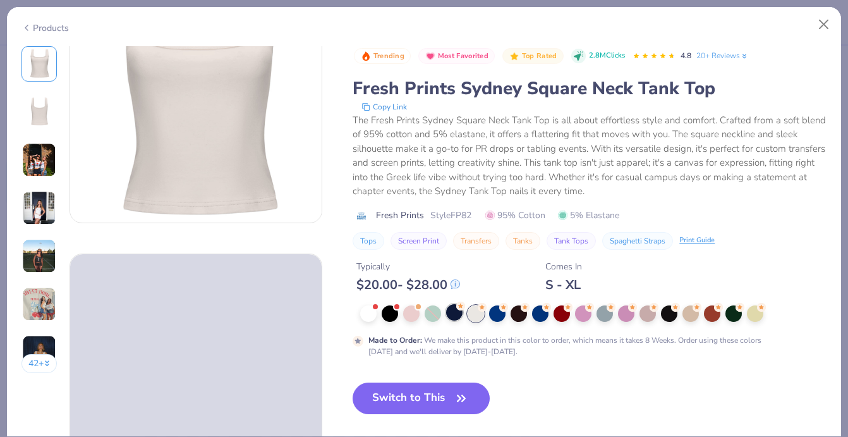
click at [455, 315] on div at bounding box center [454, 312] width 16 height 16
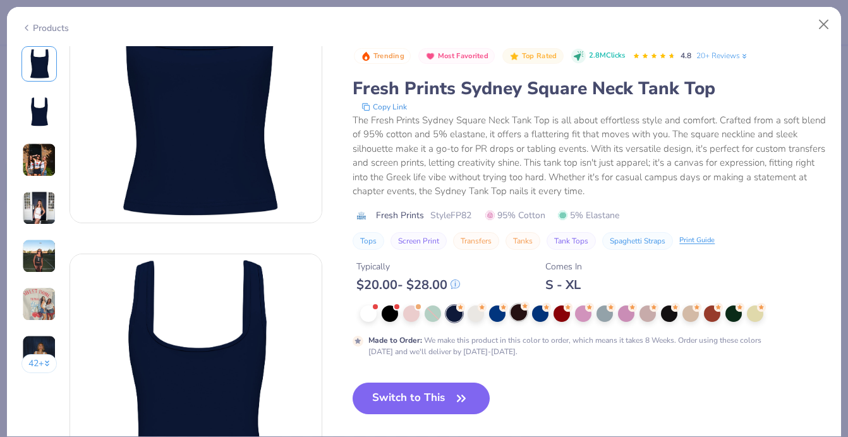
click at [514, 315] on div at bounding box center [518, 312] width 16 height 16
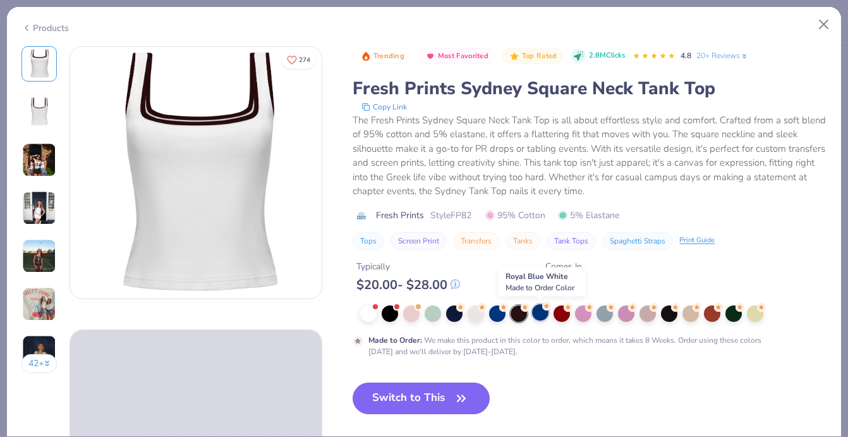
scroll to position [3, 0]
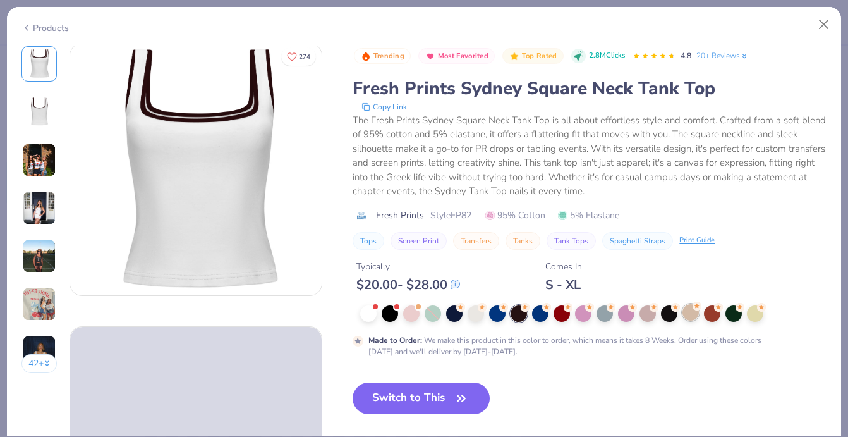
click at [690, 314] on div at bounding box center [690, 312] width 16 height 16
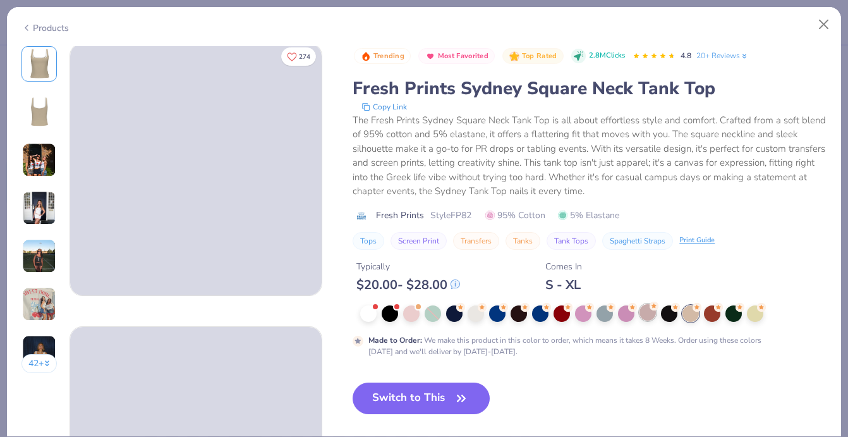
click at [642, 313] on div at bounding box center [647, 312] width 16 height 16
click at [752, 312] on div at bounding box center [755, 312] width 16 height 16
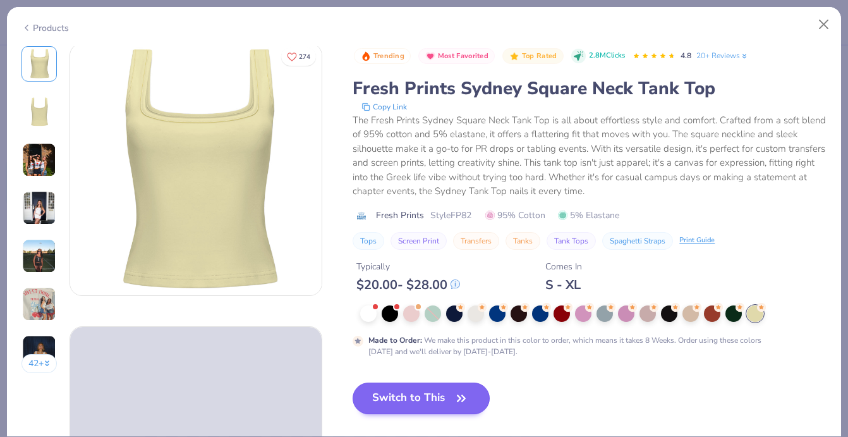
click at [453, 394] on icon "button" at bounding box center [461, 398] width 18 height 18
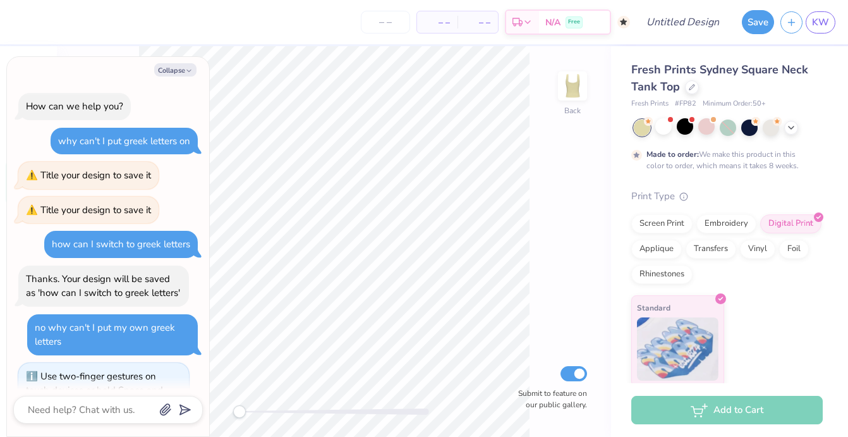
scroll to position [1341, 0]
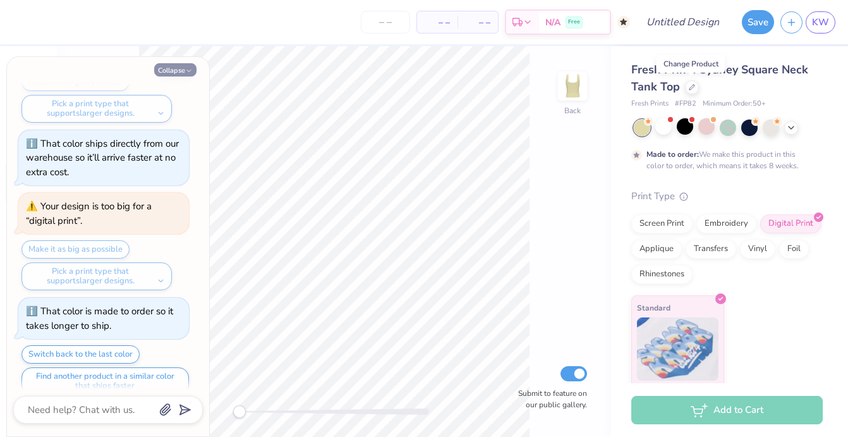
click at [181, 72] on button "Collapse" at bounding box center [175, 69] width 42 height 13
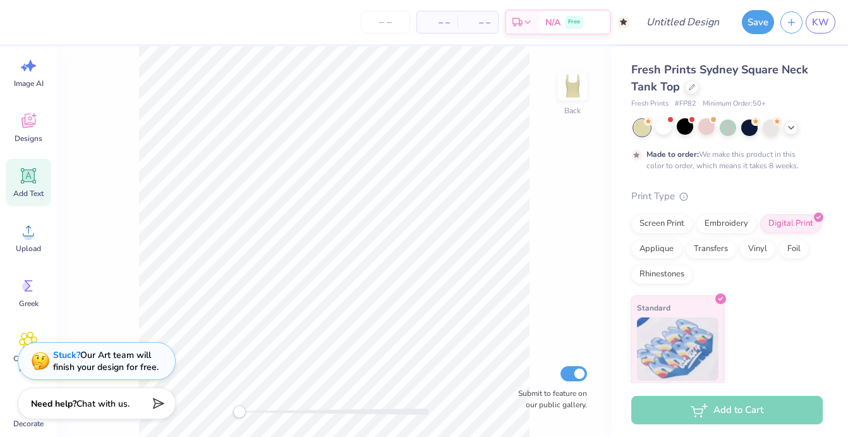
click at [31, 176] on icon at bounding box center [29, 176] width 12 height 12
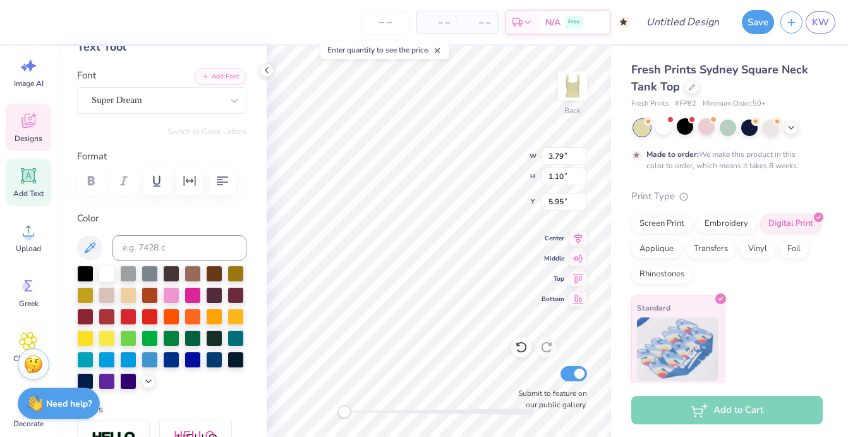
click at [19, 132] on div "Designs" at bounding box center [28, 127] width 45 height 47
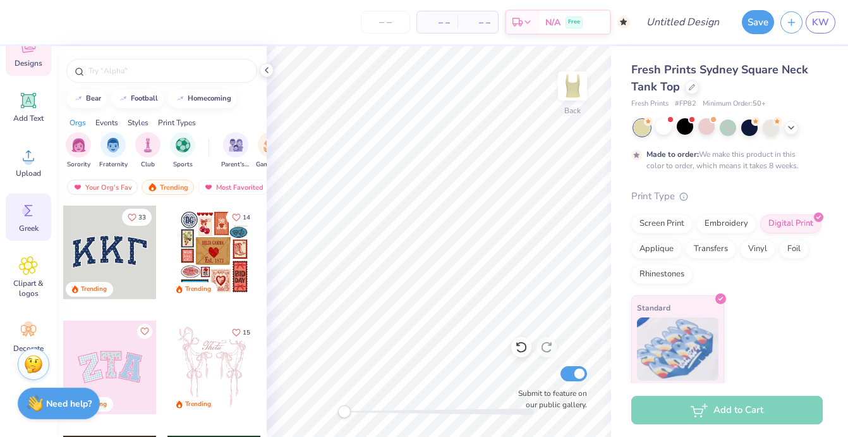
scroll to position [107, 0]
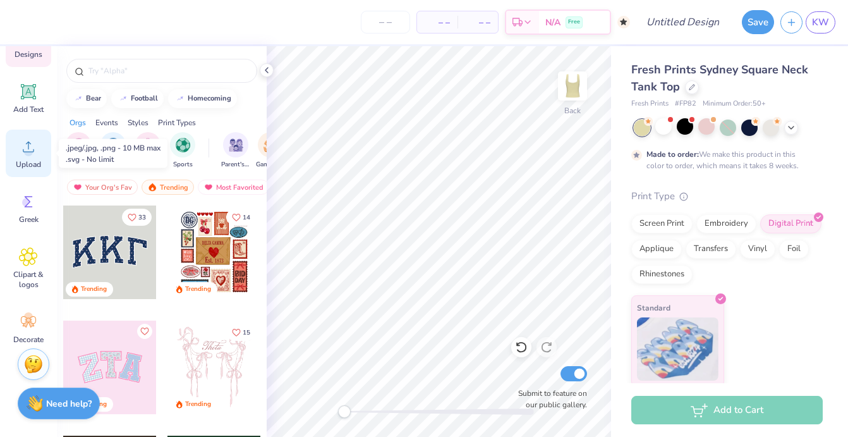
click at [34, 157] on div "Upload" at bounding box center [28, 153] width 45 height 47
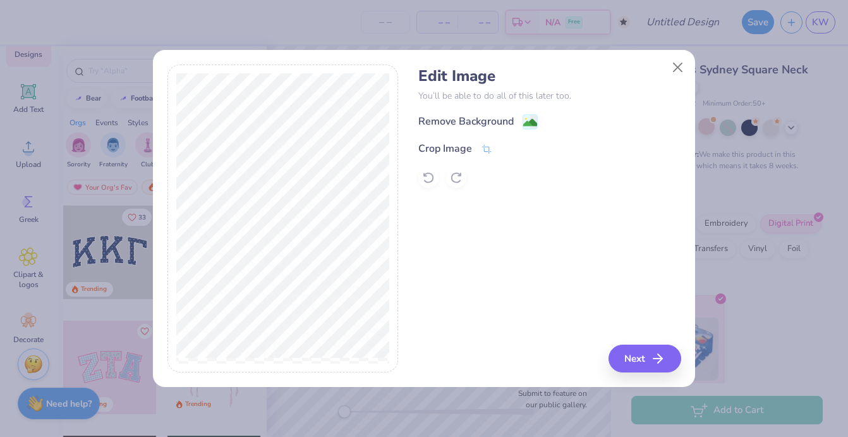
click at [497, 112] on div "Edit Image You’ll be able to do all of this later too. Remove Background Crop I…" at bounding box center [549, 127] width 262 height 121
click at [493, 116] on div "Remove Background" at bounding box center [465, 122] width 95 height 15
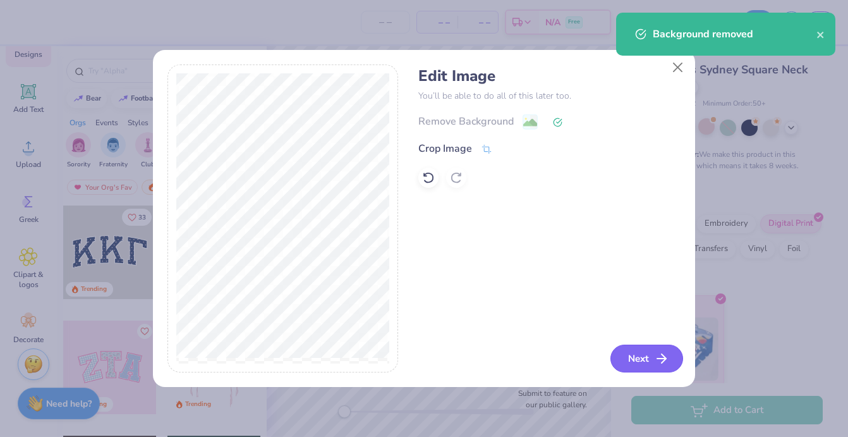
click at [631, 354] on button "Next" at bounding box center [646, 358] width 73 height 28
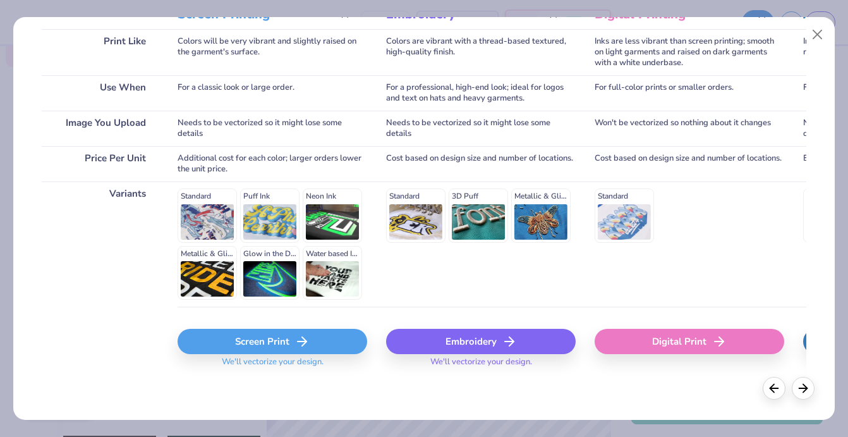
scroll to position [193, 0]
click at [631, 348] on div "Digital Print" at bounding box center [689, 341] width 190 height 25
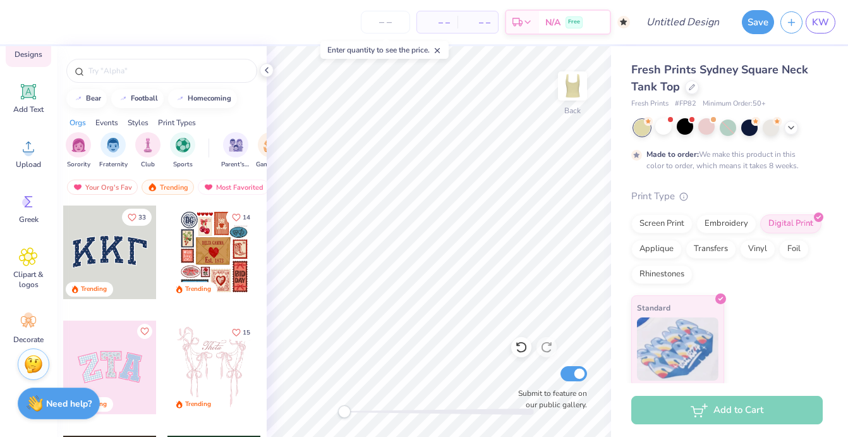
drag, startPoint x: 343, startPoint y: 406, endPoint x: 157, endPoint y: 360, distance: 192.0
click at [157, 360] on div "– – Per Item – – Total Est. Delivery N/A Free Design Title Save KW Image AI Des…" at bounding box center [424, 218] width 848 height 437
click at [437, 55] on span at bounding box center [437, 49] width 9 height 11
click at [263, 78] on div at bounding box center [162, 67] width 210 height 43
click at [263, 70] on icon at bounding box center [267, 70] width 10 height 10
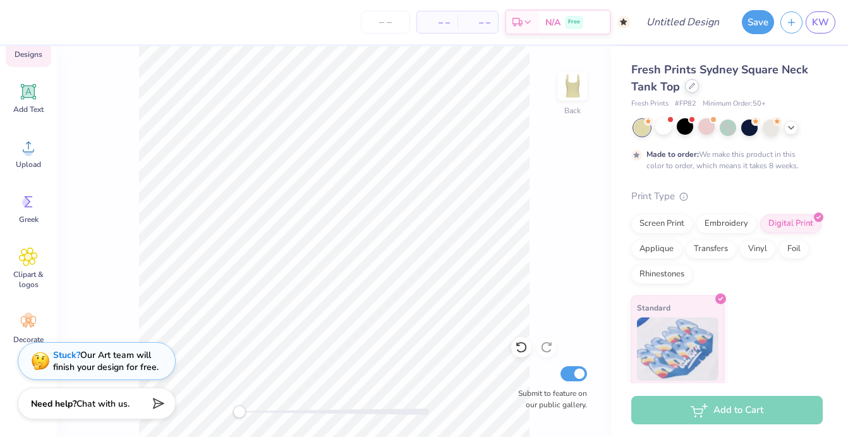
click at [687, 90] on div at bounding box center [692, 86] width 14 height 14
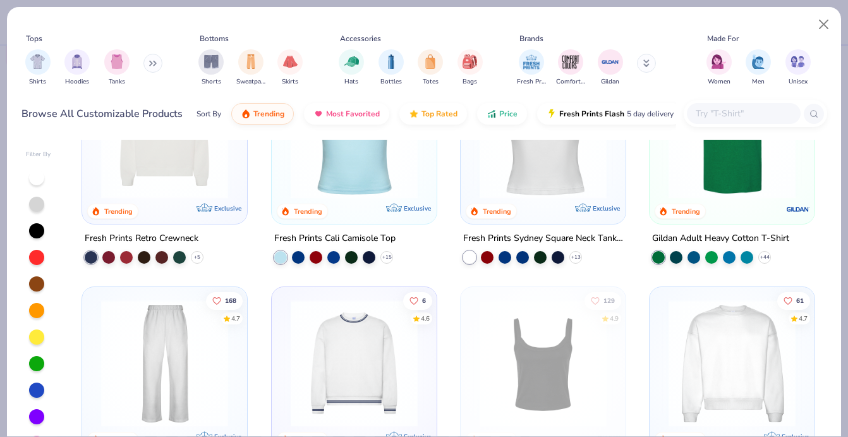
scroll to position [301, 0]
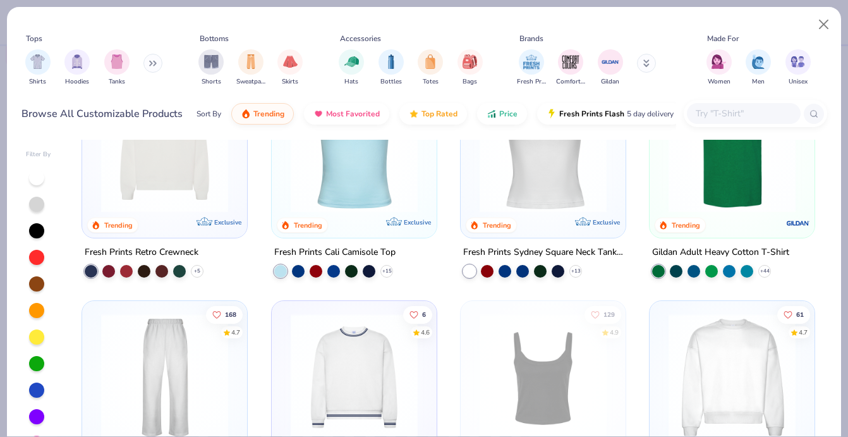
click at [135, 349] on img at bounding box center [165, 376] width 140 height 127
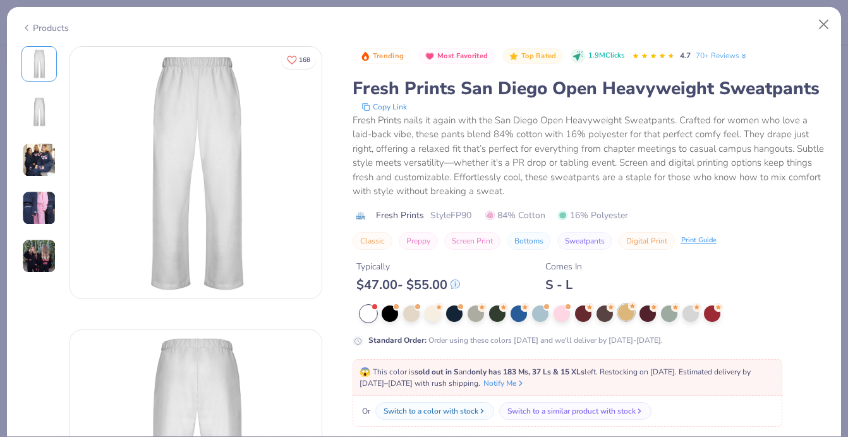
click at [624, 313] on div at bounding box center [626, 312] width 16 height 16
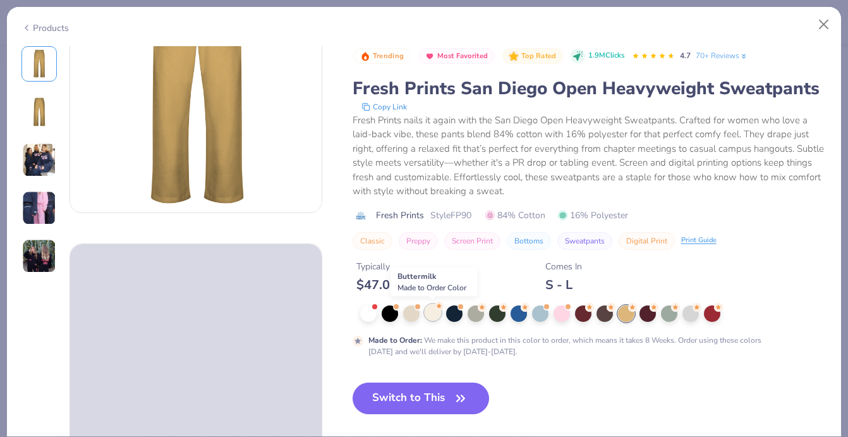
scroll to position [87, 0]
click at [433, 317] on div at bounding box center [433, 312] width 16 height 16
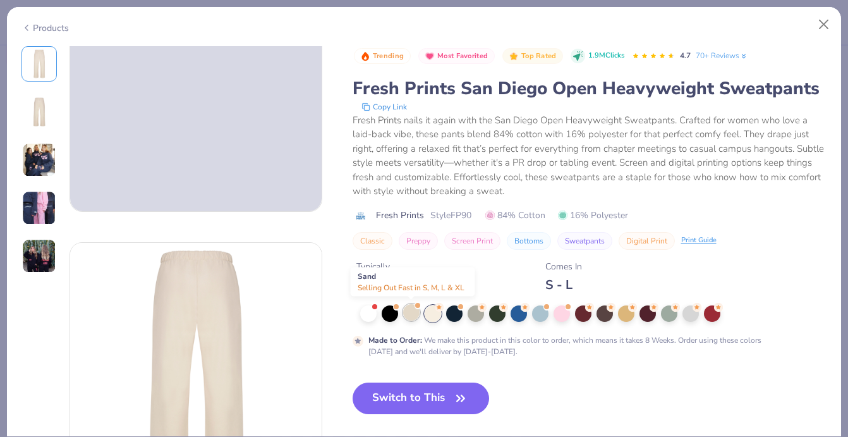
click at [413, 316] on div at bounding box center [411, 312] width 16 height 16
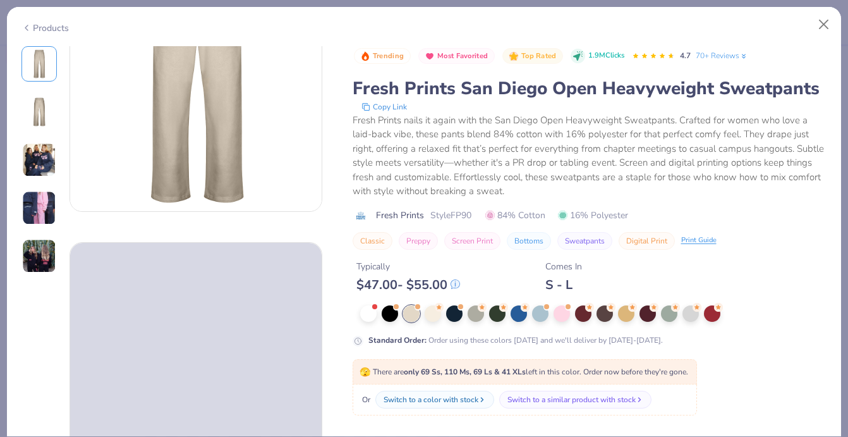
scroll to position [1, 0]
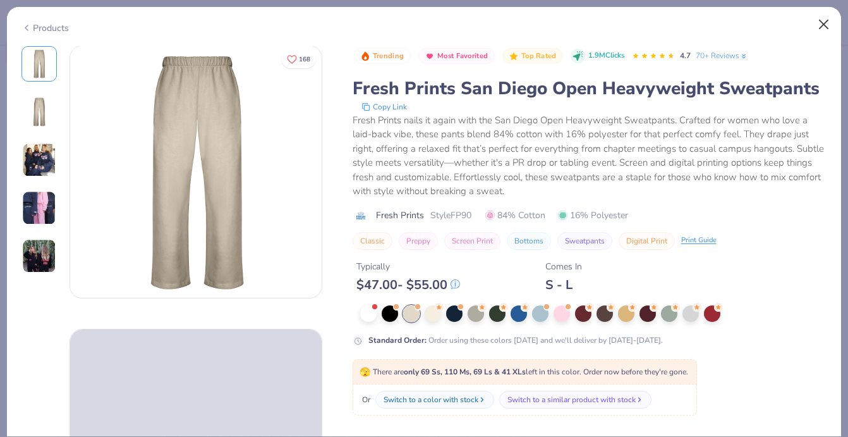
click at [824, 25] on button "Close" at bounding box center [824, 25] width 24 height 24
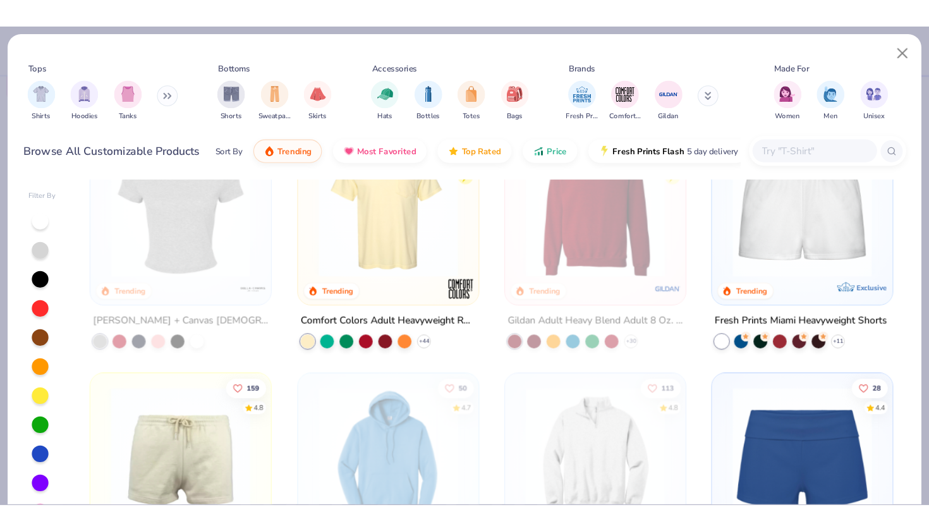
scroll to position [850, 0]
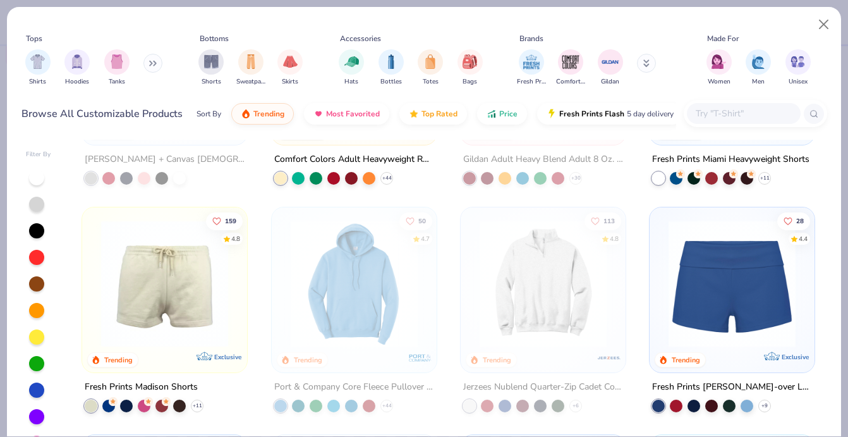
click at [701, 284] on img at bounding box center [732, 283] width 140 height 127
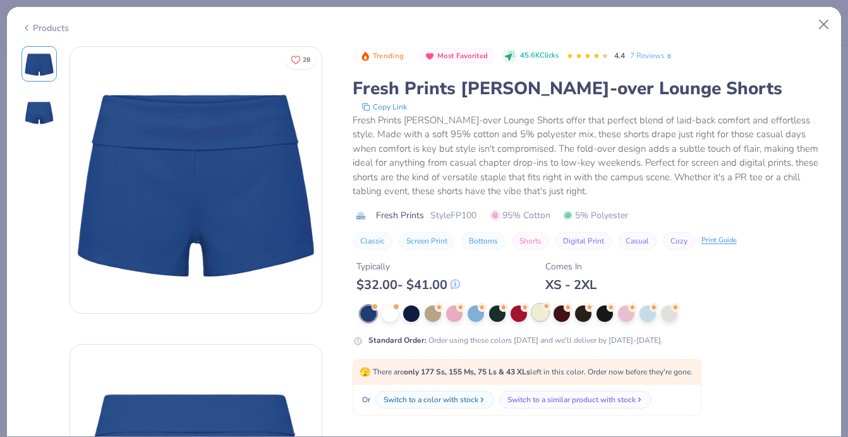
click at [543, 314] on div at bounding box center [540, 312] width 16 height 16
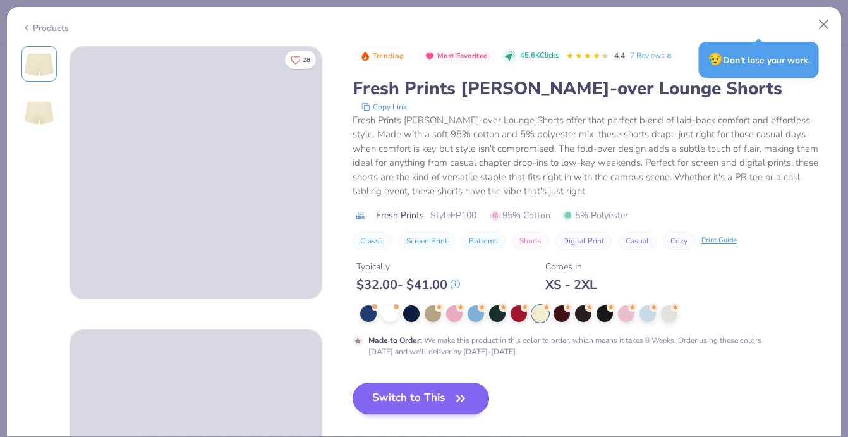
click at [464, 398] on icon "button" at bounding box center [461, 398] width 8 height 6
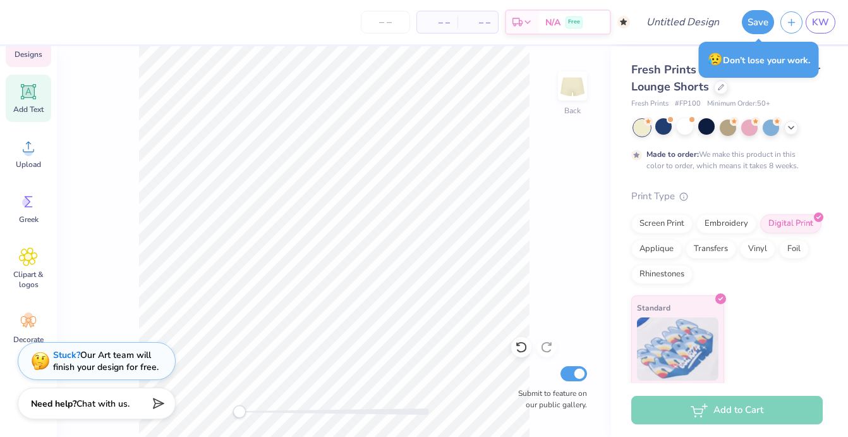
click at [37, 92] on icon at bounding box center [28, 91] width 19 height 19
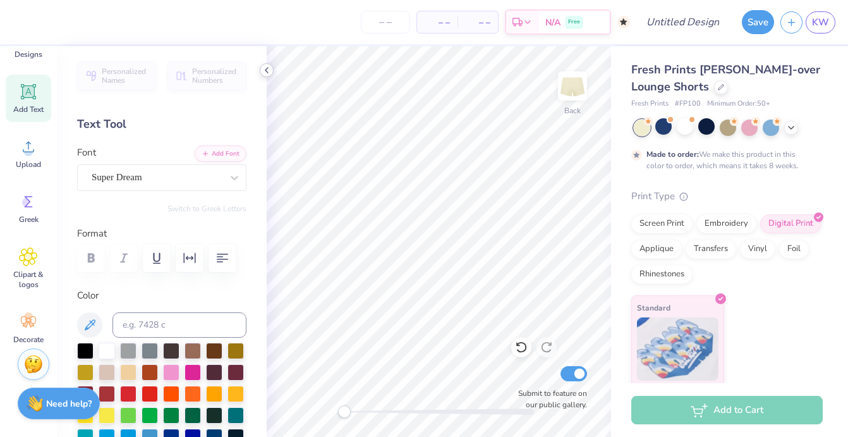
click at [267, 66] on icon at bounding box center [267, 70] width 10 height 10
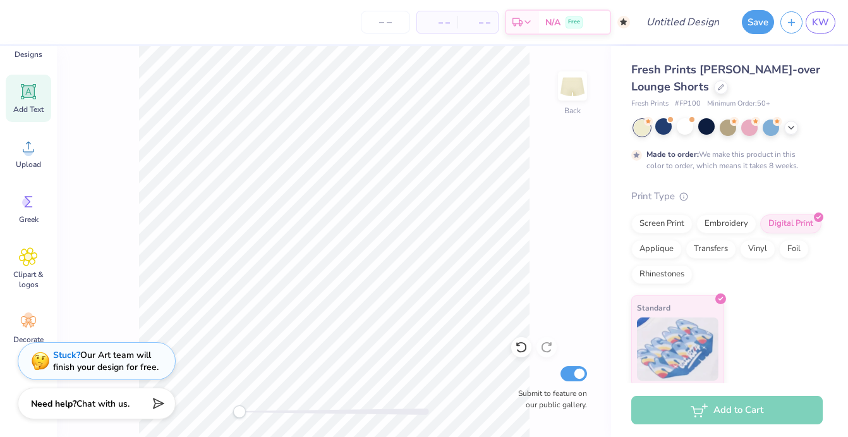
click at [54, 145] on div "Image AI Designs Add Text Upload Greek Clipart & logos Decorate" at bounding box center [28, 241] width 57 height 390
click at [35, 152] on icon at bounding box center [28, 146] width 19 height 19
click at [32, 206] on icon at bounding box center [28, 201] width 19 height 19
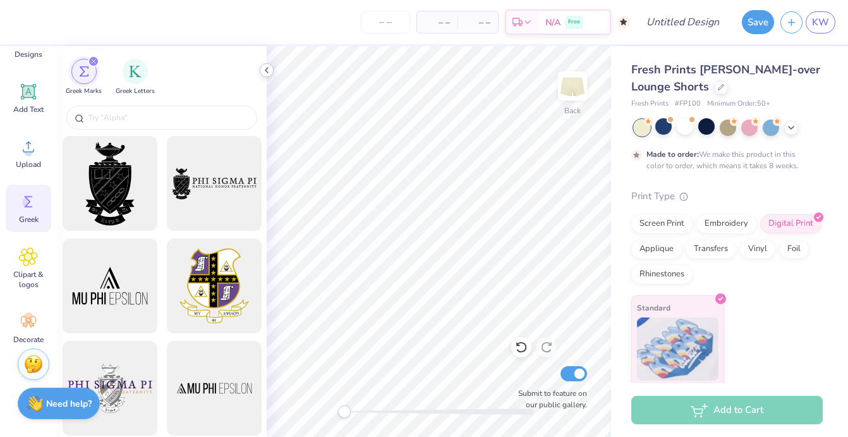
click at [268, 70] on icon at bounding box center [267, 70] width 10 height 10
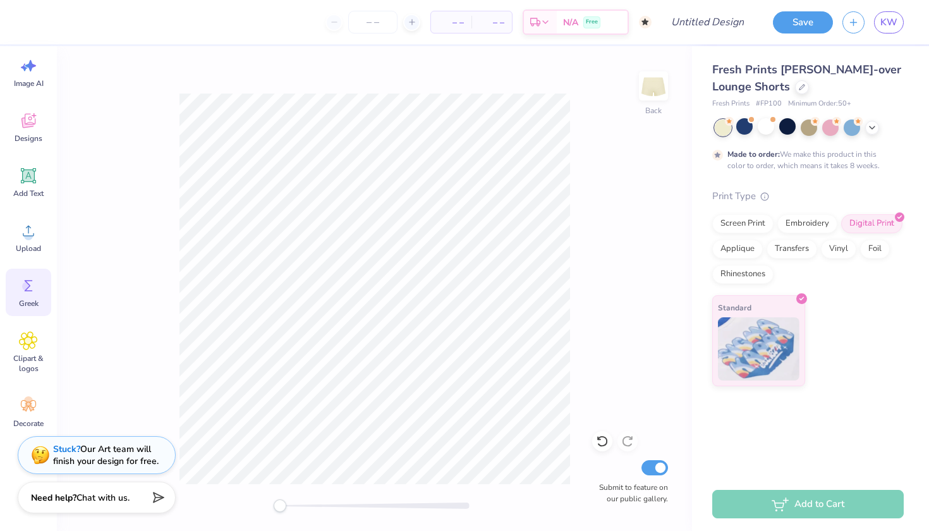
scroll to position [23, 0]
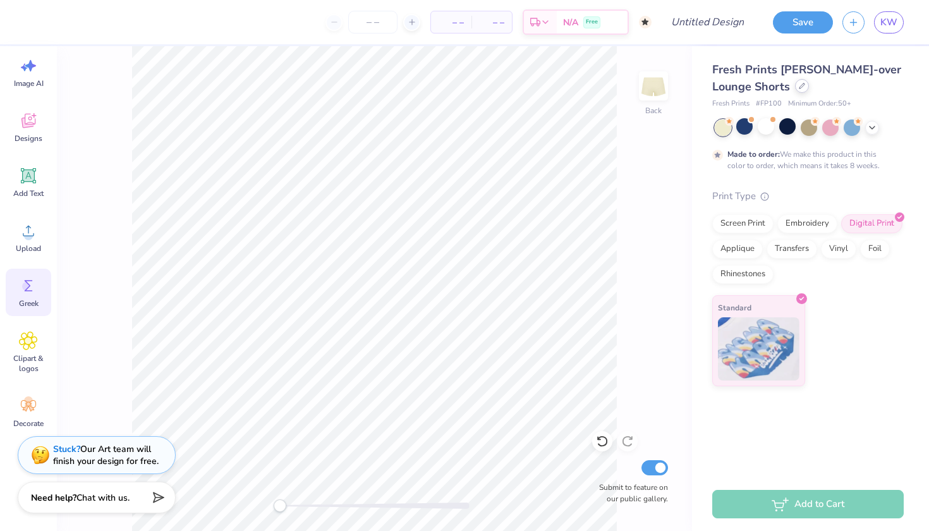
click at [796, 88] on div at bounding box center [802, 86] width 14 height 14
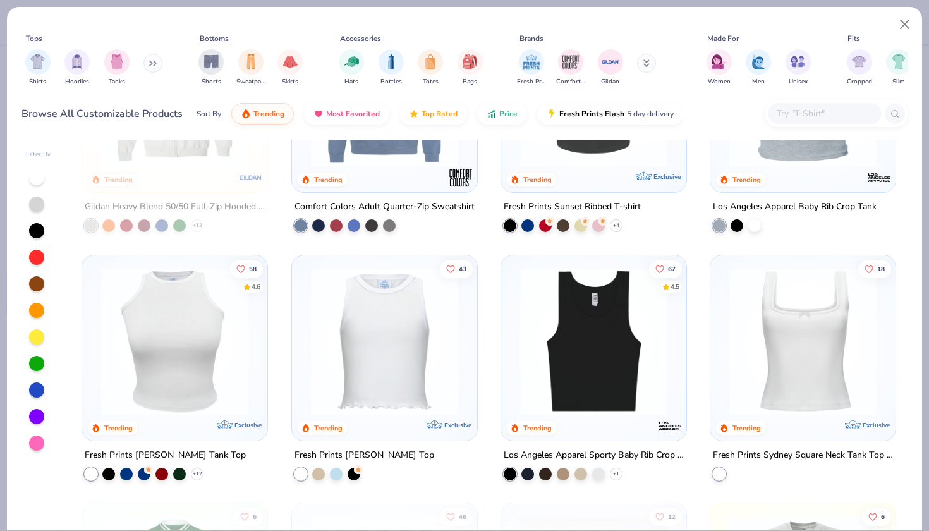
scroll to position [3379, 0]
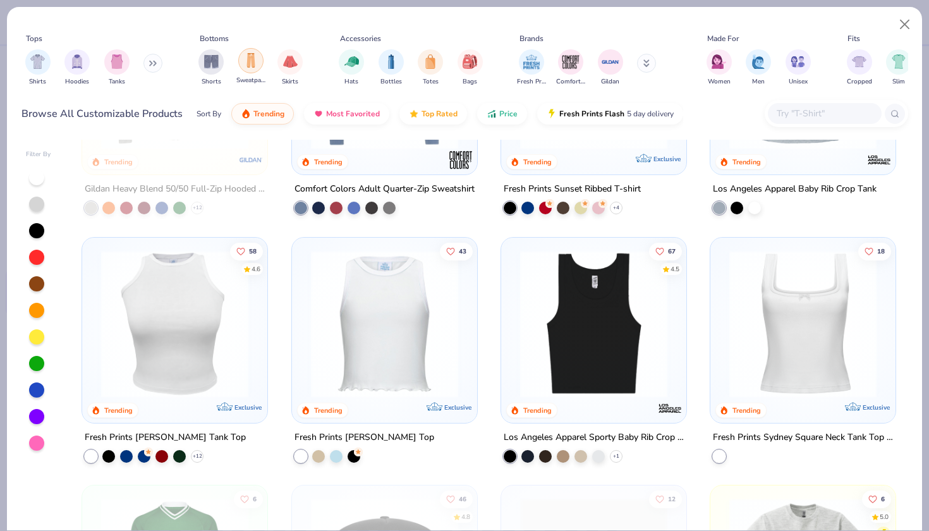
click at [258, 62] on div "filter for Sweatpants" at bounding box center [250, 60] width 25 height 25
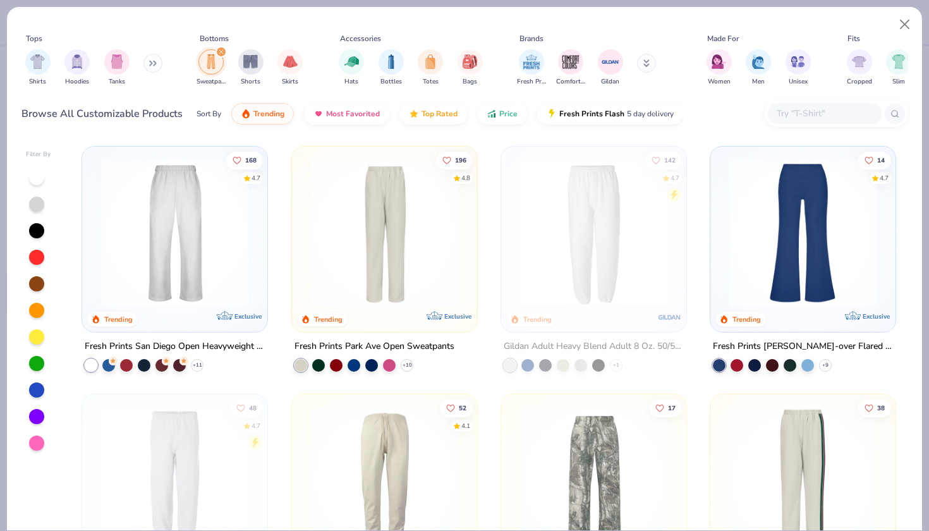
click at [226, 53] on div "filter for Sweatpants" at bounding box center [220, 51] width 11 height 11
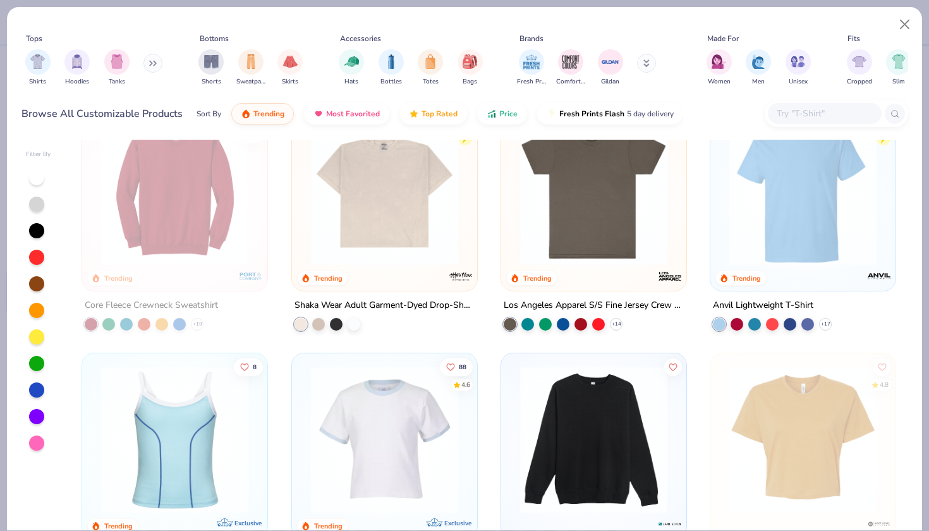
scroll to position [4681, 0]
